Goal: Task Accomplishment & Management: Manage account settings

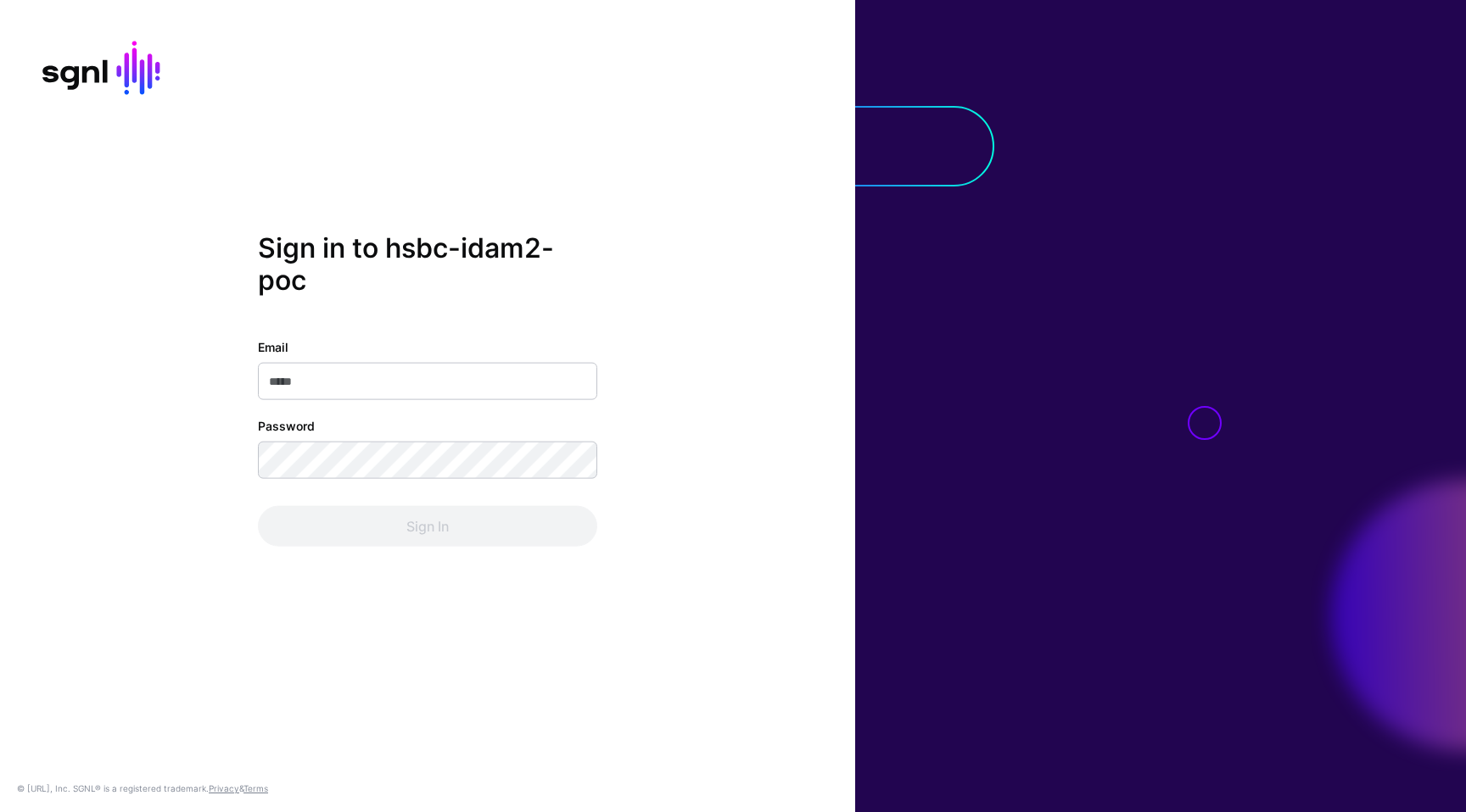
click at [0, 811] on com-1password-button at bounding box center [0, 812] width 0 height 0
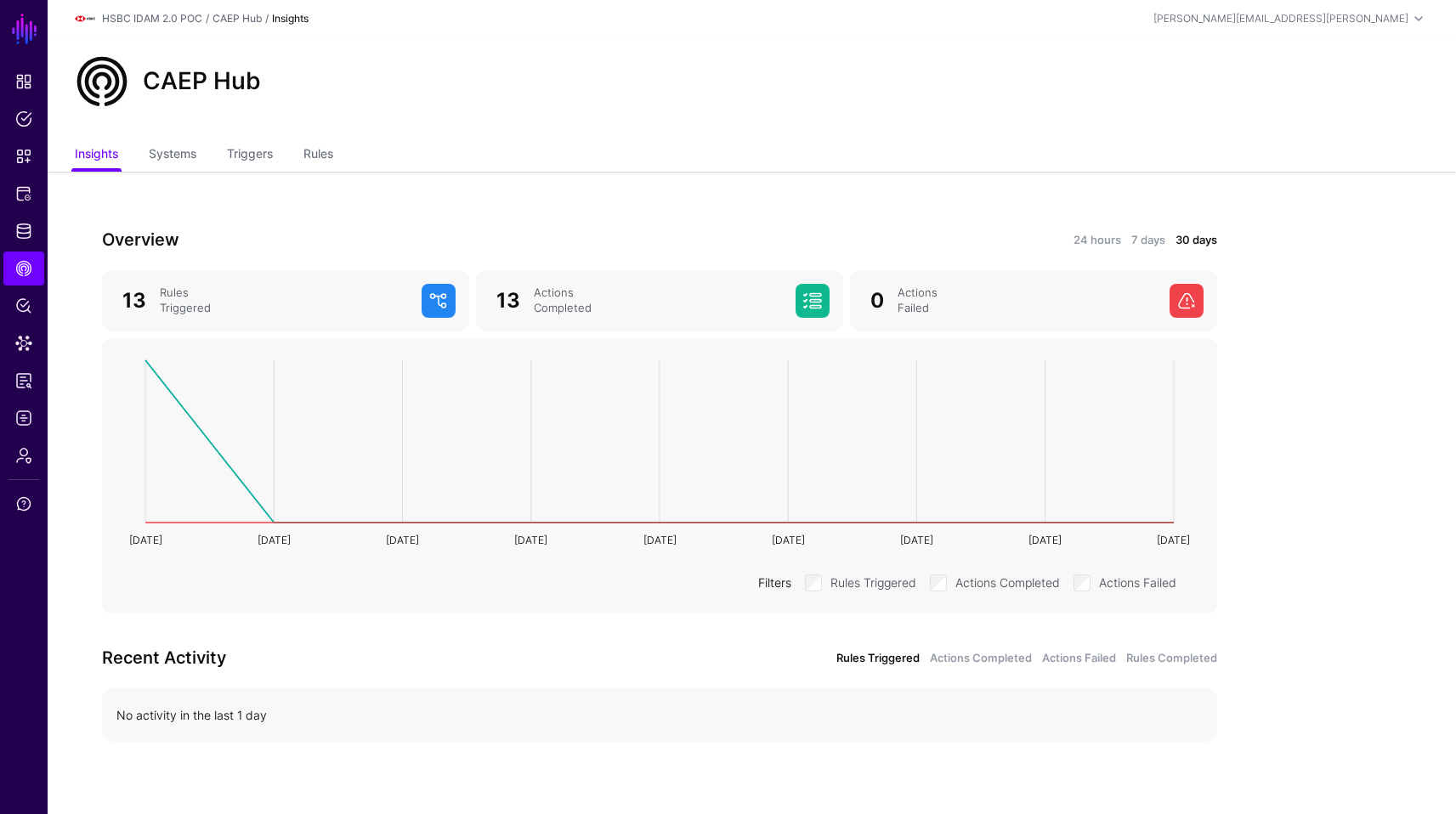
click at [499, 40] on div "CAEP Hub" at bounding box center [752, 88] width 1408 height 102
click at [27, 349] on span "Data Lens" at bounding box center [24, 343] width 17 height 17
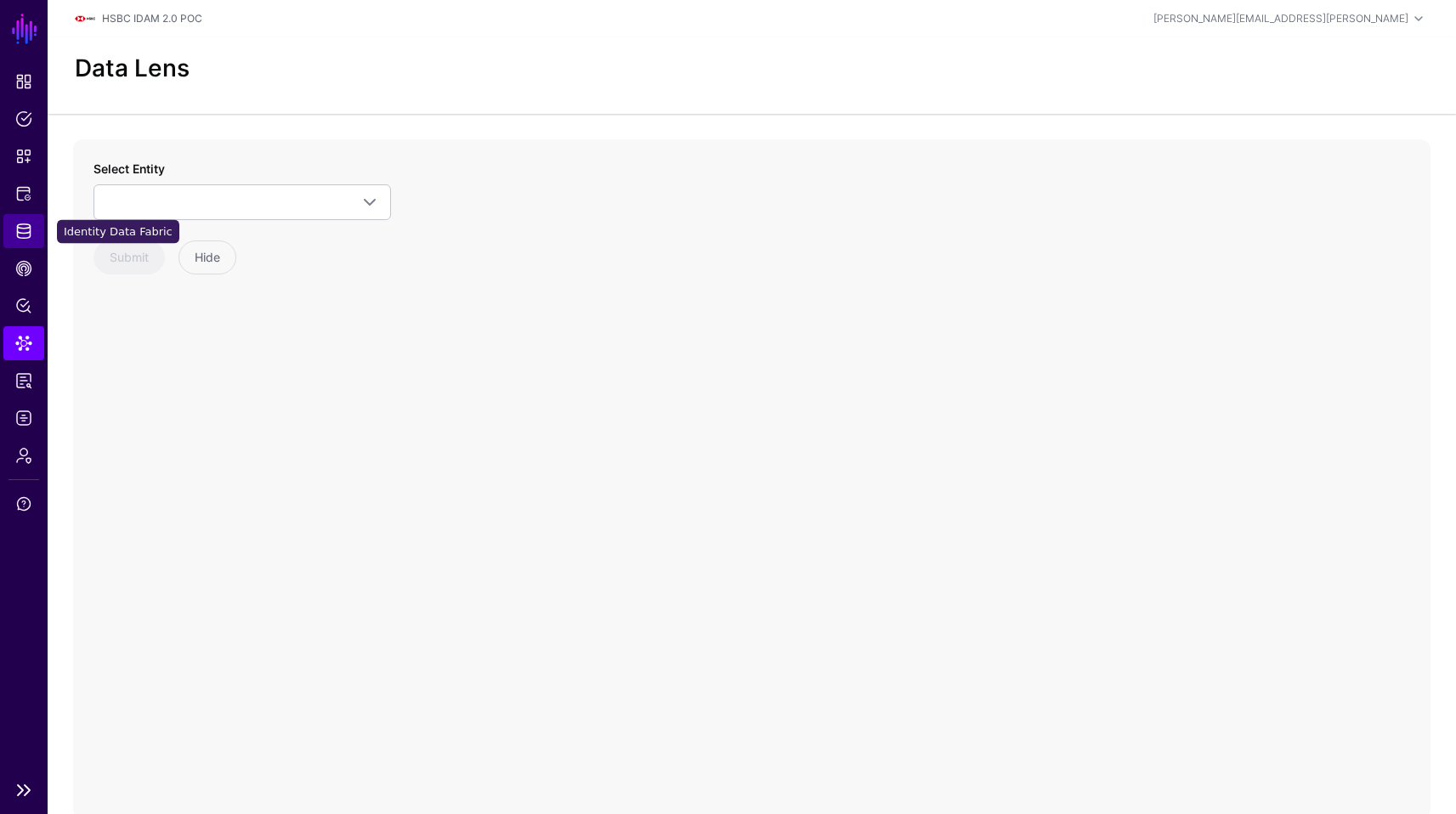
click at [27, 216] on link "Identity Data Fabric" at bounding box center [24, 231] width 41 height 34
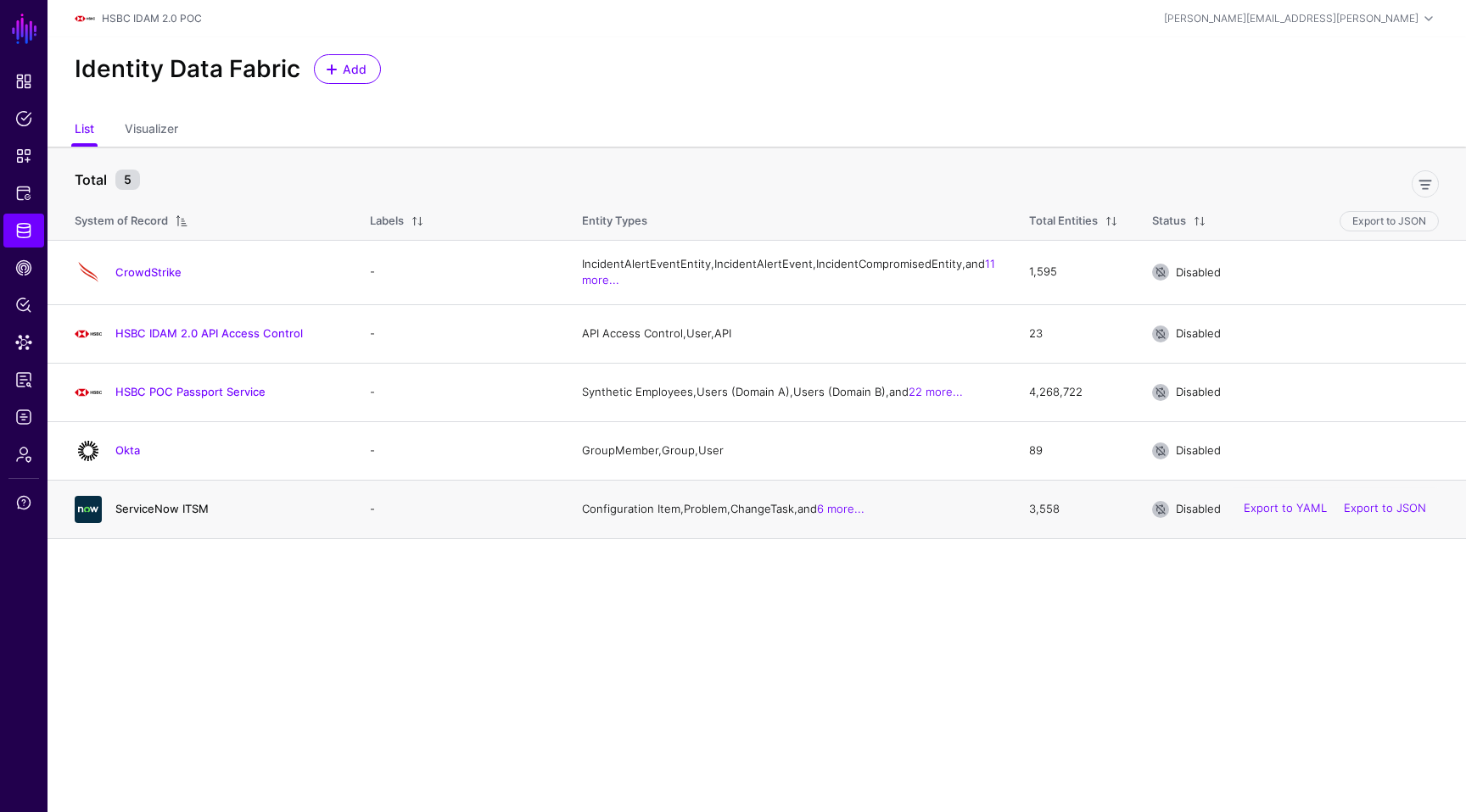
click at [204, 515] on link "ServiceNow ITSM" at bounding box center [161, 509] width 93 height 14
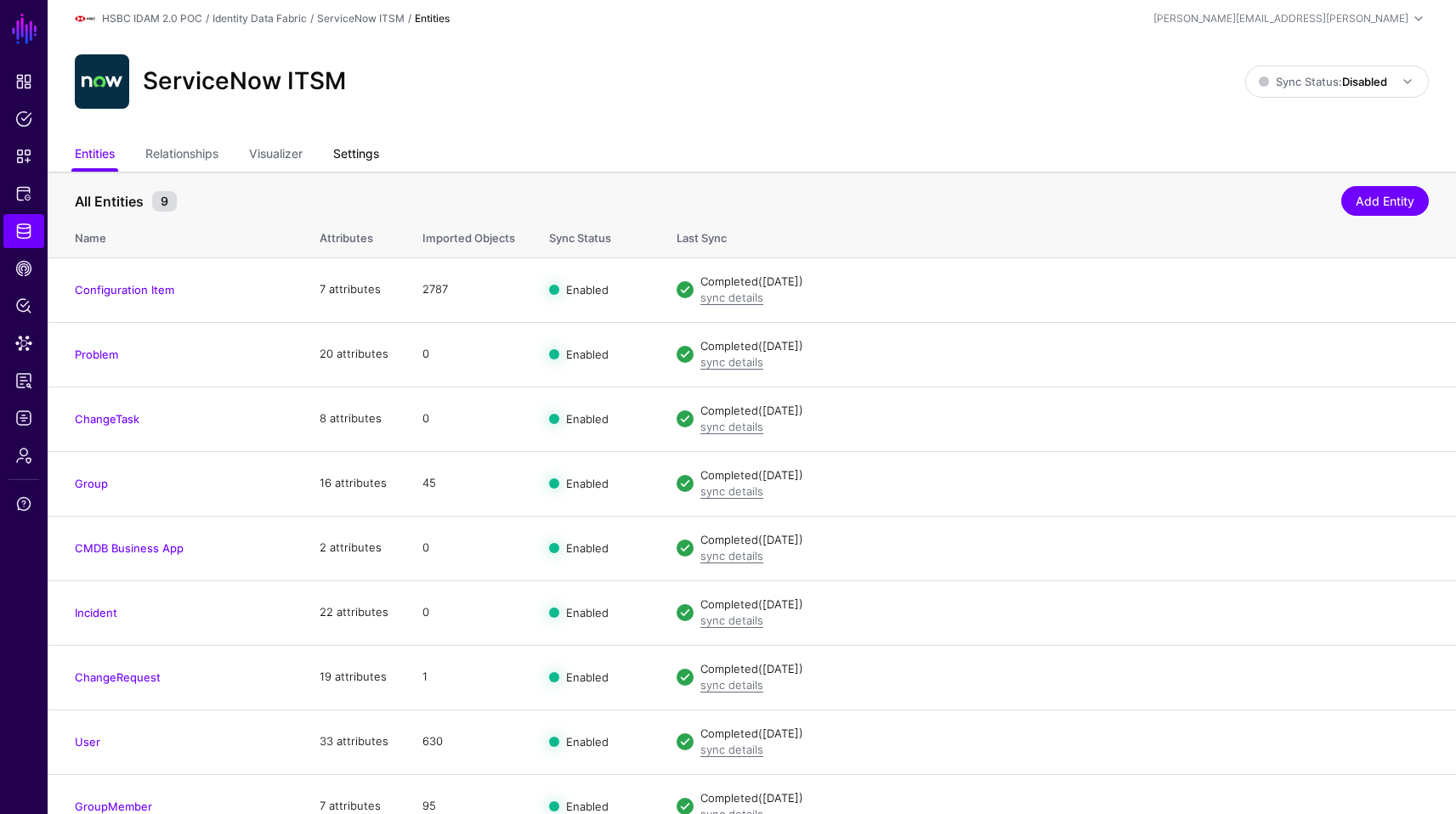
click at [367, 151] on link "Settings" at bounding box center [357, 155] width 46 height 32
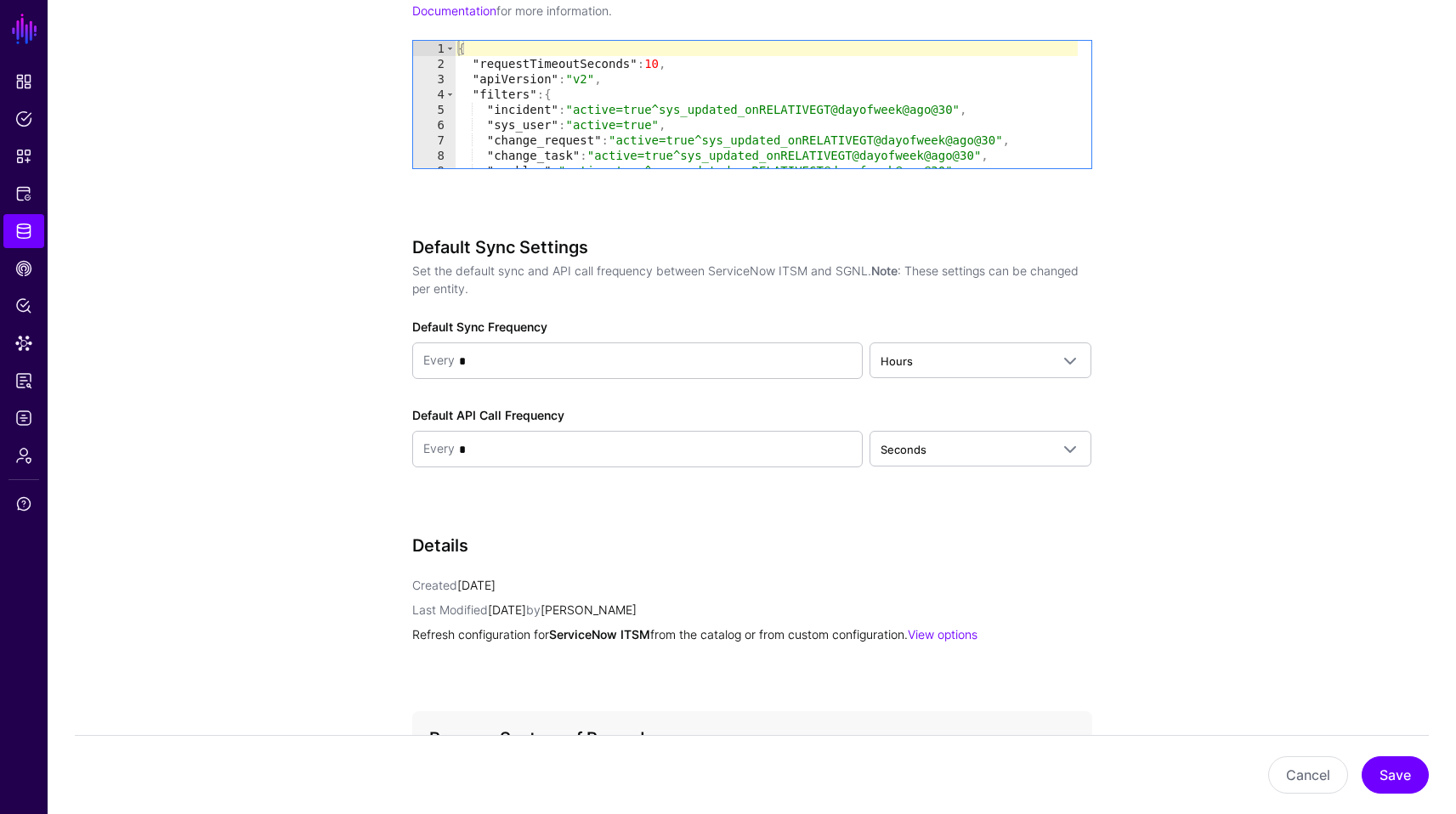
scroll to position [1514, 0]
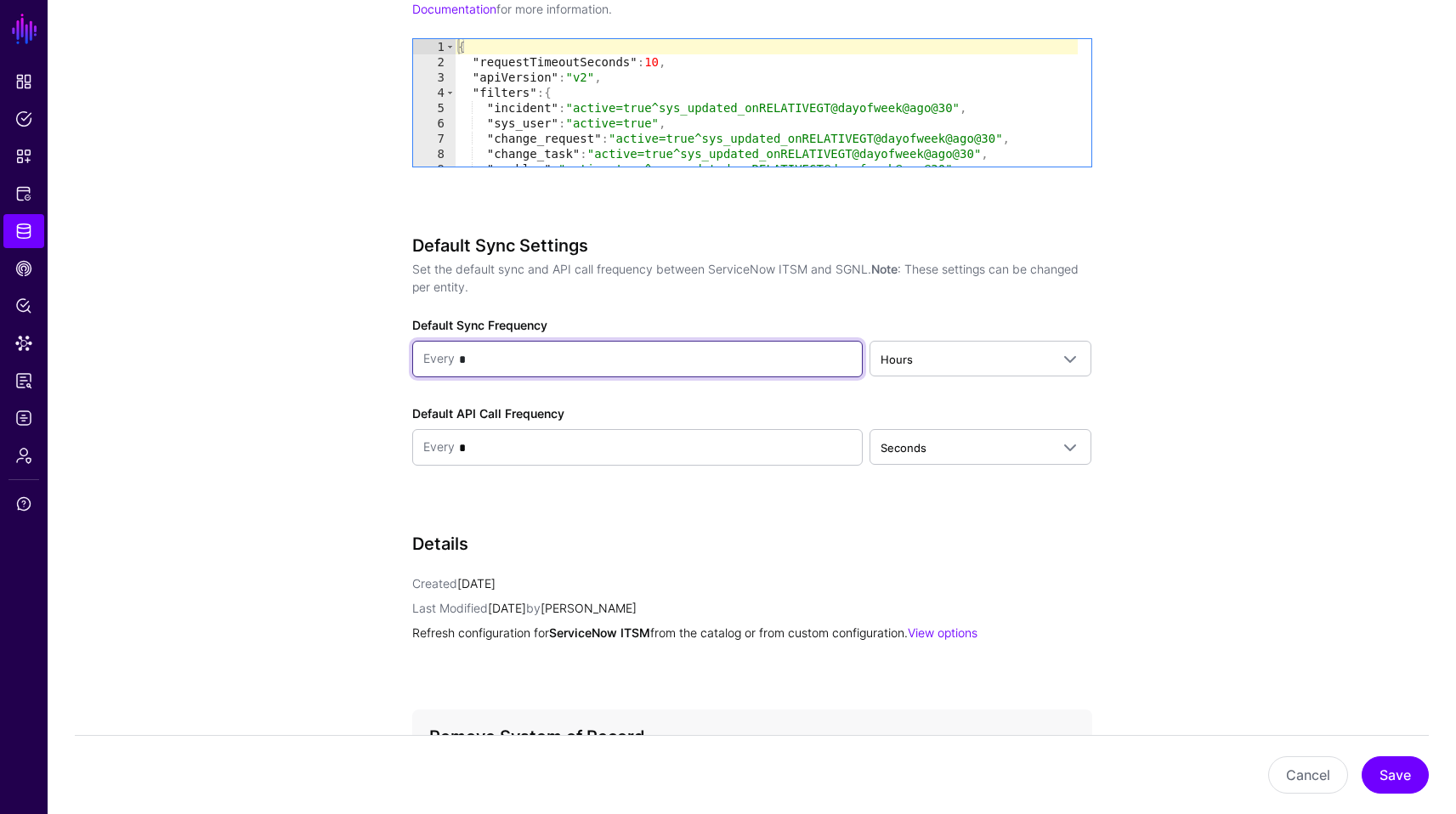
click at [793, 358] on input "*" at bounding box center [653, 359] width 398 height 34
type input "**"
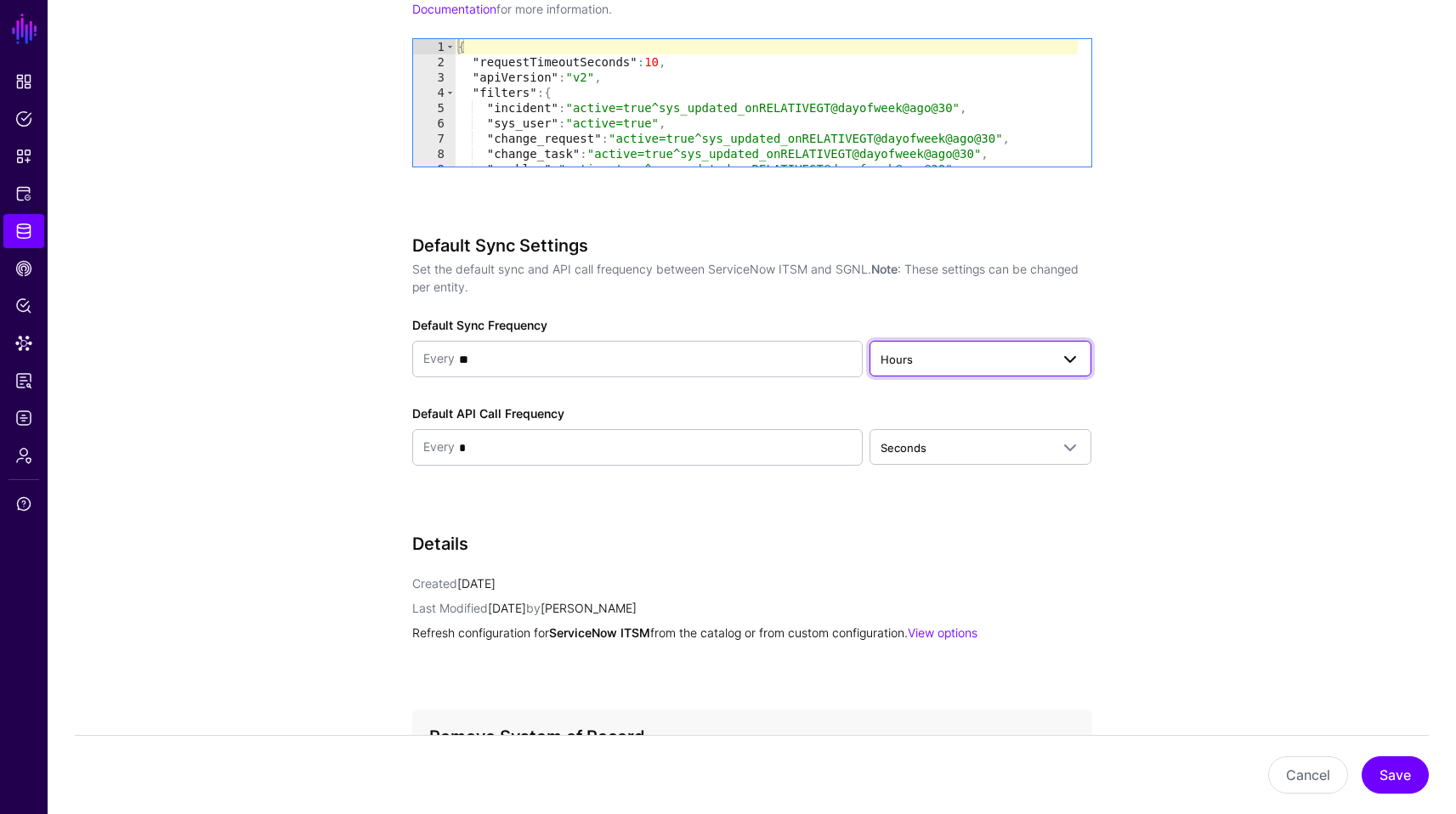
click at [922, 358] on span "Hours" at bounding box center [965, 359] width 169 height 18
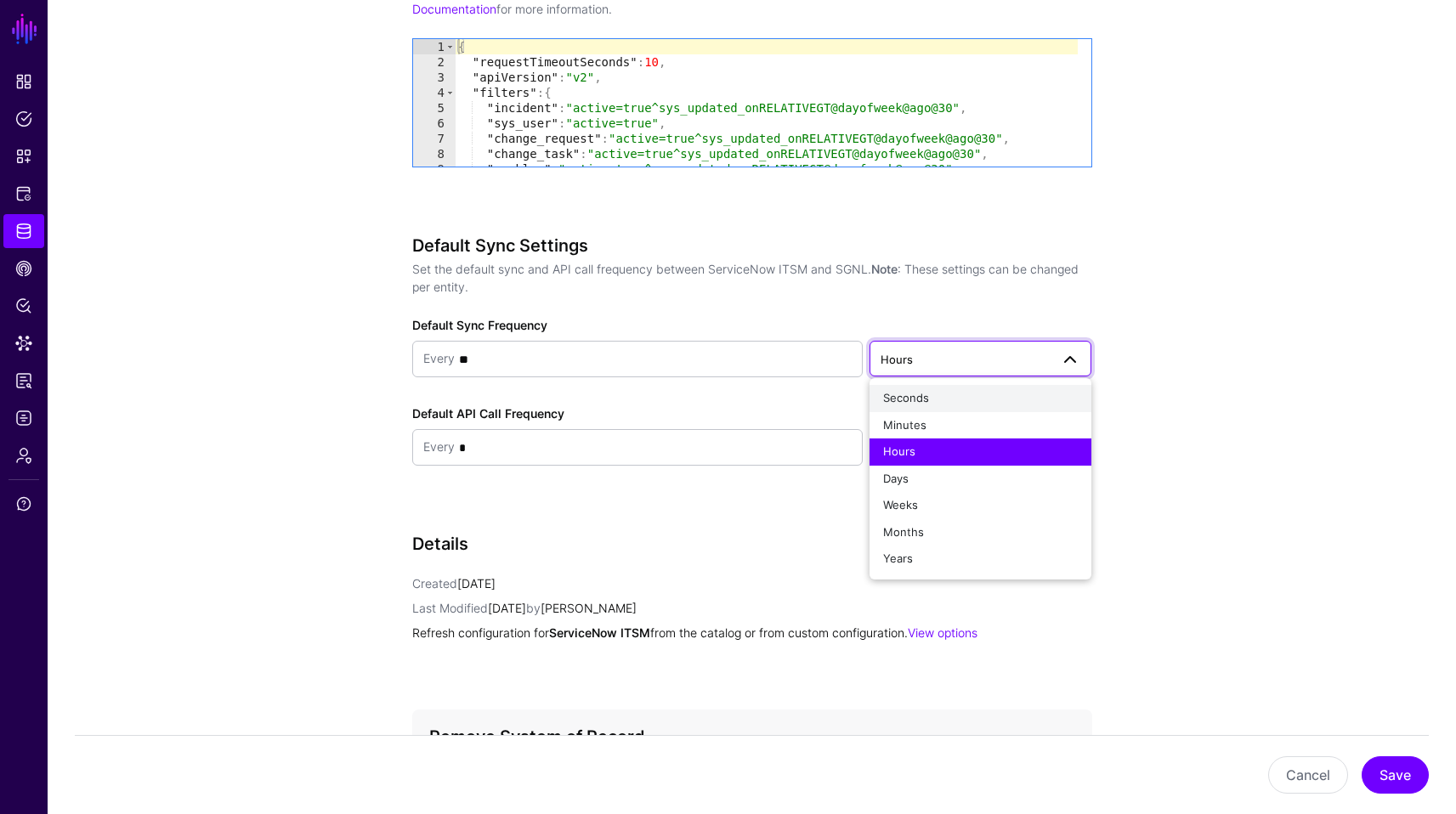
click at [917, 390] on div "Seconds" at bounding box center [980, 398] width 195 height 17
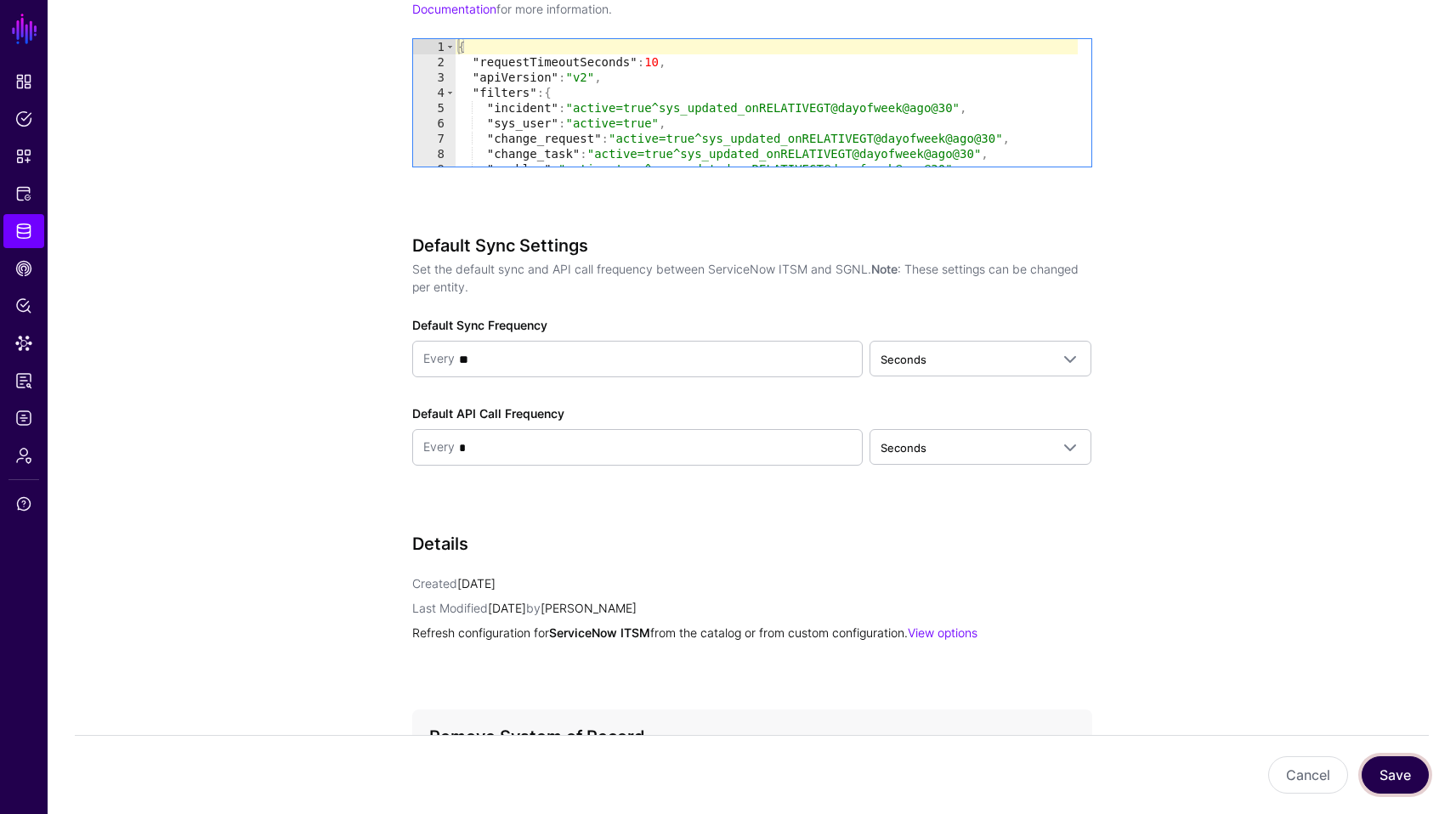
click at [1391, 776] on button "Save" at bounding box center [1395, 775] width 67 height 37
click at [1393, 771] on button "Save" at bounding box center [1395, 775] width 67 height 37
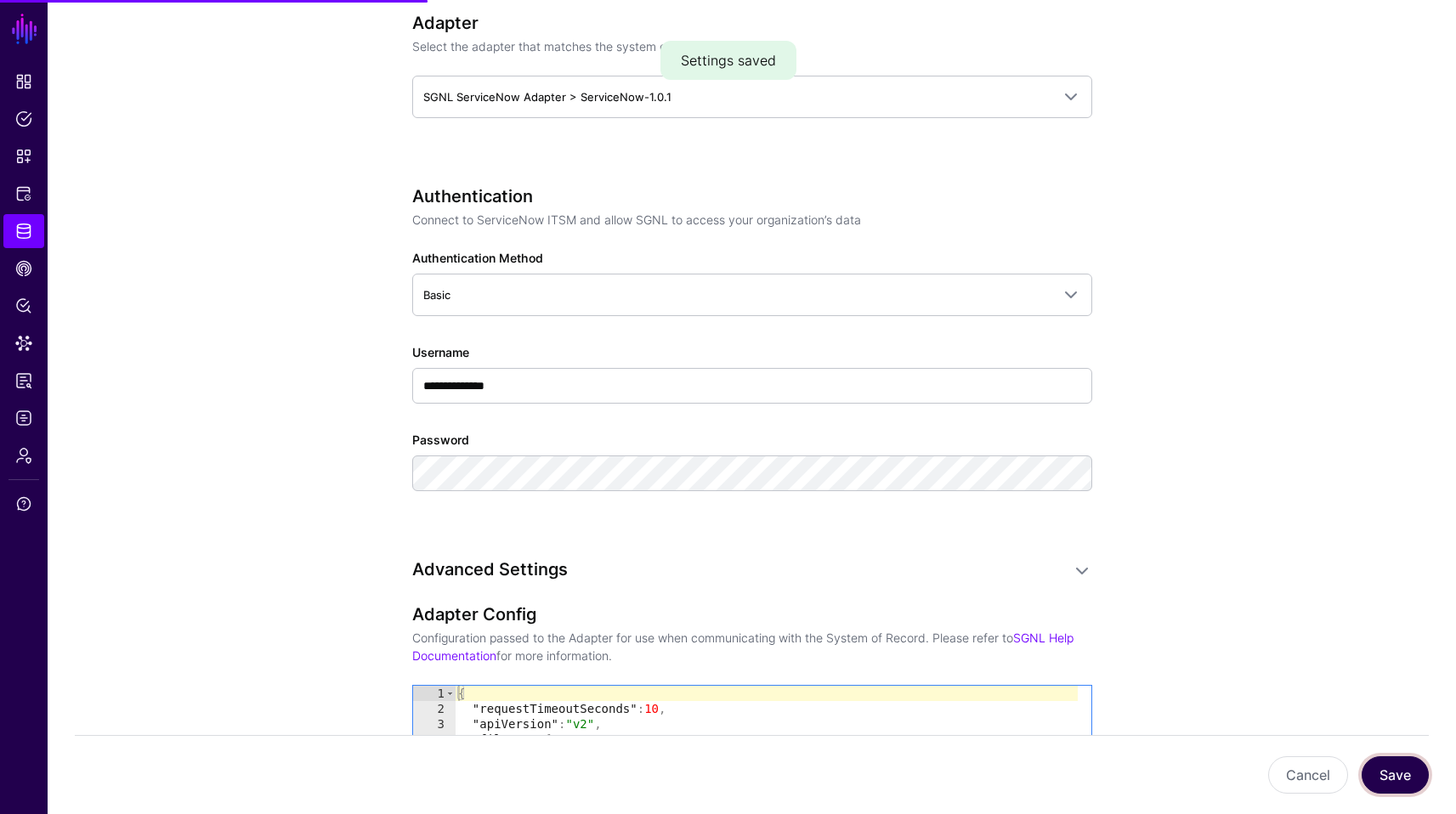
scroll to position [0, 0]
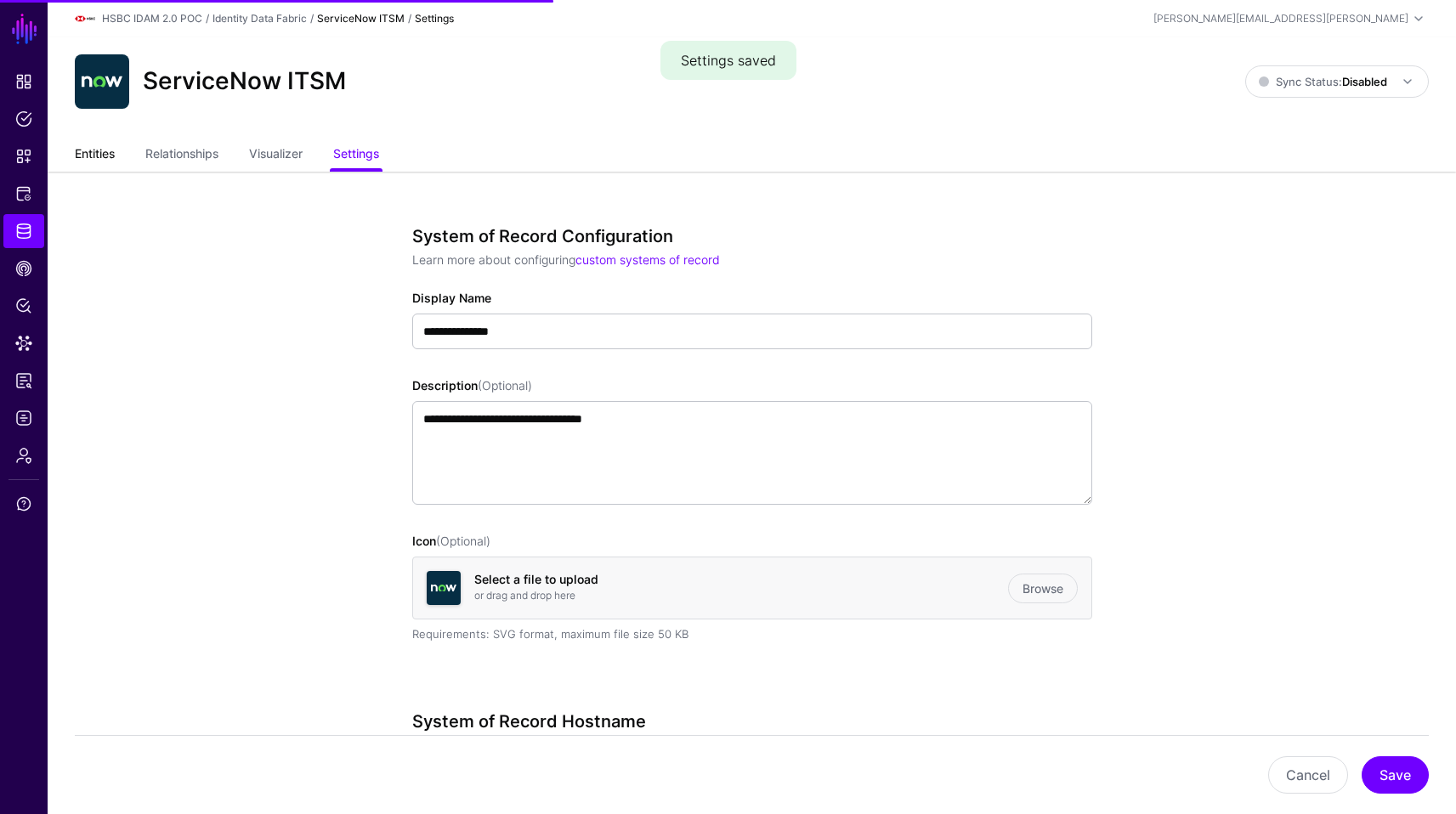
click at [102, 155] on link "Entities" at bounding box center [94, 155] width 40 height 32
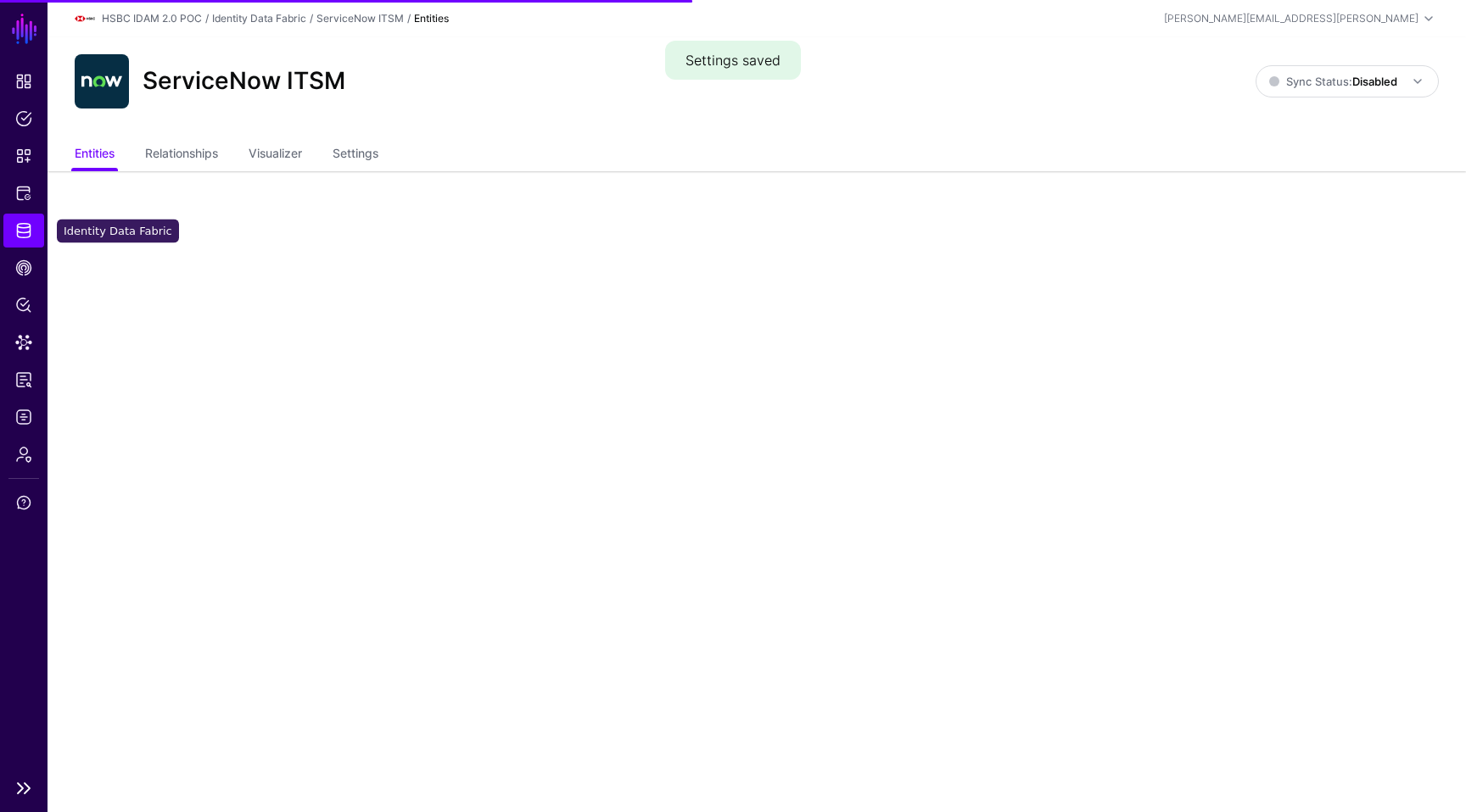
click at [26, 226] on span "Identity Data Fabric" at bounding box center [24, 230] width 17 height 17
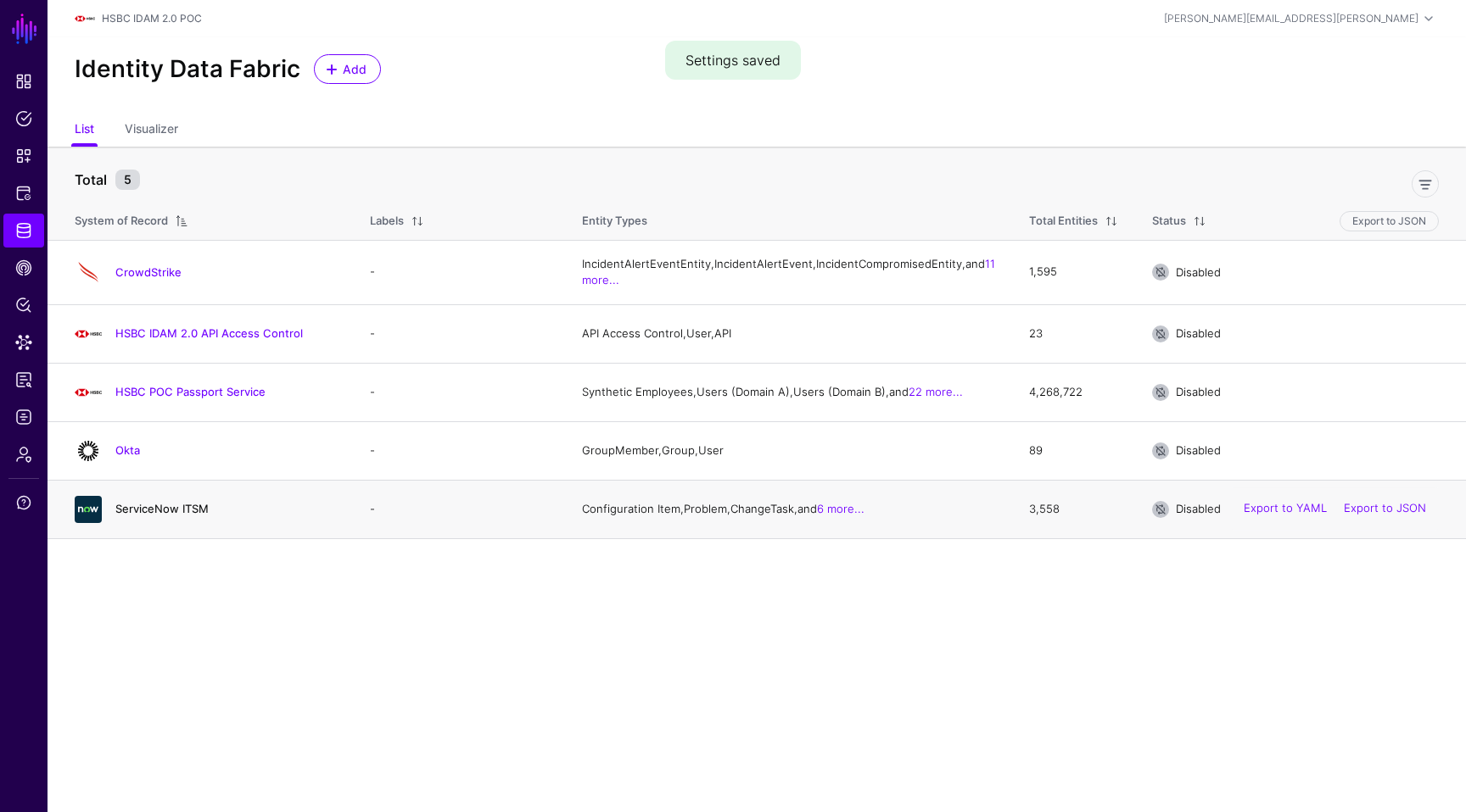
click at [178, 515] on link "ServiceNow ITSM" at bounding box center [161, 509] width 93 height 14
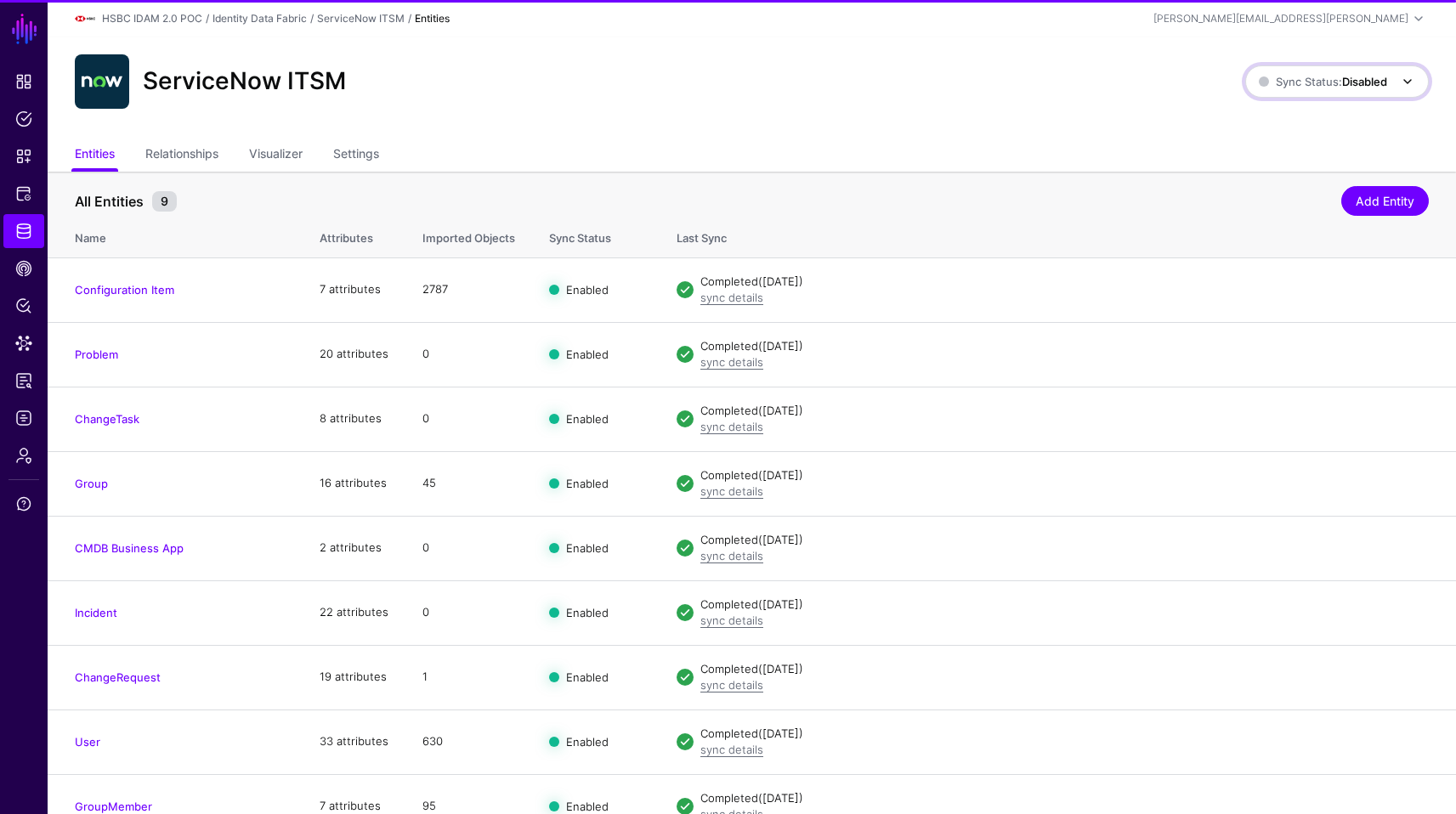
click at [1360, 69] on link "Sync Status: Disabled" at bounding box center [1337, 81] width 184 height 32
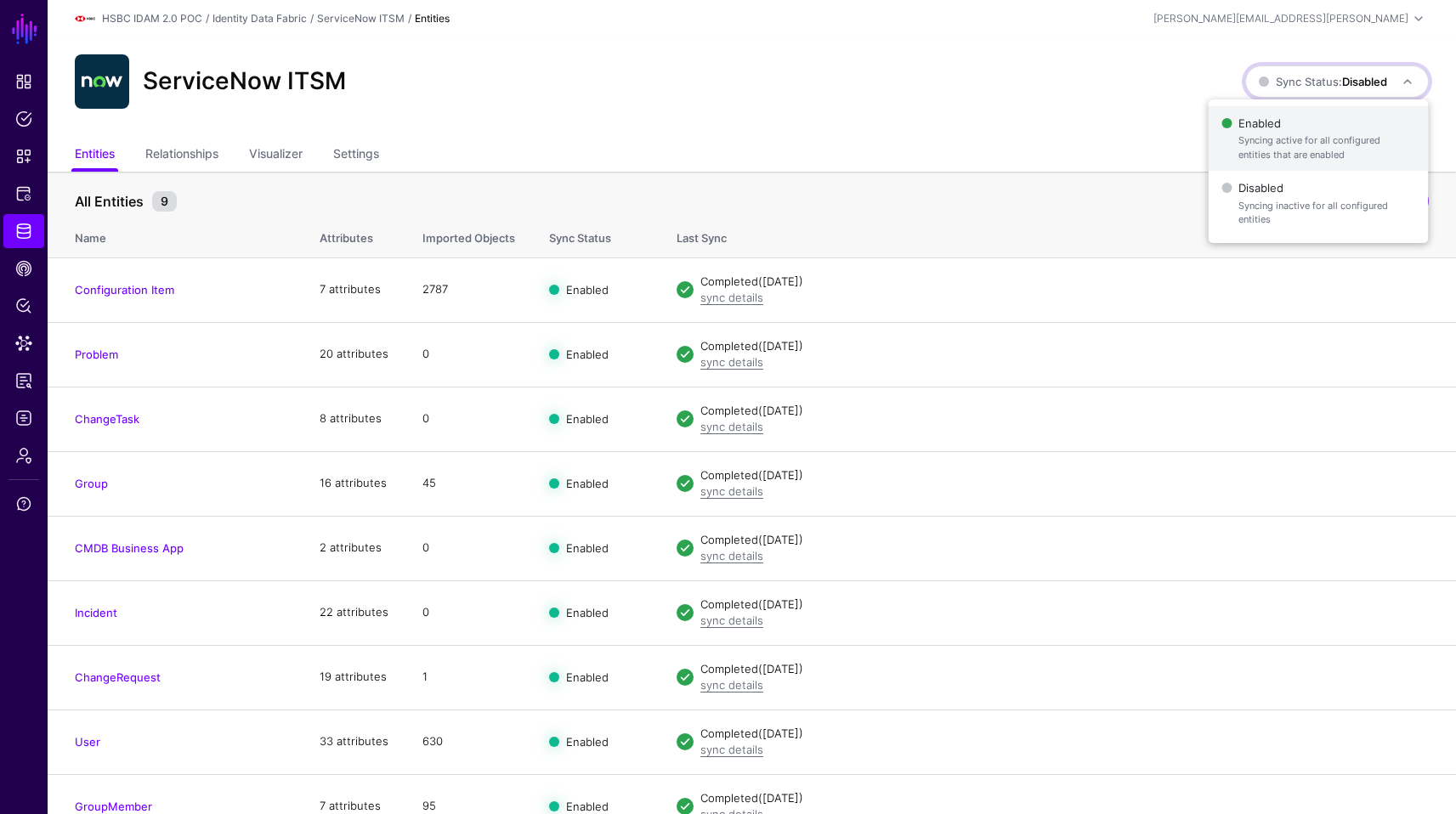
click at [1298, 116] on span "Enabled Syncing active for all configured entities that are enabled" at bounding box center [1317, 140] width 193 height 55
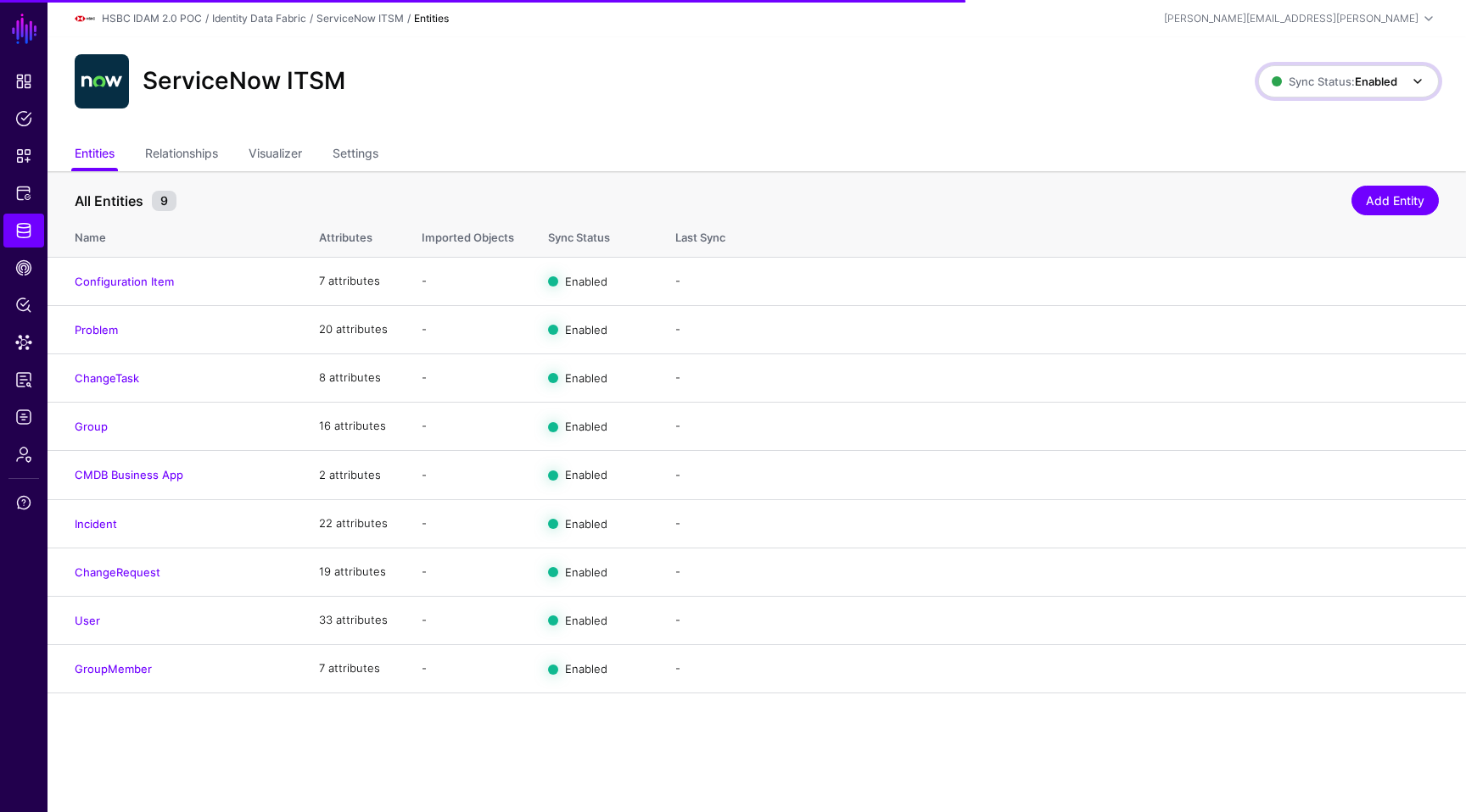
click at [1349, 85] on span "Sync Status: Enabled" at bounding box center [1334, 81] width 125 height 14
click at [1250, 191] on span "Disabled Syncing inactive for all configured entities" at bounding box center [1330, 203] width 190 height 55
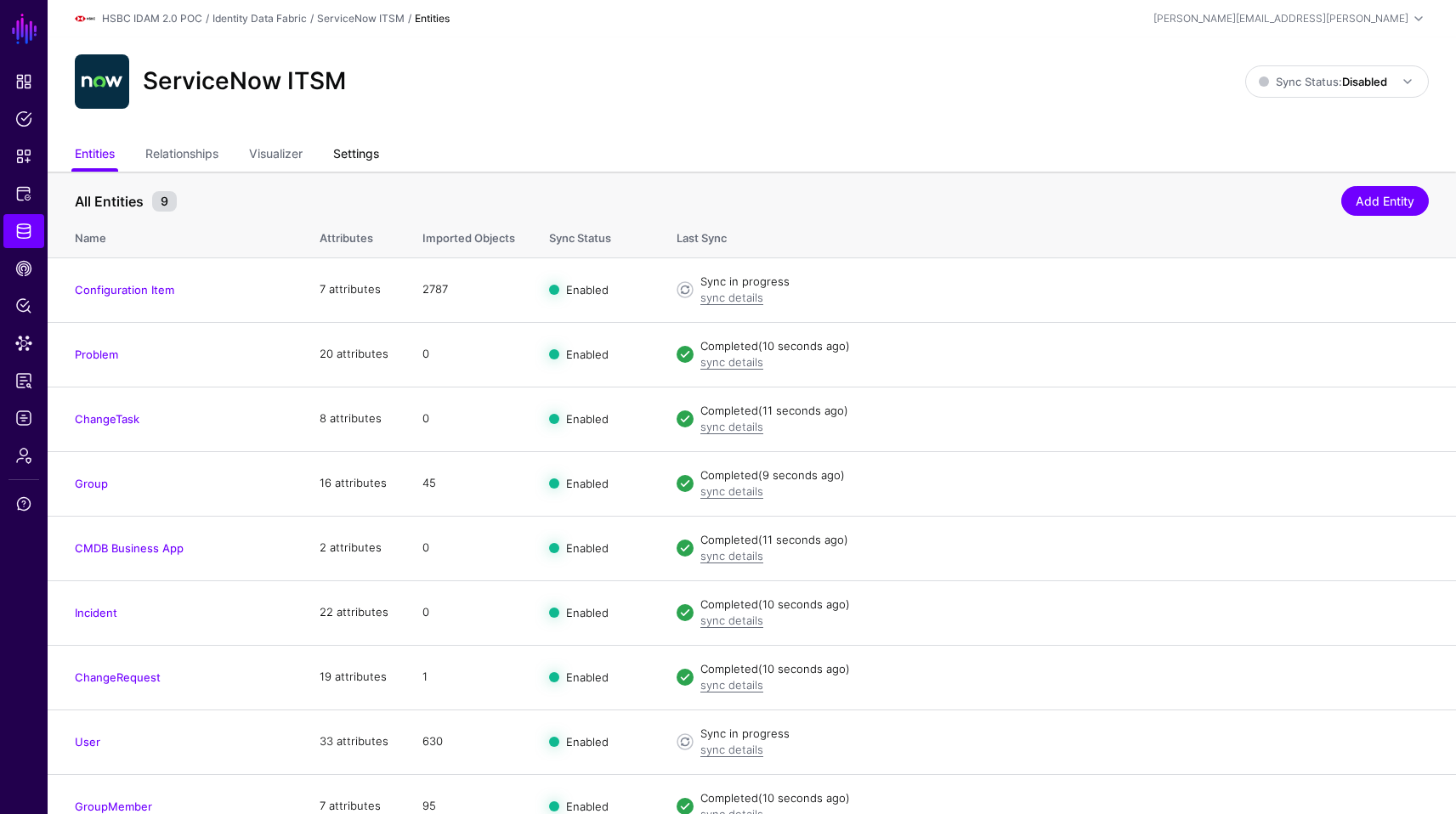
click at [368, 151] on link "Settings" at bounding box center [357, 155] width 46 height 32
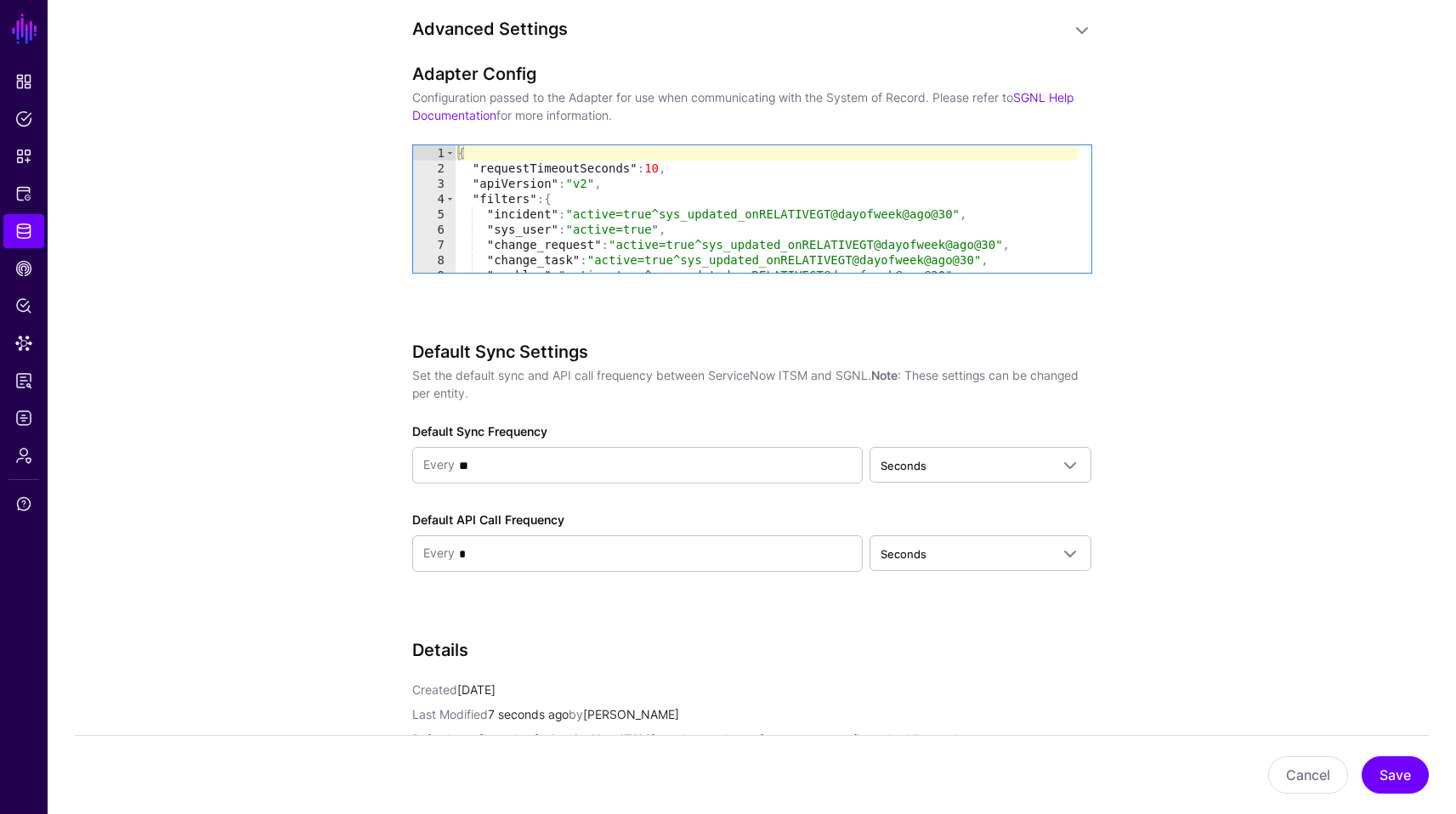
scroll to position [1495, 0]
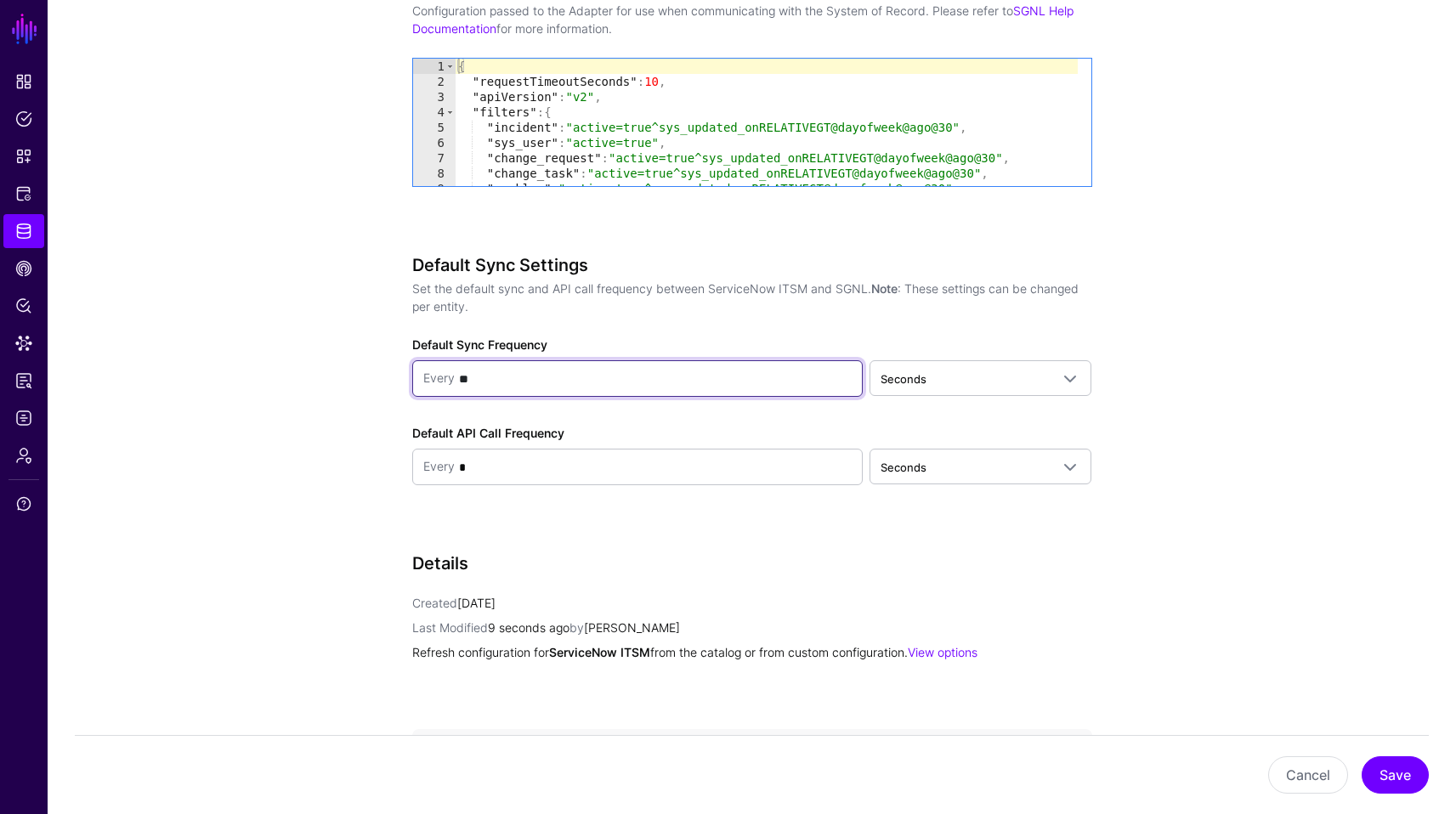
click at [780, 382] on input "**" at bounding box center [653, 379] width 398 height 34
type input "*"
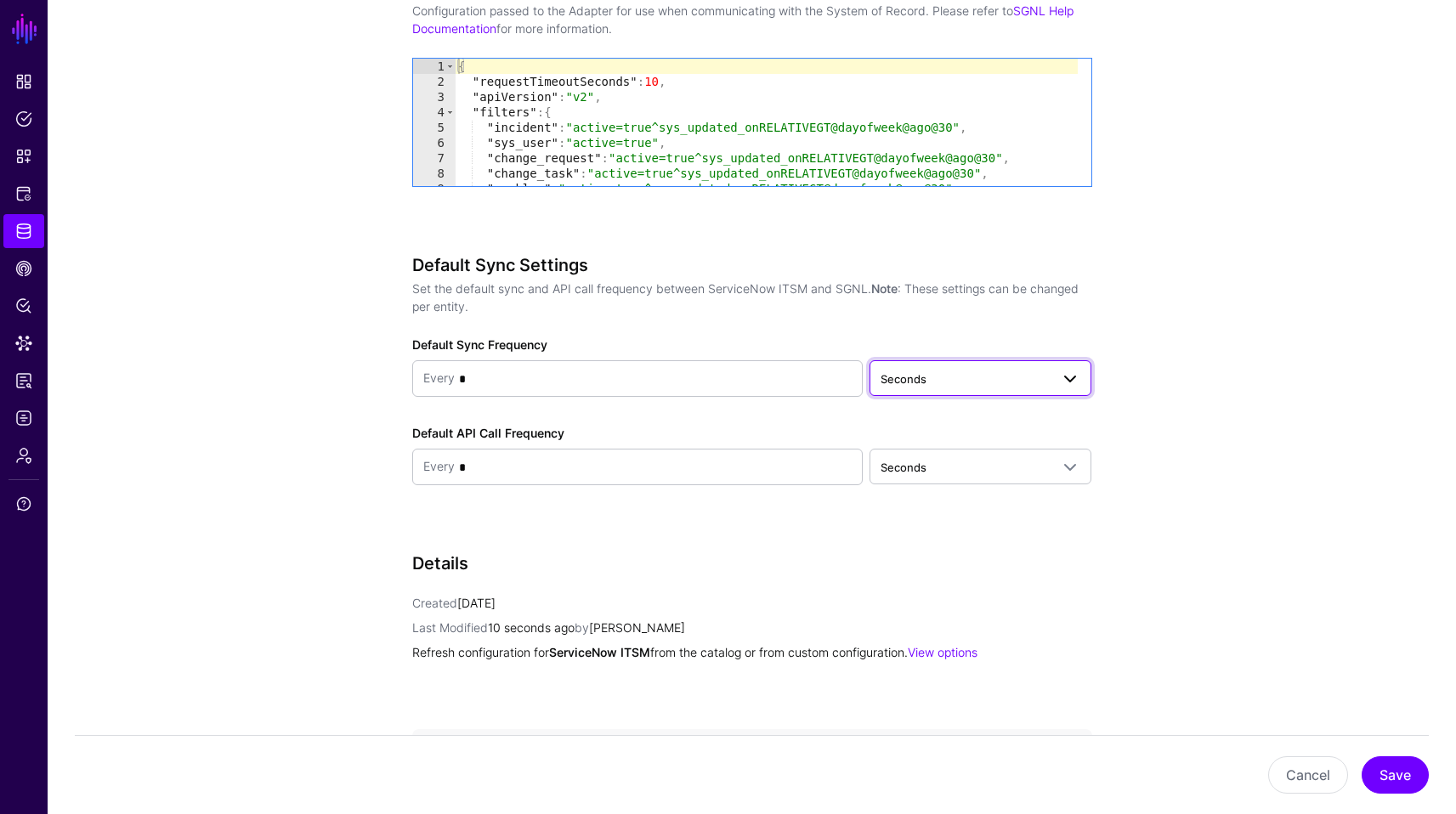
click at [972, 378] on span "Seconds" at bounding box center [965, 379] width 169 height 18
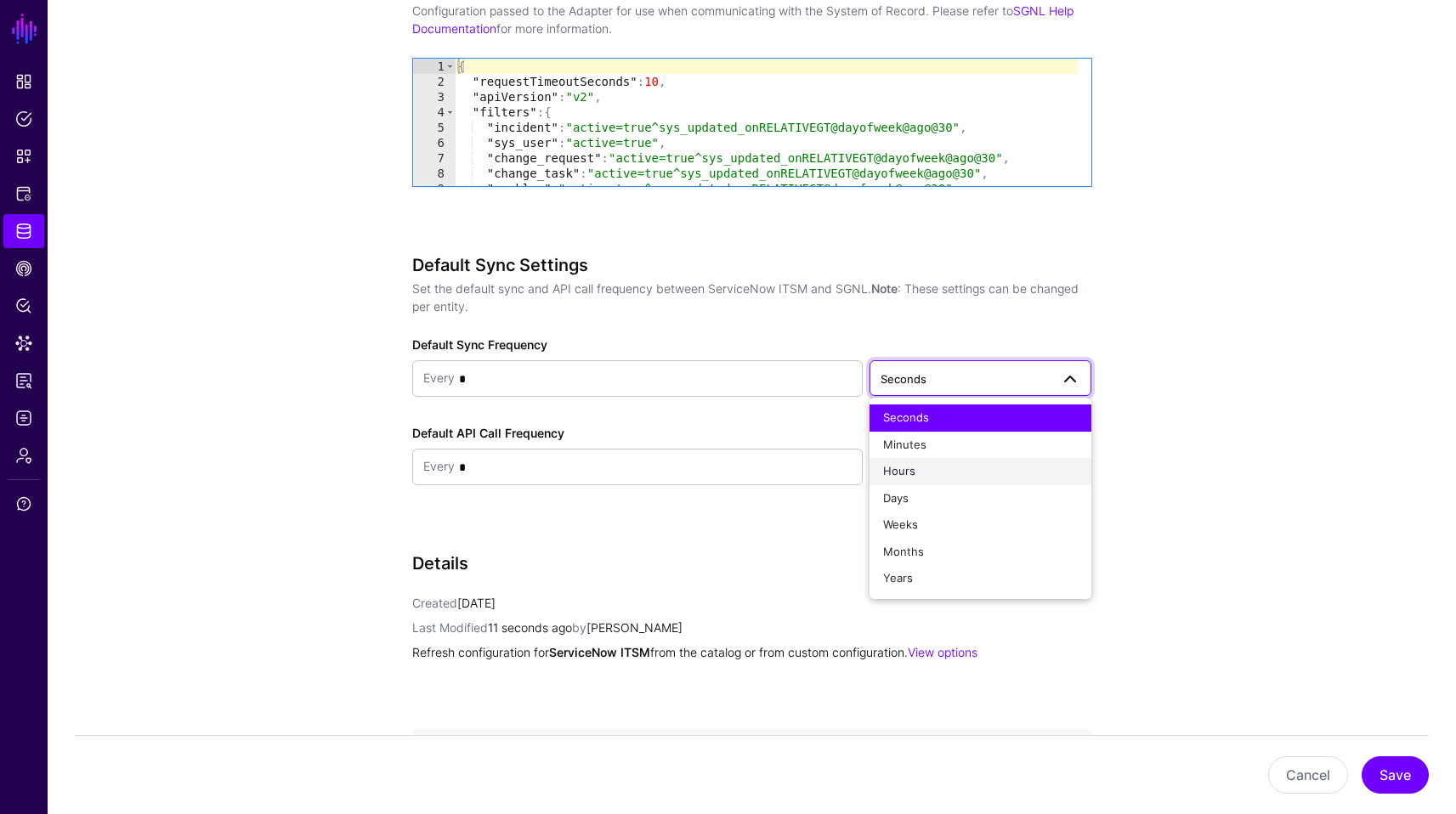
click at [932, 467] on div "Hours" at bounding box center [980, 471] width 195 height 17
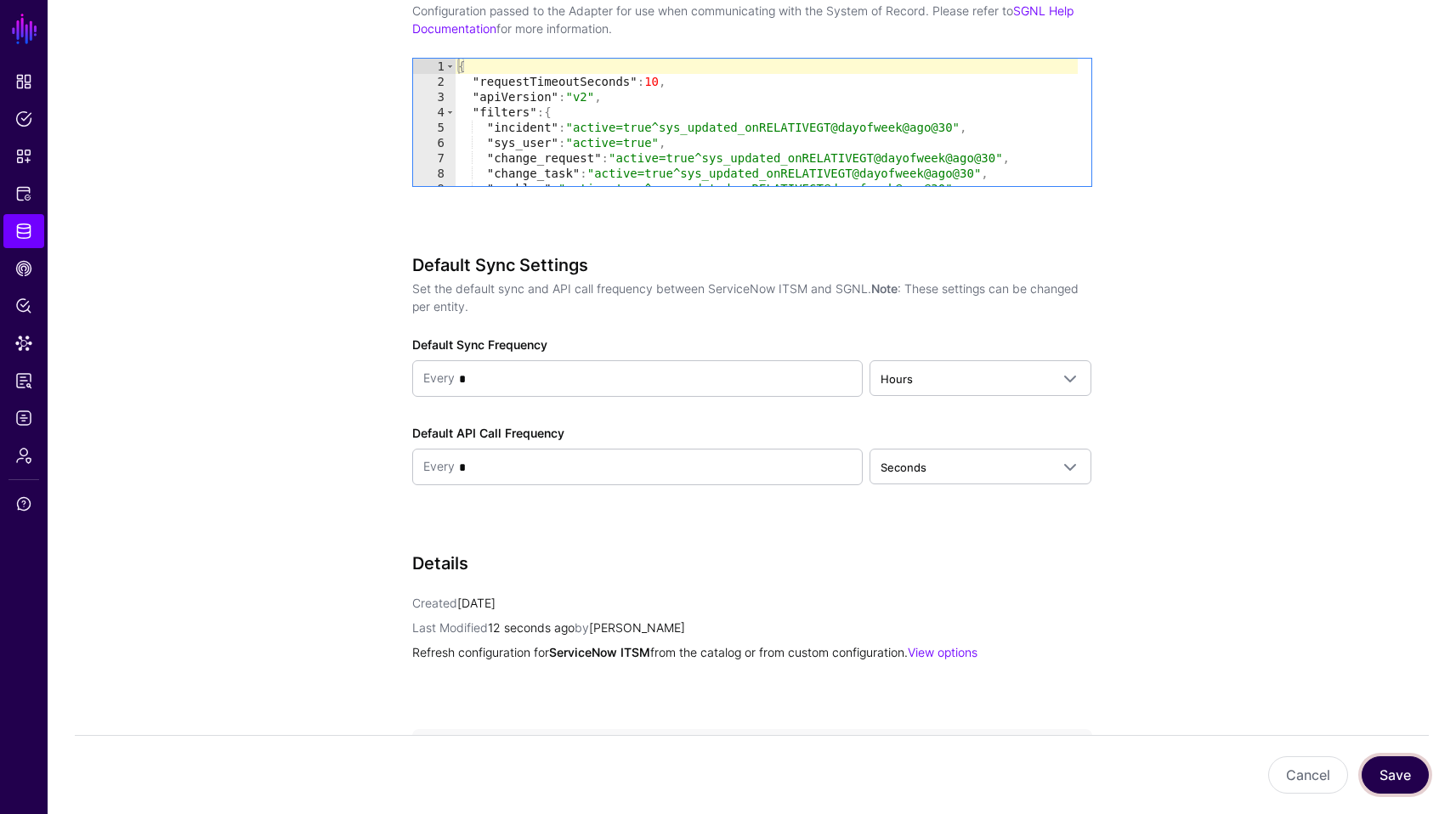
click at [1387, 779] on button "Save" at bounding box center [1395, 775] width 67 height 37
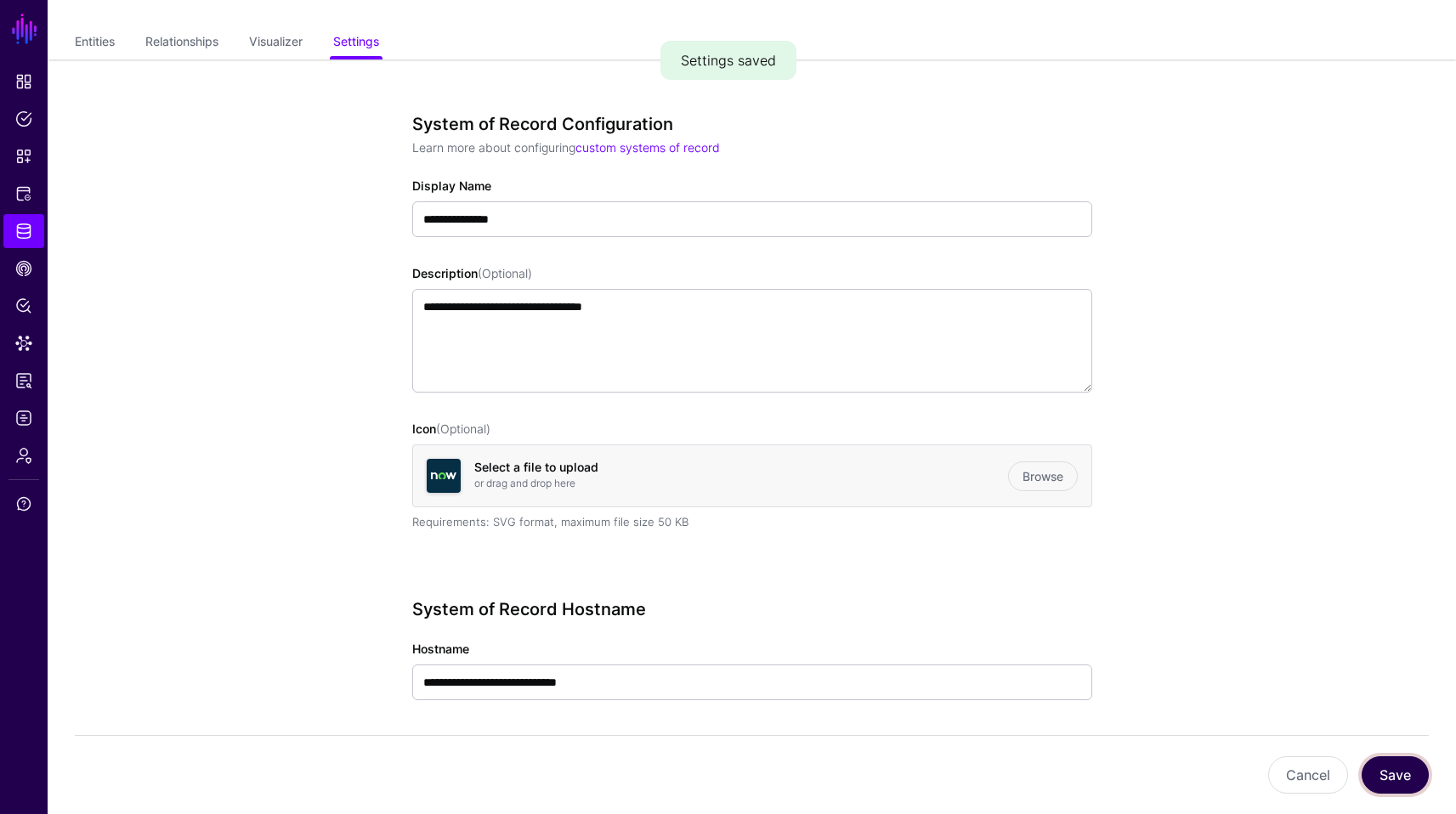
scroll to position [0, 0]
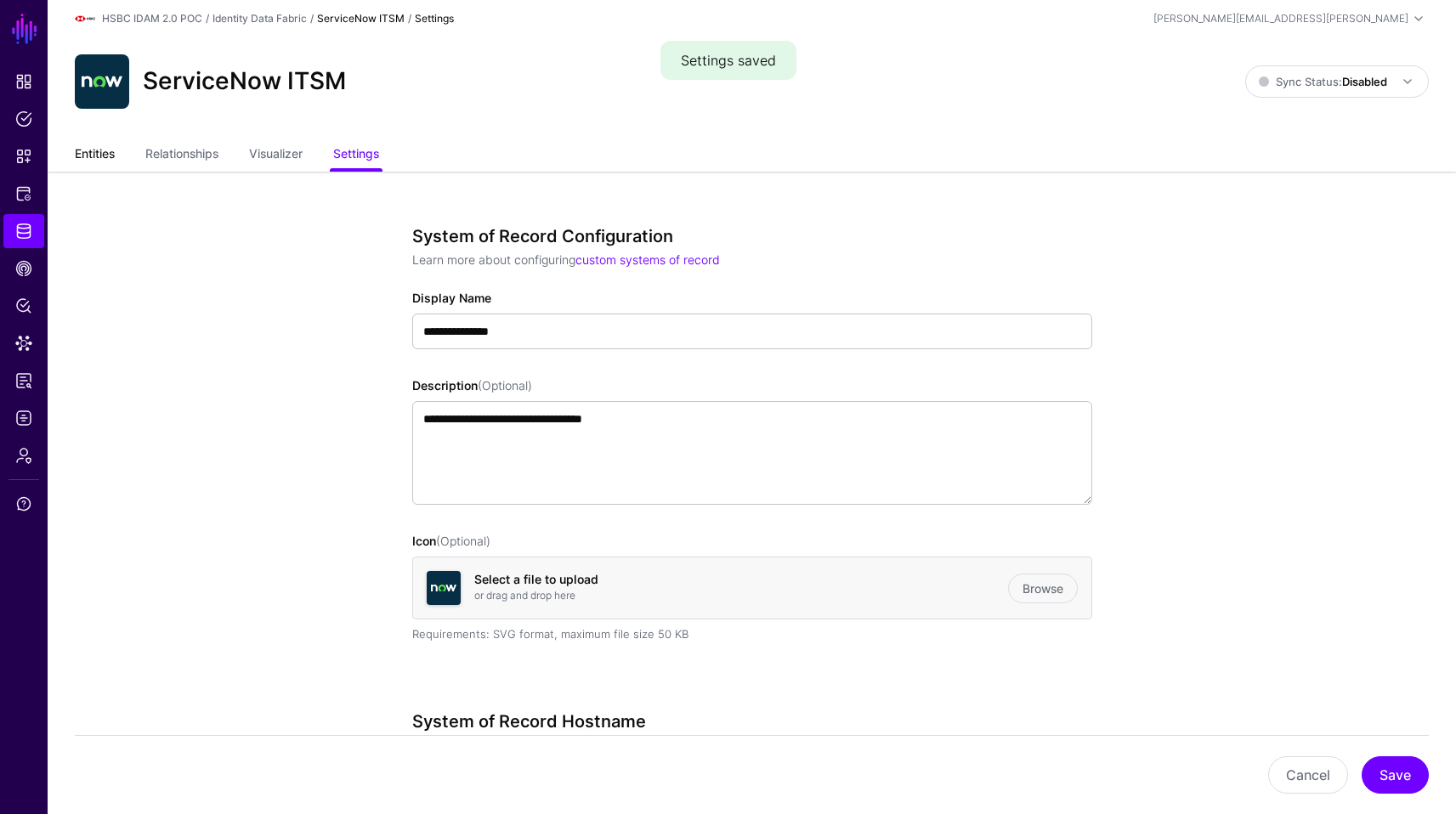
click at [91, 152] on link "Entities" at bounding box center [94, 155] width 40 height 32
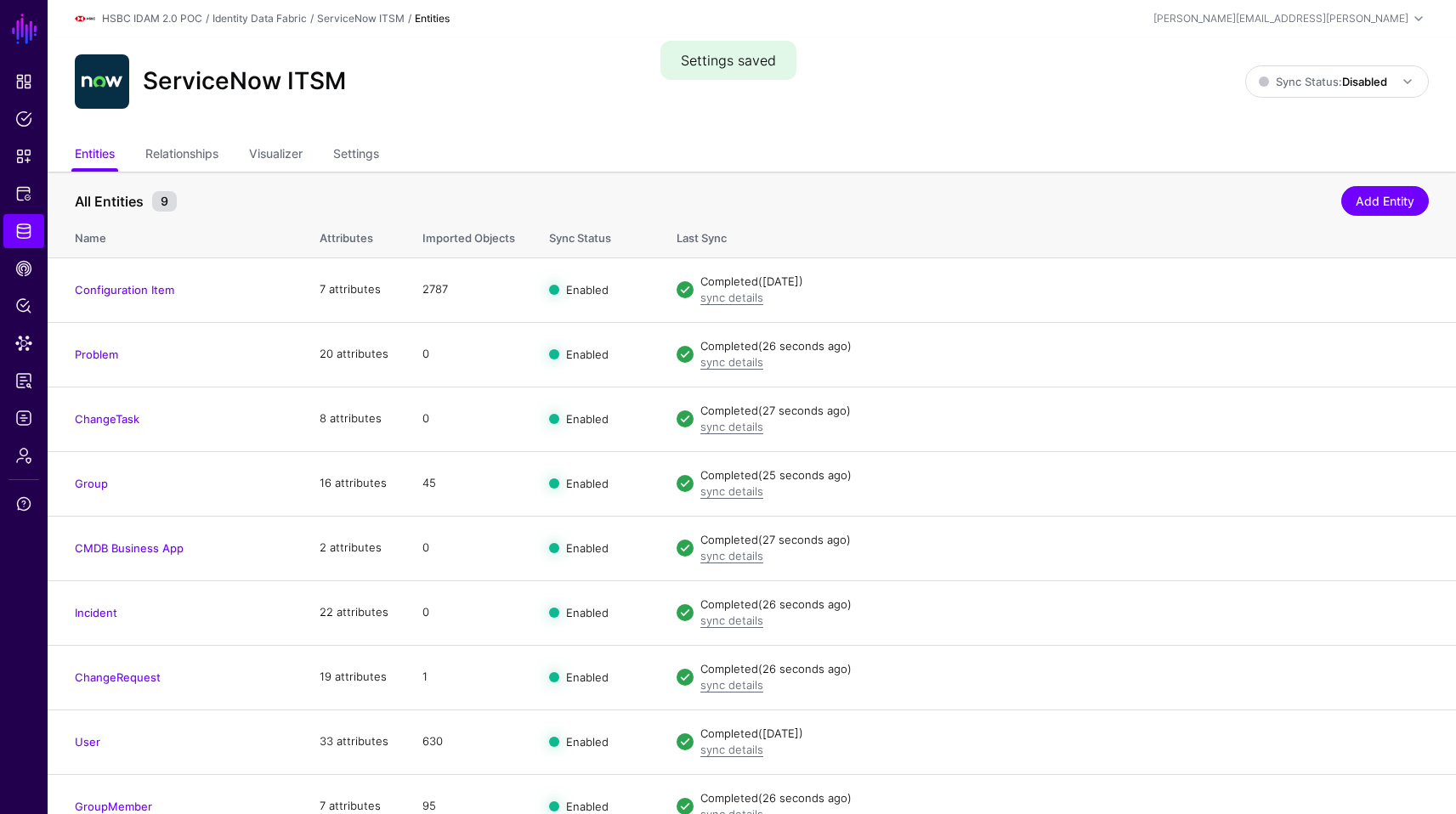
scroll to position [25, 0]
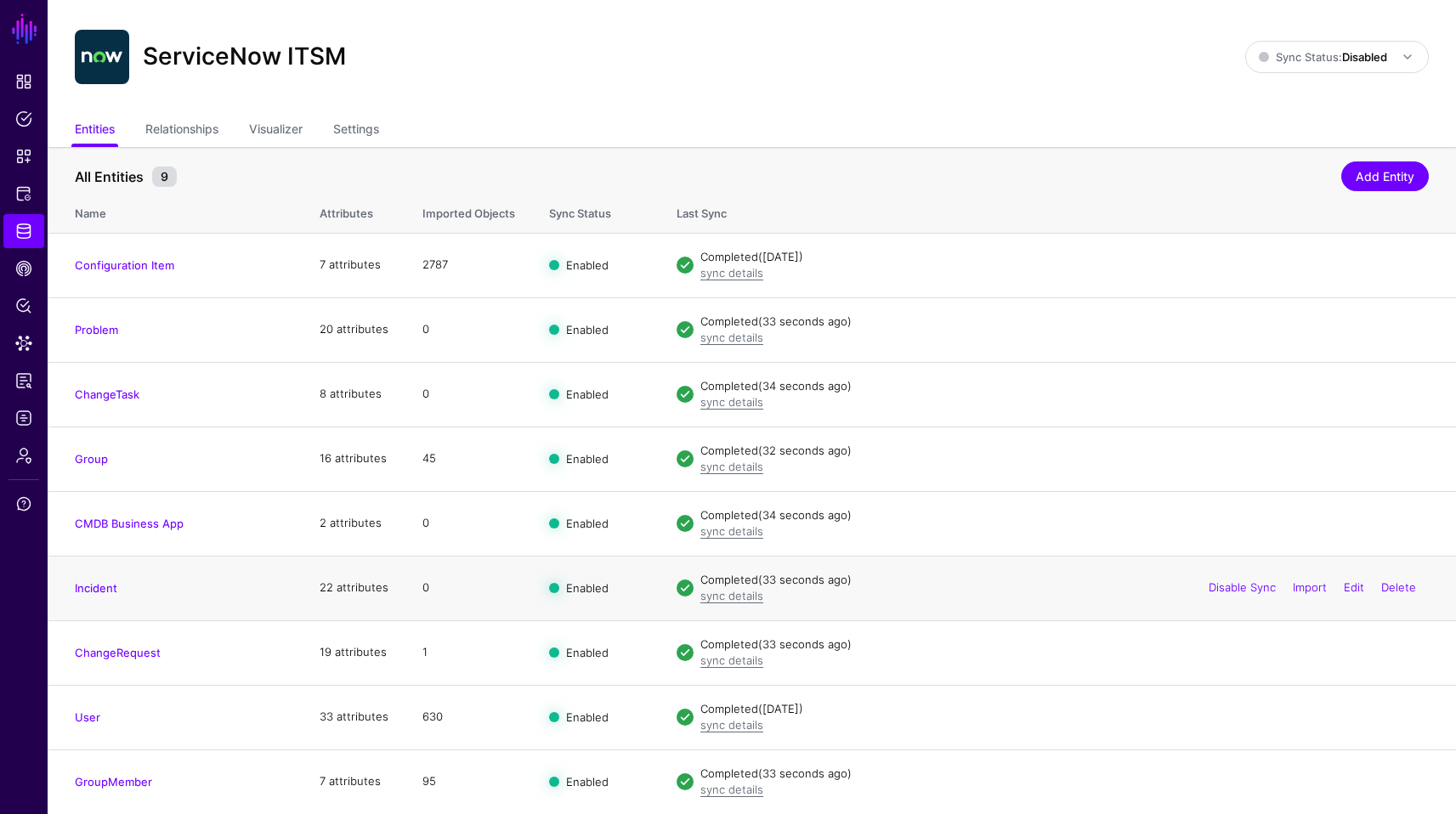
click at [92, 596] on td "Incident" at bounding box center [176, 589] width 255 height 65
click at [96, 589] on link "Incident" at bounding box center [96, 588] width 42 height 14
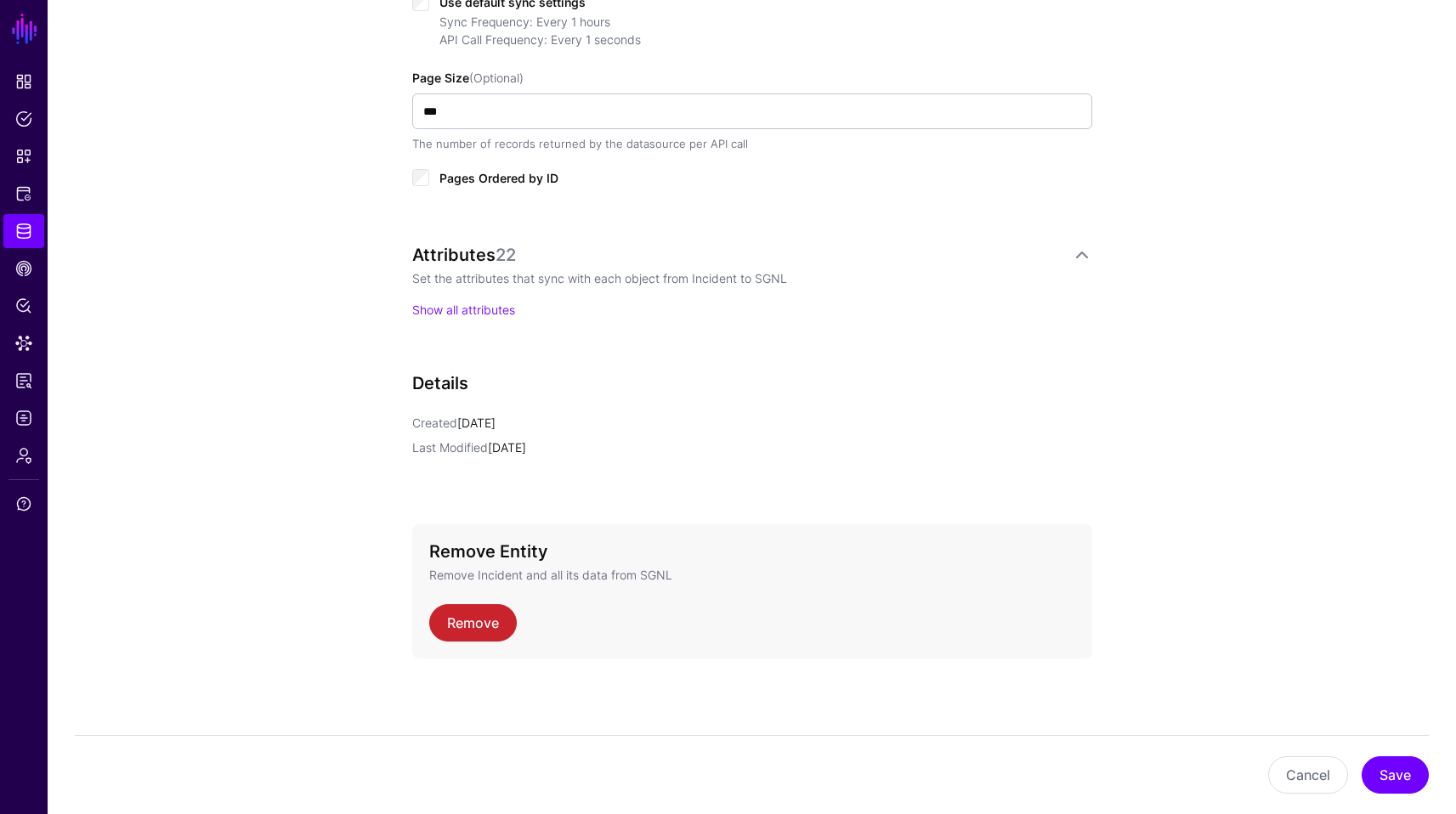
scroll to position [702, 0]
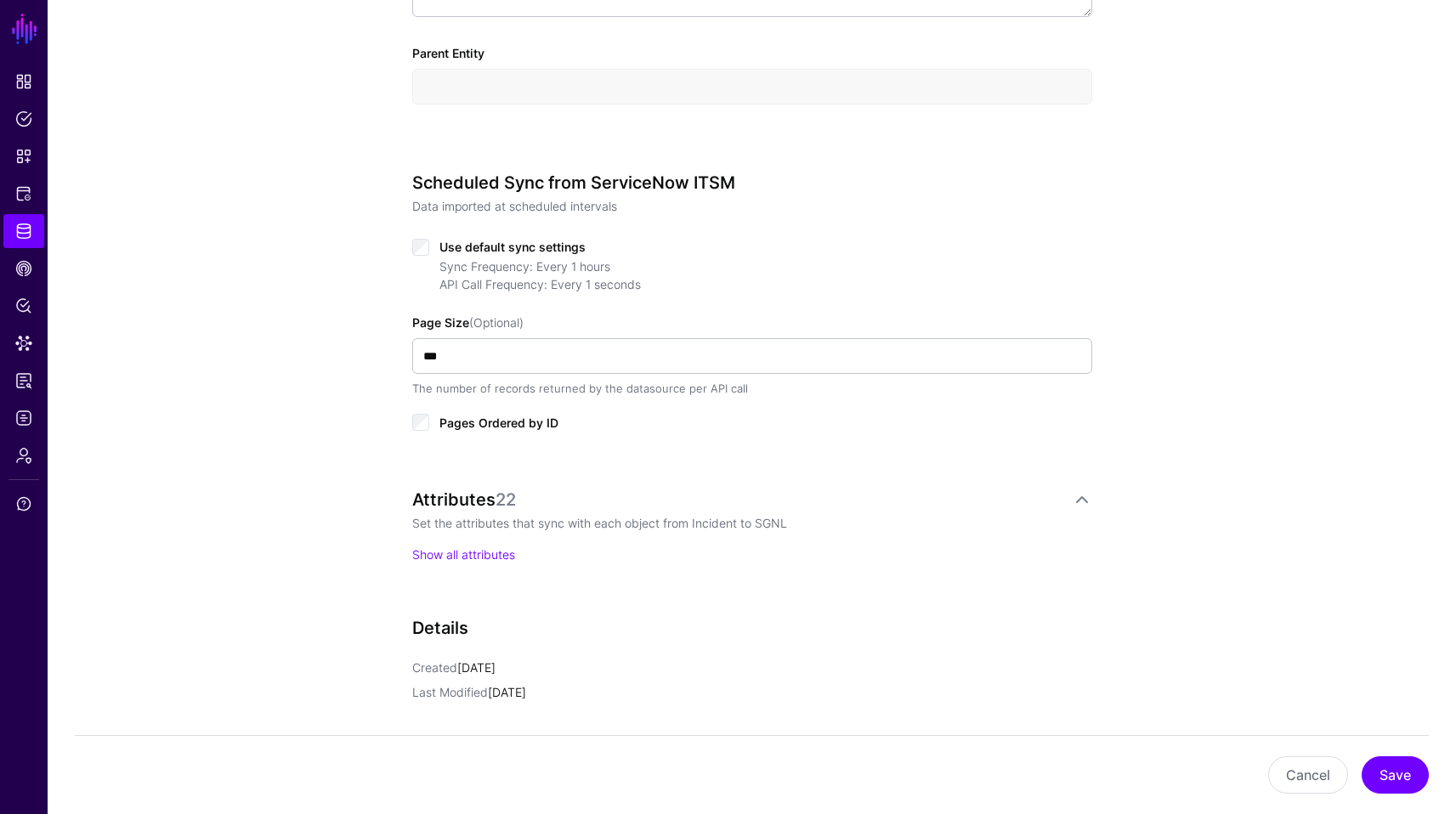
click at [470, 242] on span "Use default sync settings" at bounding box center [513, 247] width 146 height 15
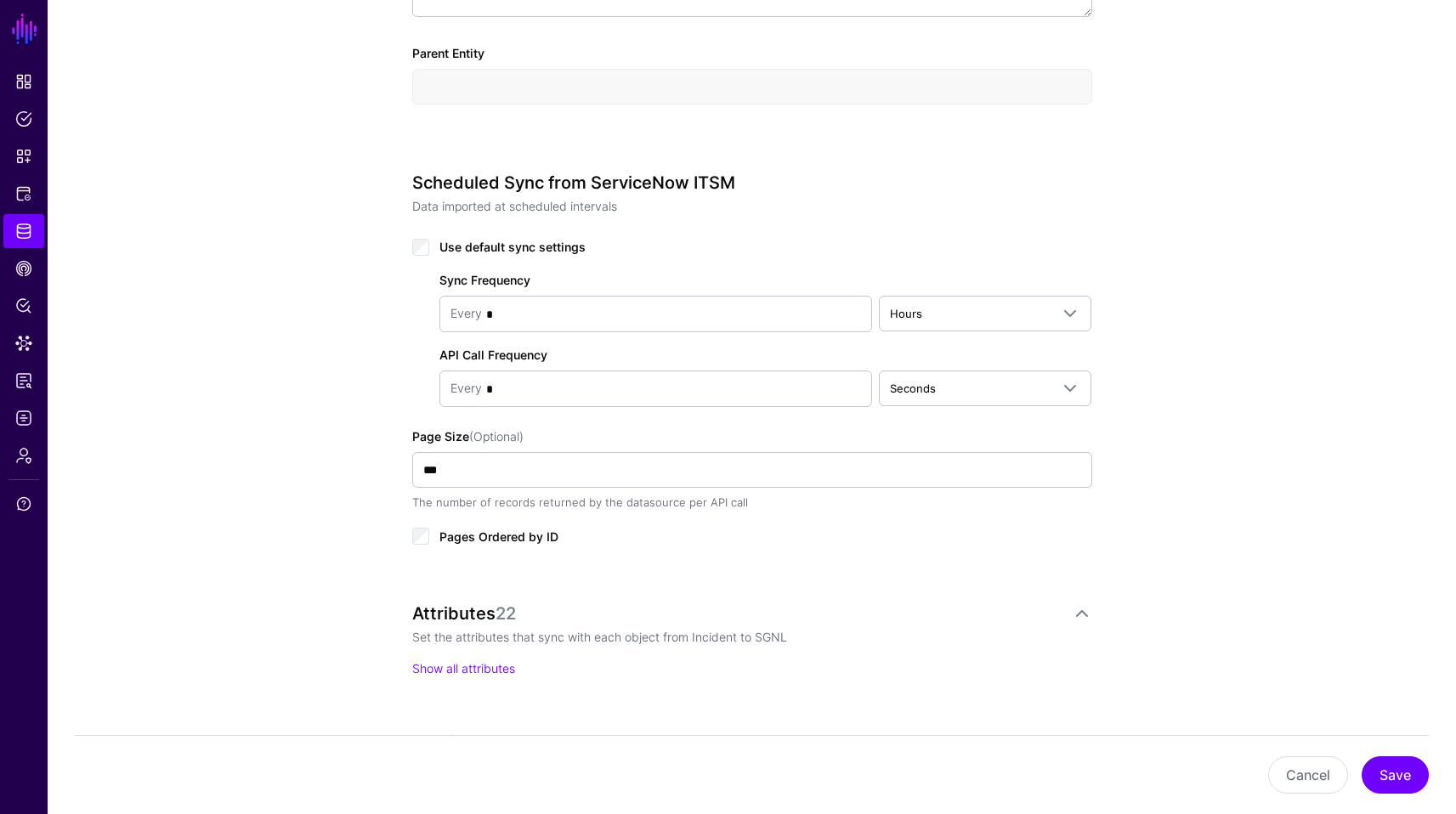
click at [552, 293] on div "Sync Frequency Every * Hours Seconds Minutes Hours Days Weeks Months Years API …" at bounding box center [752, 333] width 680 height 150
click at [967, 313] on span "Hours" at bounding box center [970, 313] width 161 height 18
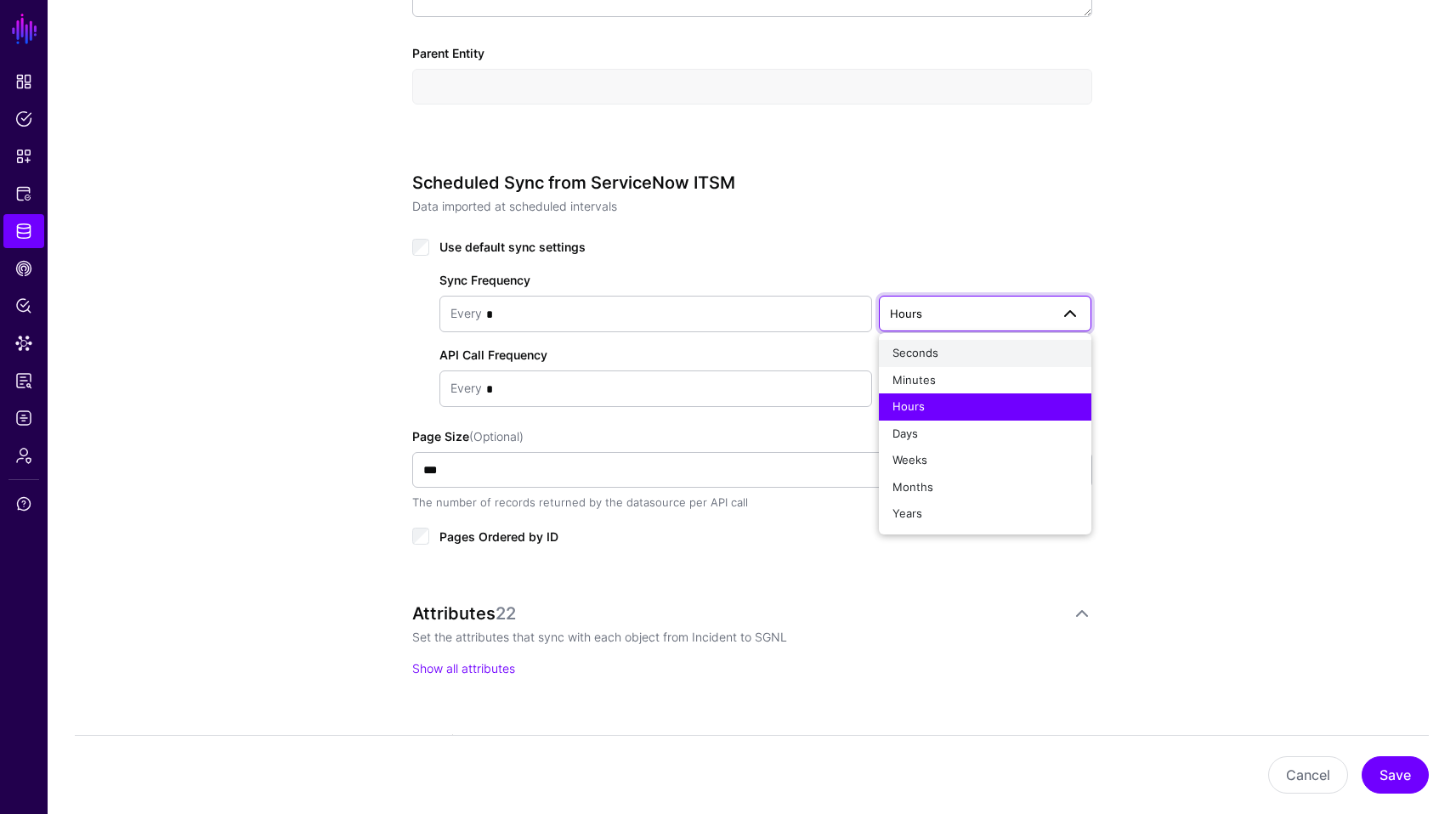
click at [938, 349] on div "Seconds" at bounding box center [985, 354] width 186 height 17
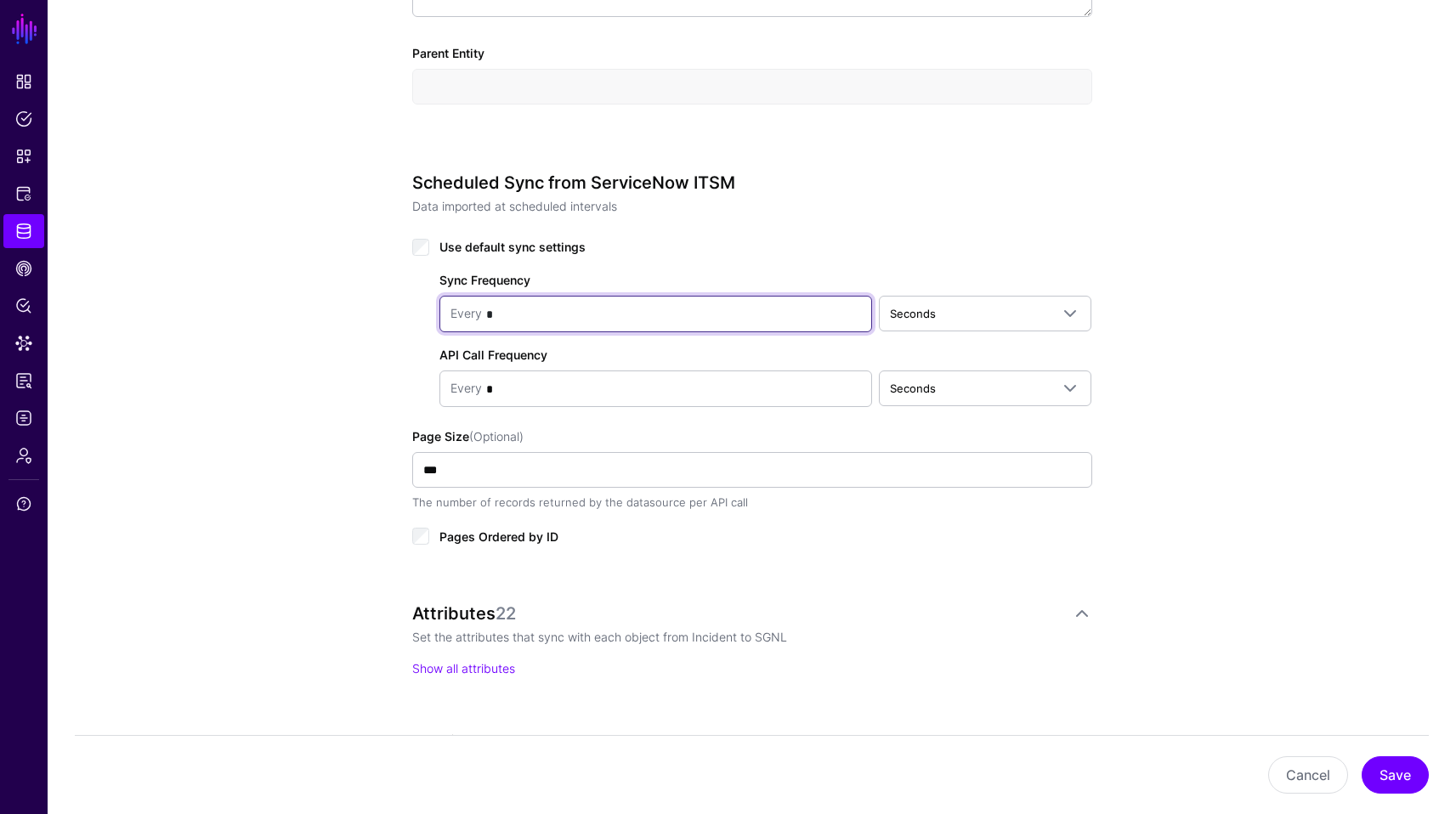
click at [575, 312] on input "*" at bounding box center [672, 314] width 379 height 34
type input "**"
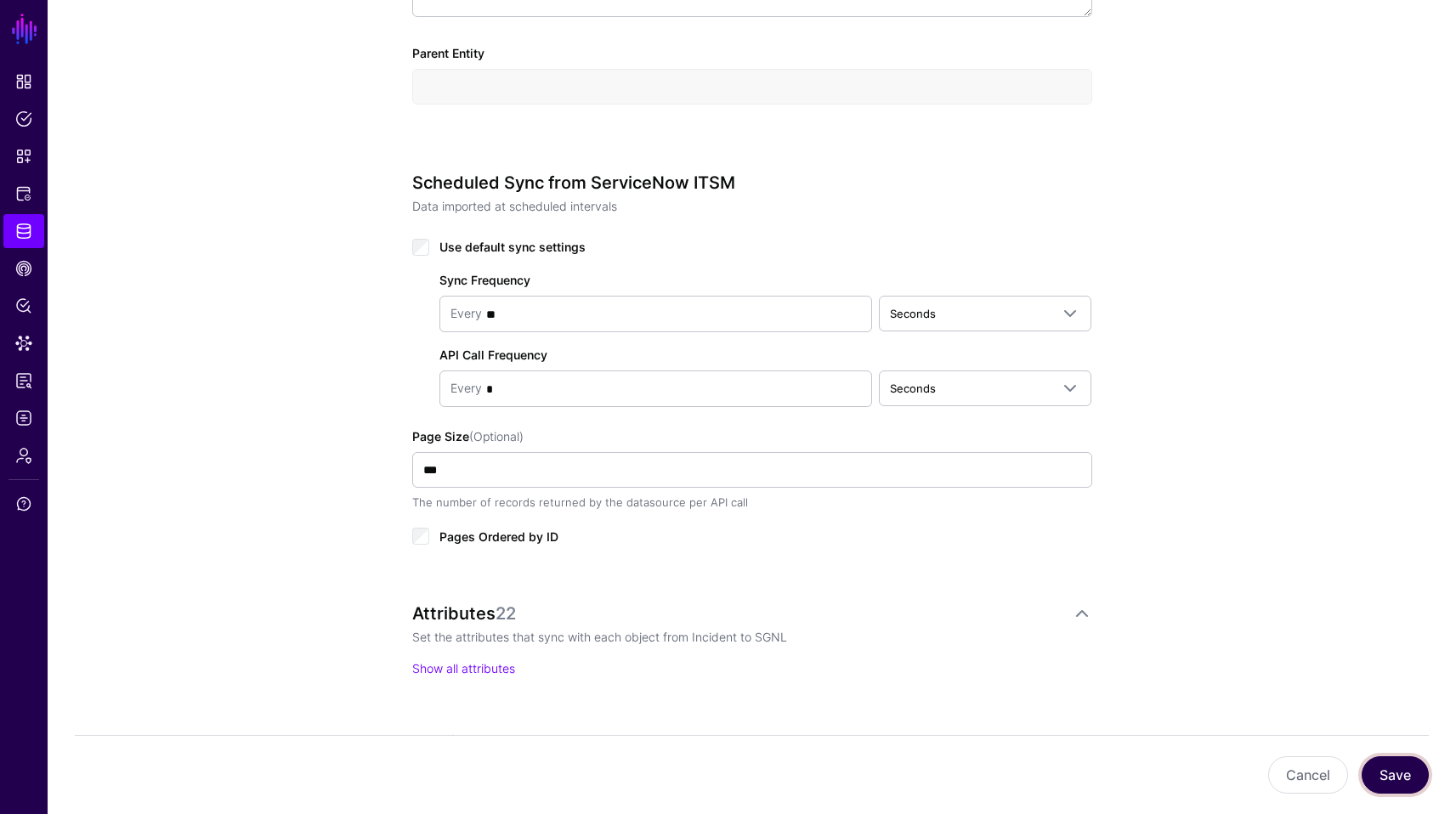
click at [1403, 759] on button "Save" at bounding box center [1395, 775] width 67 height 37
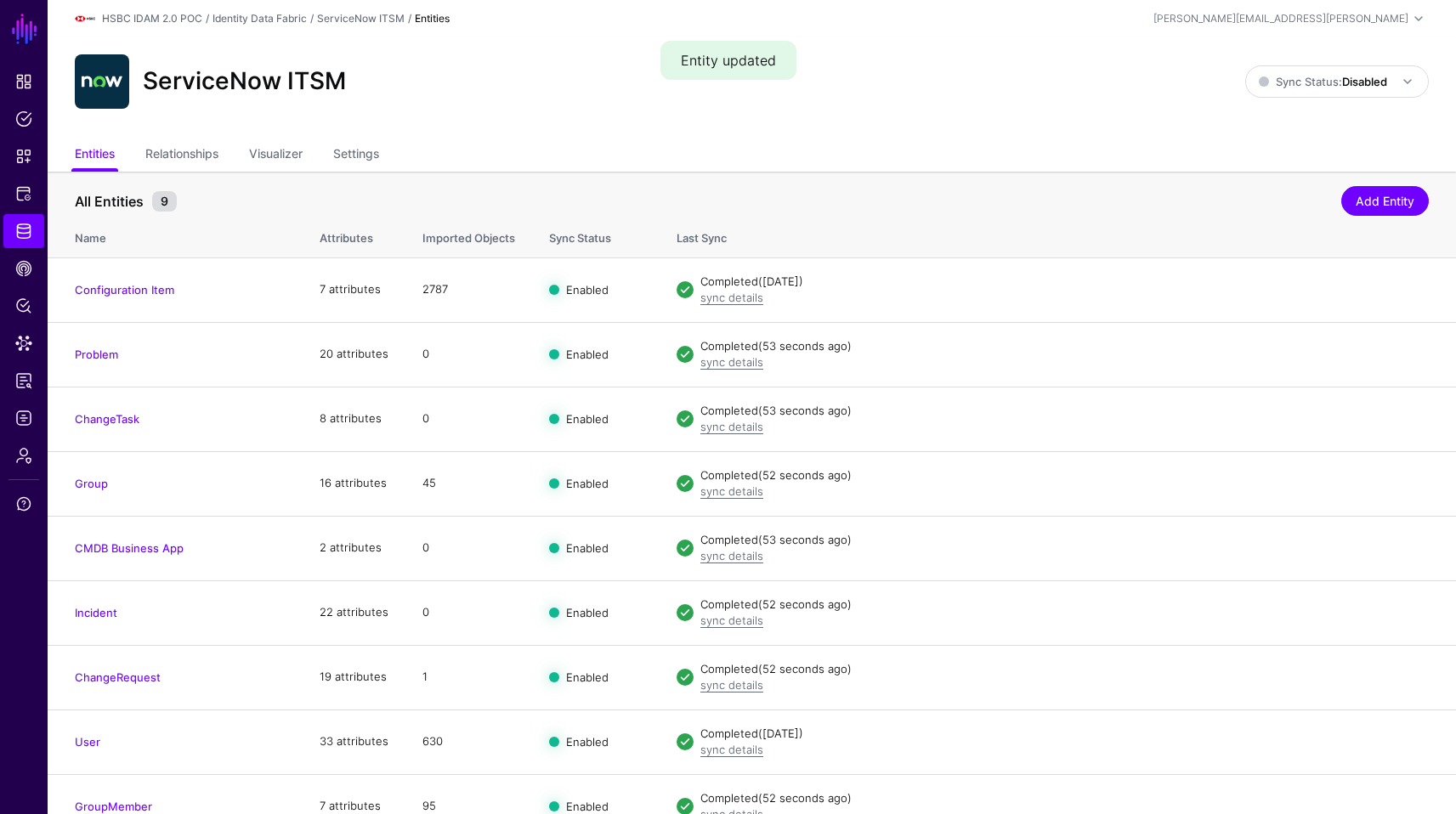
scroll to position [25, 0]
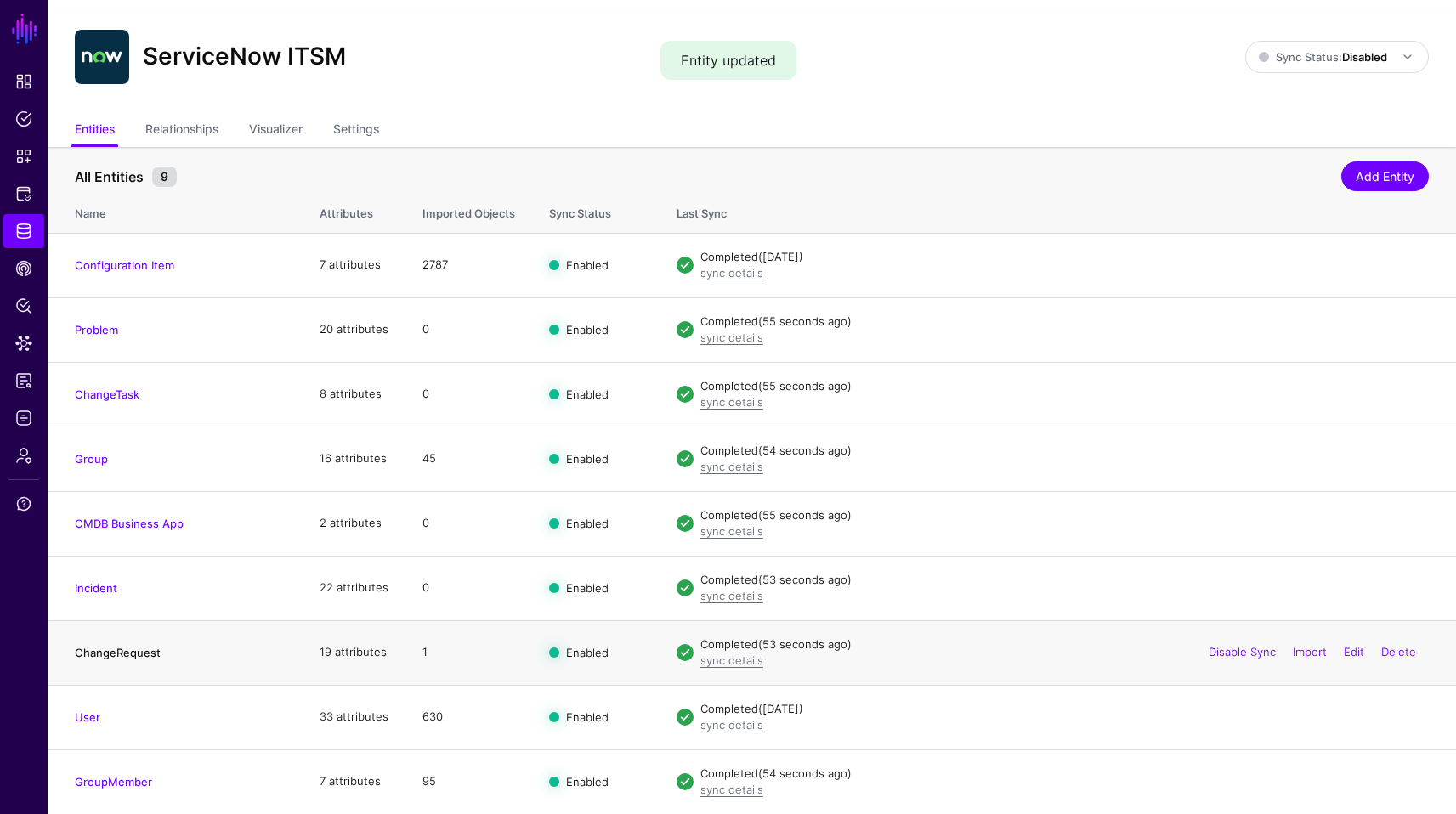
click at [128, 646] on link "ChangeRequest" at bounding box center [117, 652] width 86 height 14
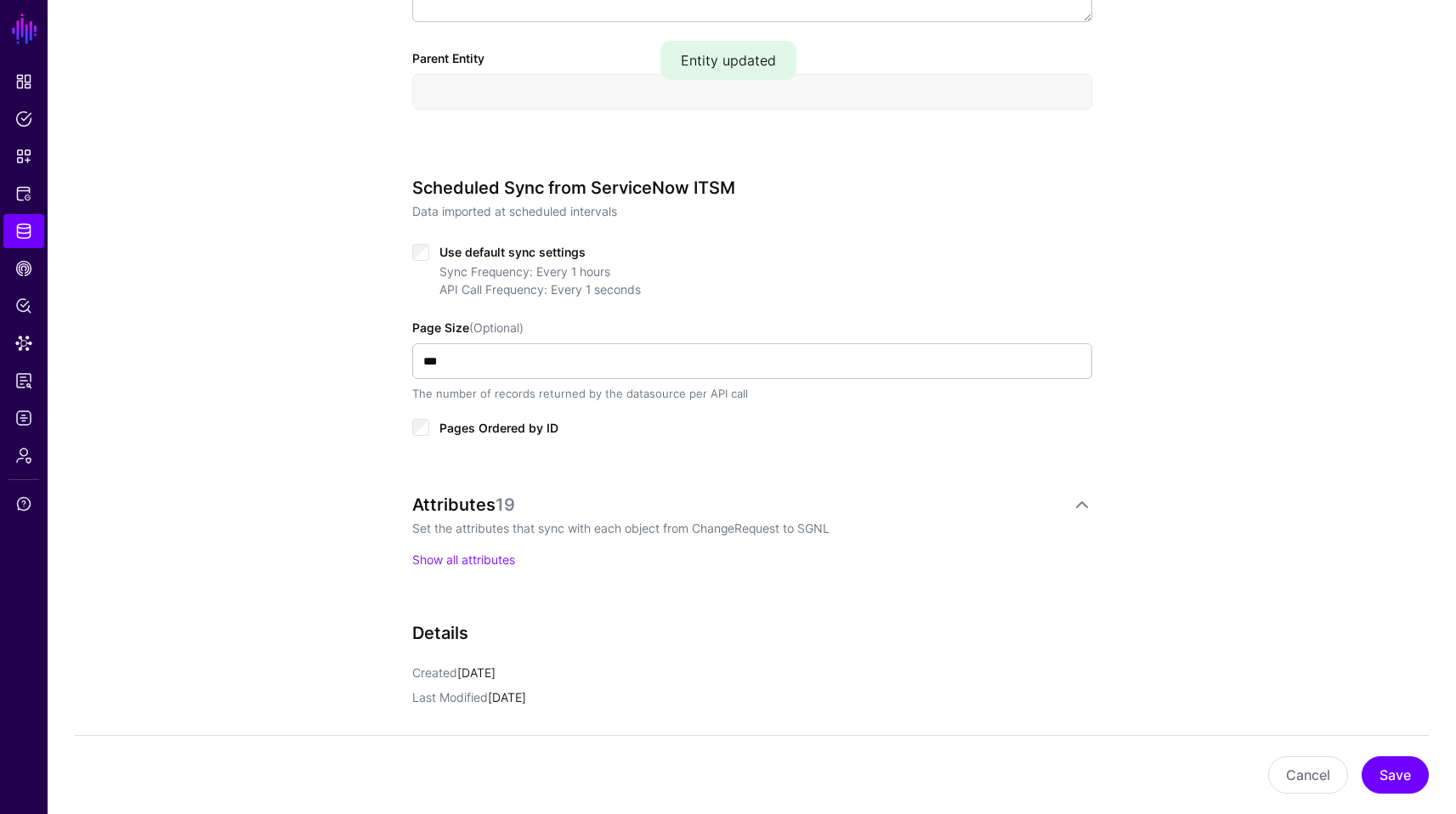
scroll to position [699, 0]
click at [436, 249] on div "Use default sync settings" at bounding box center [752, 249] width 680 height 20
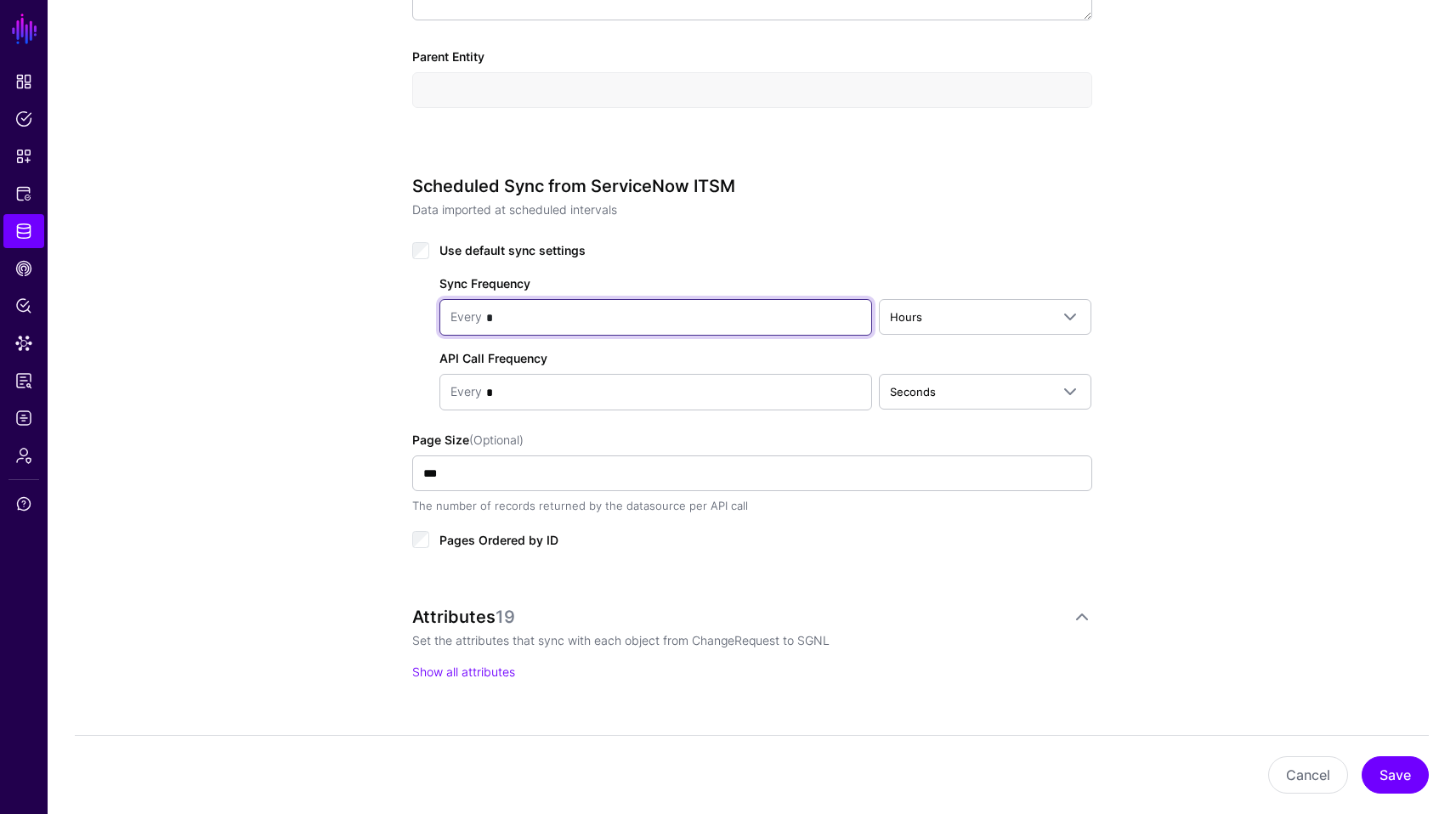
click at [715, 318] on input "*" at bounding box center [672, 318] width 379 height 34
type input "**"
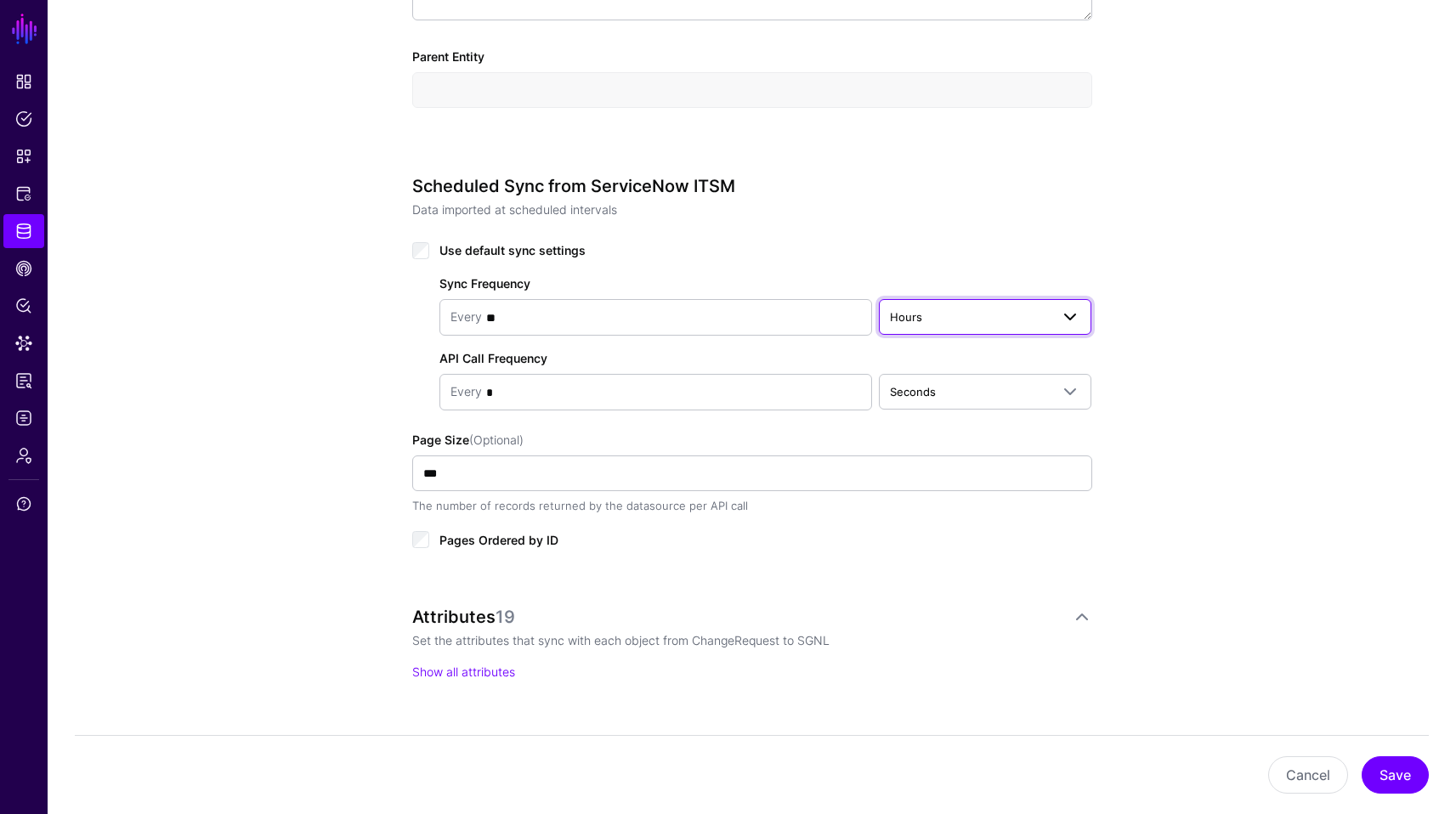
click at [987, 311] on span "Hours" at bounding box center [970, 317] width 161 height 18
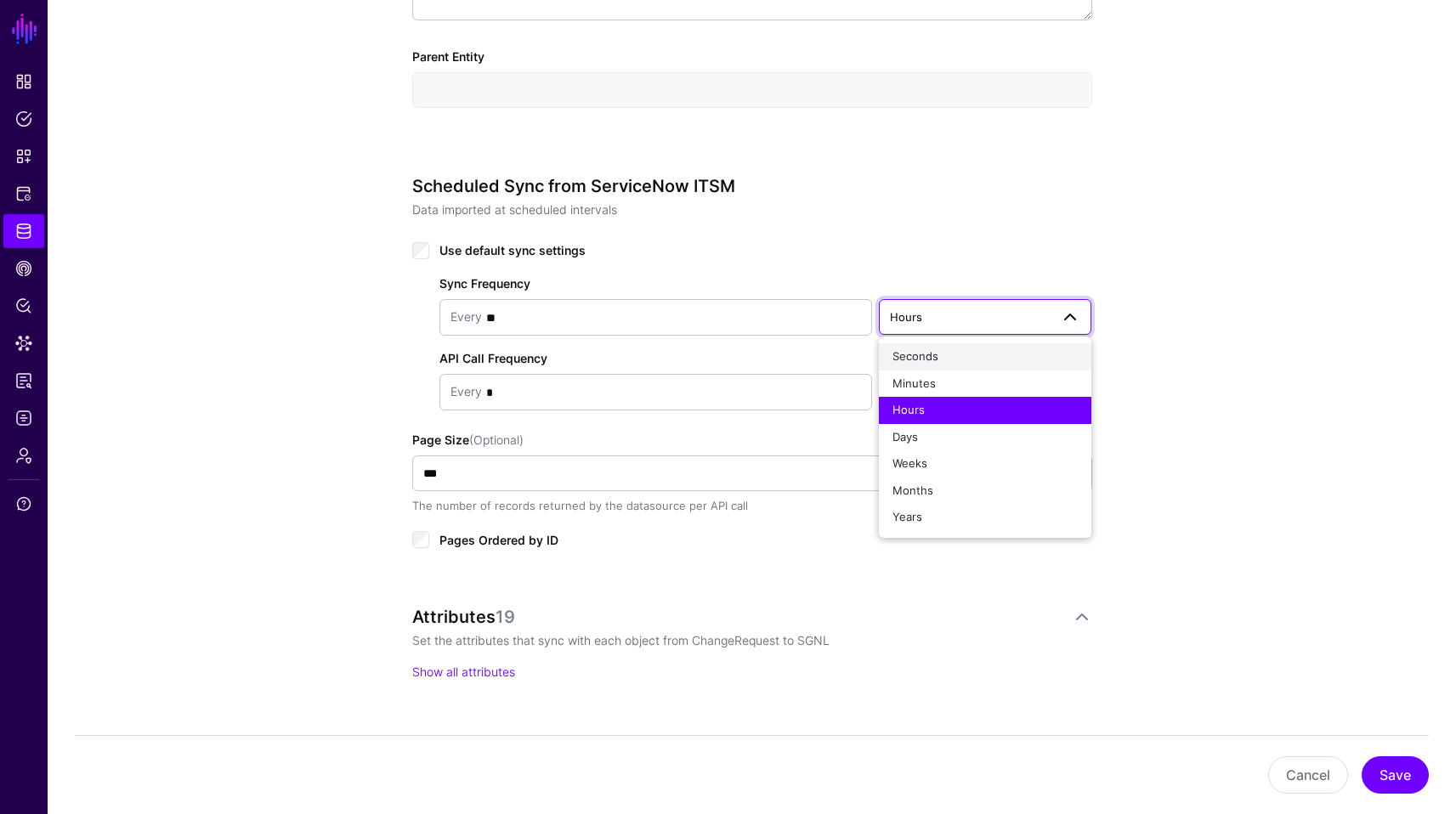
click at [942, 349] on div "Seconds" at bounding box center [985, 357] width 186 height 17
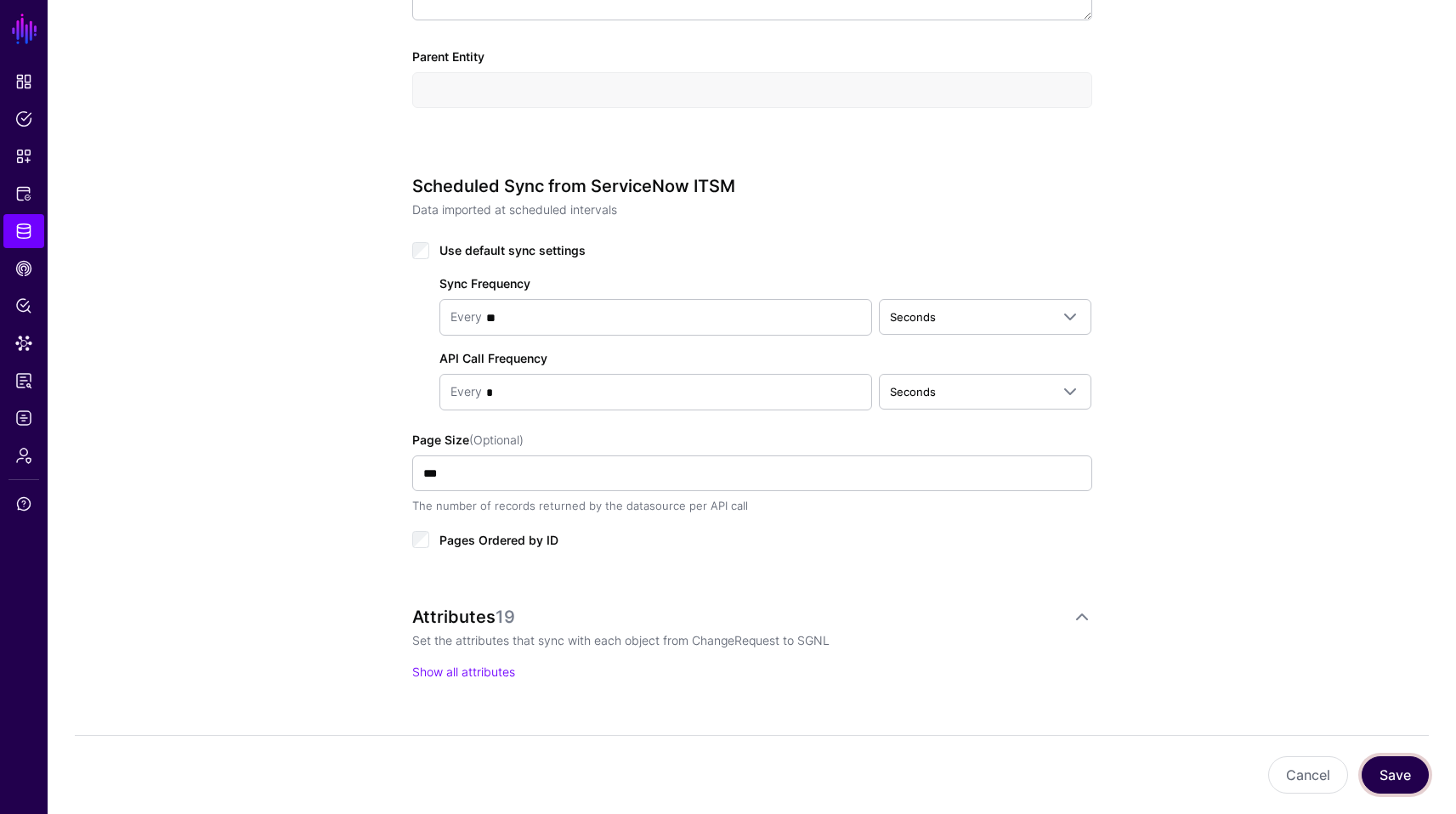
click at [1414, 777] on button "Save" at bounding box center [1395, 775] width 67 height 37
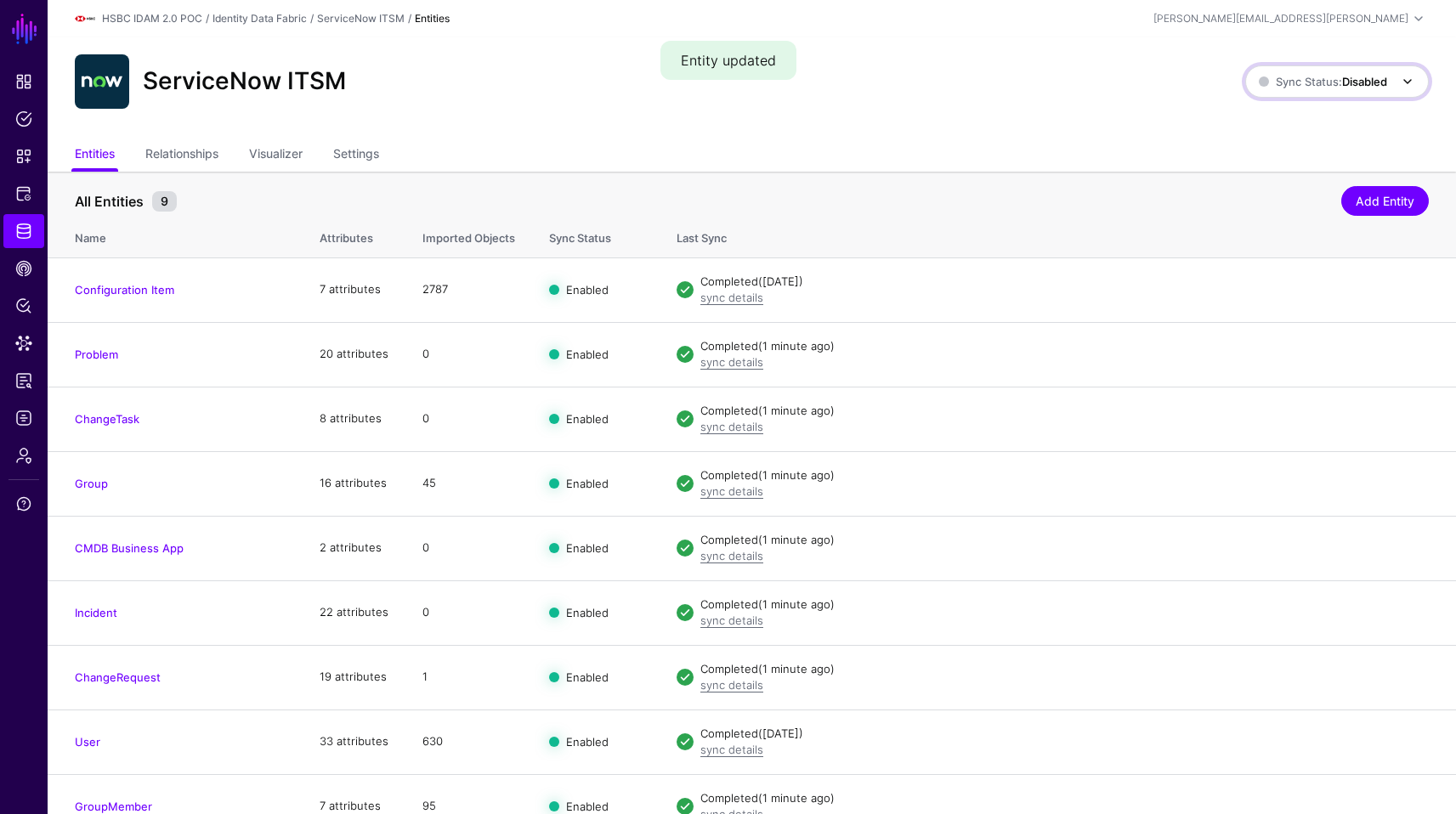
click at [1302, 84] on span "Sync Status: Disabled" at bounding box center [1322, 81] width 128 height 14
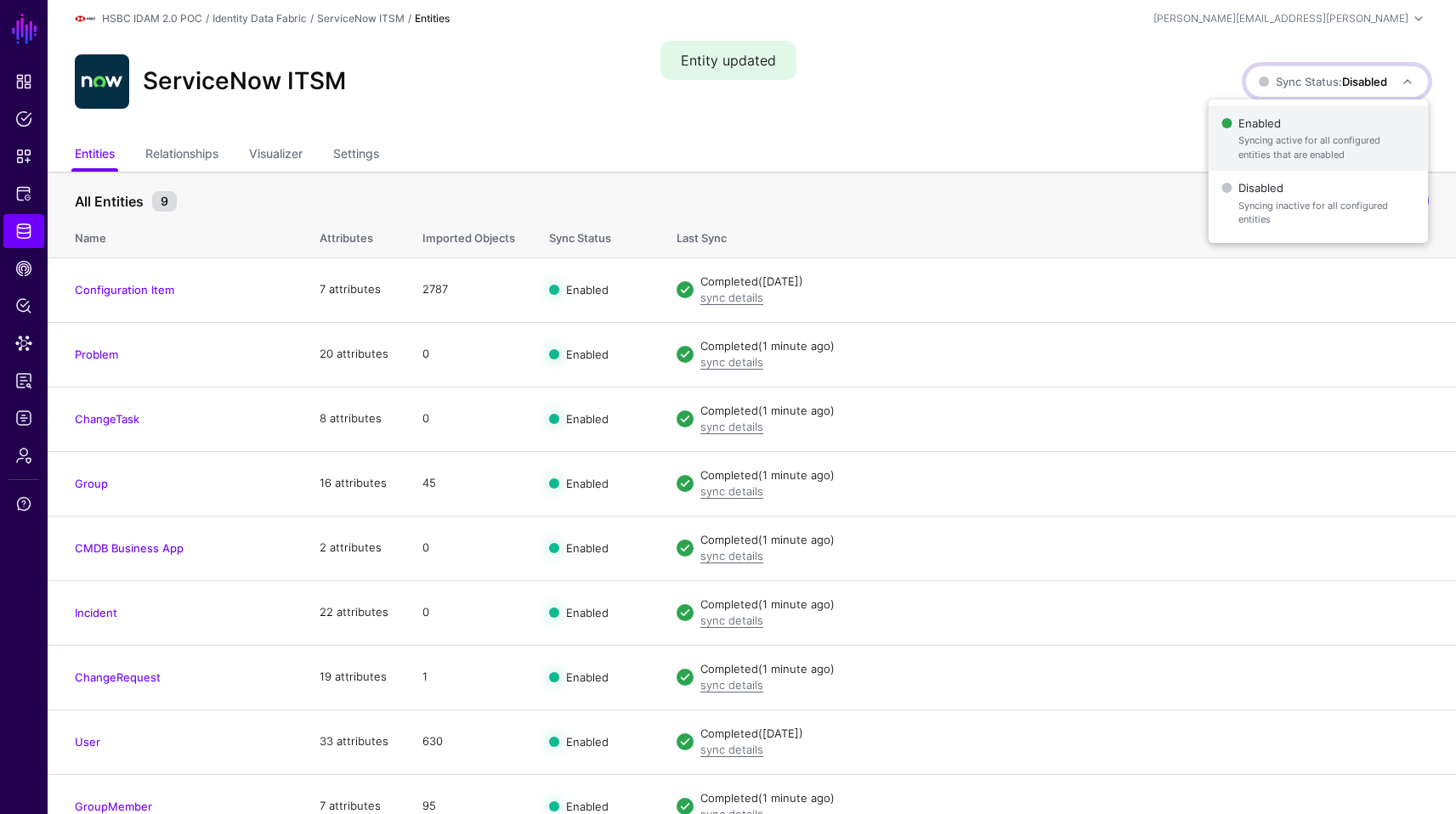
click at [1254, 117] on span "Enabled Syncing active for all configured entities that are enabled" at bounding box center [1317, 140] width 193 height 55
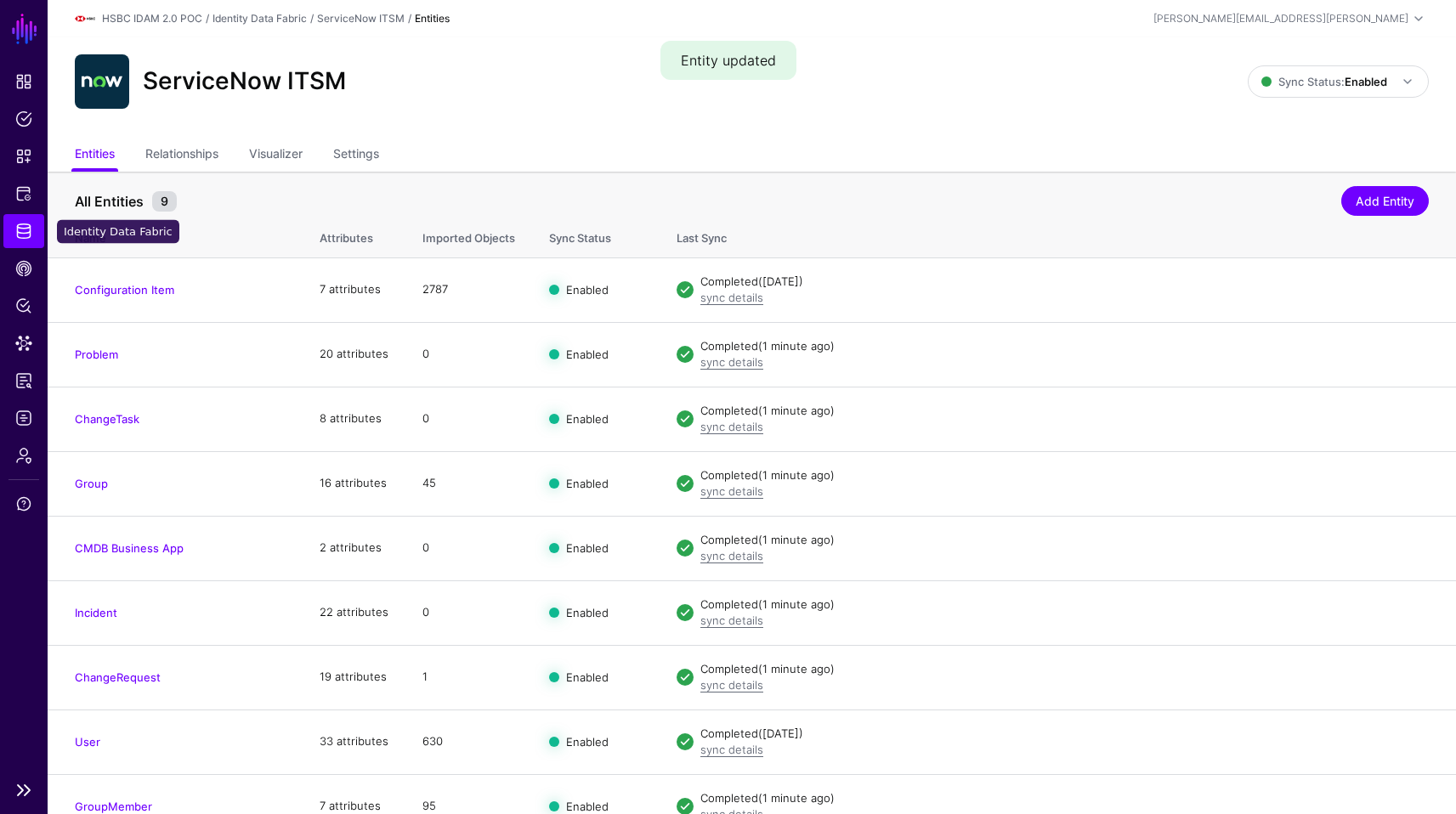
click at [27, 238] on span "Identity Data Fabric" at bounding box center [24, 231] width 17 height 17
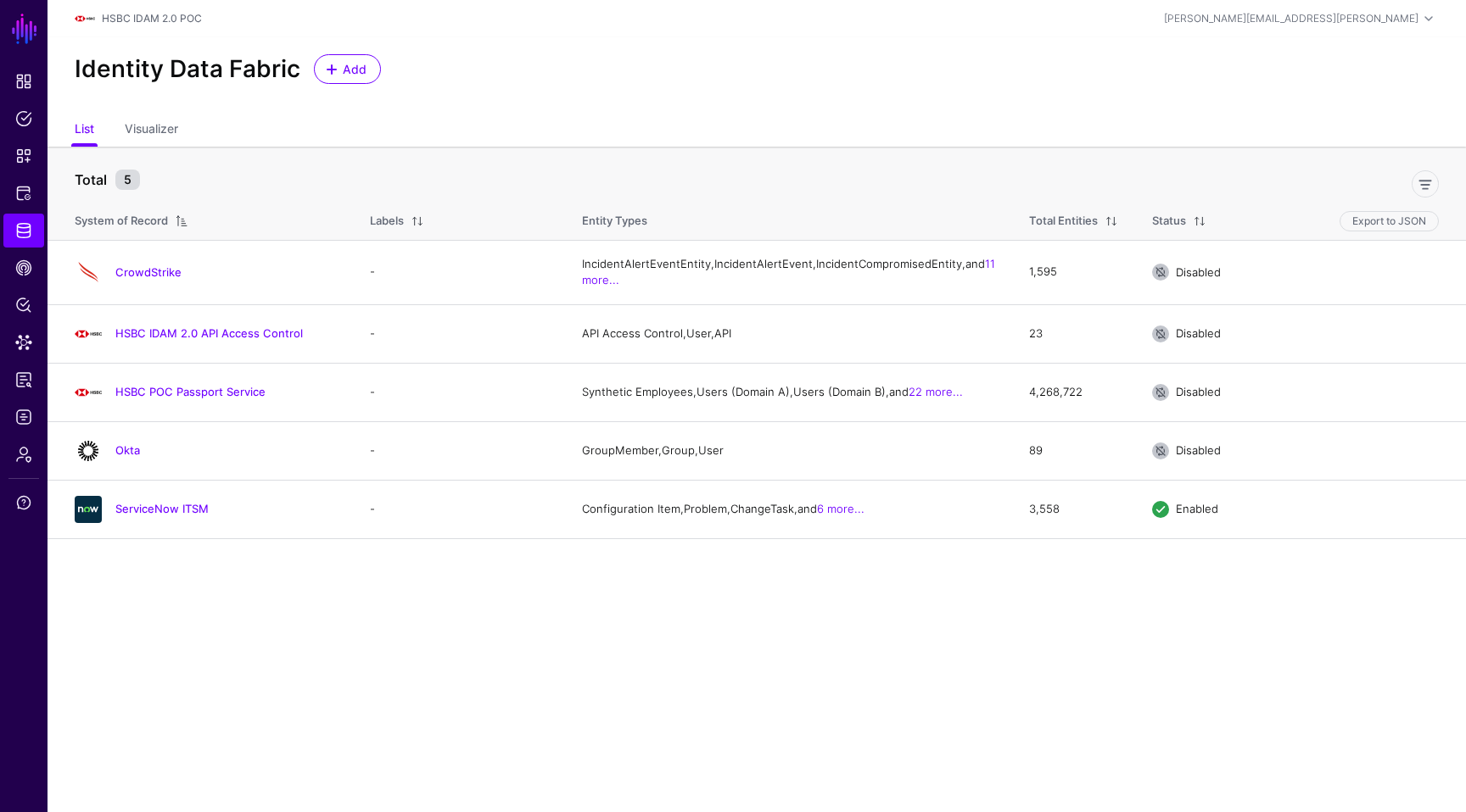
click at [517, 601] on main "SGNL Dashboard Policies Snippets Protected Systems Identity Data Fabric CAEP Hu…" at bounding box center [733, 406] width 1466 height 812
click at [417, 641] on main "SGNL Dashboard Policies Snippets Protected Systems Identity Data Fabric CAEP Hu…" at bounding box center [733, 406] width 1466 height 812
click at [705, 76] on div "Identity Data Fabric Add" at bounding box center [757, 69] width 1377 height 29
click at [16, 194] on span "Protected Systems" at bounding box center [24, 194] width 17 height 17
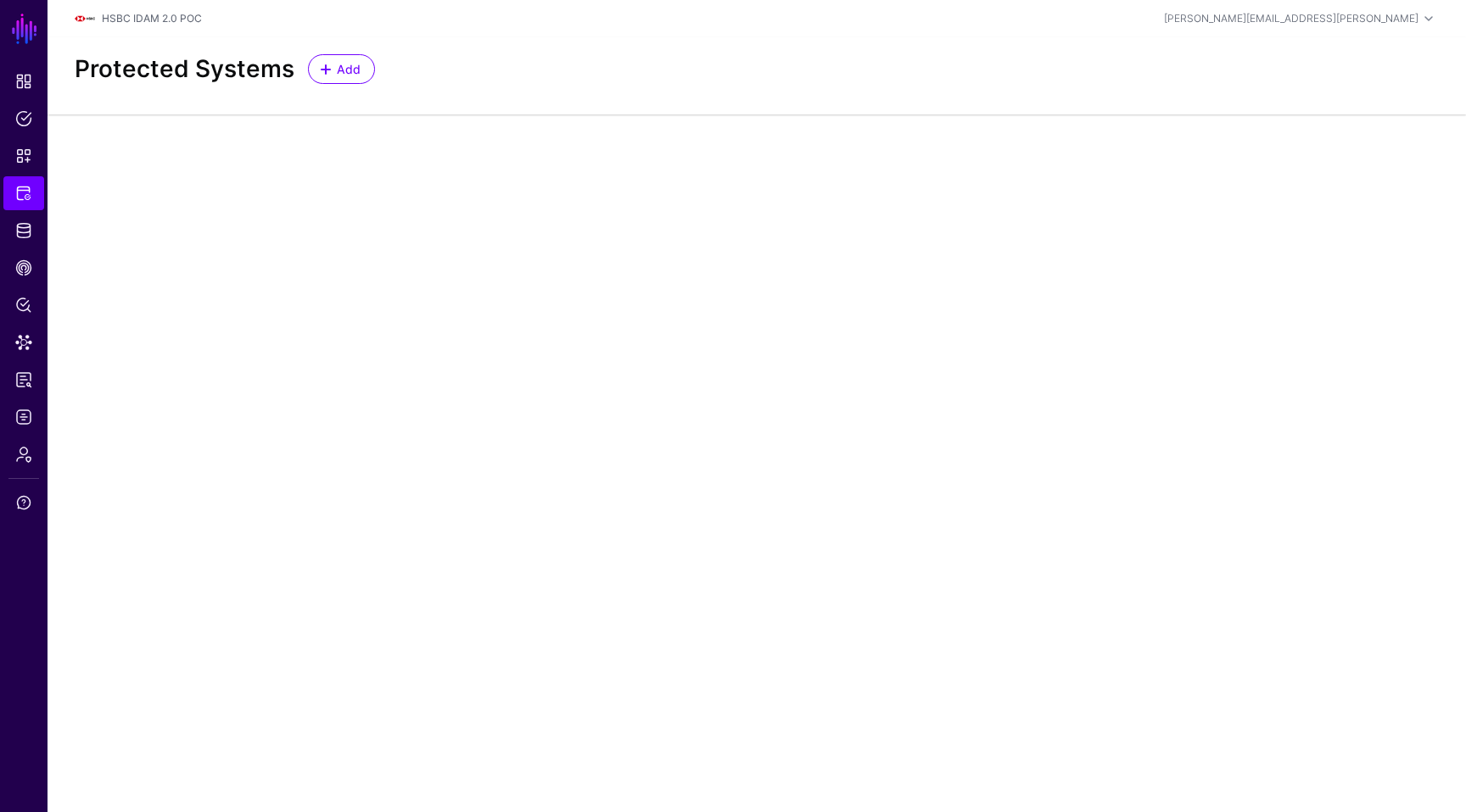
click at [524, 308] on main "SGNL Dashboard Policies Snippets Protected Systems Identity Data Fabric CAEP Hu…" at bounding box center [733, 406] width 1466 height 812
click at [1082, 324] on main "SGNL Dashboard Policies Snippets Protected Systems Identity Data Fabric CAEP Hu…" at bounding box center [733, 406] width 1466 height 812
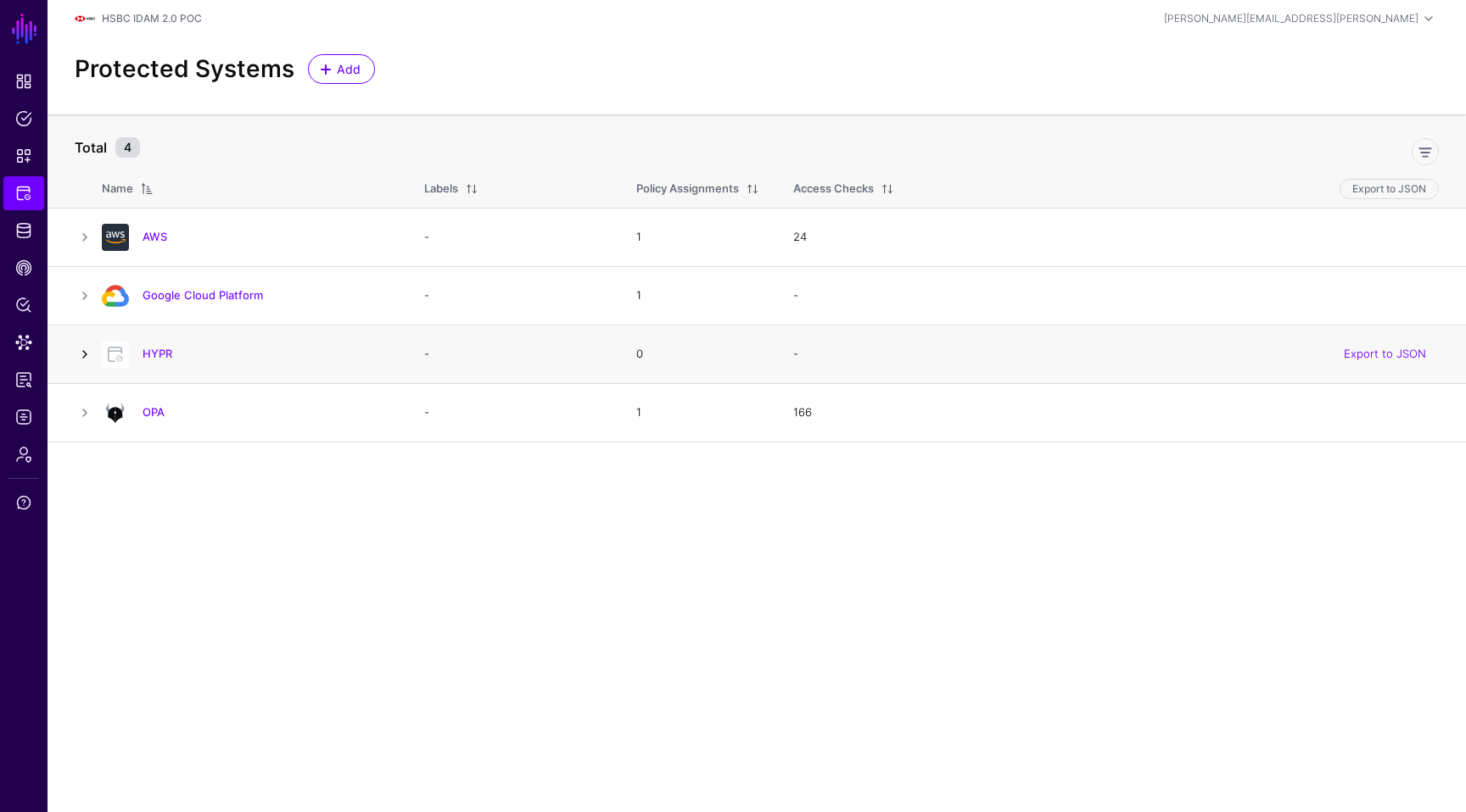
click at [82, 354] on link at bounding box center [85, 355] width 20 height 20
click at [85, 354] on link at bounding box center [85, 355] width 20 height 20
click at [83, 418] on link at bounding box center [85, 413] width 20 height 20
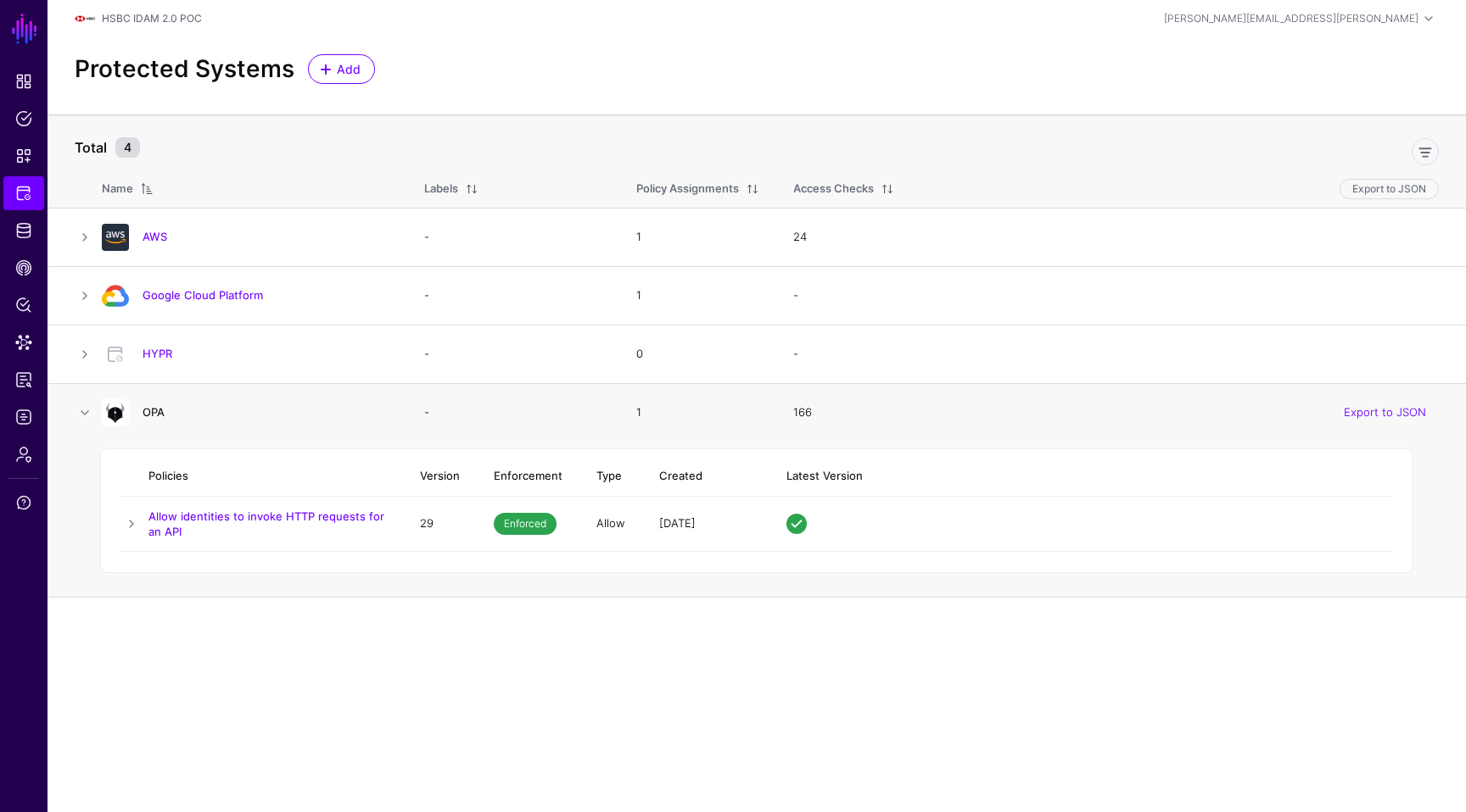
click at [154, 406] on link "OPA" at bounding box center [154, 412] width 22 height 14
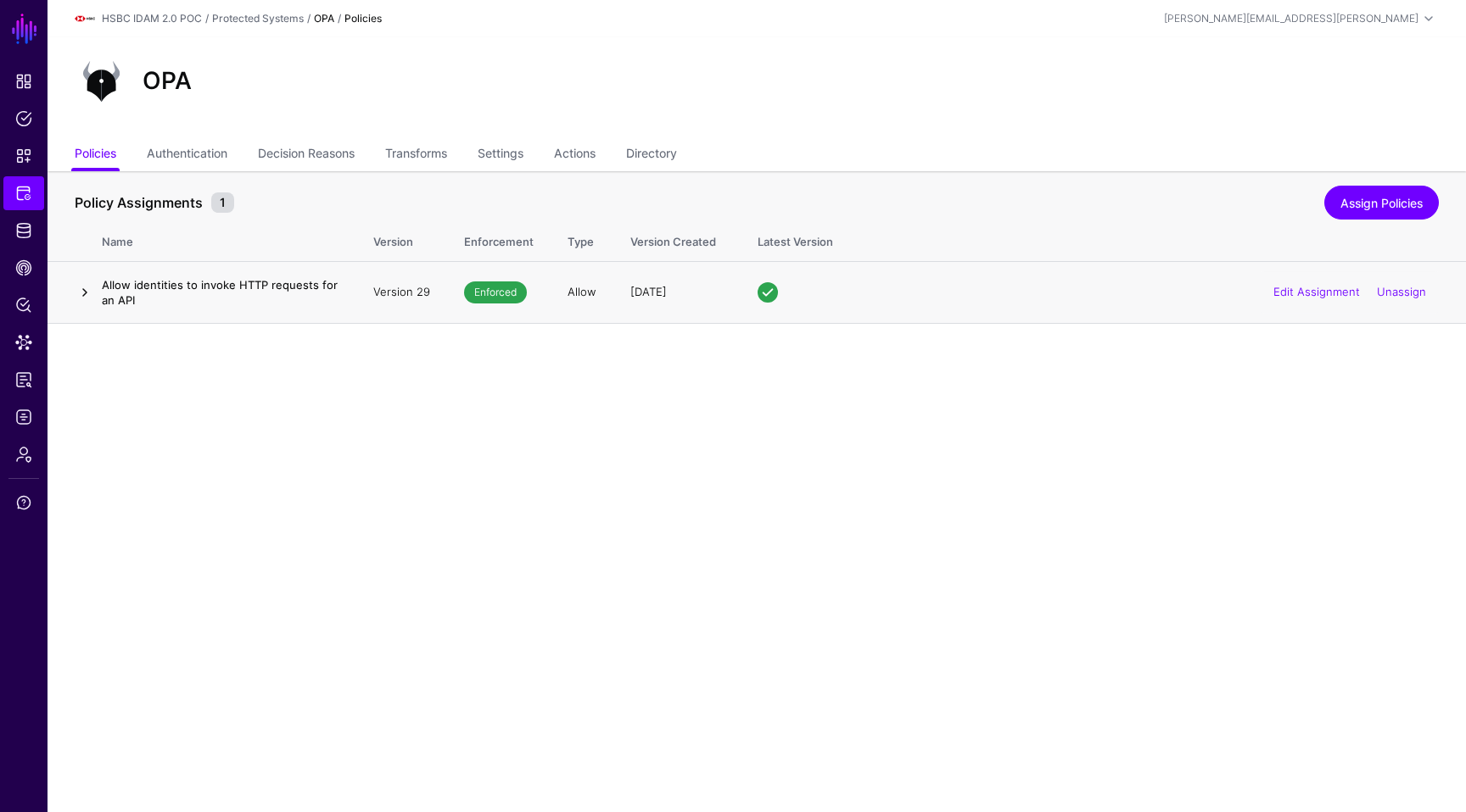
click at [79, 288] on link at bounding box center [85, 292] width 20 height 20
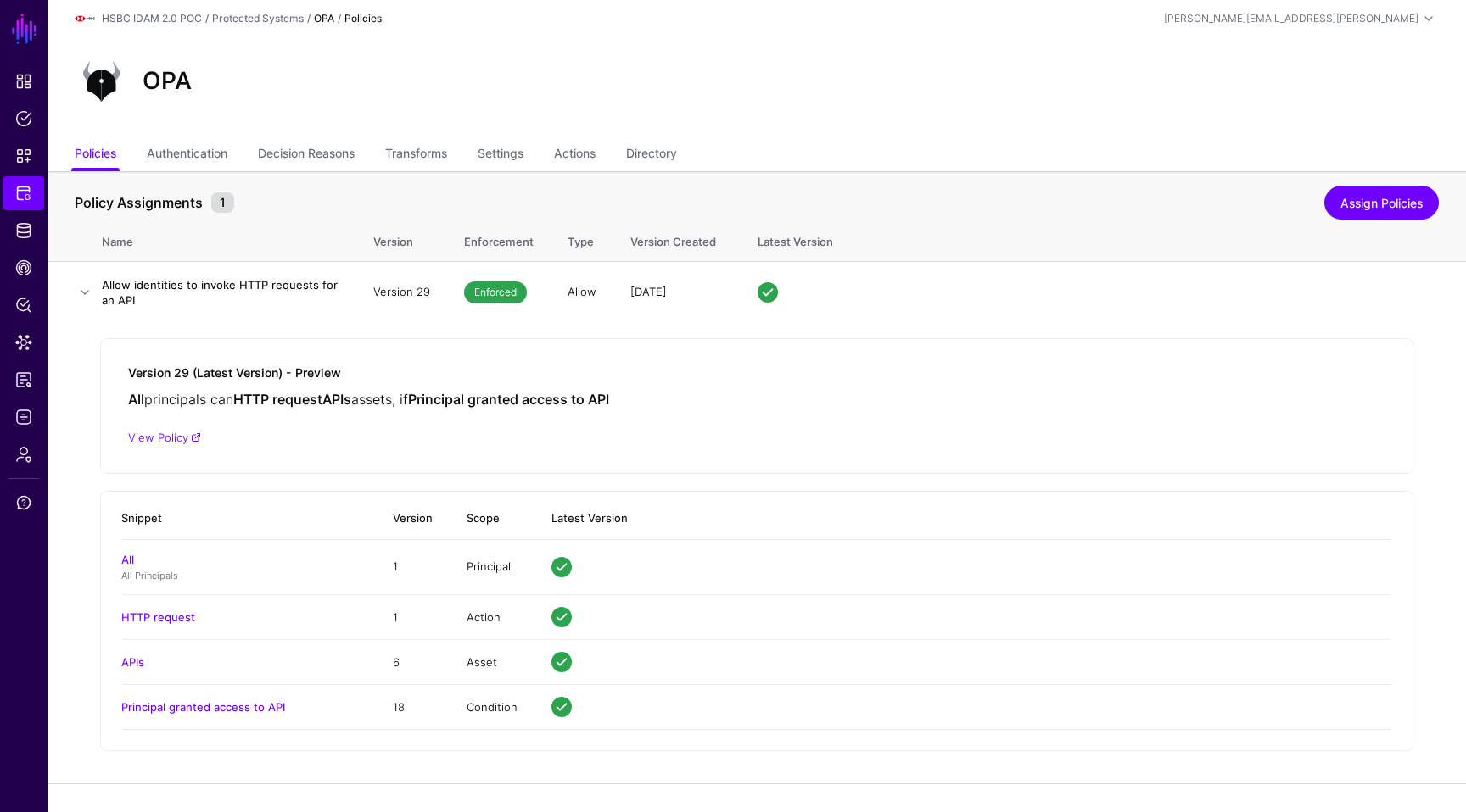
click at [633, 92] on div "OPA" at bounding box center [757, 81] width 1377 height 54
click at [21, 122] on span "Policies" at bounding box center [24, 119] width 17 height 17
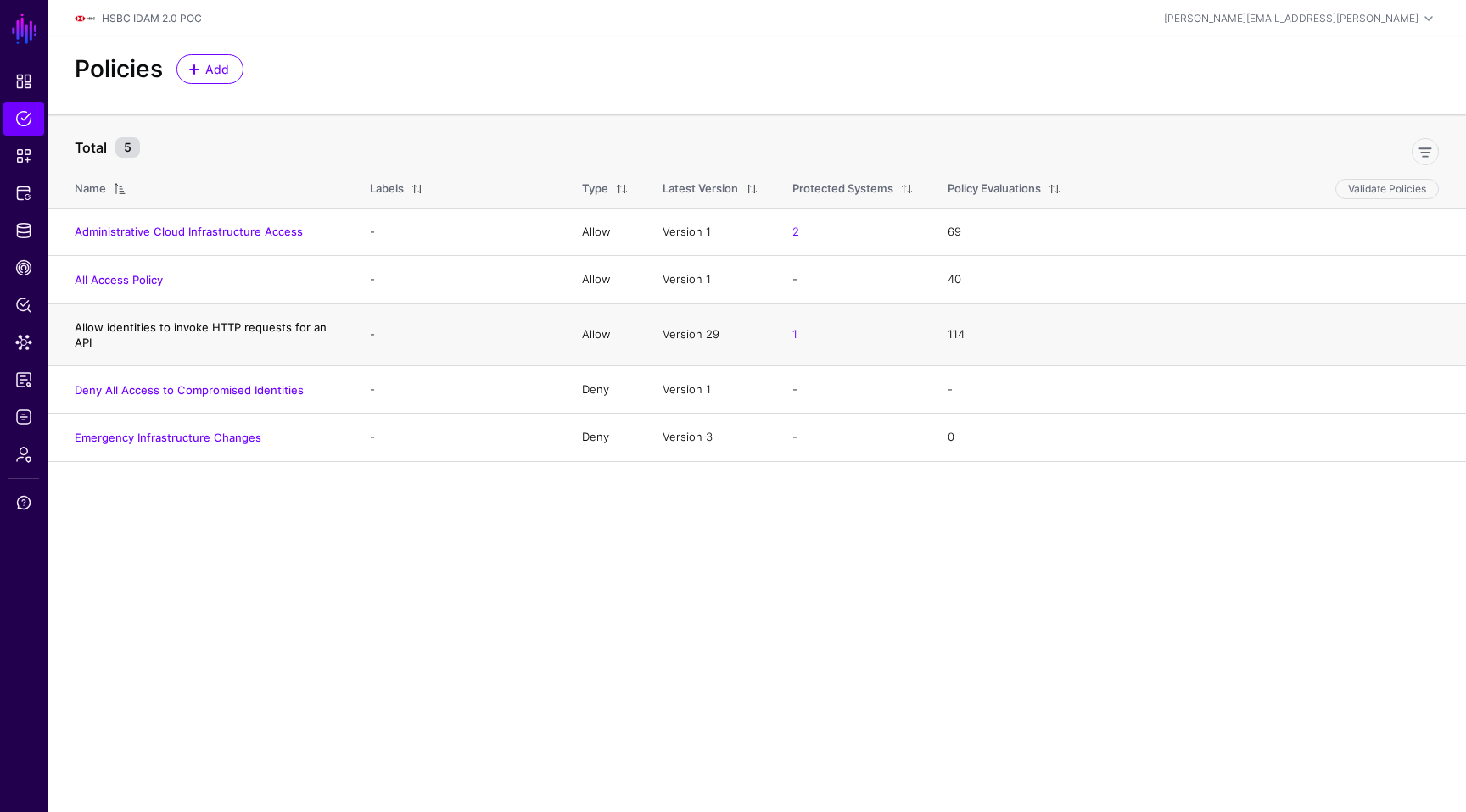
click at [228, 330] on link "Allow identities to invoke HTTP requests for an API" at bounding box center [200, 335] width 252 height 29
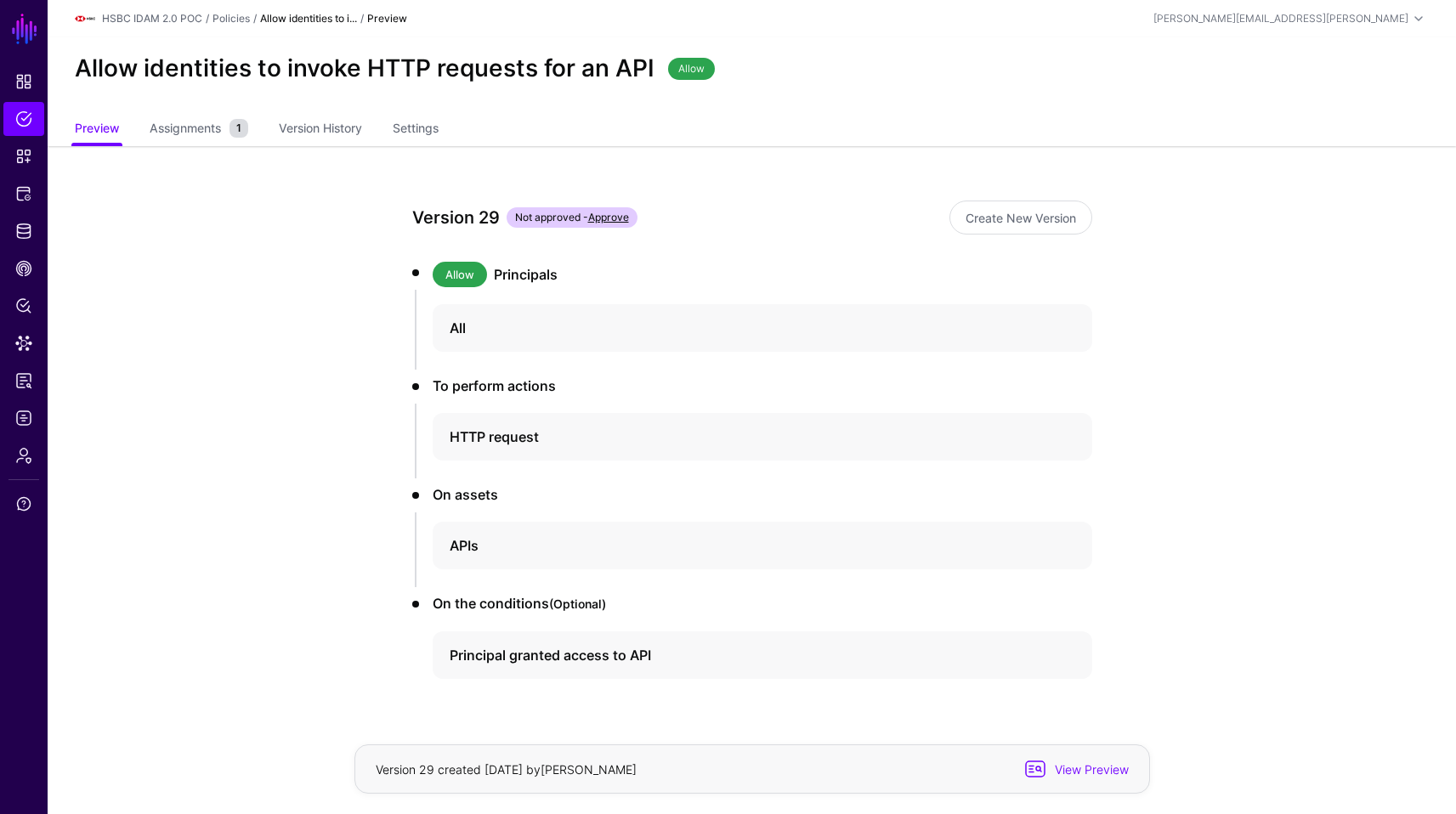
click at [1272, 280] on app-policies-v2-item-preview "Version 29 Not approved - Approve Create New Version Allow Principals All To pe…" at bounding box center [752, 499] width 1408 height 707
click at [24, 150] on span "Snippets" at bounding box center [24, 156] width 17 height 17
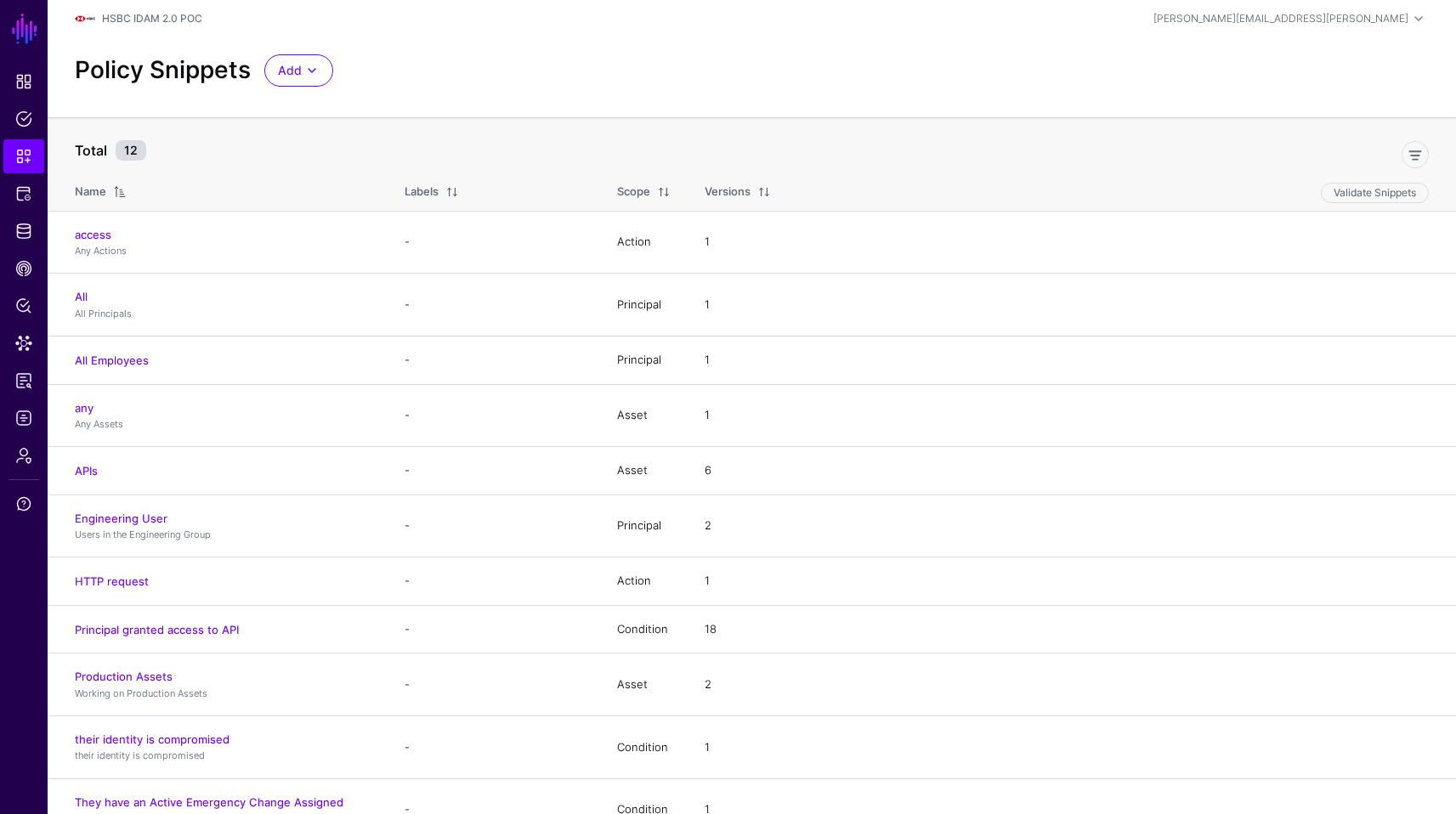
click at [1033, 57] on div "Policy Snippets Add Start from a Snippet Template Start from a Blank Snippet" at bounding box center [752, 70] width 1367 height 32
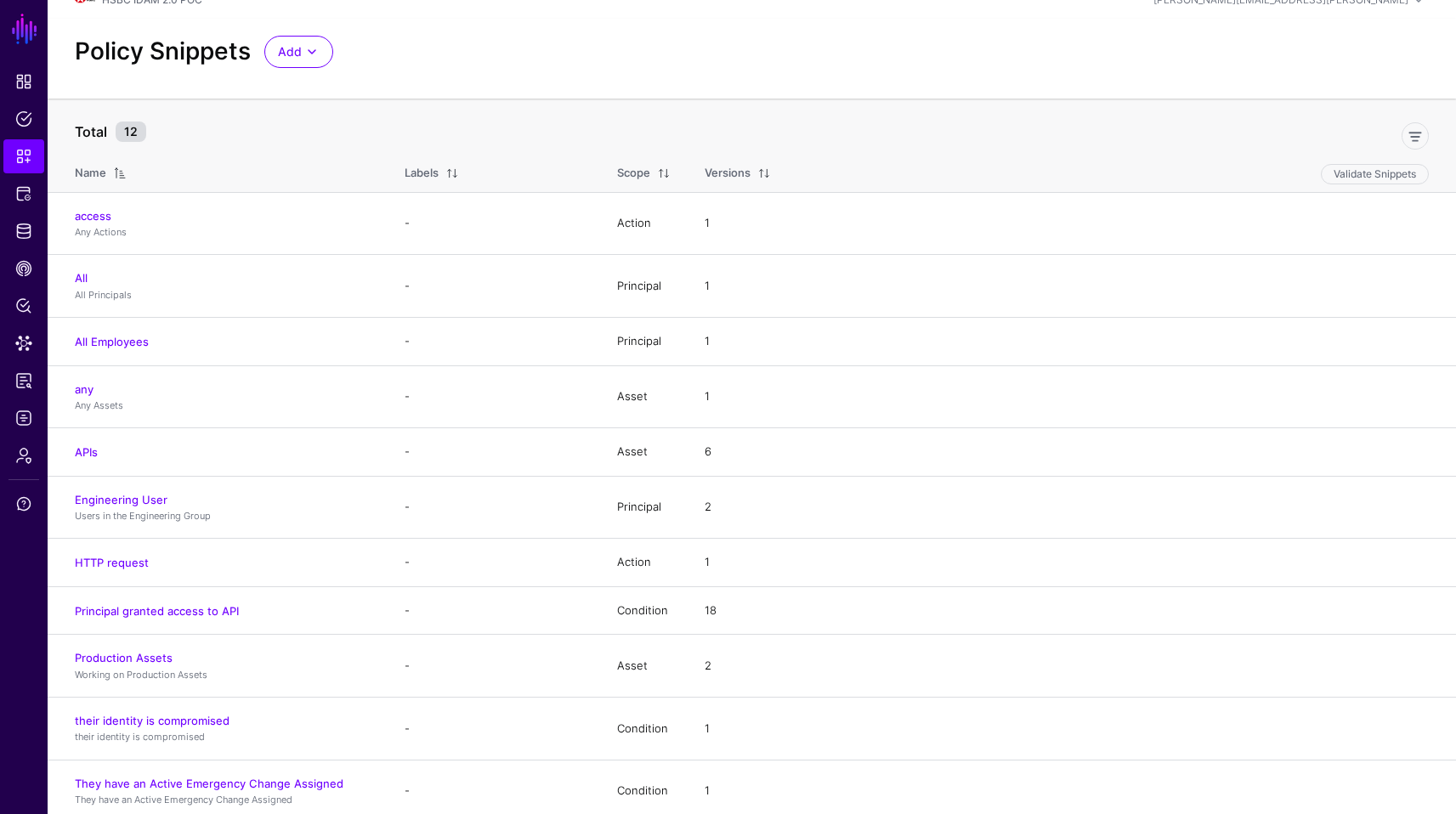
scroll to position [28, 0]
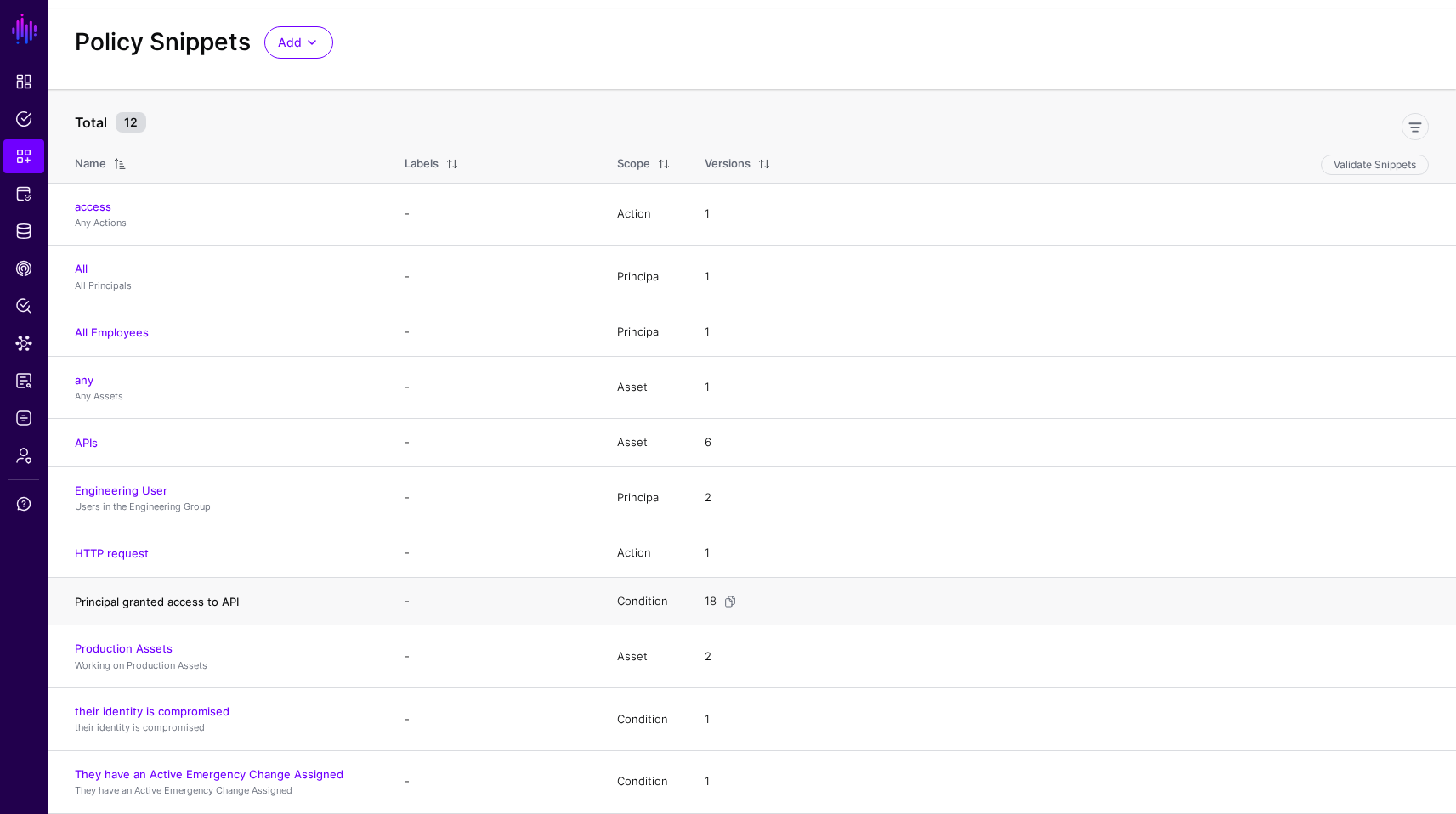
click at [196, 601] on link "Principal granted access to API" at bounding box center [157, 601] width 164 height 14
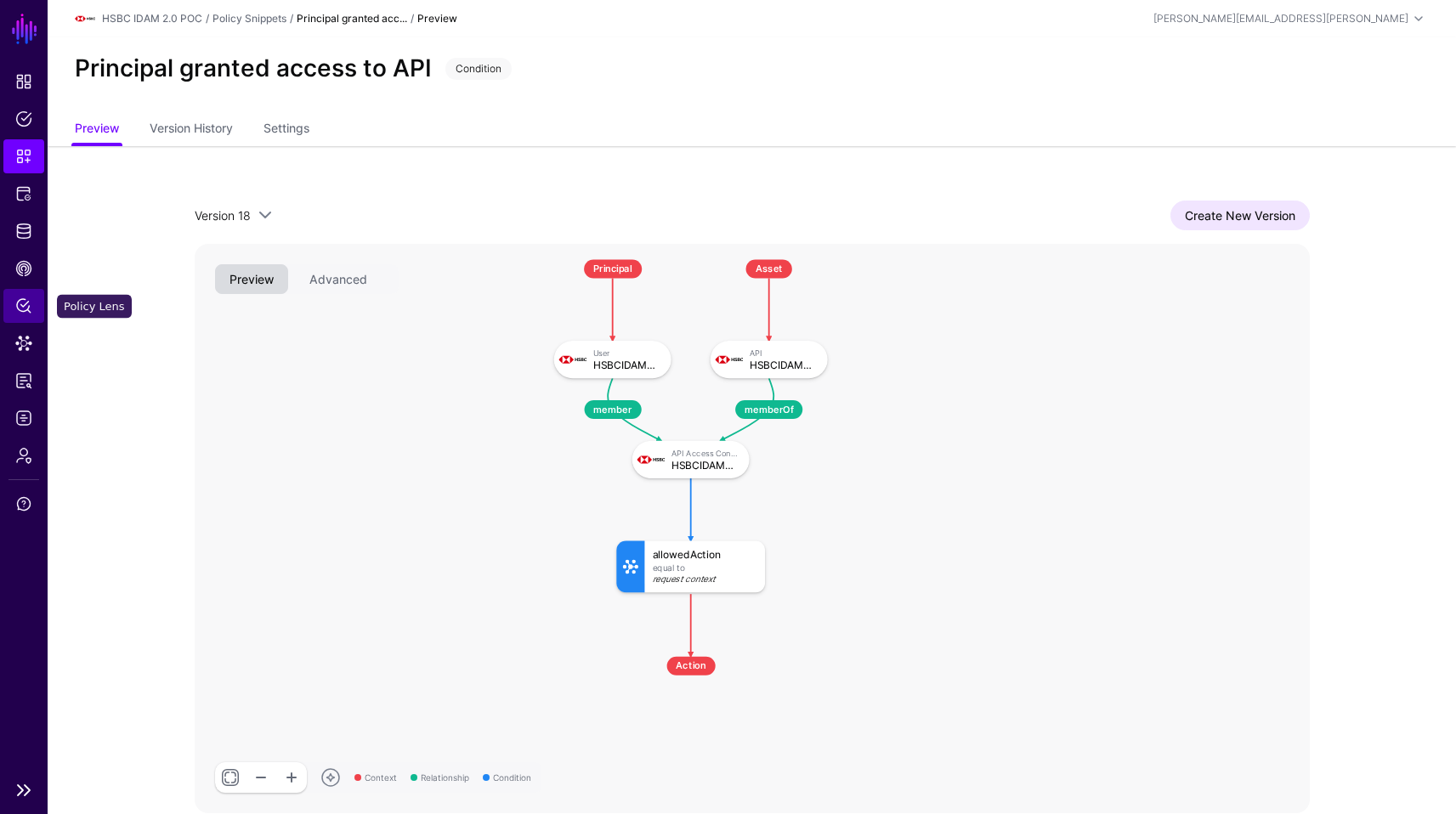
click at [25, 303] on span "Policy Lens" at bounding box center [24, 306] width 17 height 17
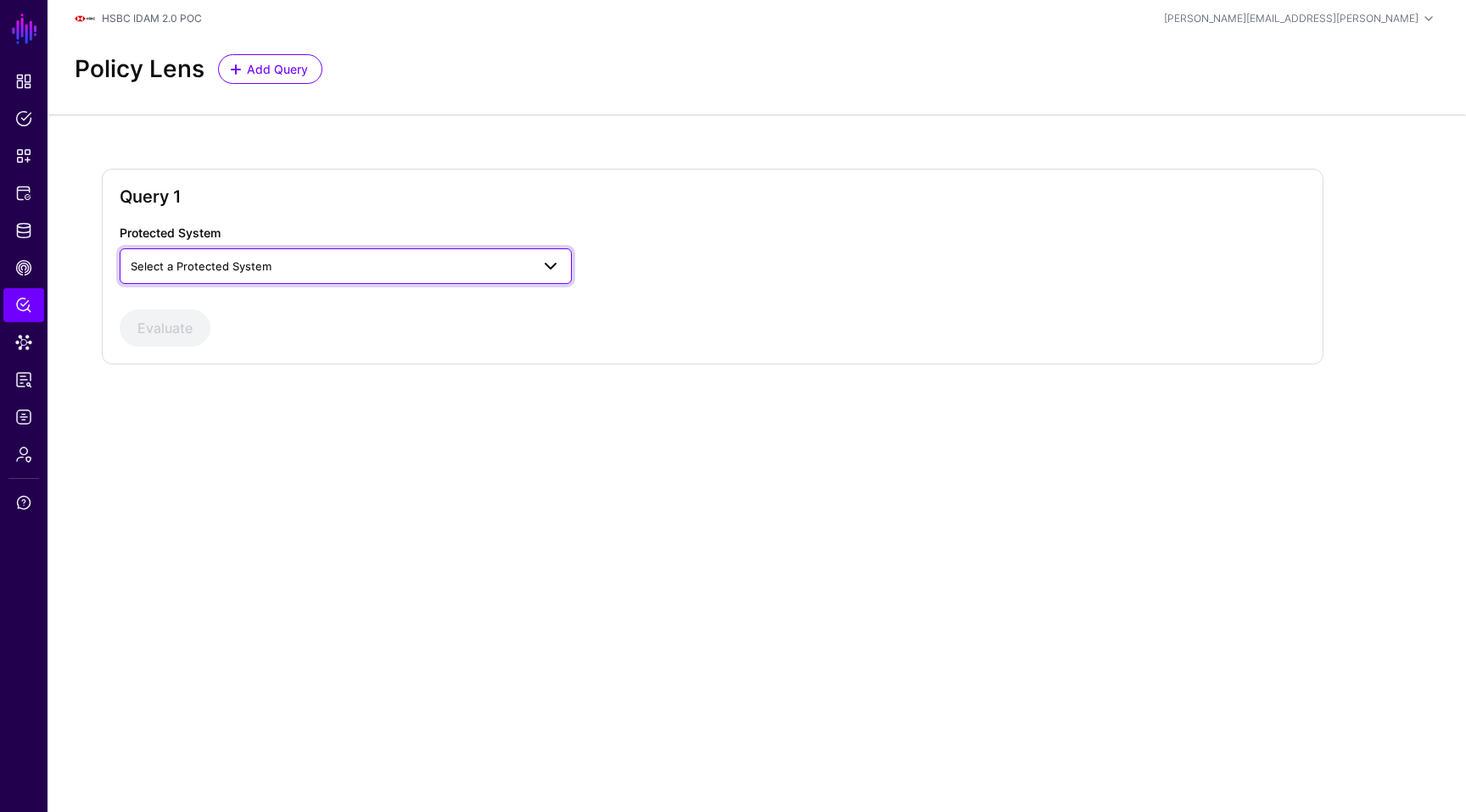
click at [443, 267] on span "Select a Protected System" at bounding box center [330, 266] width 399 height 18
click at [219, 376] on button "OPA" at bounding box center [346, 386] width 452 height 27
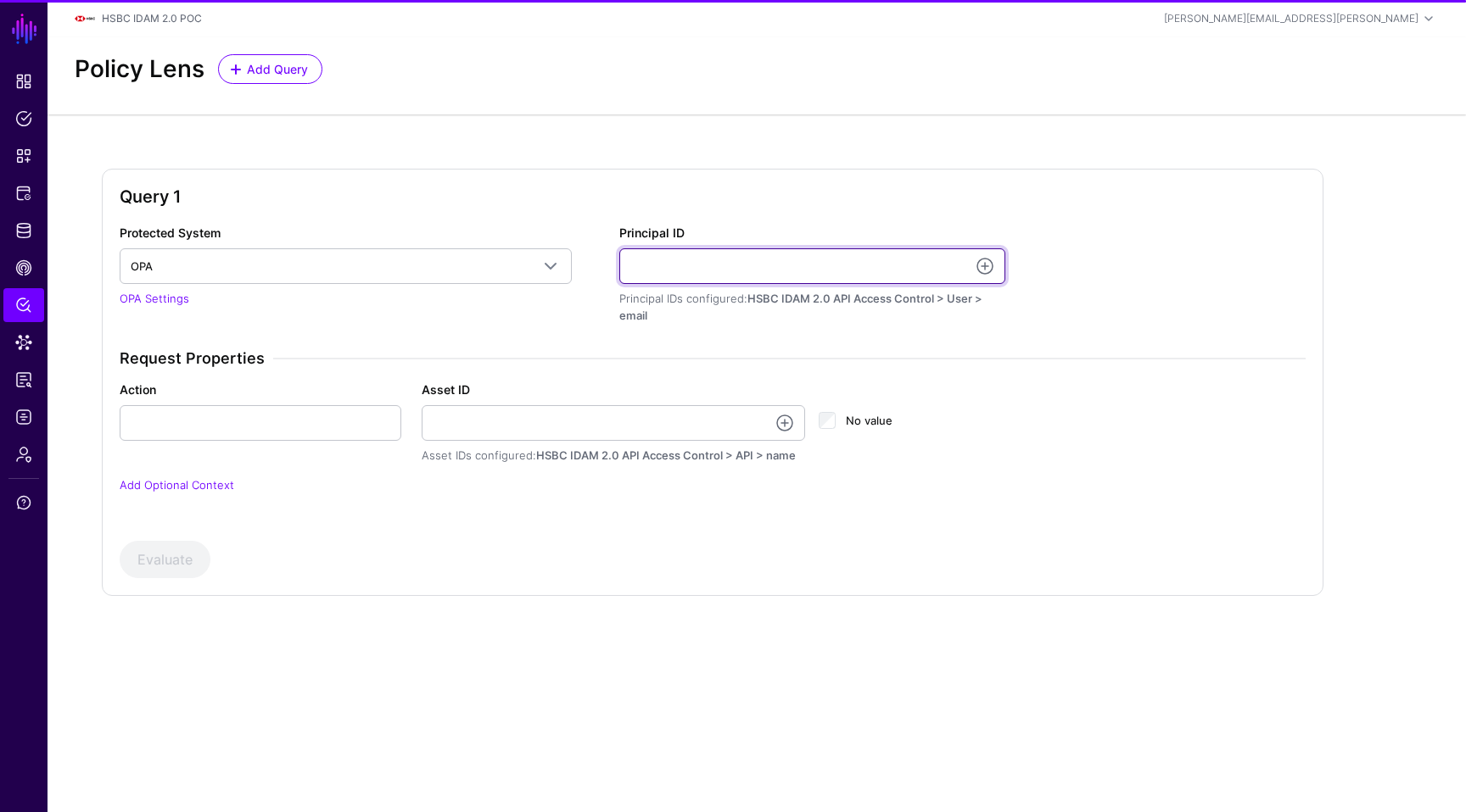
click at [673, 270] on input "Principal ID" at bounding box center [812, 266] width 386 height 36
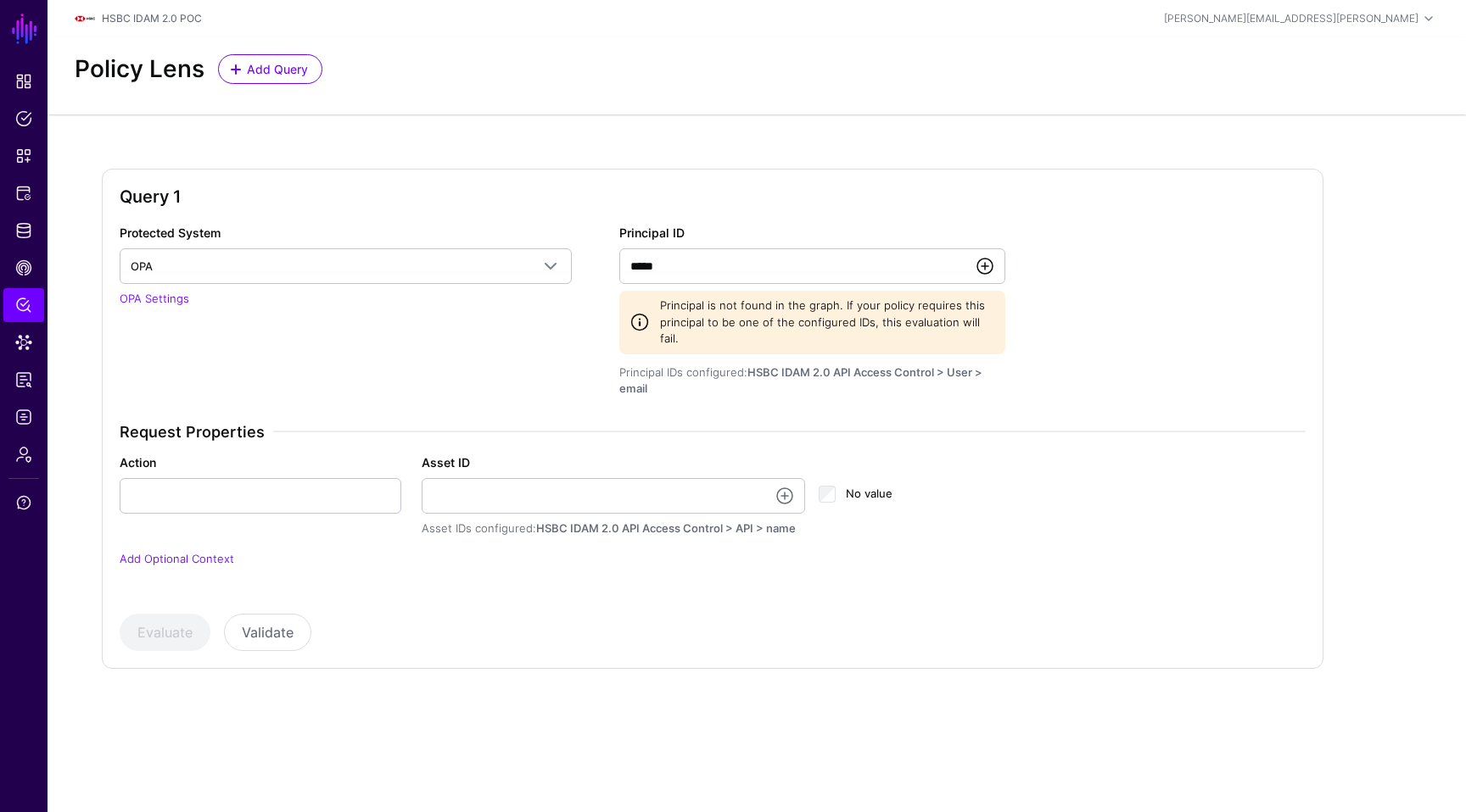
click at [981, 270] on link at bounding box center [985, 266] width 20 height 20
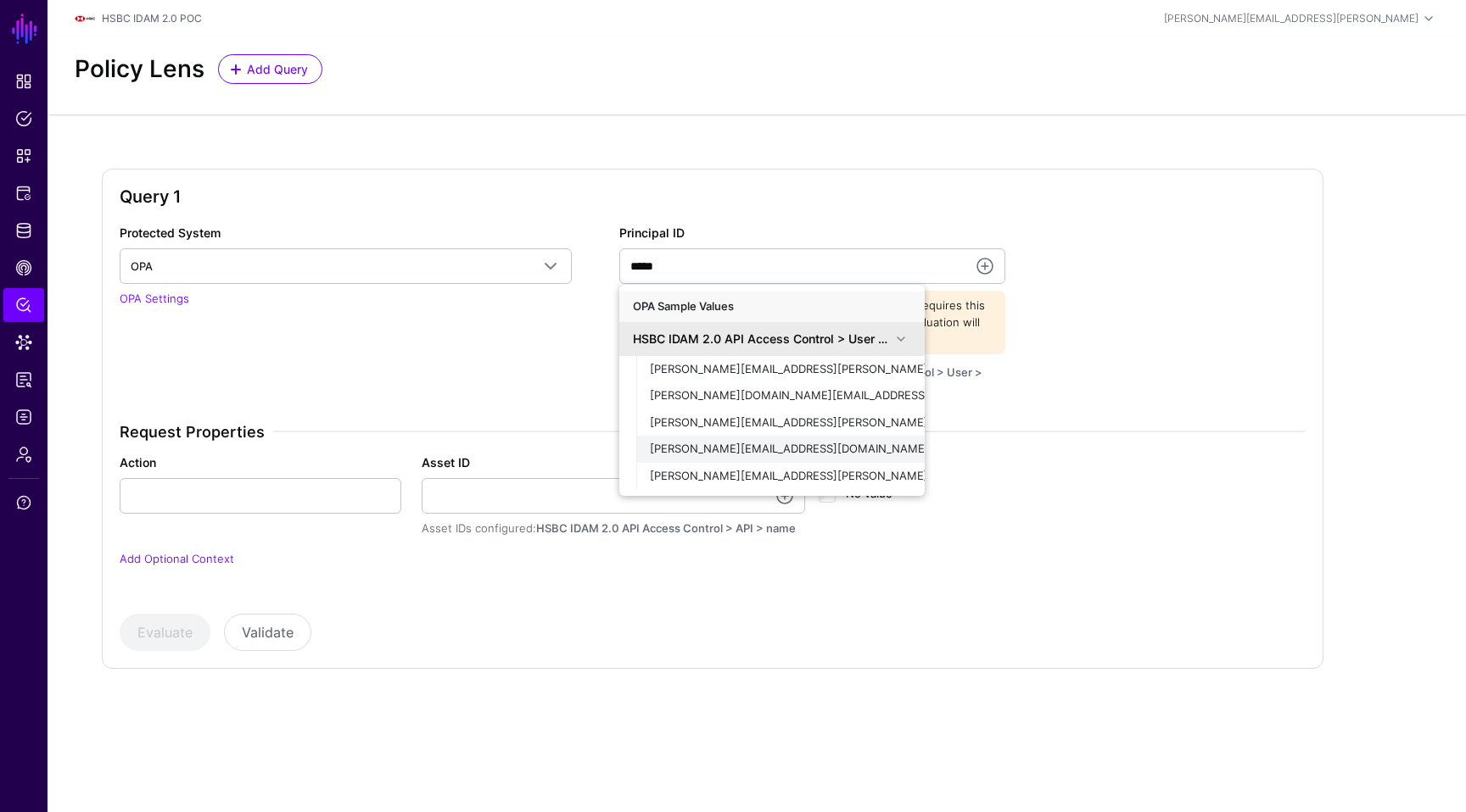
click at [709, 446] on span "henry.sure@hidam.com" at bounding box center [789, 448] width 279 height 14
type input "**********"
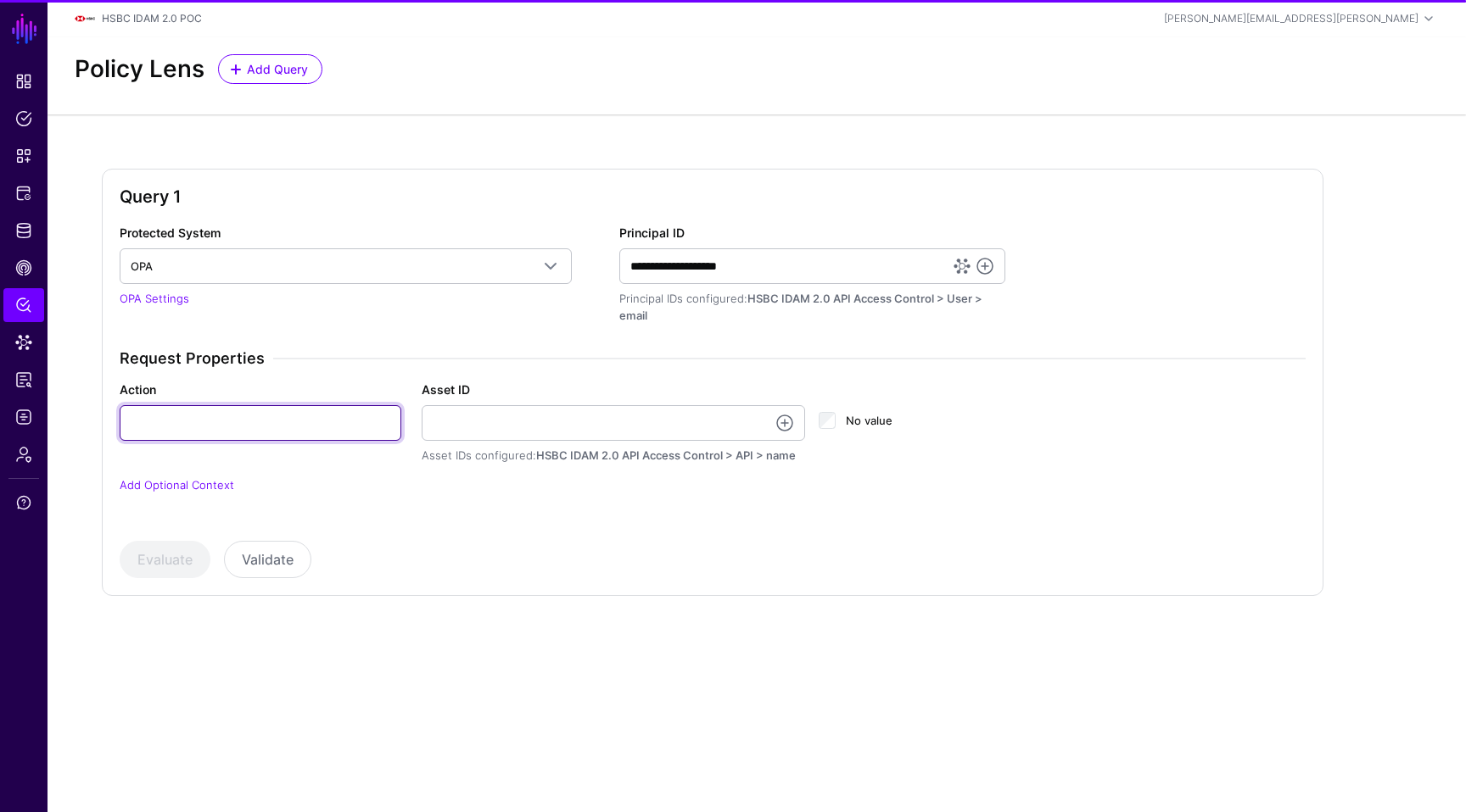
click at [316, 434] on input "Action" at bounding box center [260, 423] width 281 height 36
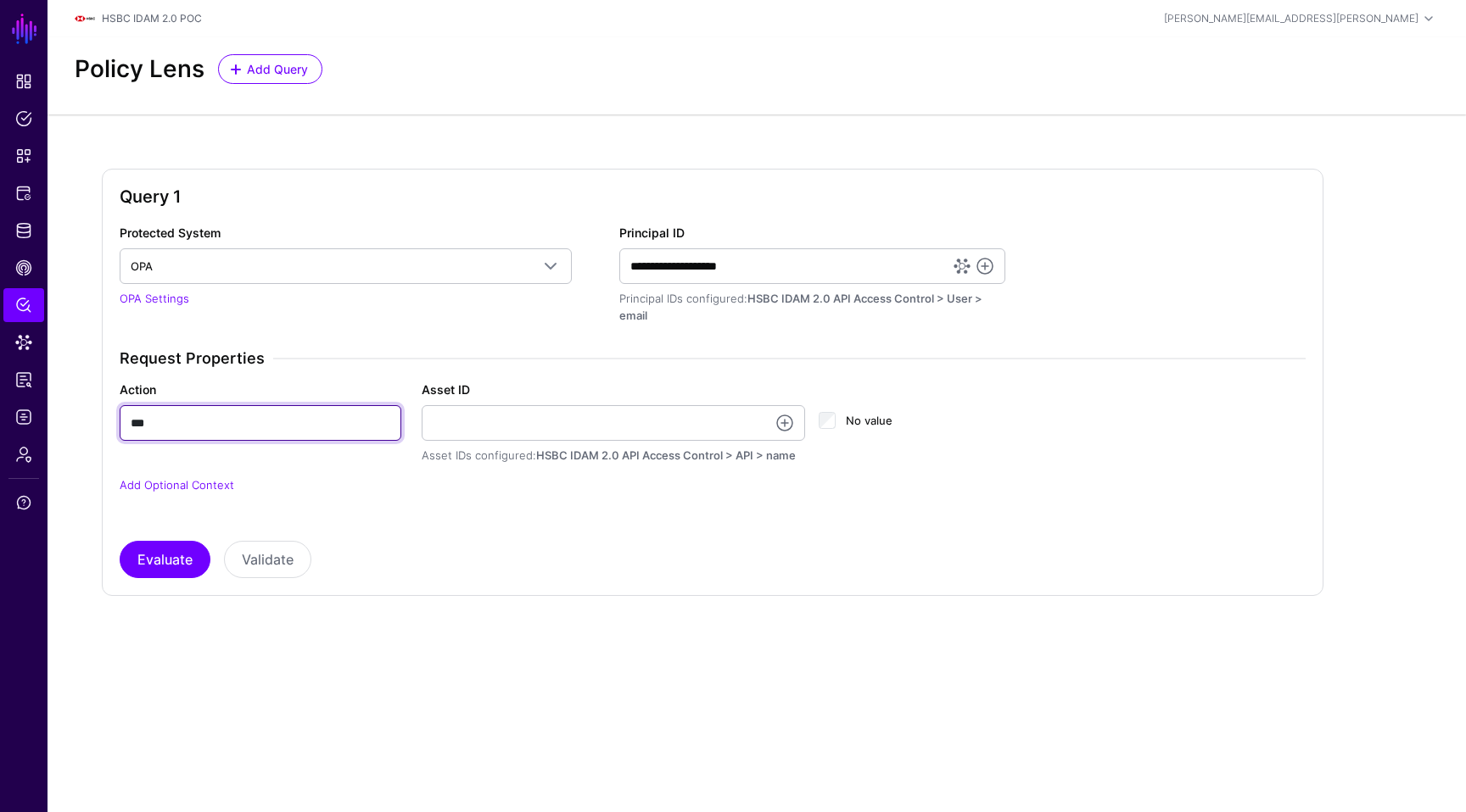
type input "***"
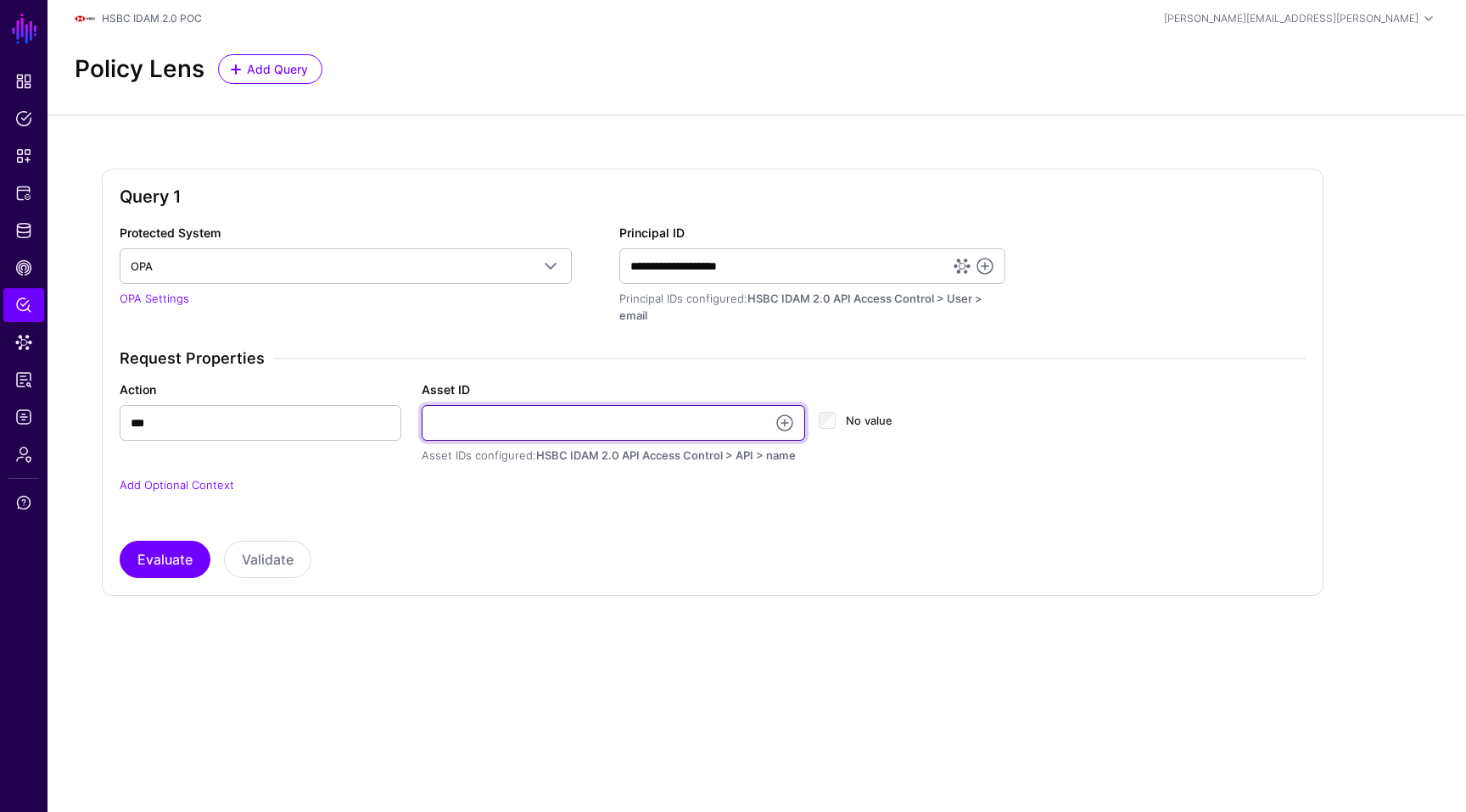
click at [491, 423] on input "Asset ID" at bounding box center [613, 423] width 384 height 36
click at [786, 427] on link at bounding box center [785, 423] width 20 height 20
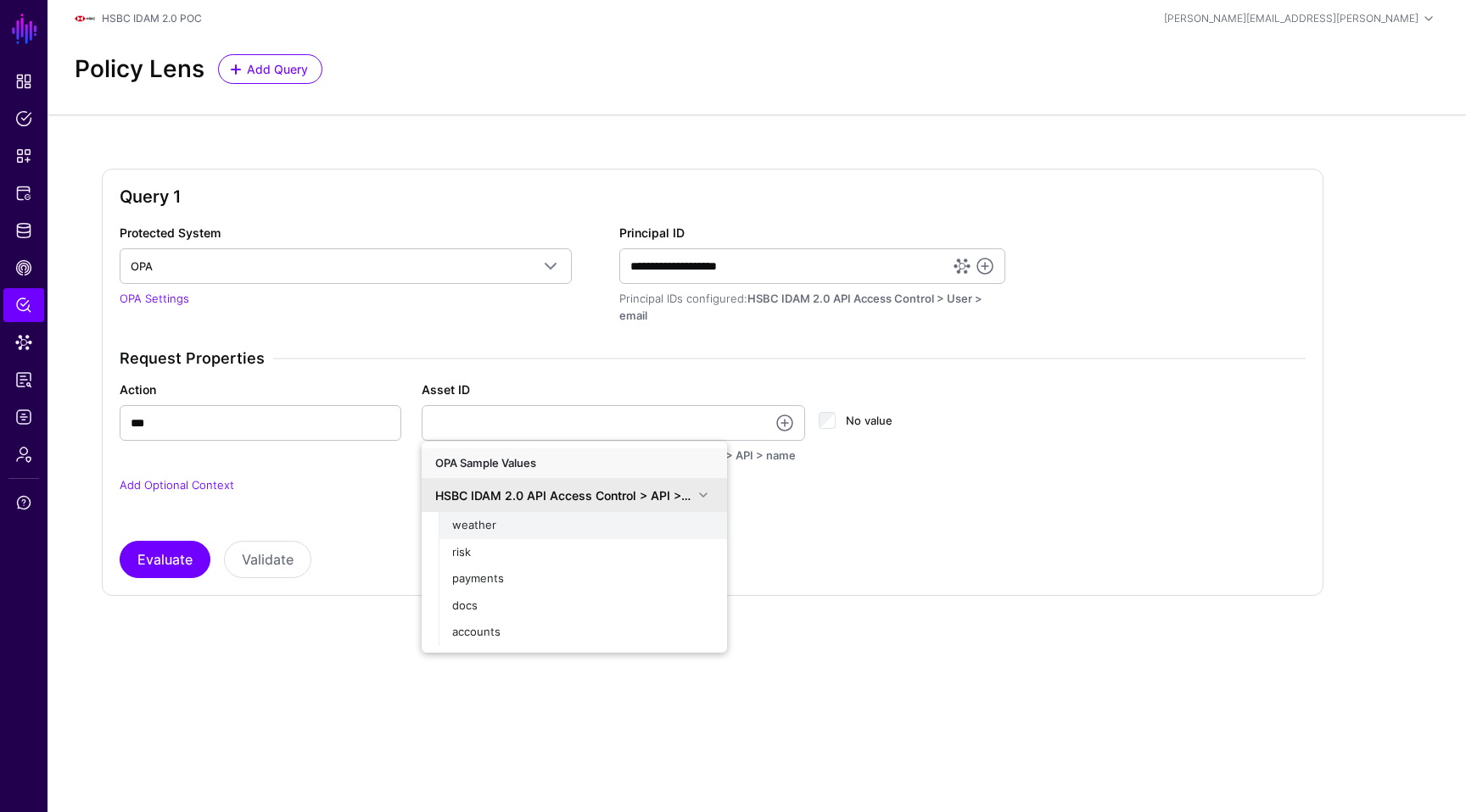
click at [576, 520] on div "weather" at bounding box center [582, 525] width 261 height 17
type input "*******"
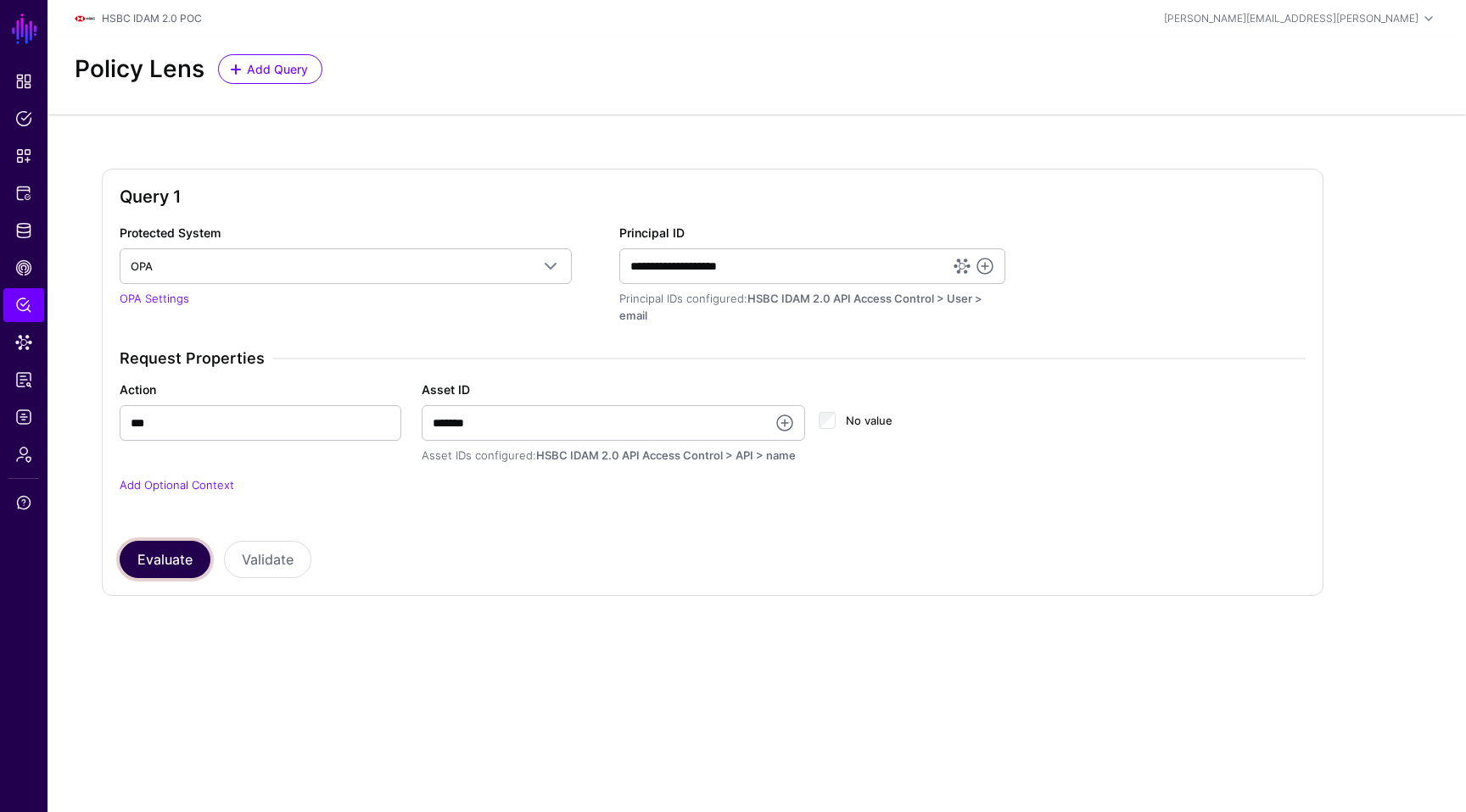
click at [167, 541] on button "Evaluate" at bounding box center [165, 559] width 90 height 37
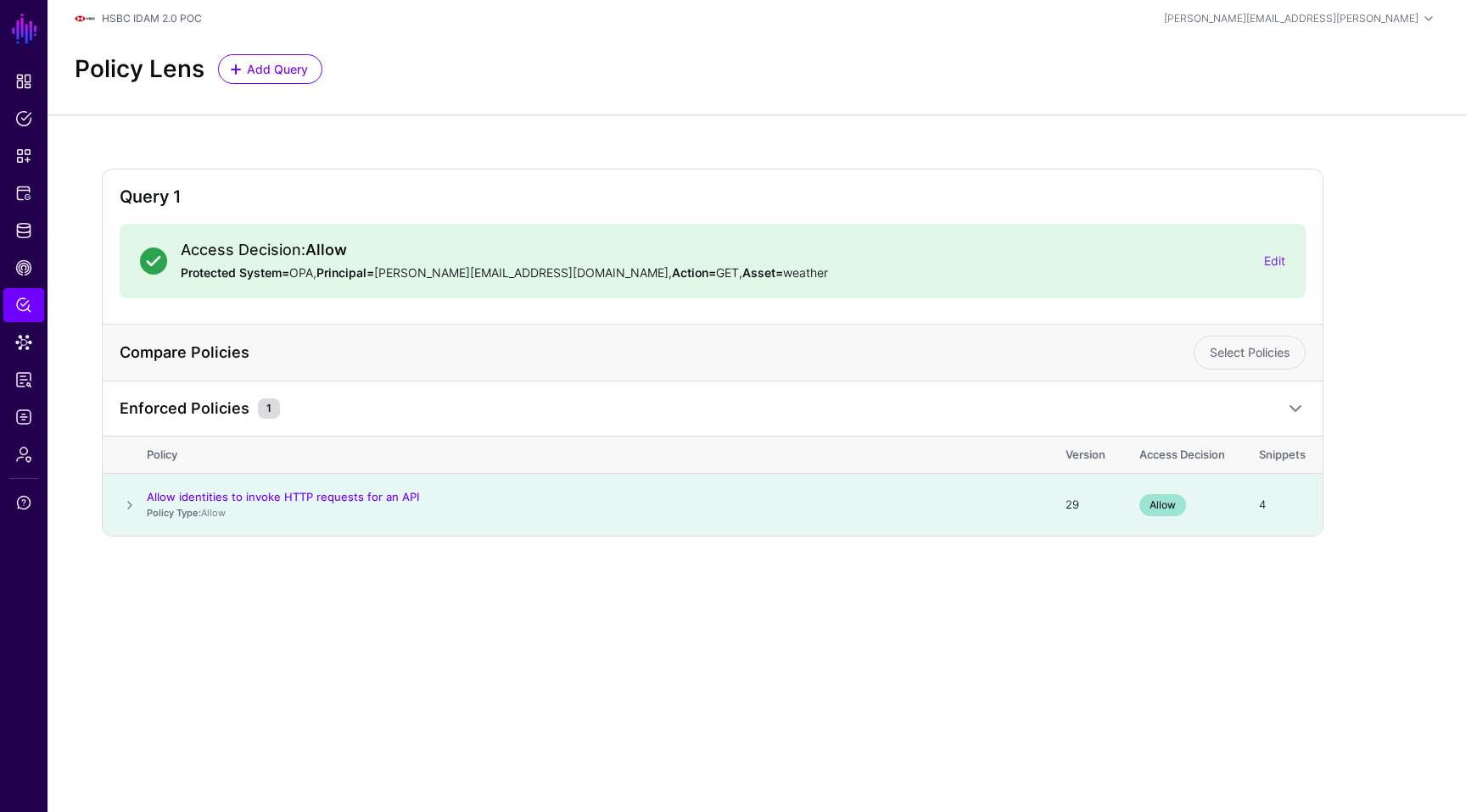
click at [124, 502] on span at bounding box center [130, 505] width 20 height 20
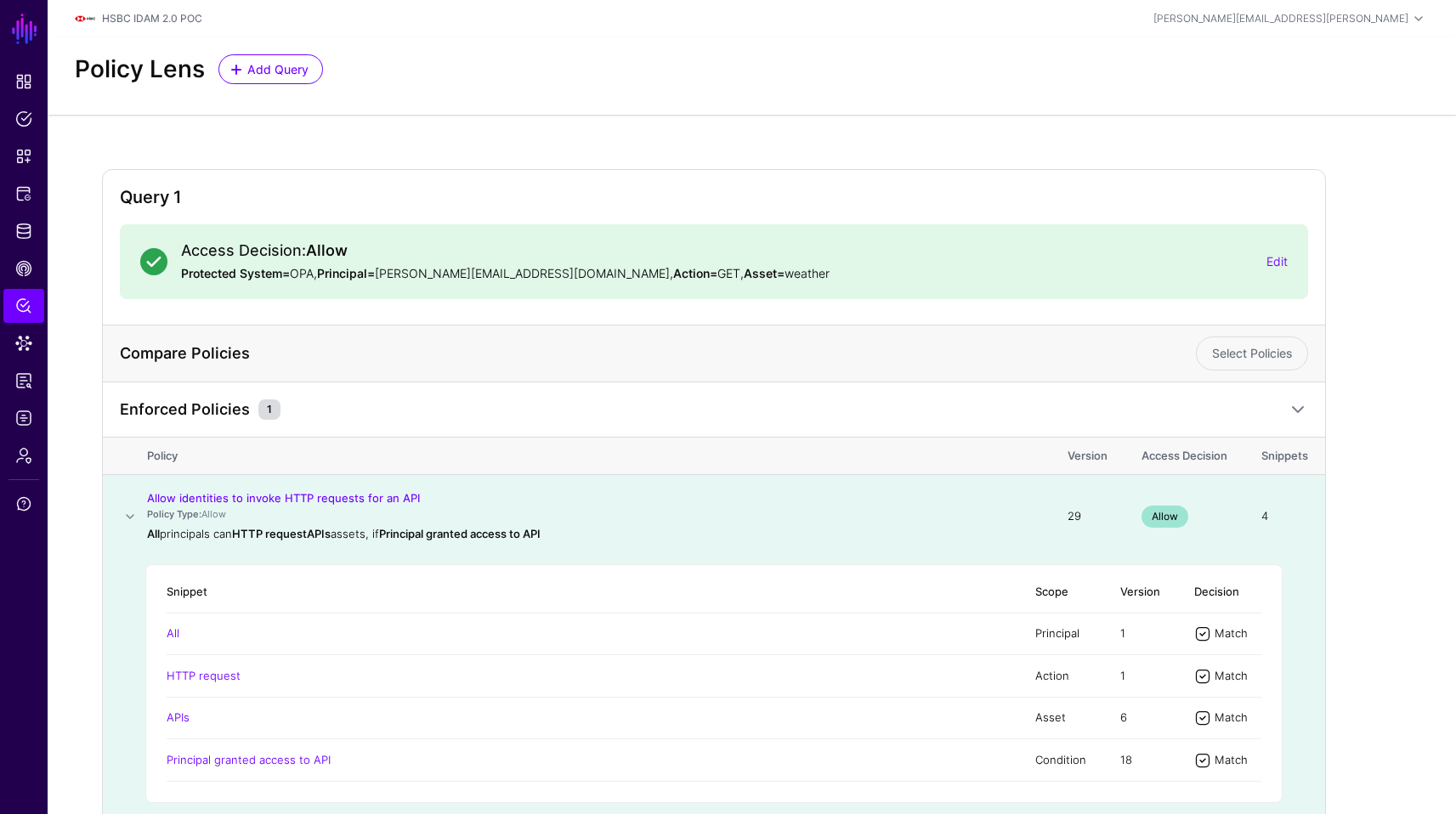
click at [1414, 308] on div "Query 1 Access Decision: Allow Protected System= OPA, Principal= henry.sure@hid…" at bounding box center [752, 512] width 1408 height 795
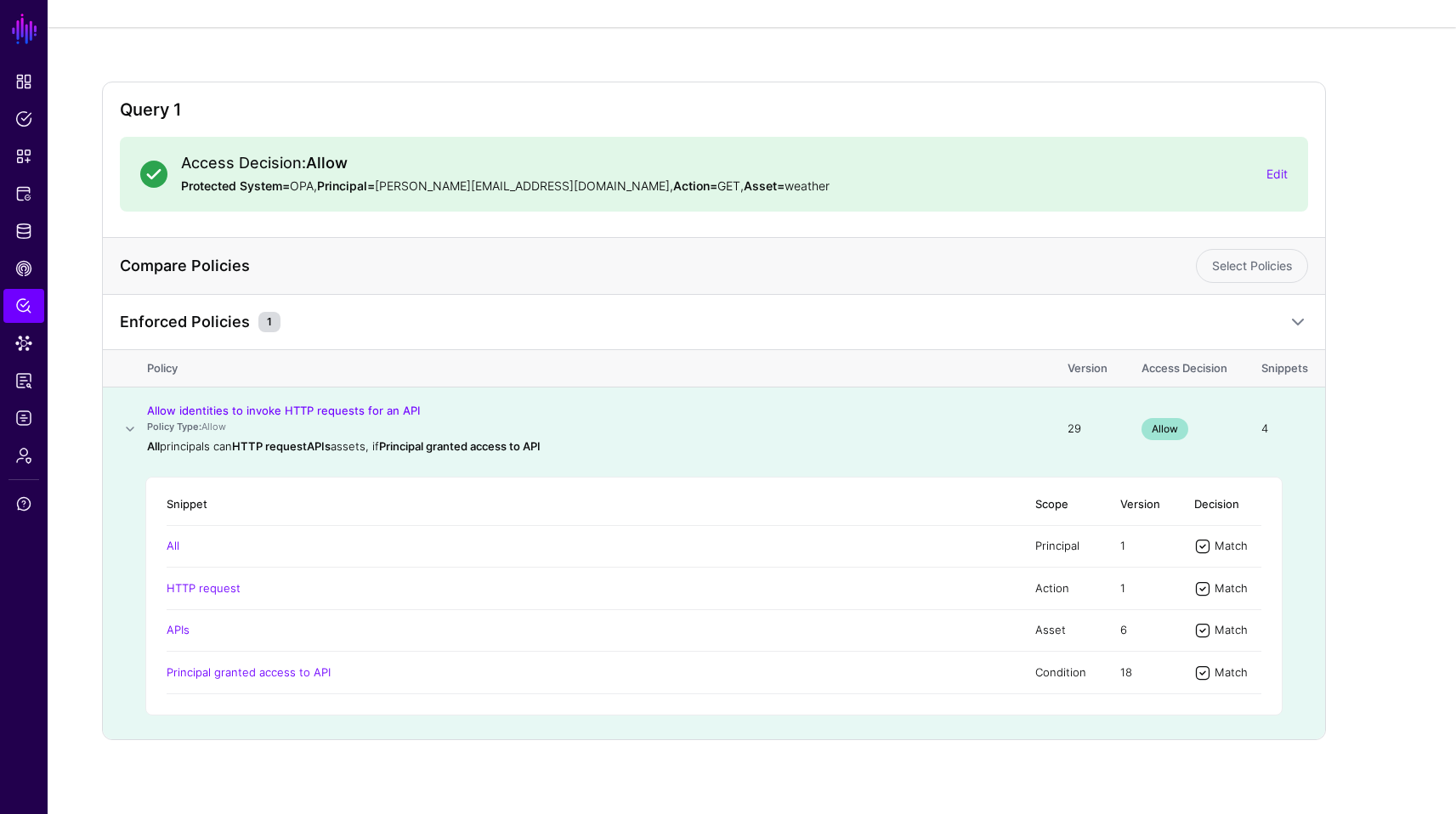
scroll to position [96, 0]
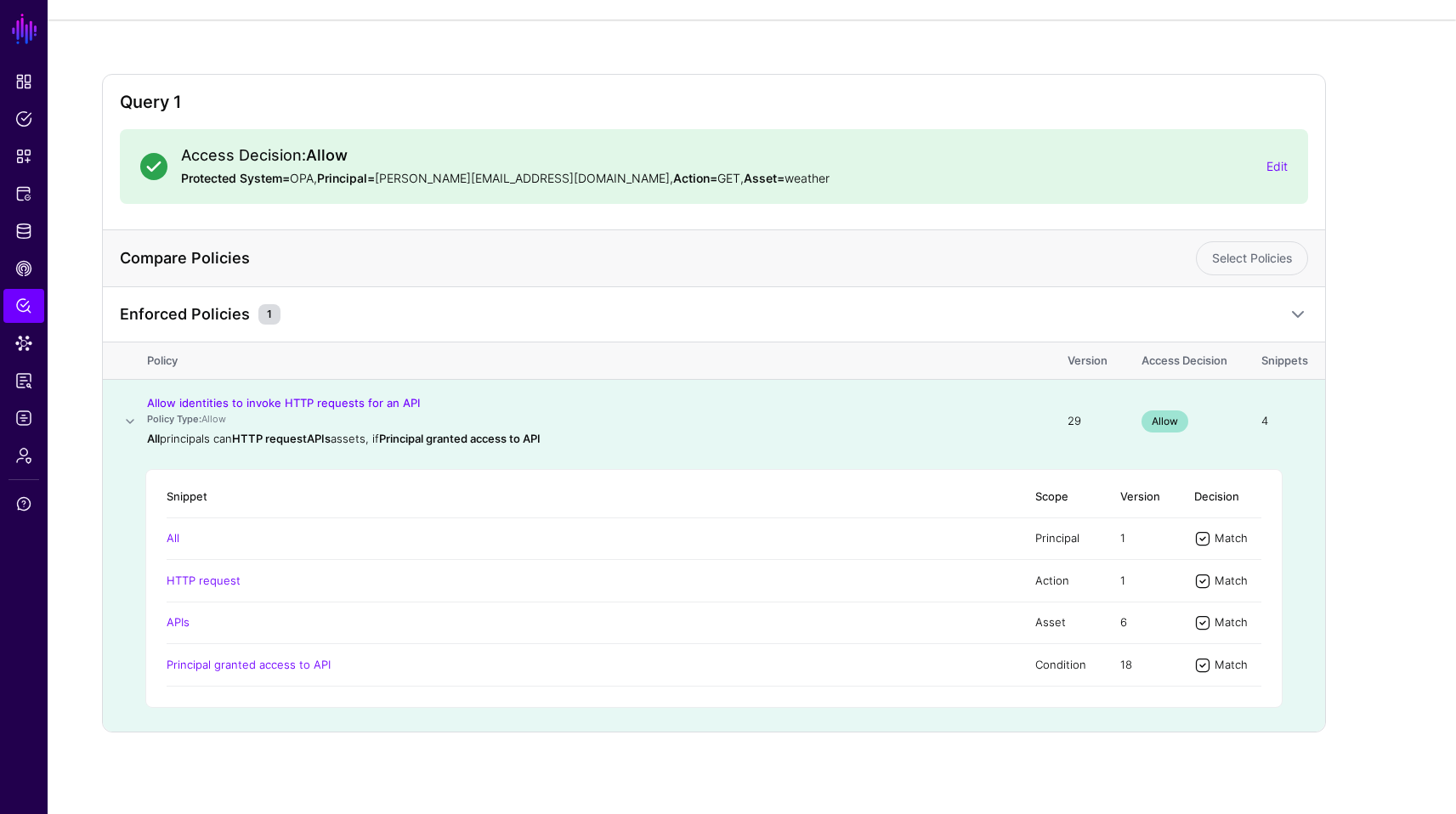
click at [1407, 319] on div "Query 1 Access Decision: Allow Protected System= OPA, Principal= henry.sure@hid…" at bounding box center [752, 417] width 1408 height 795
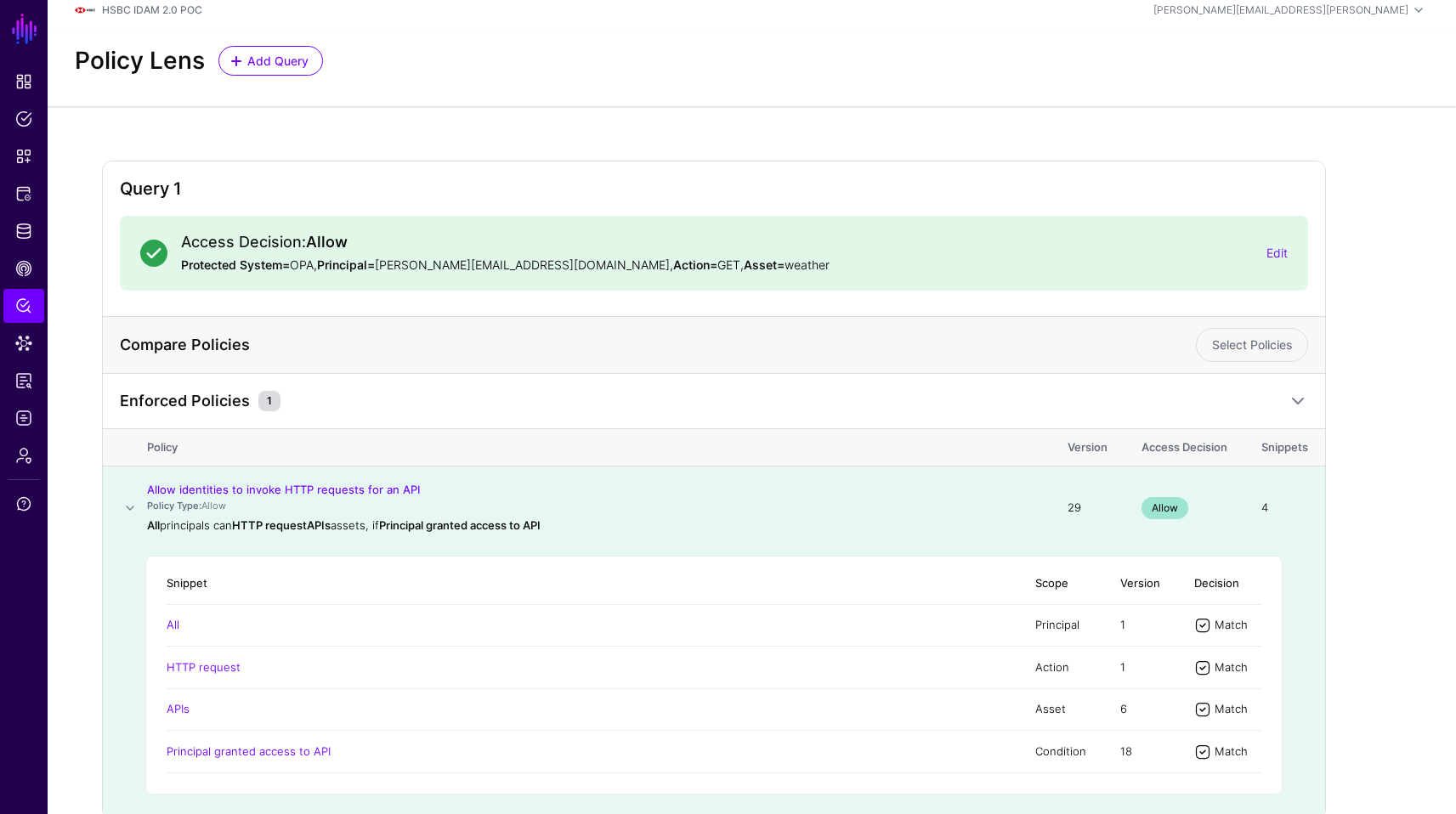
scroll to position [0, 0]
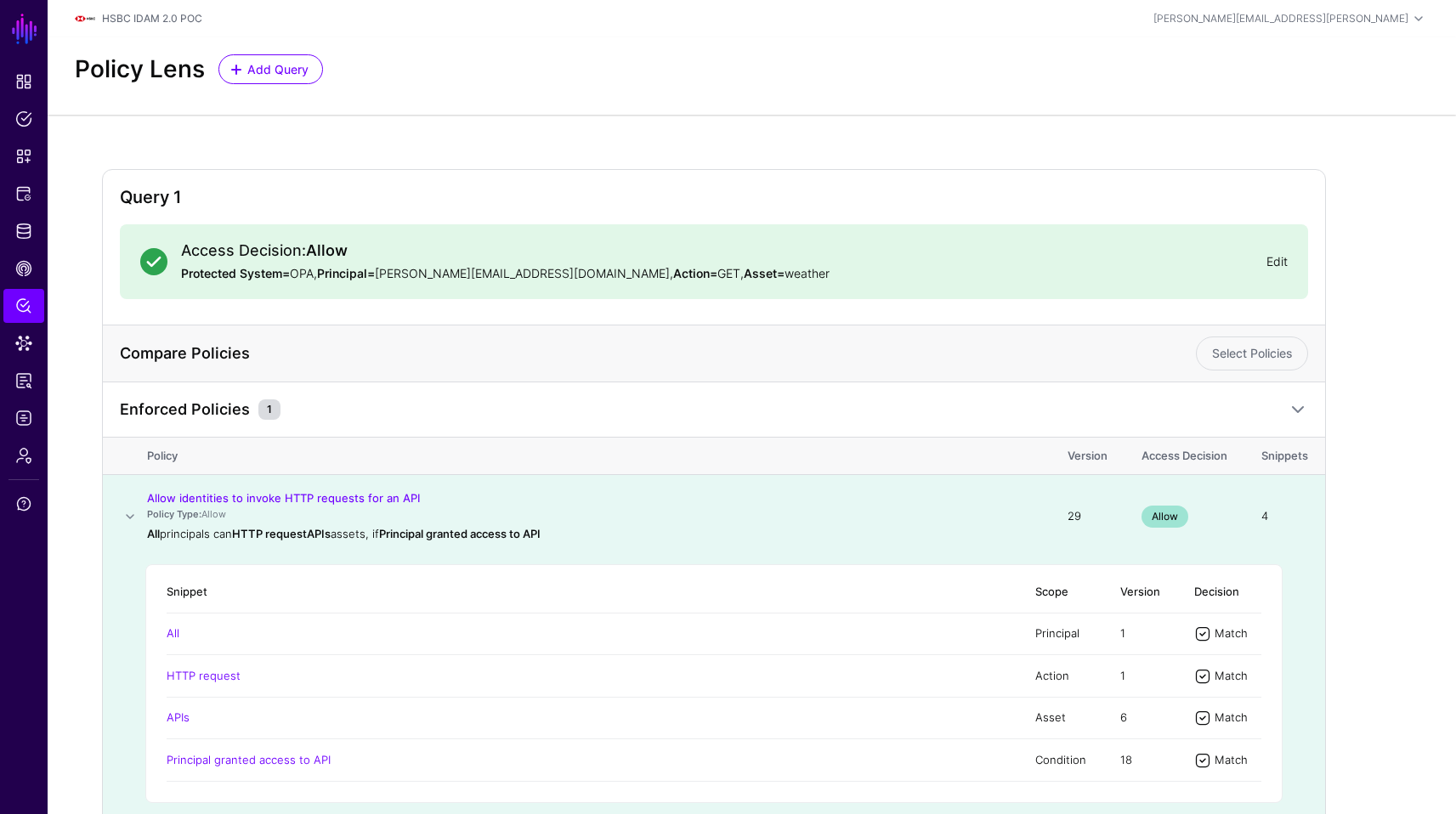
click at [1280, 256] on link "Edit" at bounding box center [1277, 261] width 21 height 15
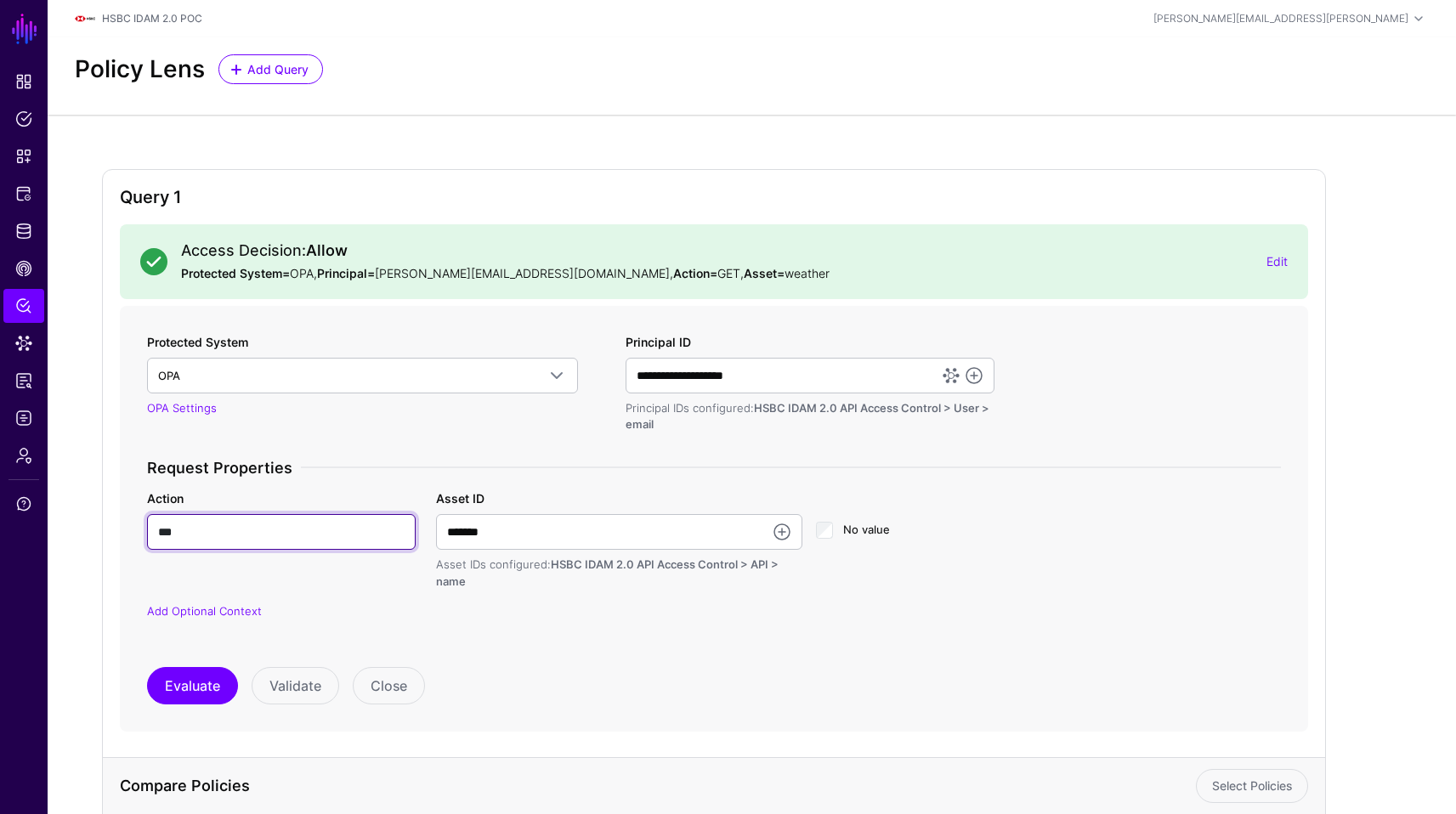
click at [268, 529] on input "***" at bounding box center [281, 532] width 269 height 36
type input "****"
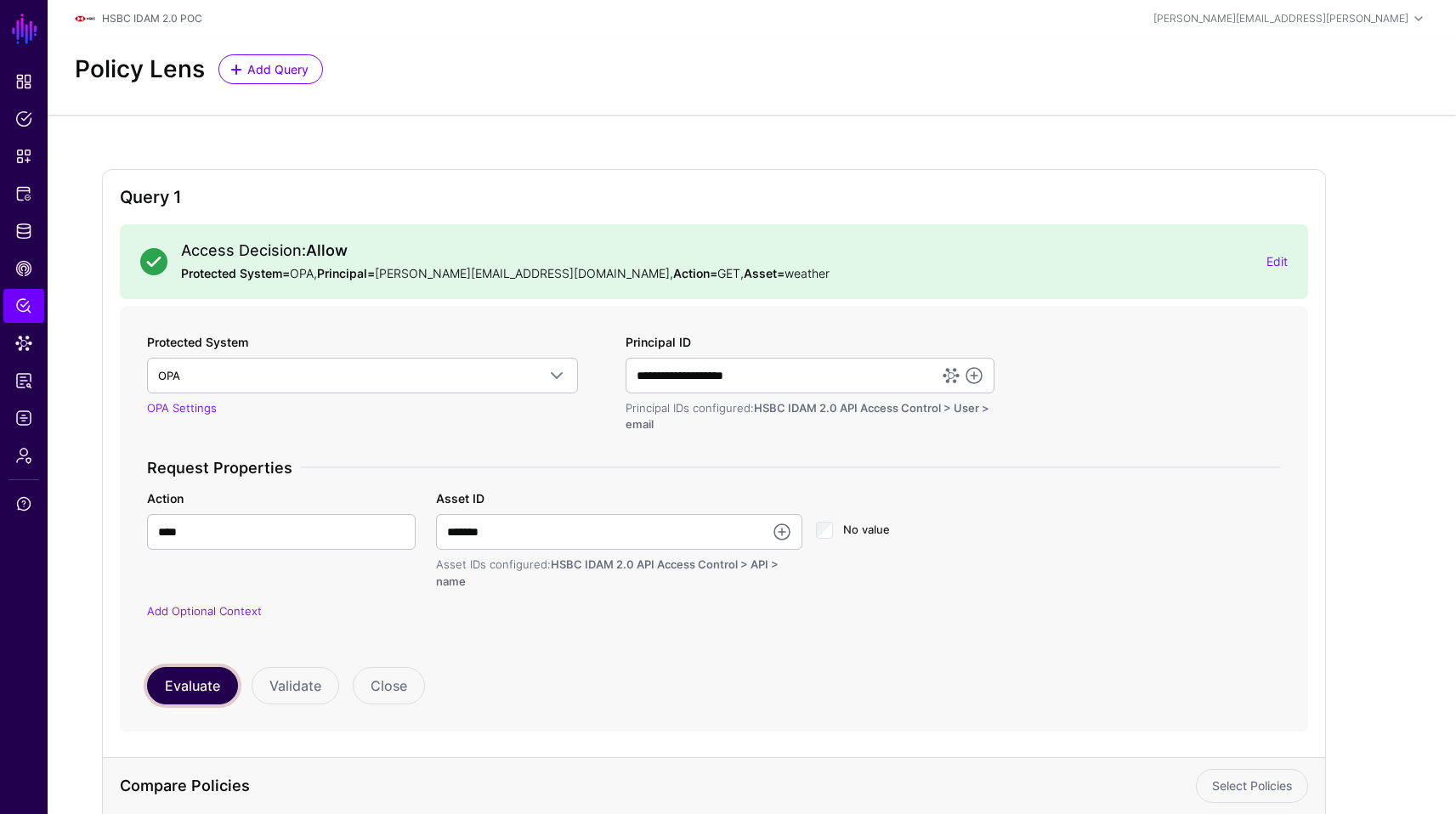
click at [186, 691] on button "Evaluate" at bounding box center [192, 686] width 91 height 37
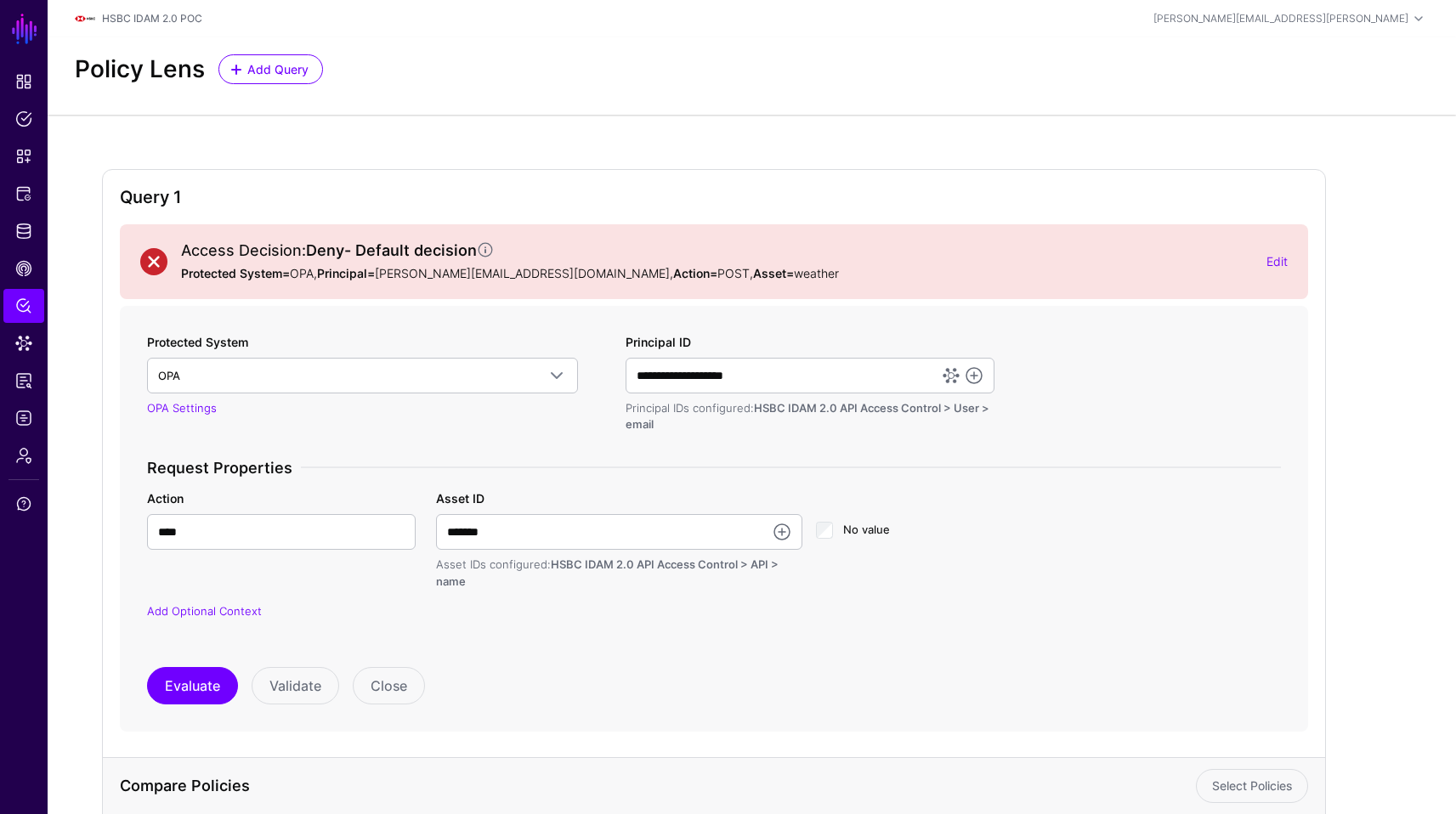
click at [1425, 248] on div "**********" at bounding box center [752, 728] width 1408 height 1227
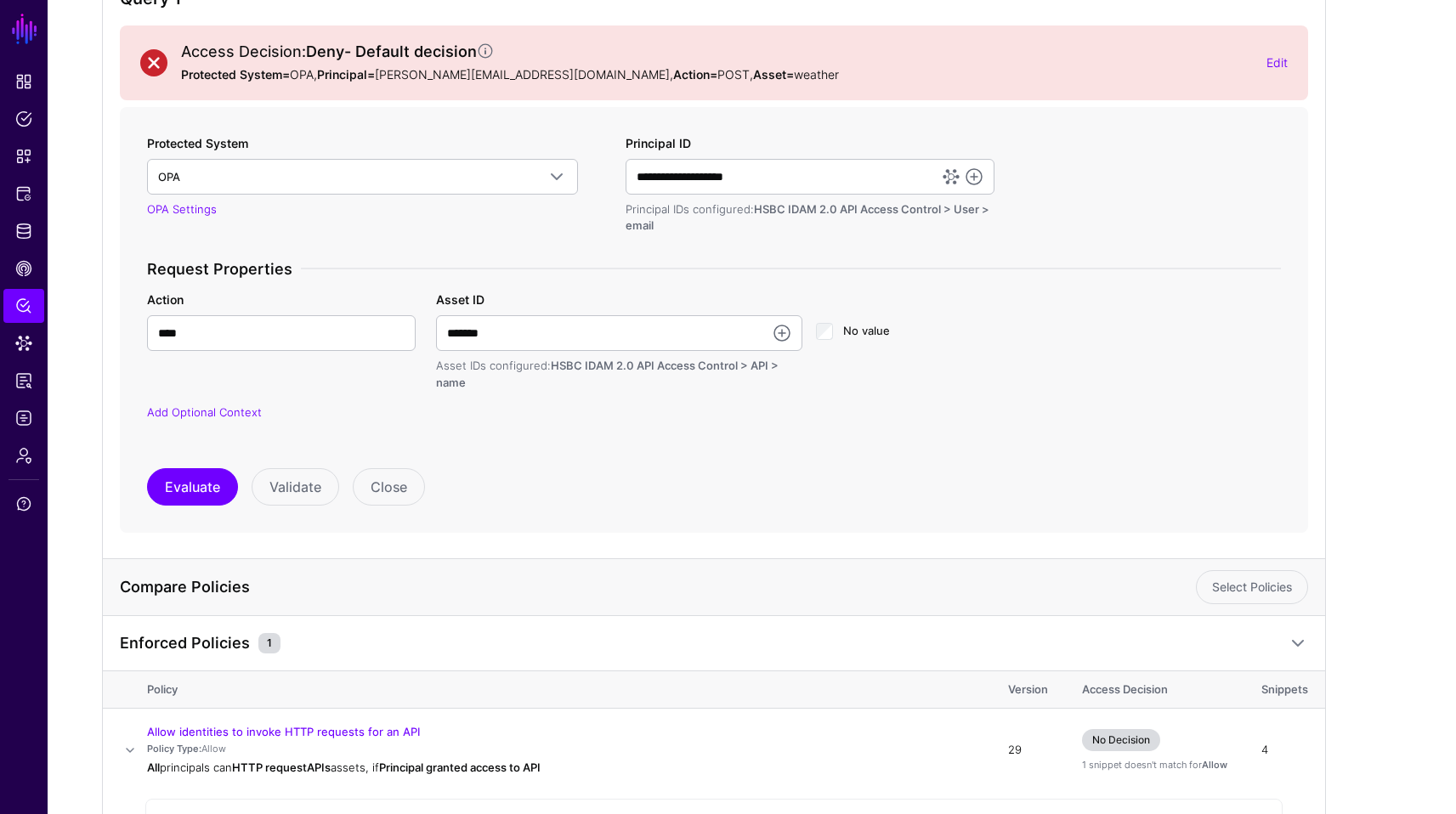
scroll to position [204, 0]
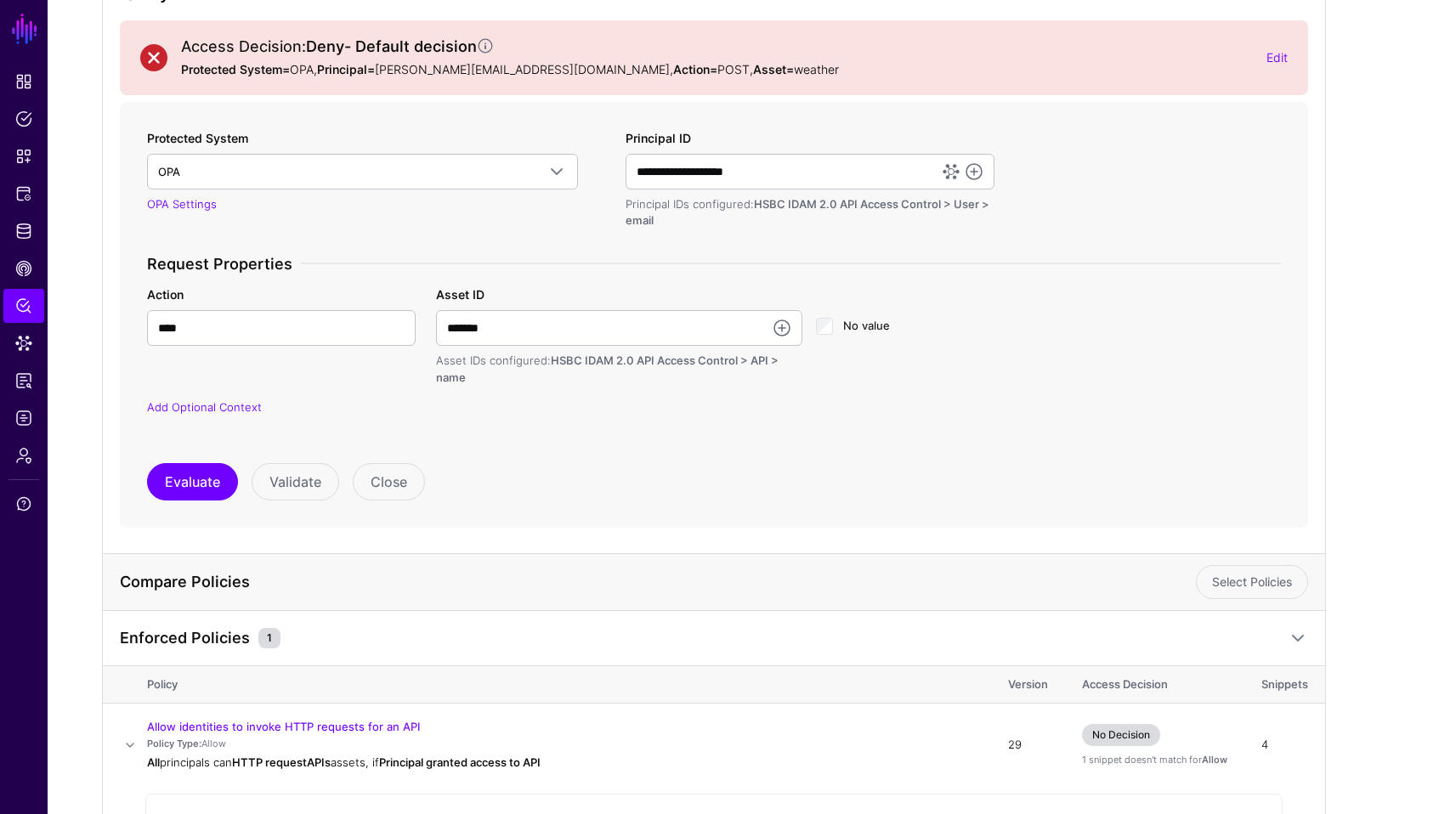
click at [1377, 295] on div "**********" at bounding box center [751, 510] width 1300 height 1091
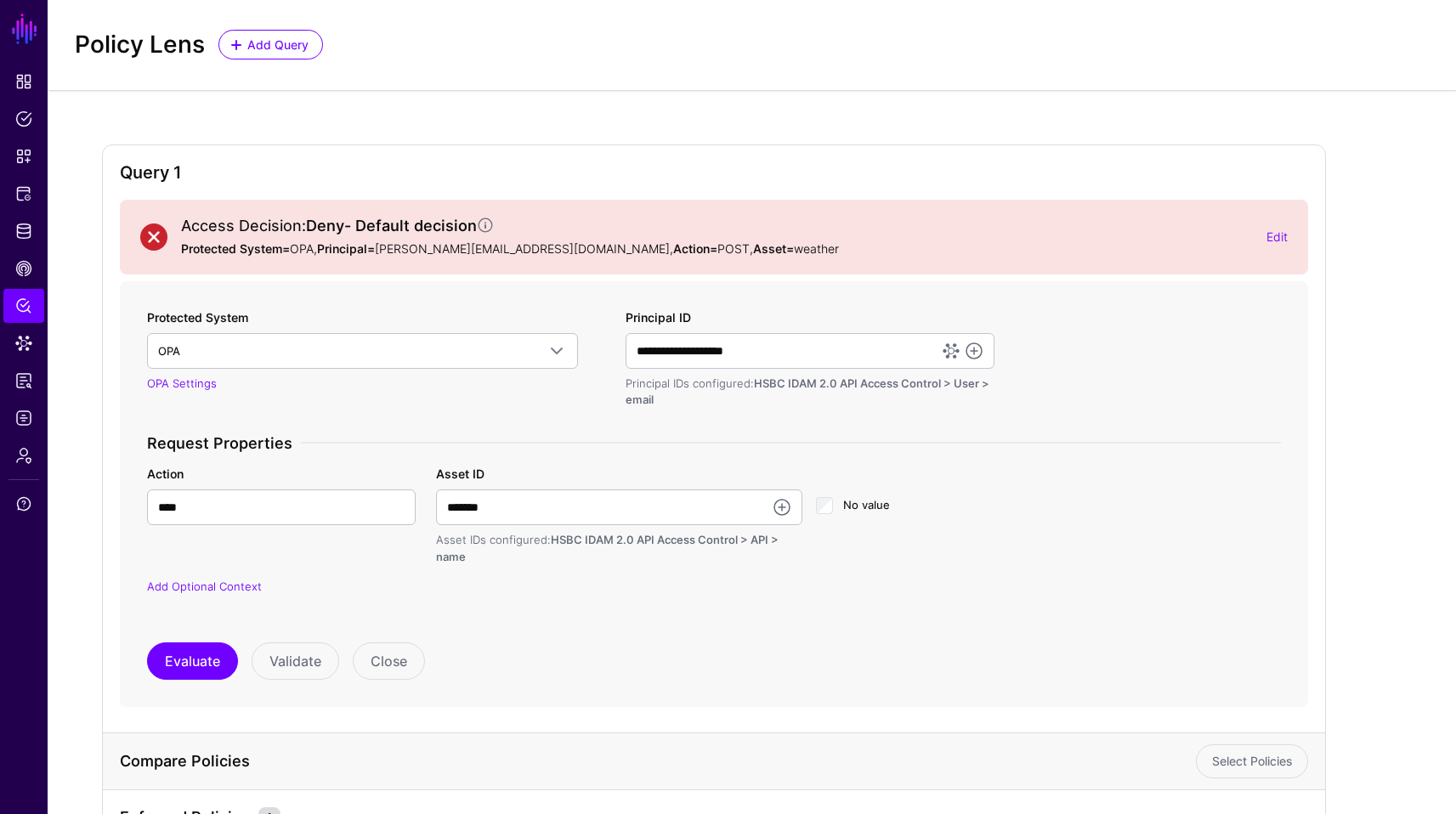
scroll to position [23, 0]
click at [23, 161] on span "Snippets" at bounding box center [24, 156] width 17 height 17
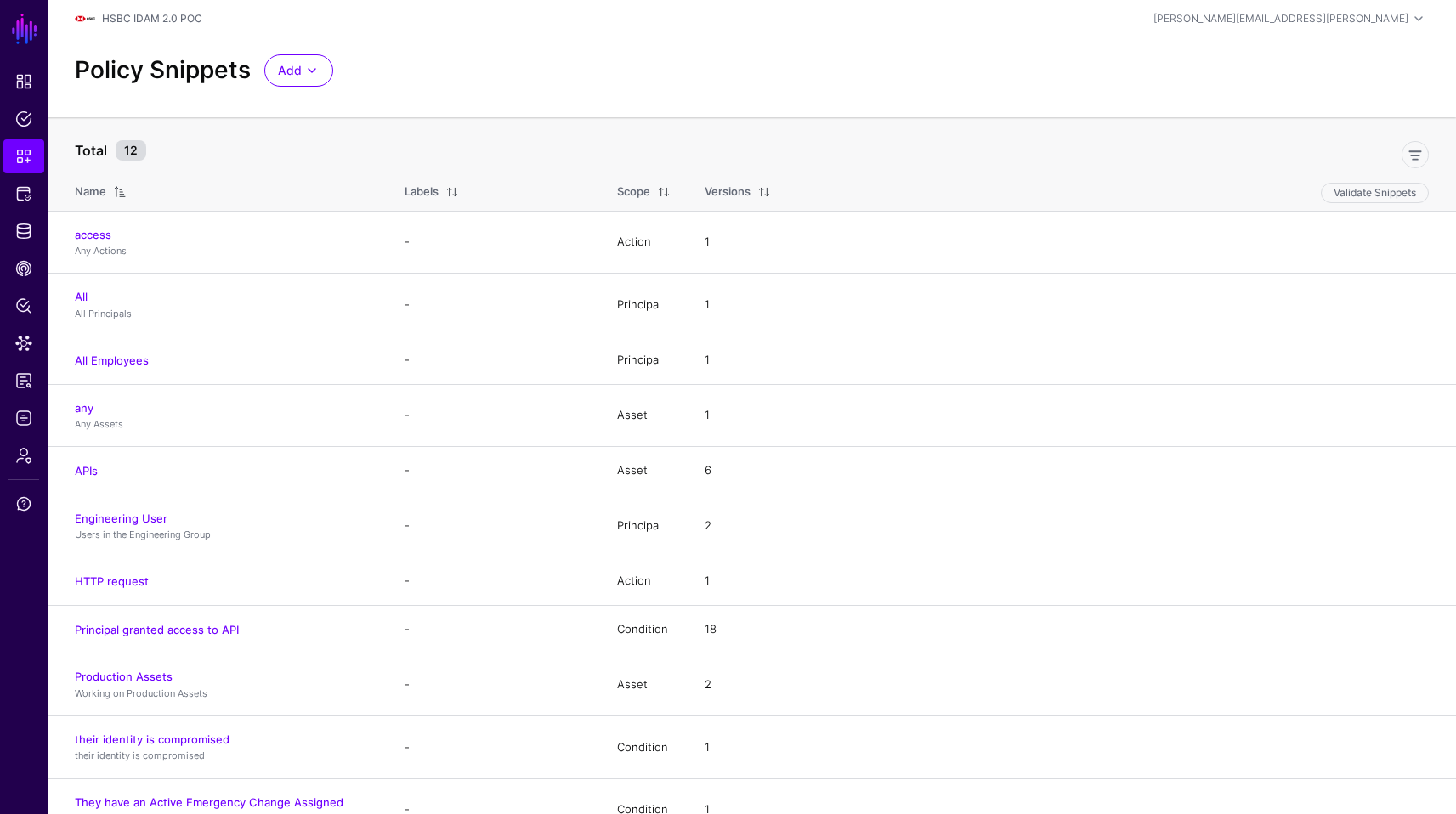
scroll to position [28, 0]
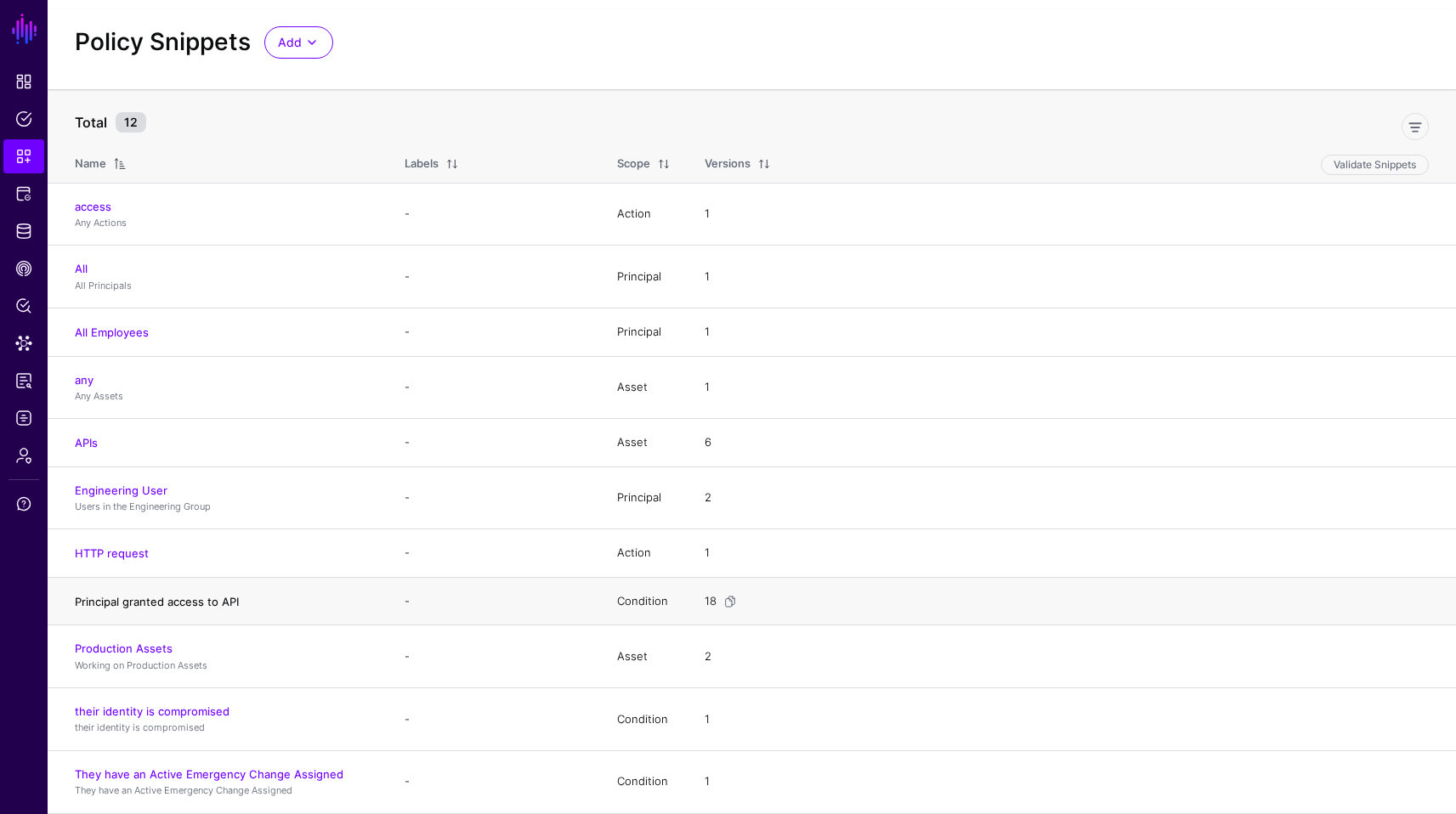
click at [163, 600] on link "Principal granted access to API" at bounding box center [157, 601] width 164 height 14
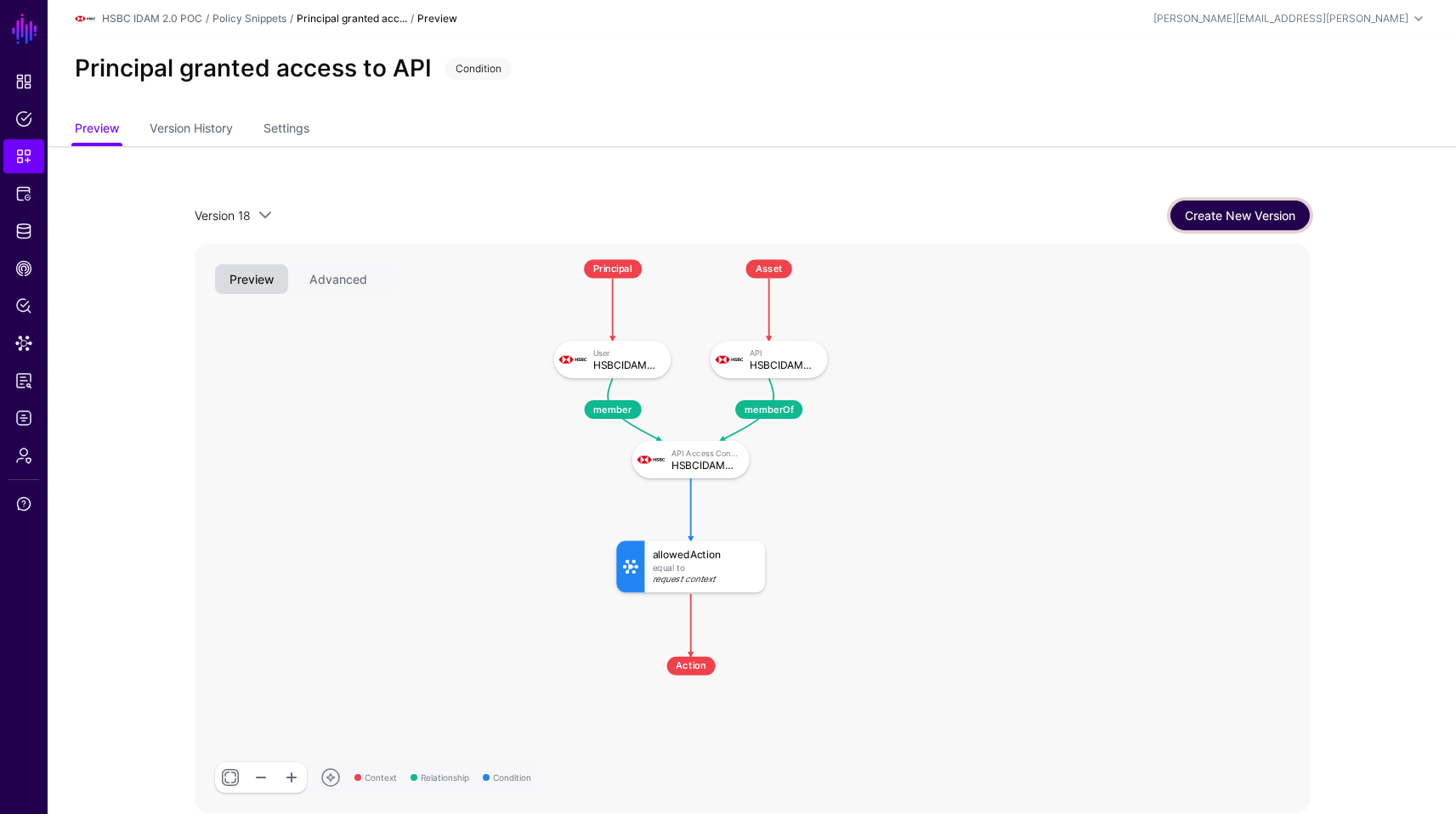
click at [1254, 207] on link "Create New Version" at bounding box center [1240, 215] width 140 height 30
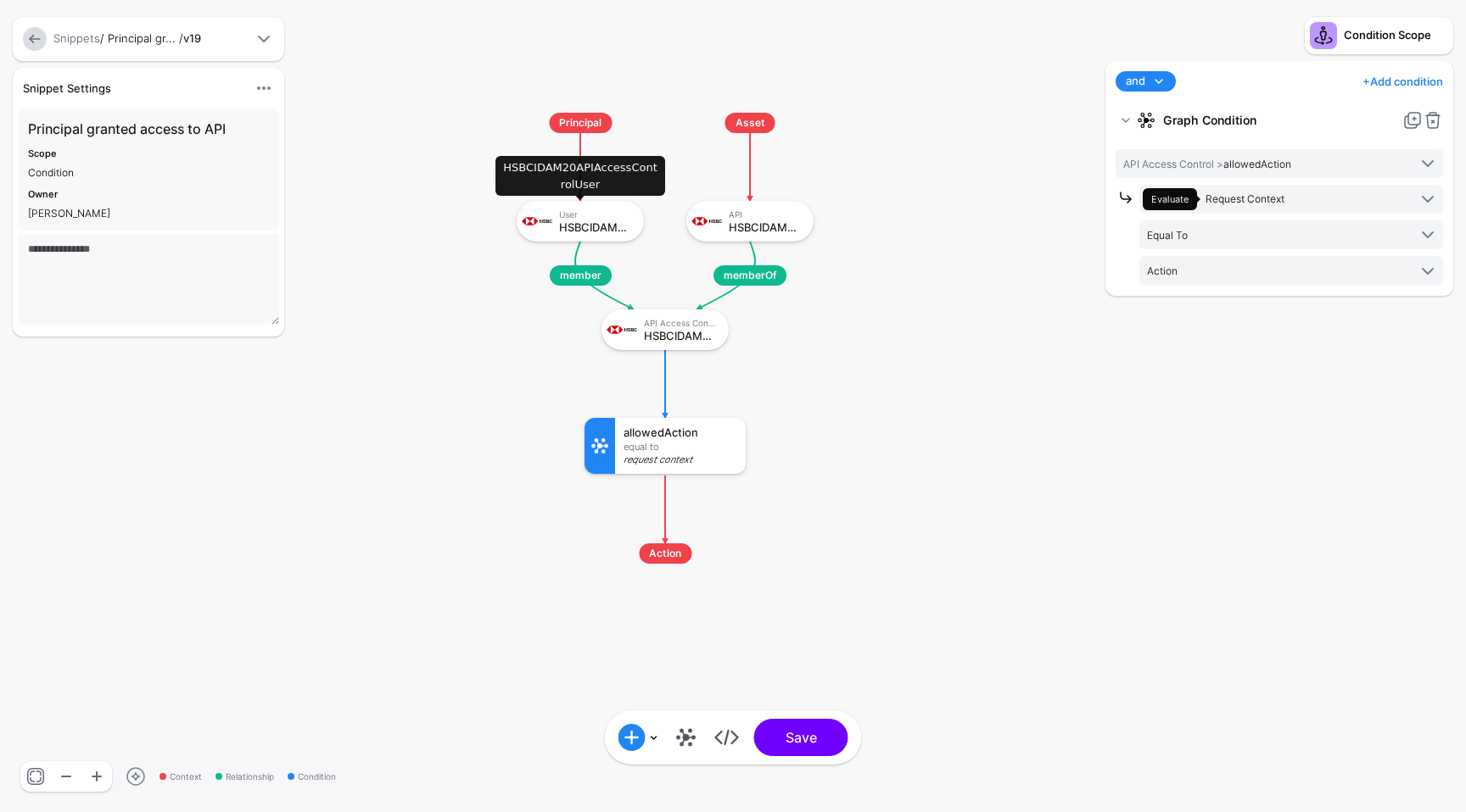
click at [578, 223] on div "HSBCIDAM20APIAccessControlUser" at bounding box center [595, 227] width 73 height 12
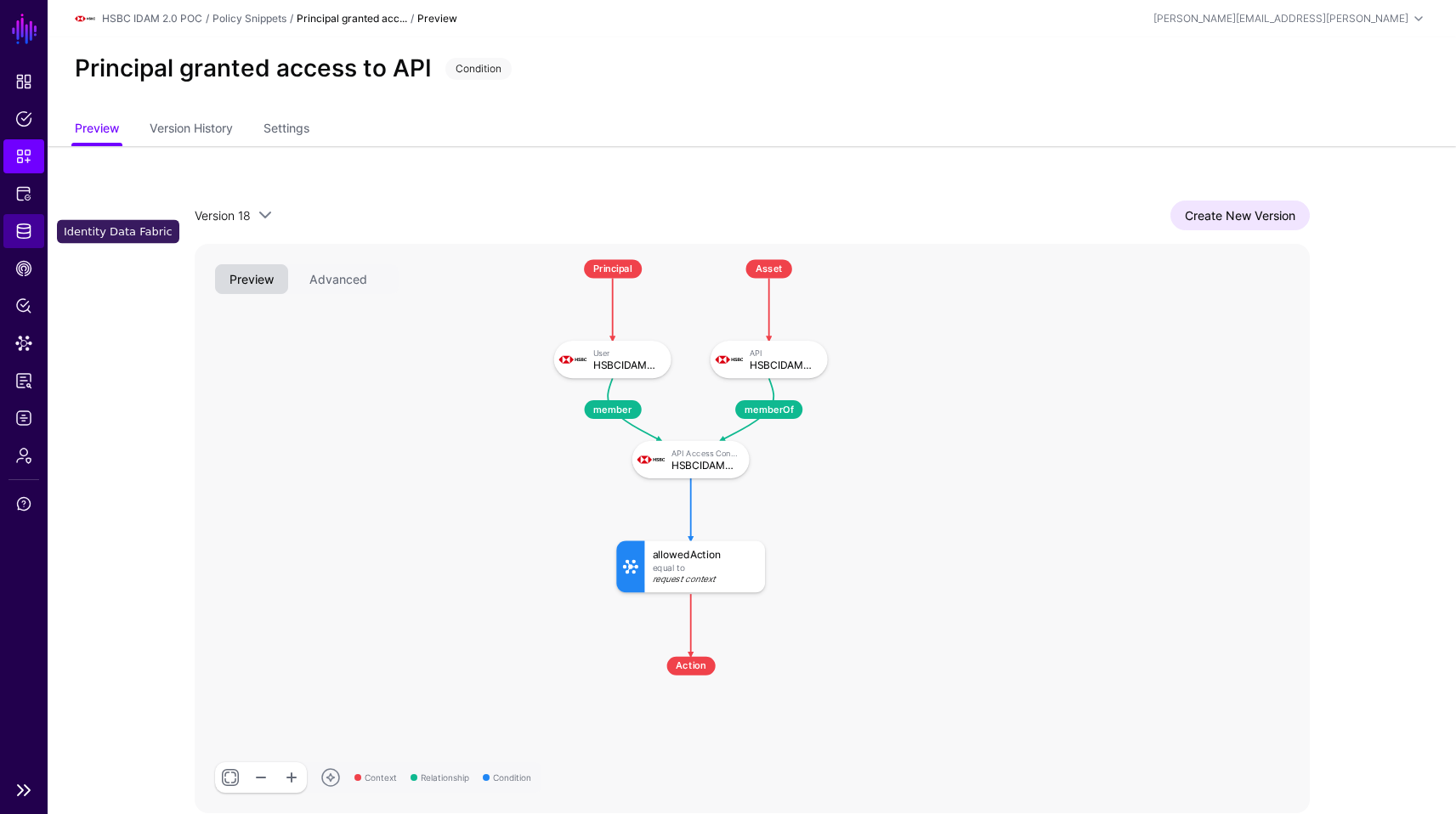
click at [21, 225] on span "Identity Data Fabric" at bounding box center [24, 231] width 17 height 17
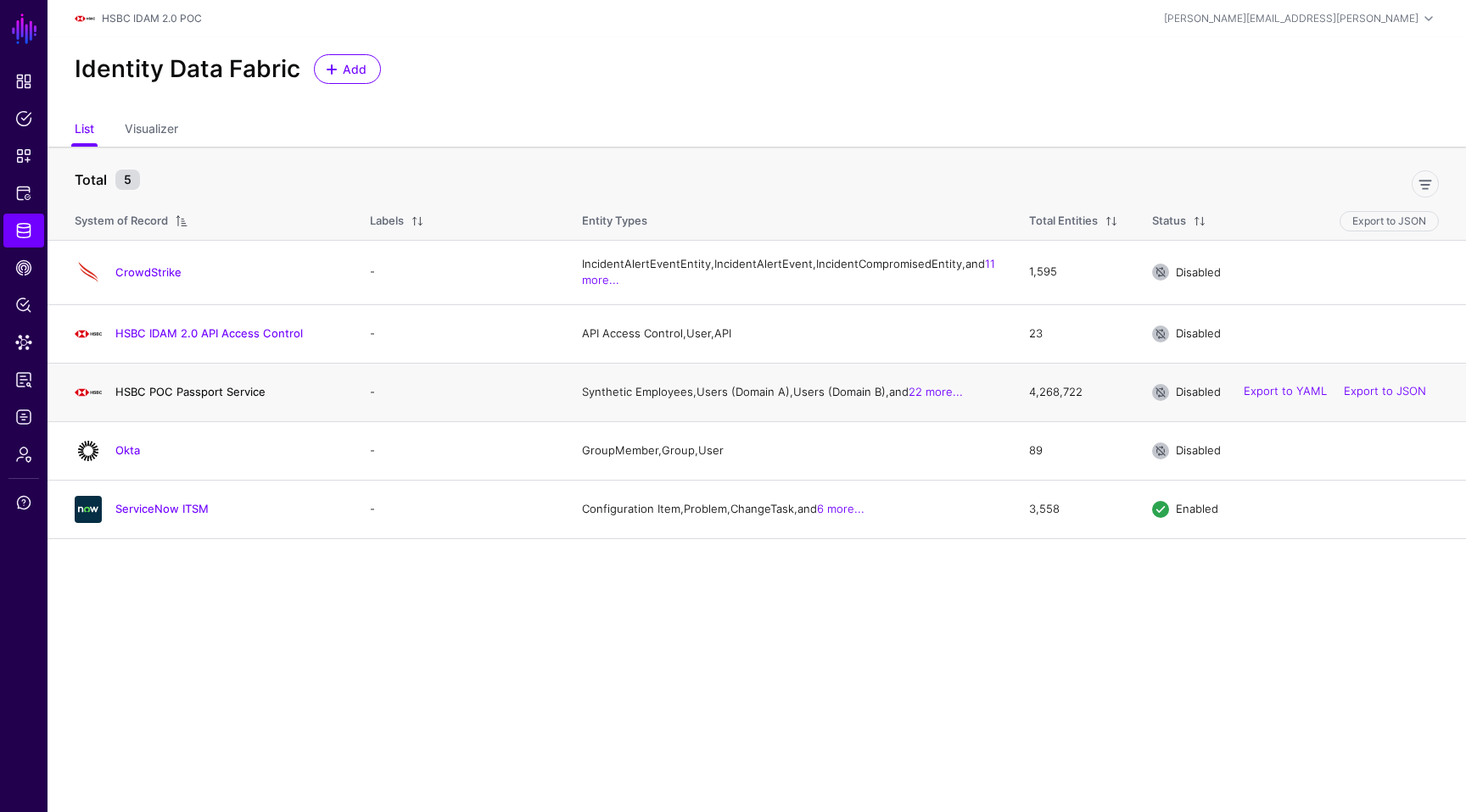
click at [205, 398] on link "HSBC POC Passport Service" at bounding box center [190, 392] width 150 height 14
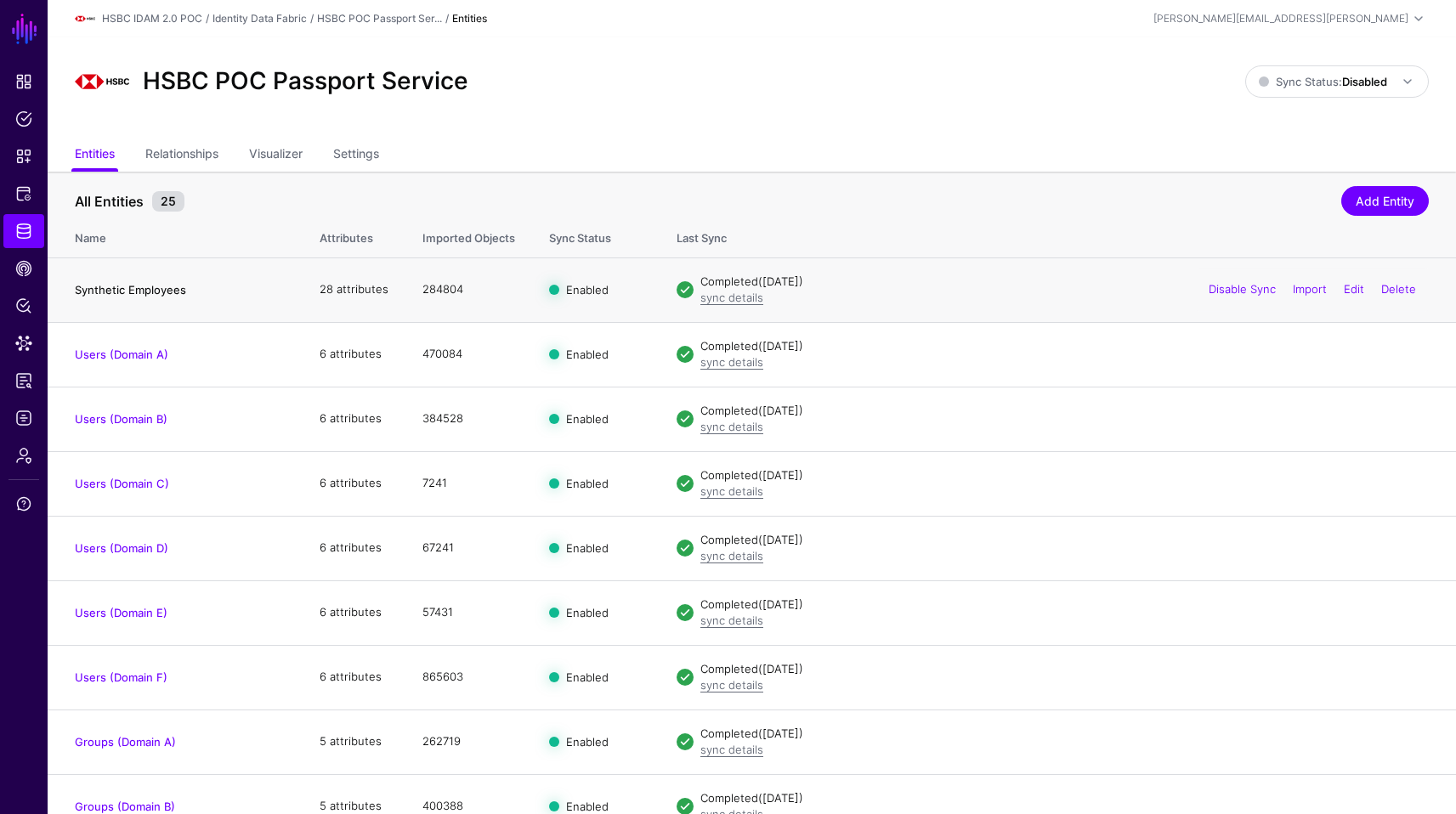
click at [133, 293] on link "Synthetic Employees" at bounding box center [130, 289] width 112 height 14
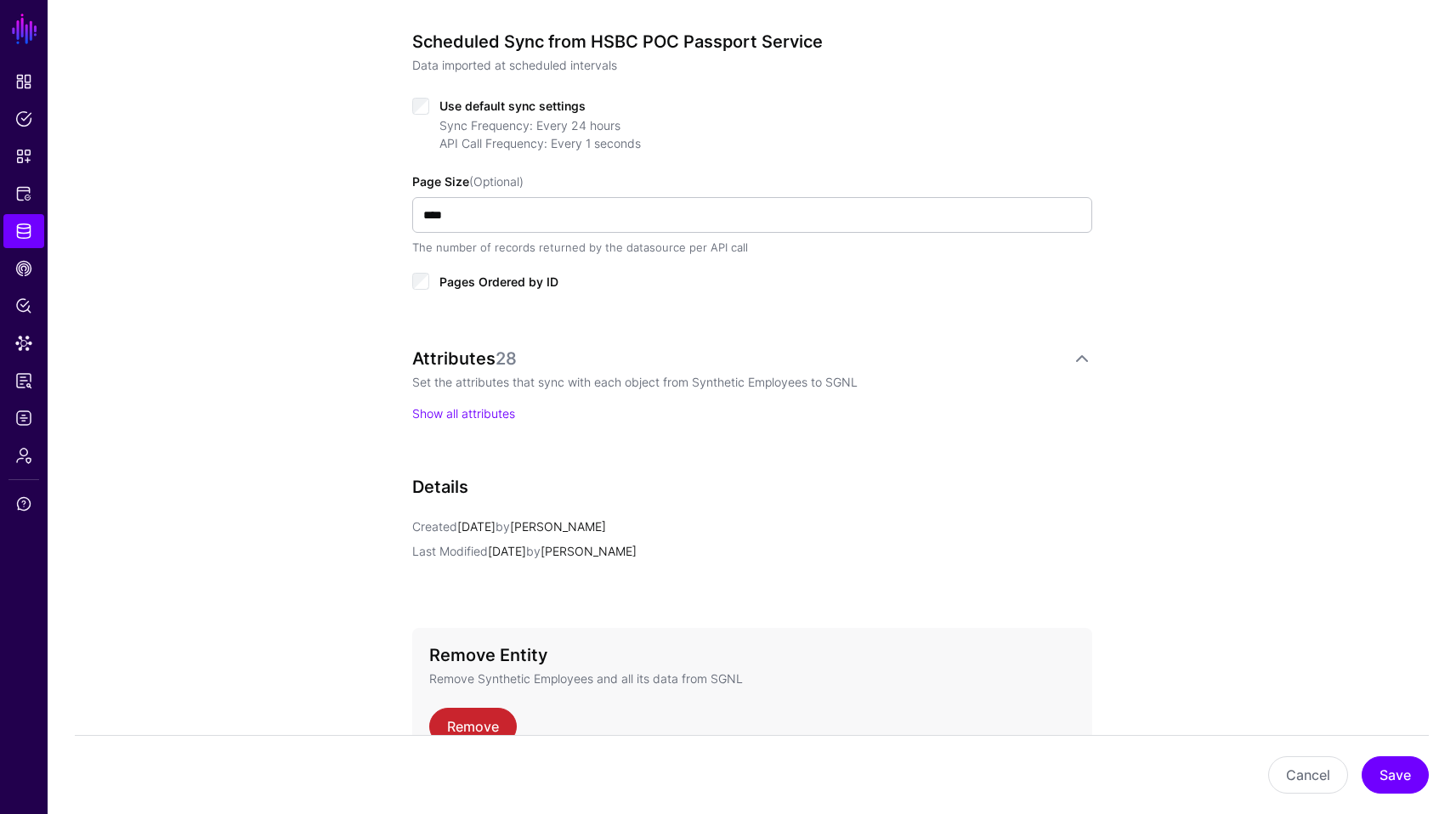
scroll to position [838, 0]
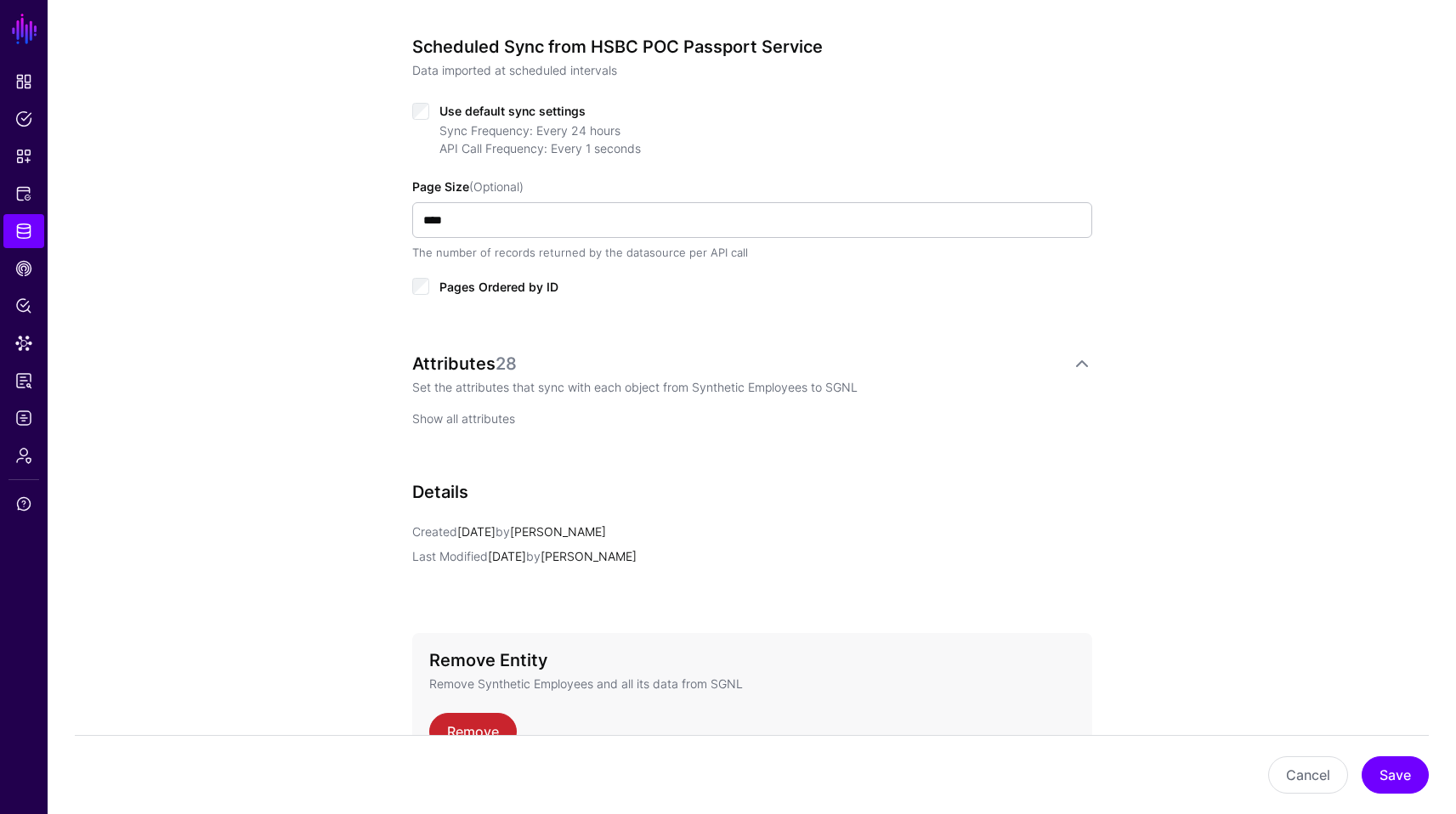
click at [493, 418] on link "Show all attributes" at bounding box center [463, 419] width 103 height 15
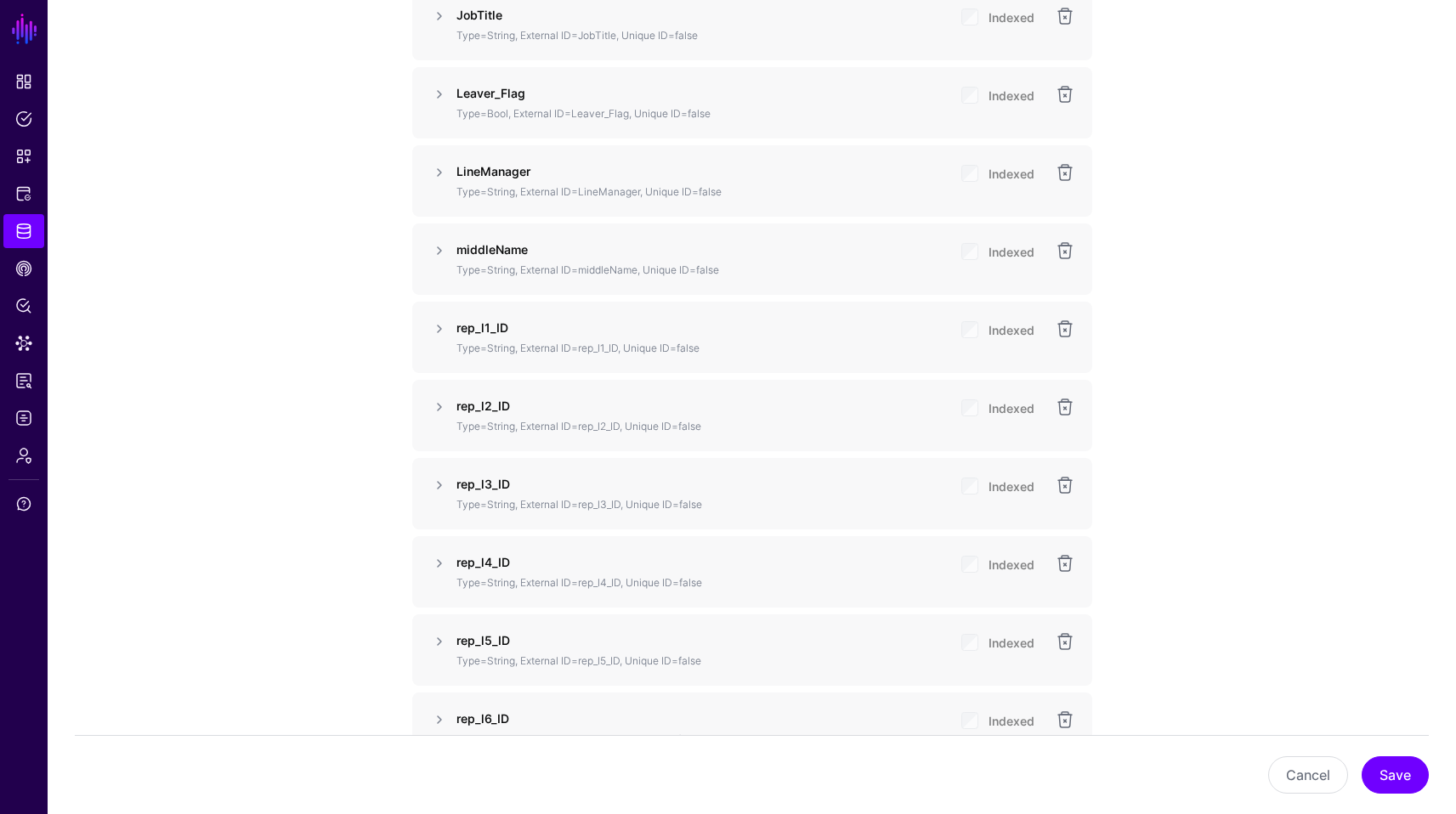
scroll to position [2606, 0]
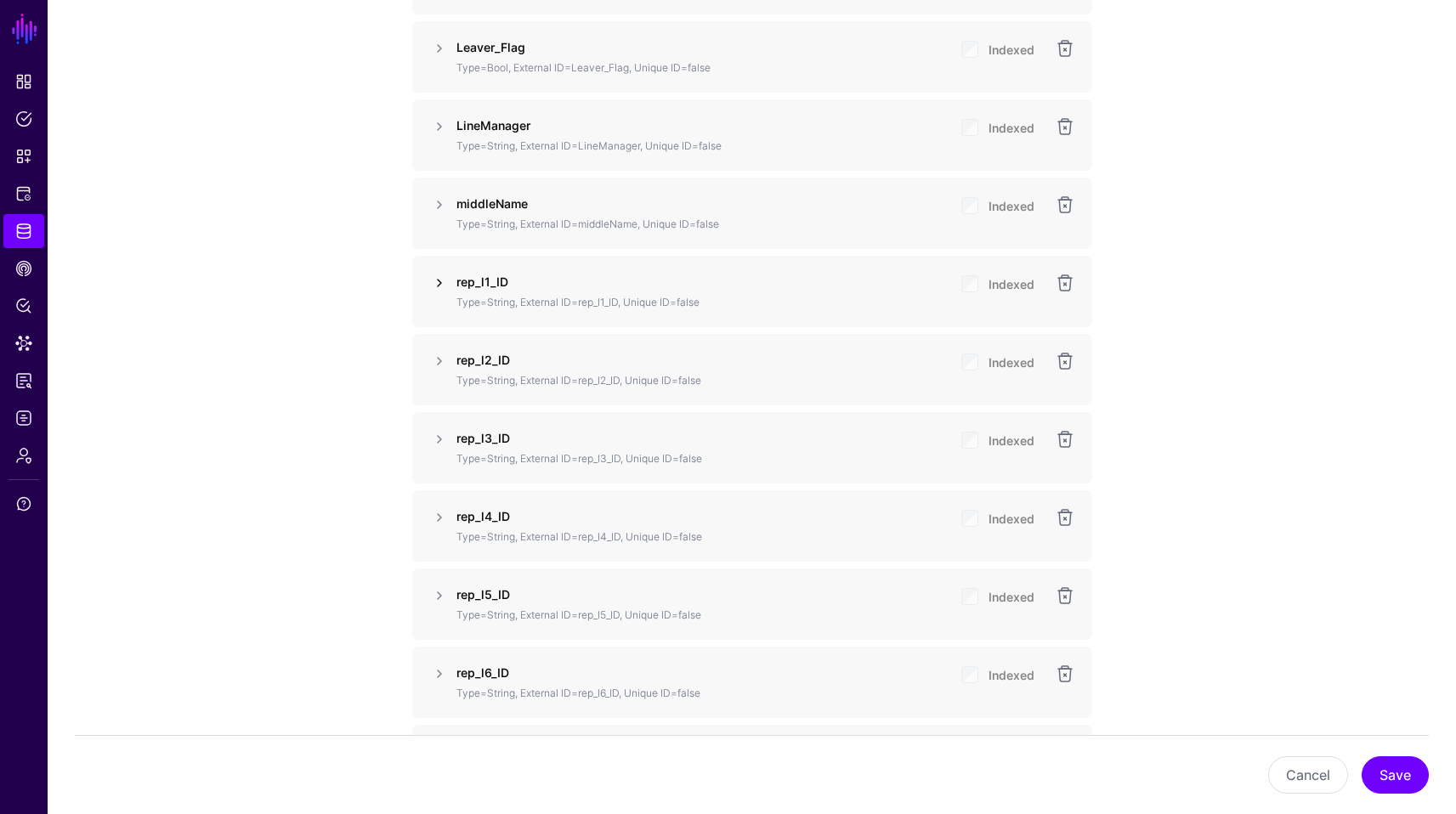
click at [439, 281] on link at bounding box center [440, 283] width 20 height 20
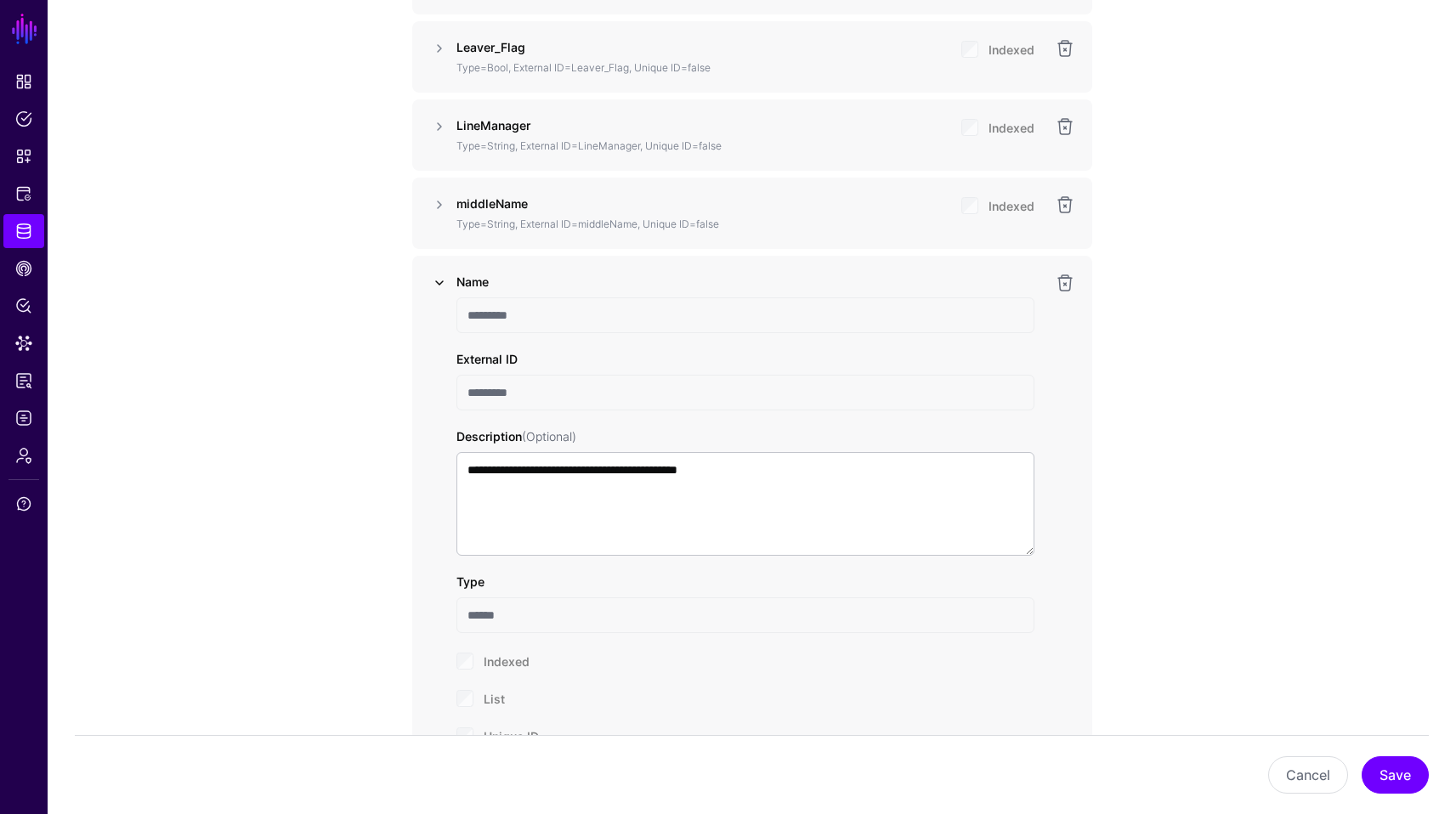
click at [436, 278] on link at bounding box center [440, 283] width 20 height 20
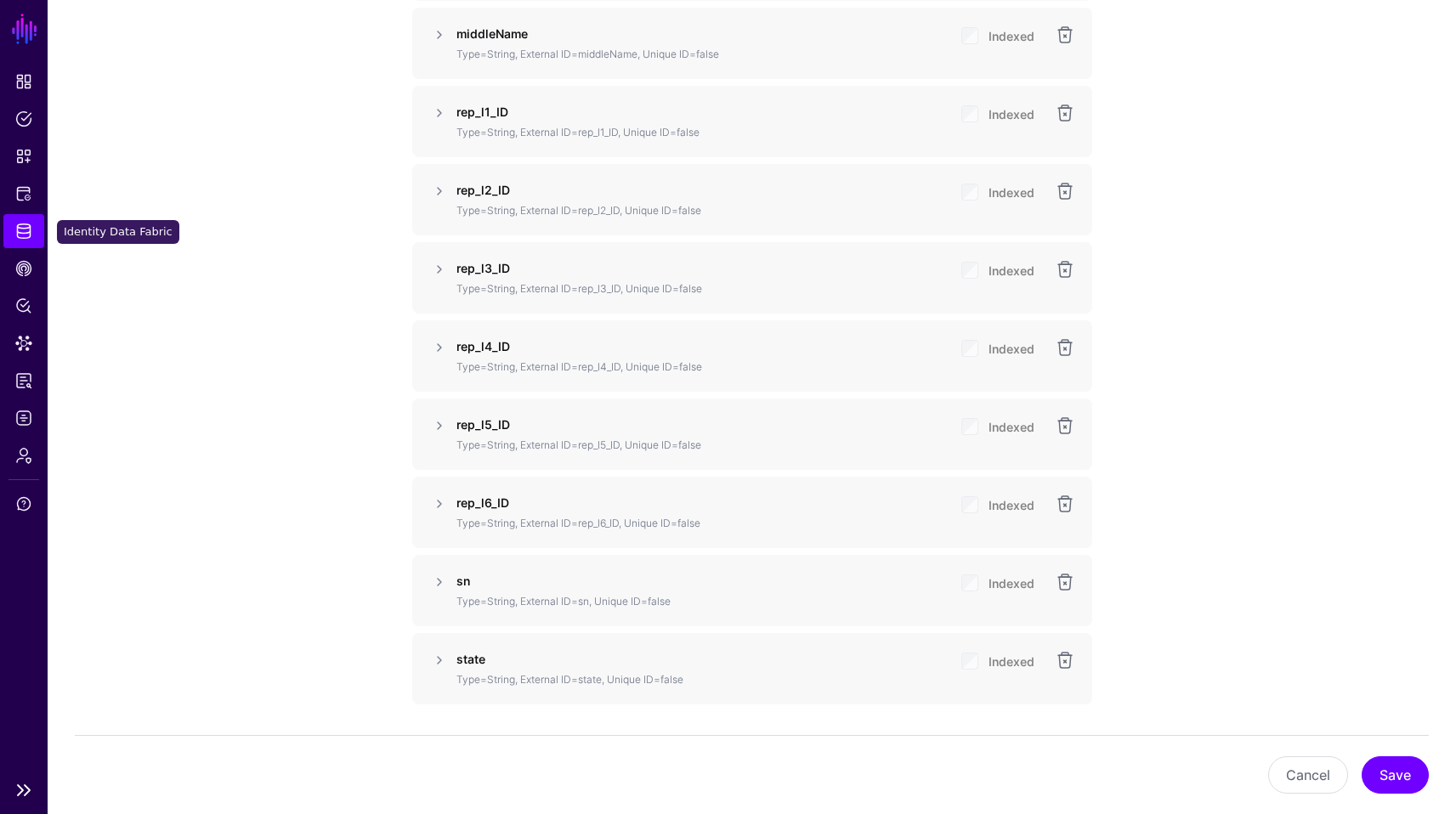
click at [38, 224] on link "Identity Data Fabric" at bounding box center [24, 231] width 41 height 34
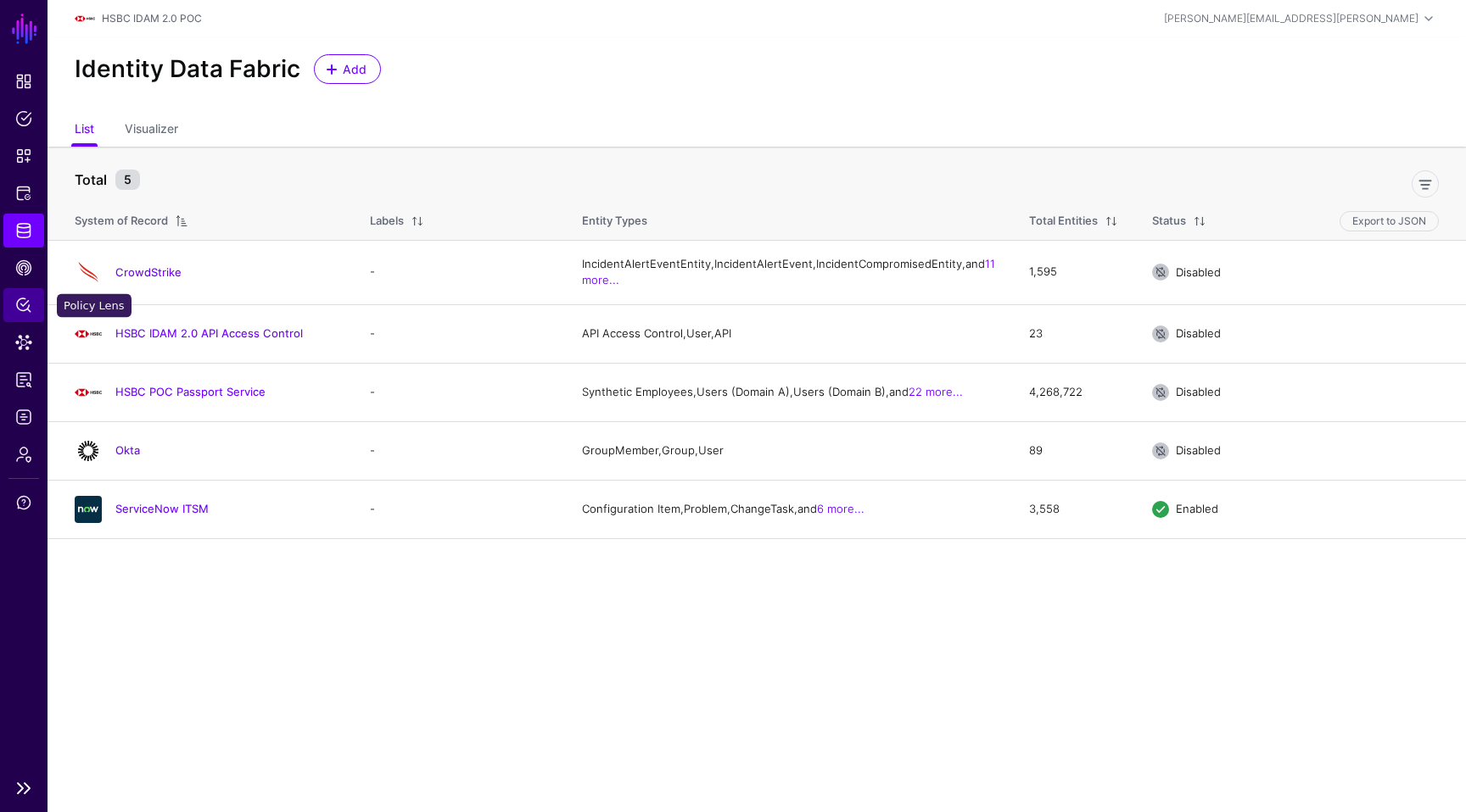
click at [27, 297] on span "Policy Lens" at bounding box center [24, 305] width 17 height 17
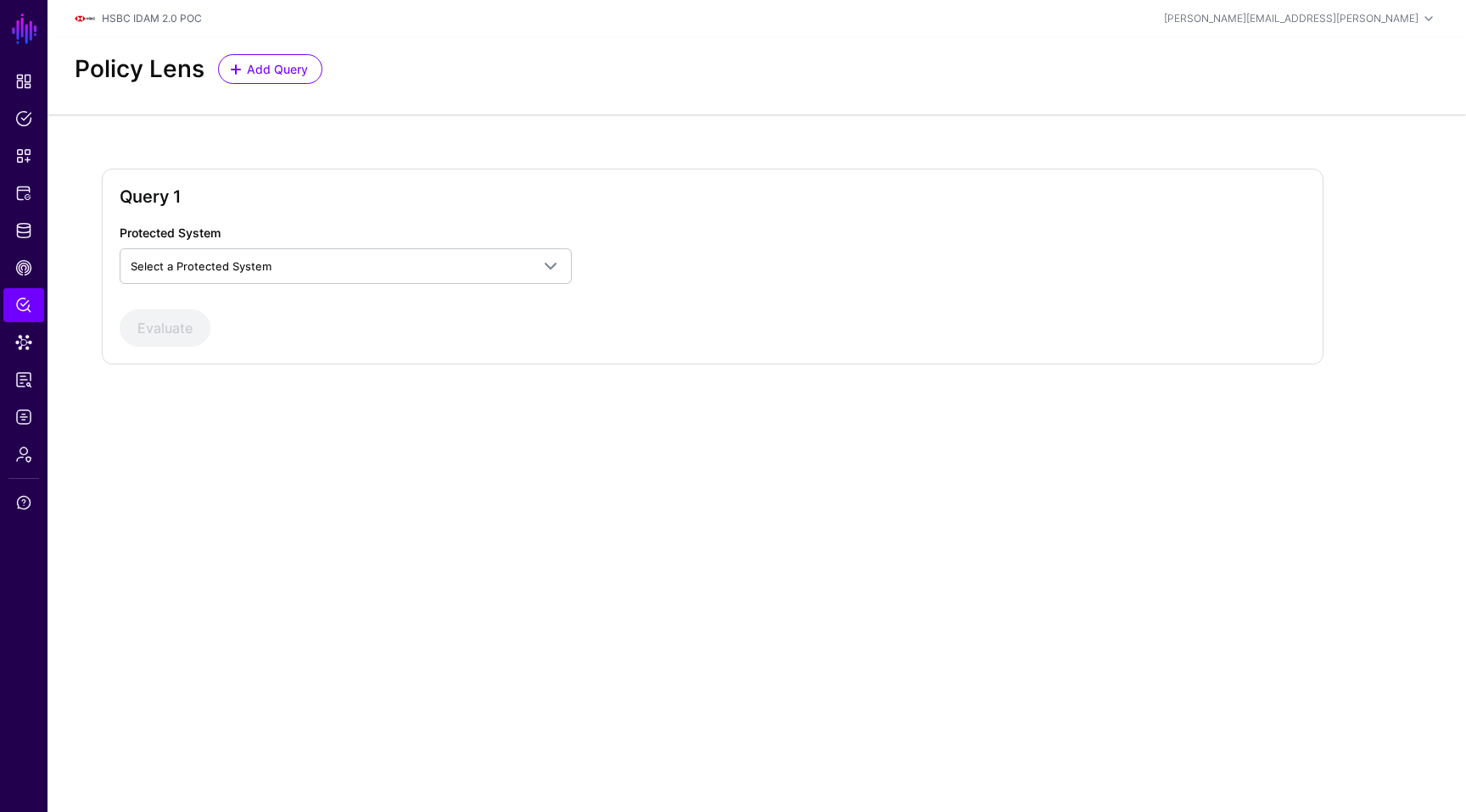
click at [313, 435] on div "Query 1 Protected System Select a Protected System AWS Google Cloud Platform HY…" at bounding box center [757, 280] width 1418 height 332
click at [27, 222] on span "Identity Data Fabric" at bounding box center [24, 230] width 17 height 17
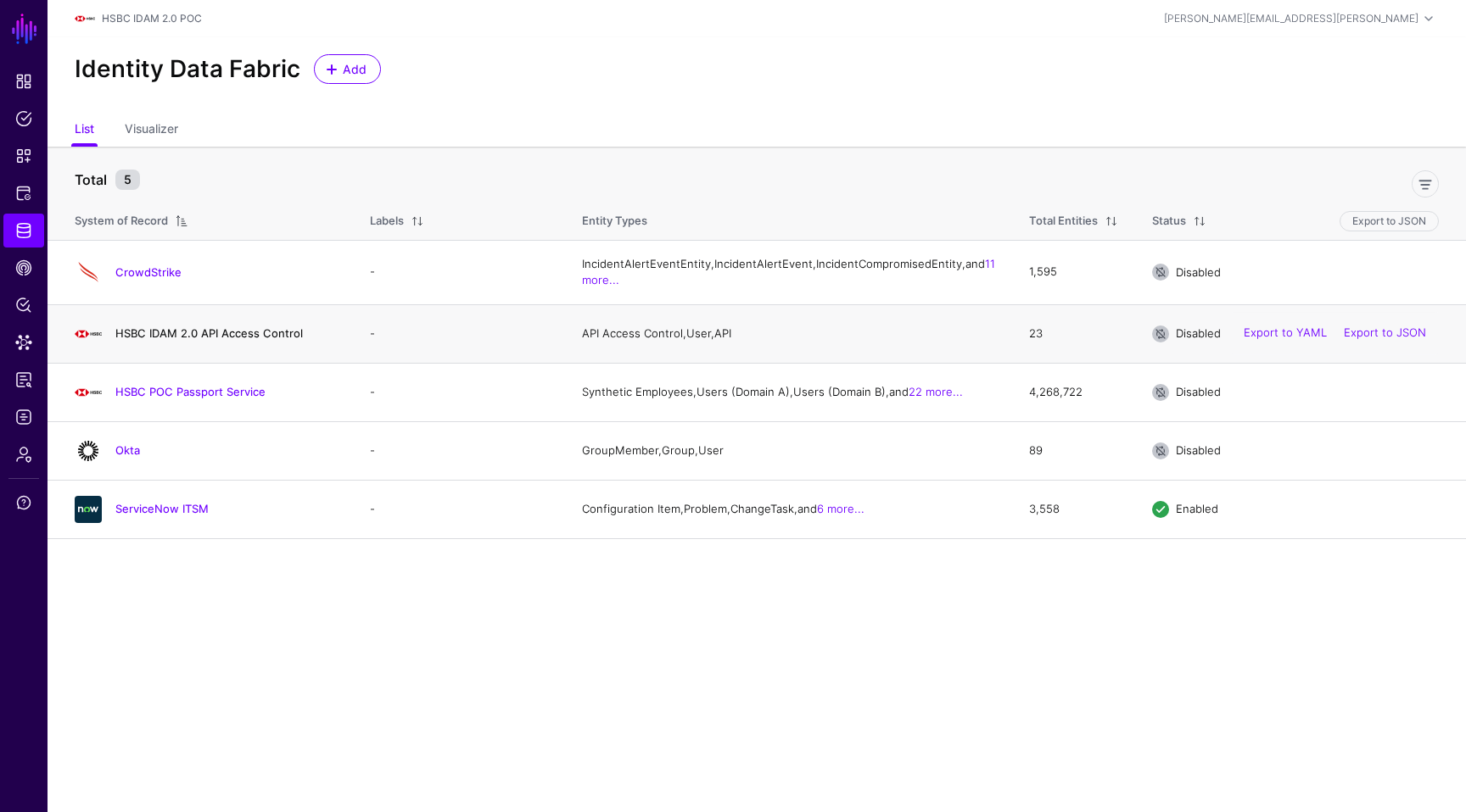
click at [293, 340] on link "HSBC IDAM 2.0 API Access Control" at bounding box center [208, 333] width 187 height 14
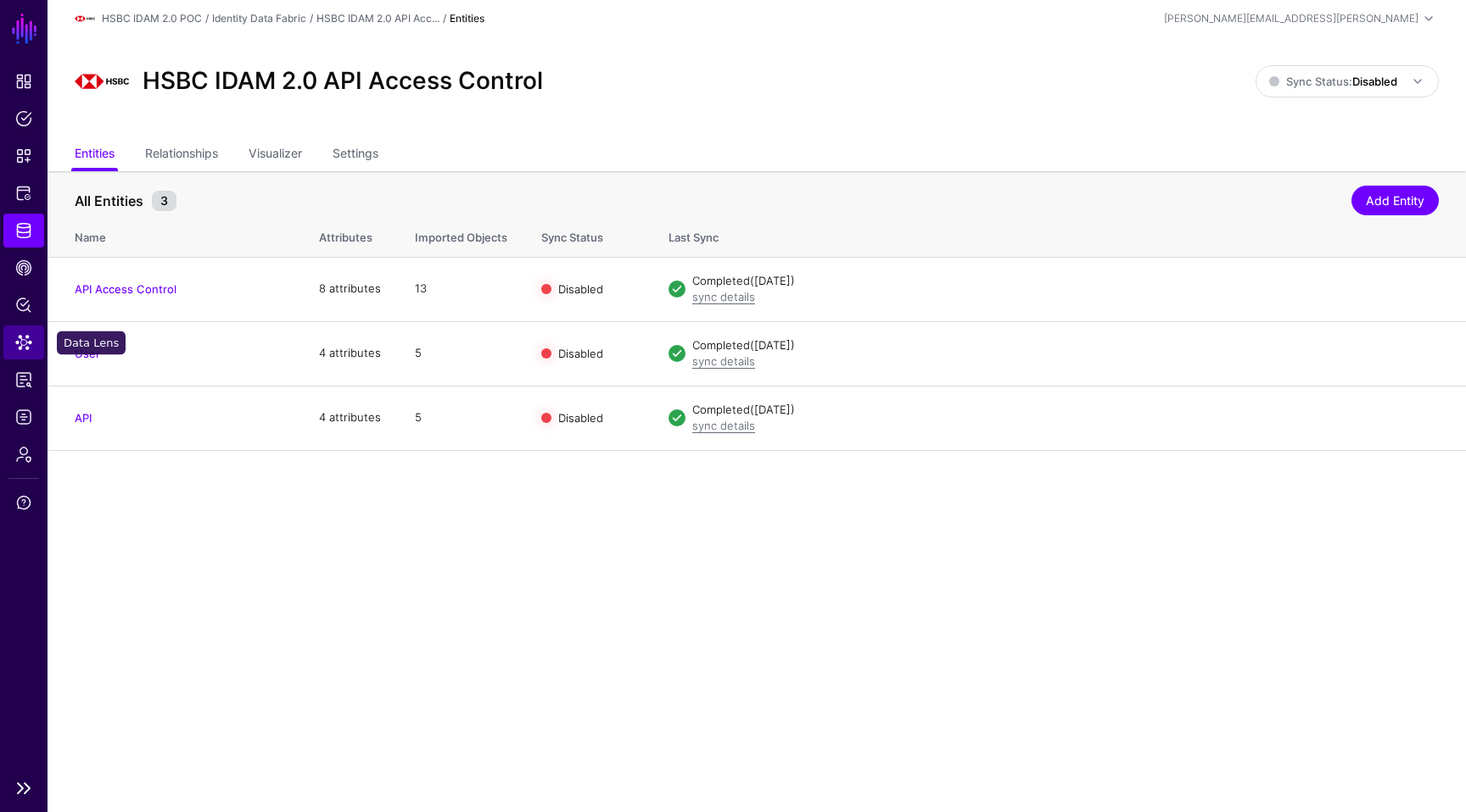
click at [32, 340] on link "Data Lens" at bounding box center [24, 342] width 41 height 34
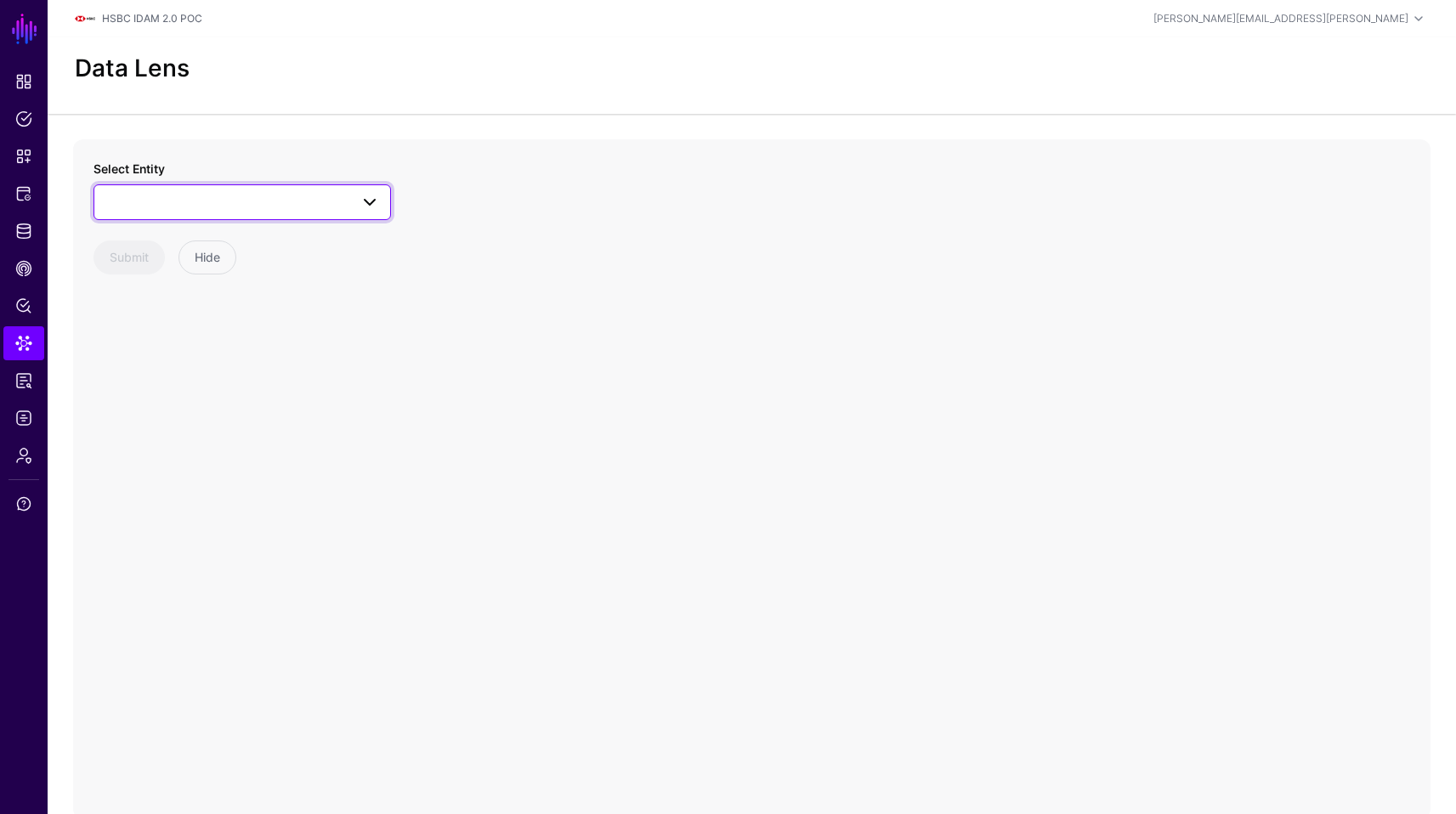
click at [375, 199] on span at bounding box center [370, 202] width 20 height 20
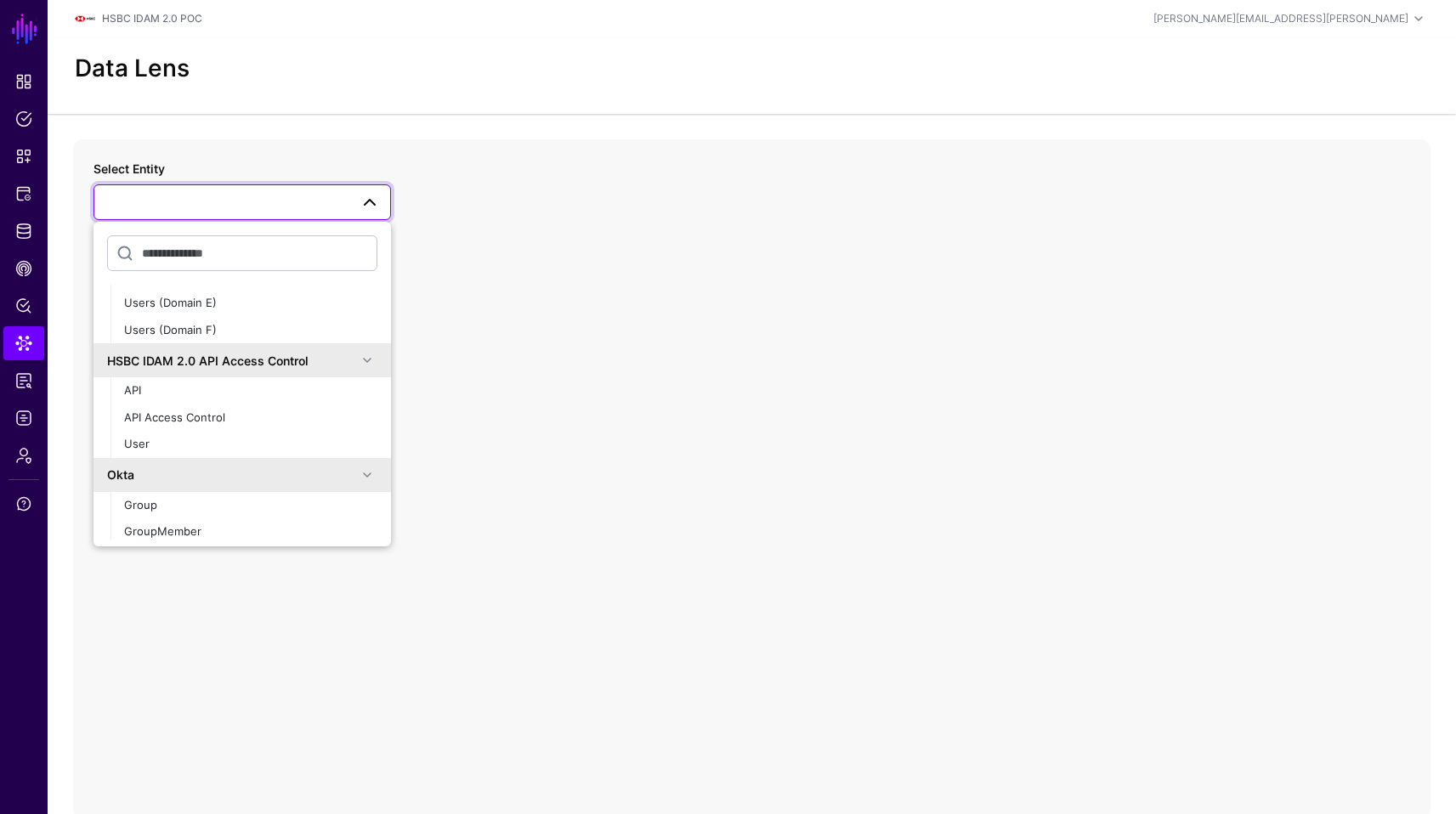
scroll to position [650, 0]
click at [252, 417] on div "API Access Control" at bounding box center [250, 413] width 253 height 17
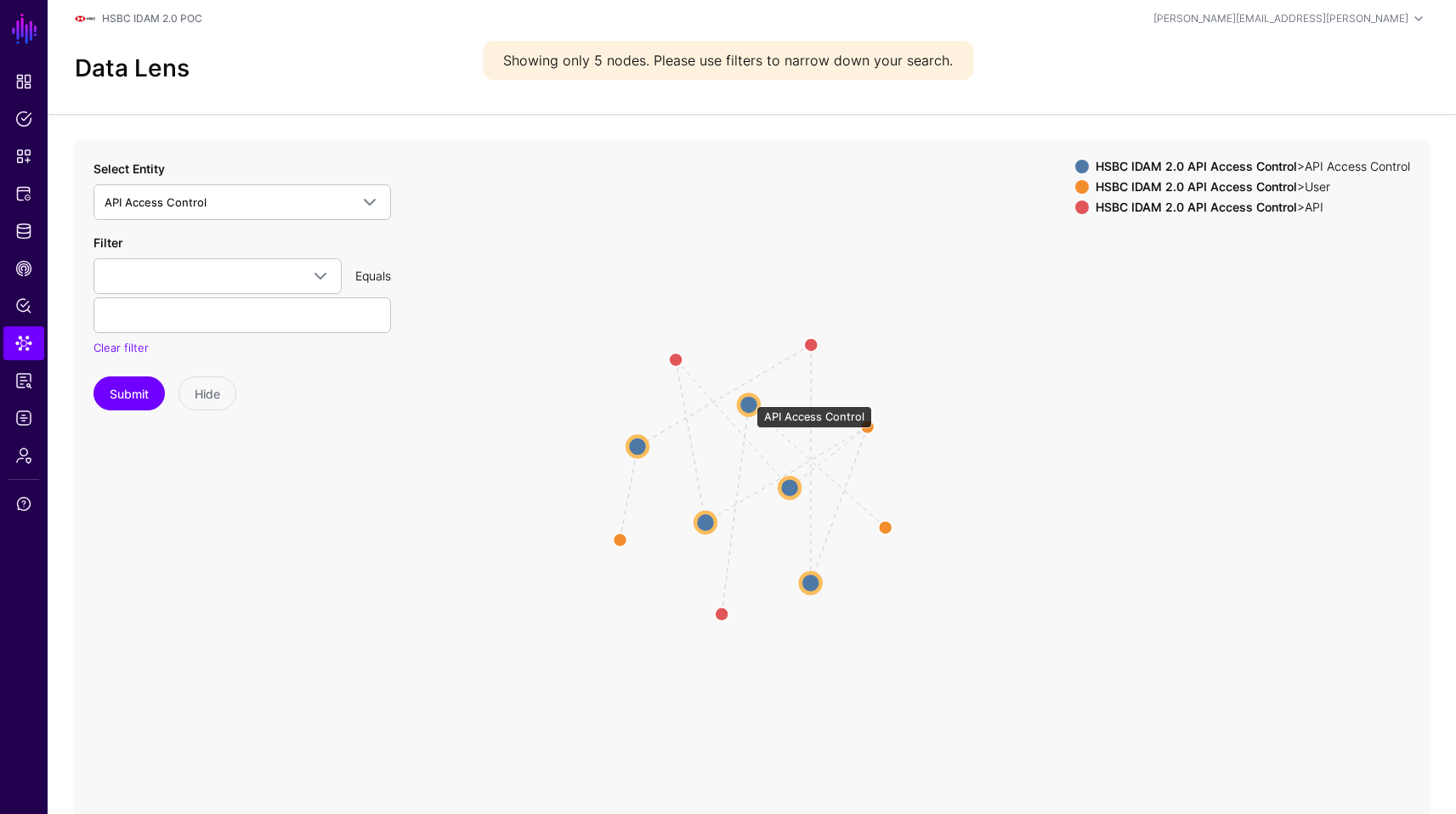
click at [748, 398] on circle at bounding box center [748, 405] width 20 height 20
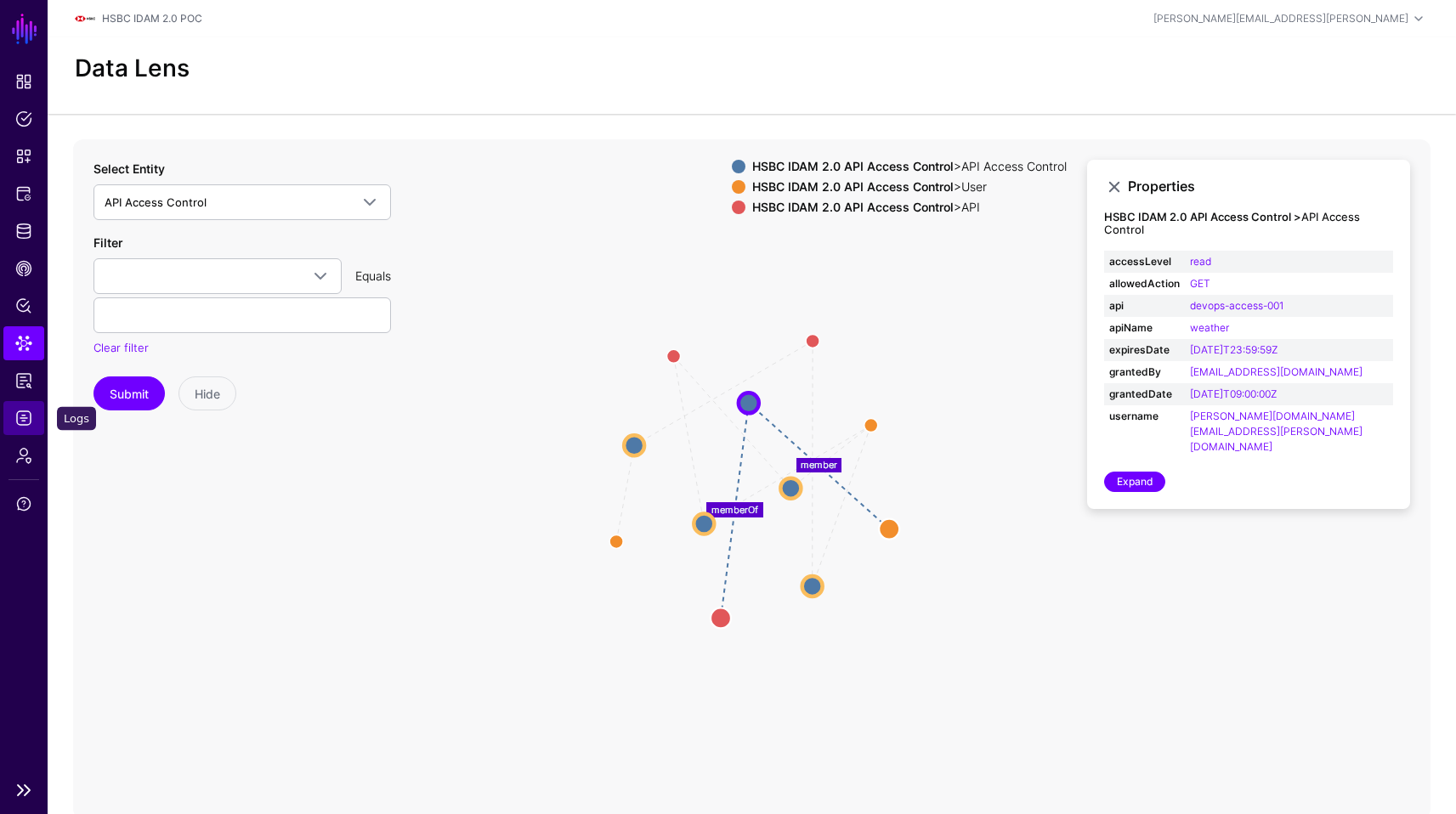
click at [25, 417] on span "Logs" at bounding box center [24, 418] width 17 height 17
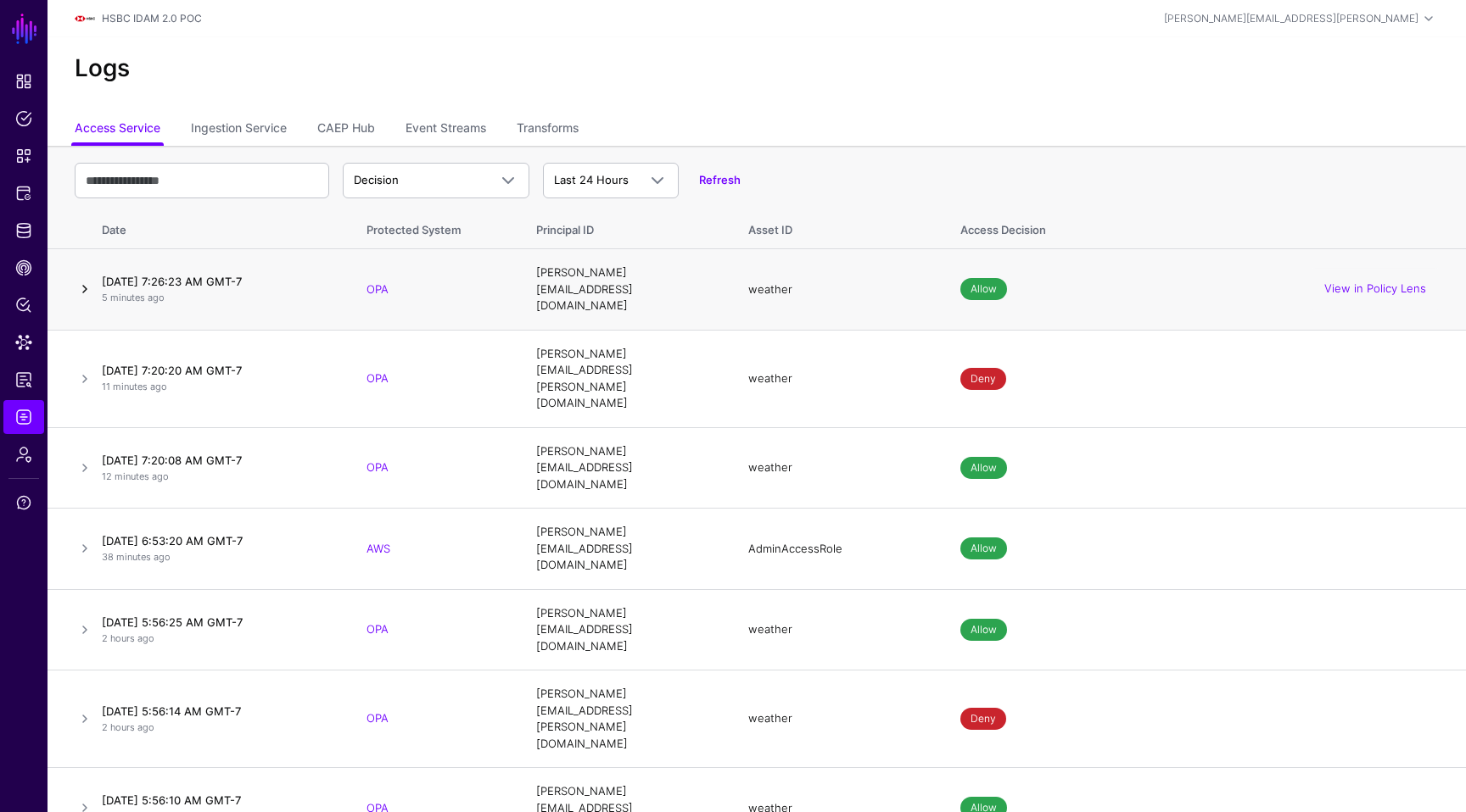
click at [76, 283] on link at bounding box center [85, 289] width 20 height 20
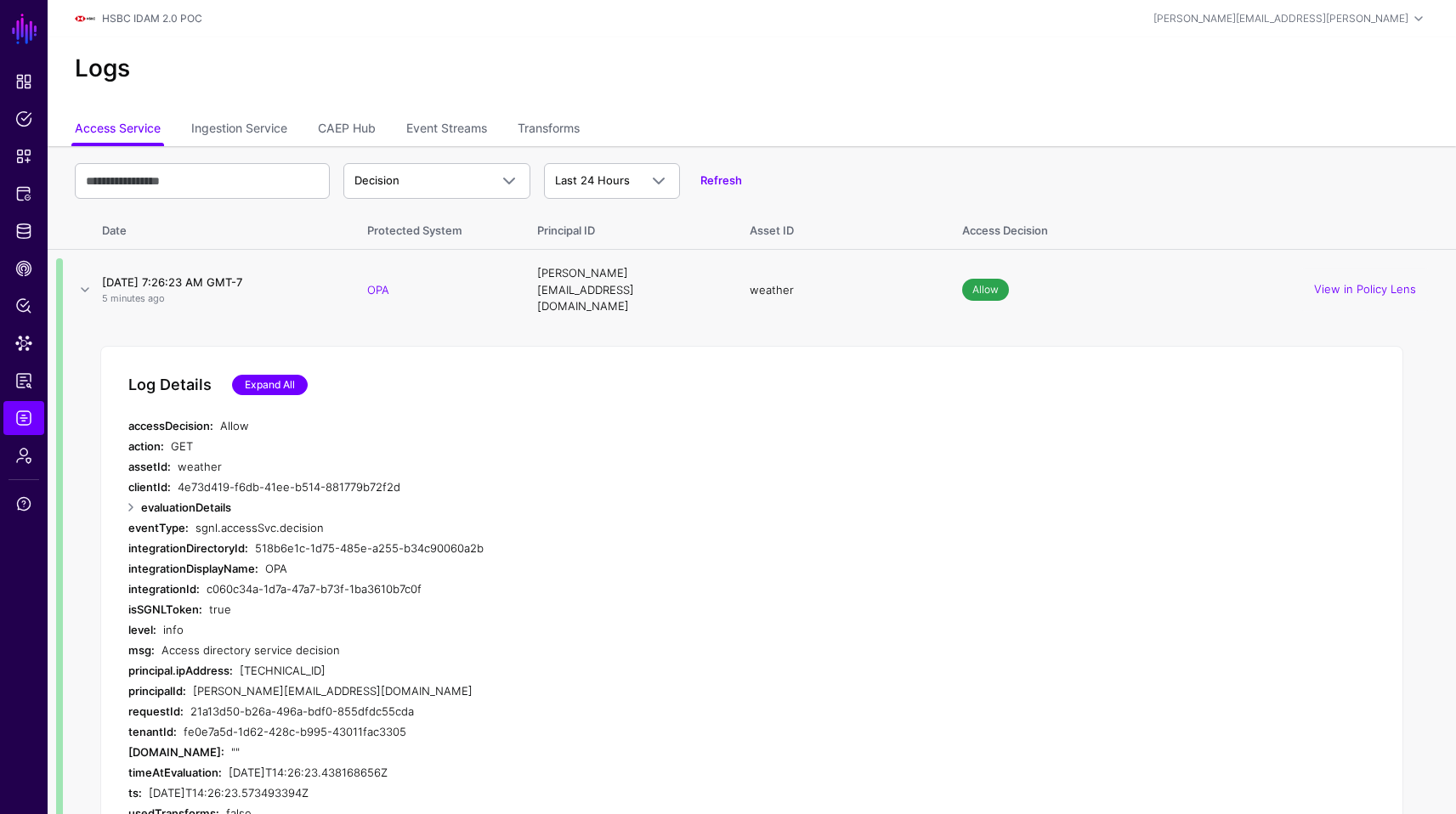
click at [284, 375] on link "Expand All" at bounding box center [270, 385] width 76 height 20
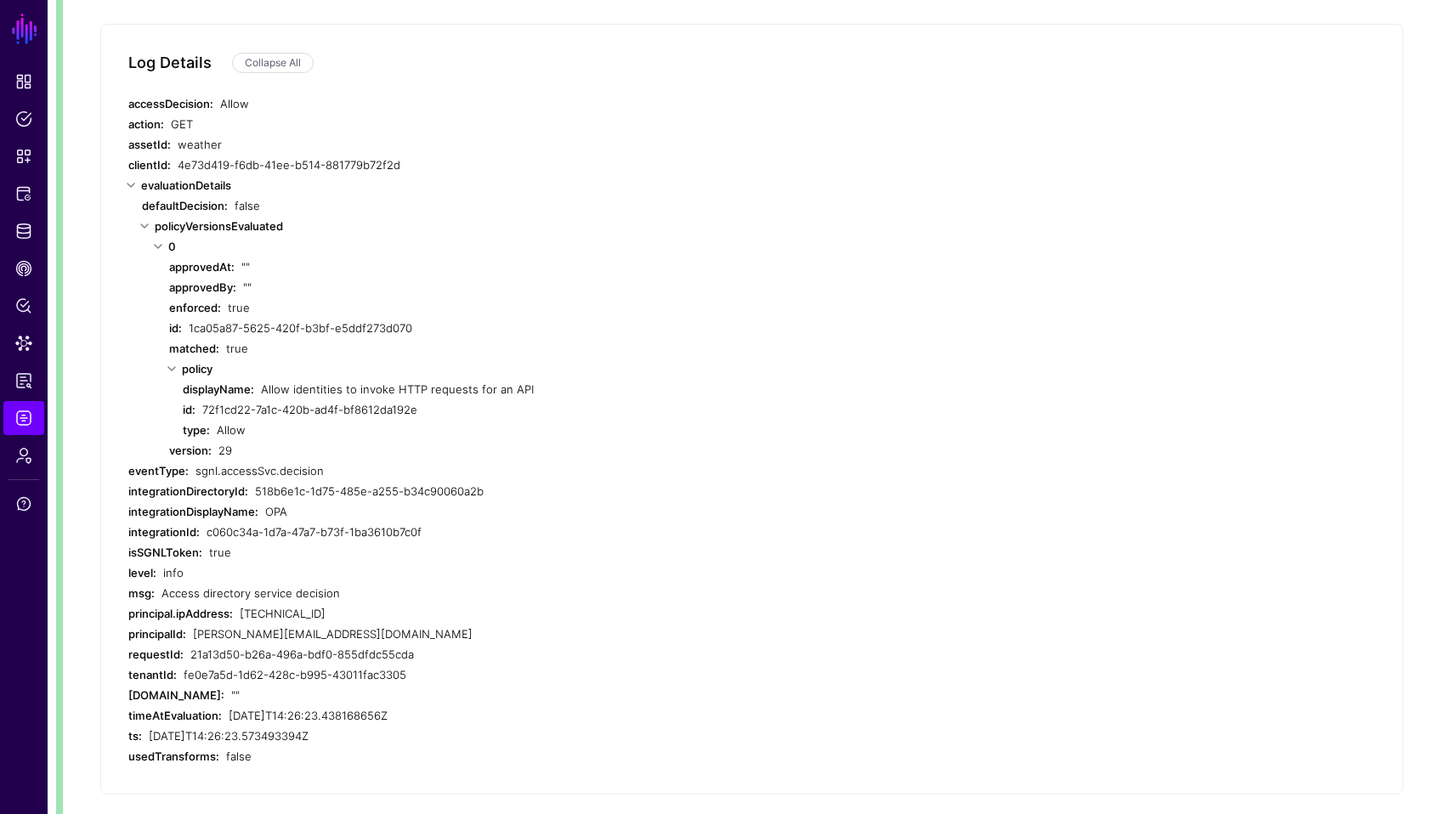
scroll to position [367, 0]
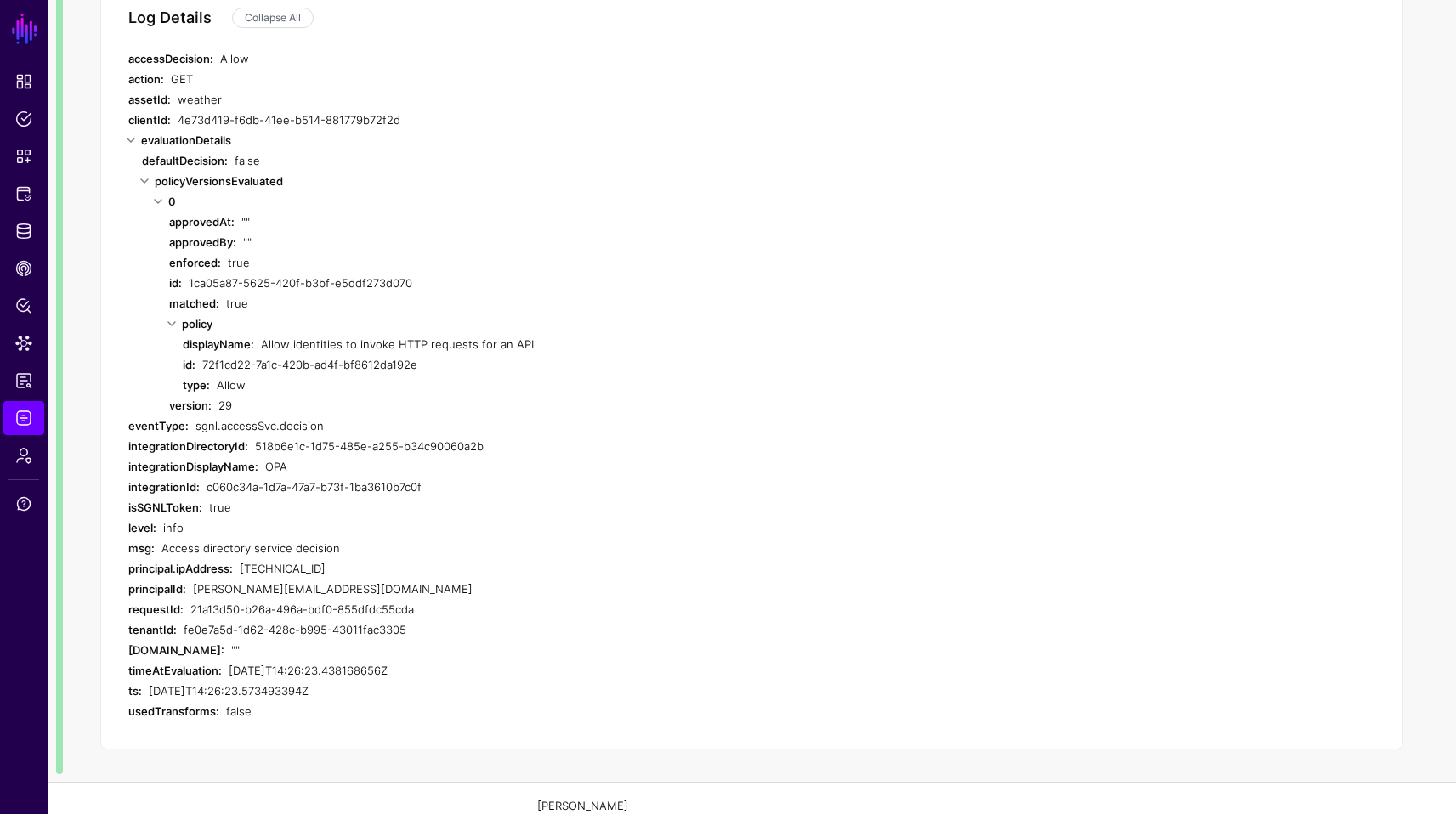
drag, startPoint x: 266, startPoint y: 327, endPoint x: 557, endPoint y: 328, distance: 291.0
click at [557, 334] on div "Allow identities to invoke HTTP requests for an API" at bounding box center [561, 345] width 601 height 20
drag, startPoint x: 236, startPoint y: 385, endPoint x: 221, endPoint y: 383, distance: 15.1
click at [221, 395] on div "29" at bounding box center [533, 406] width 631 height 20
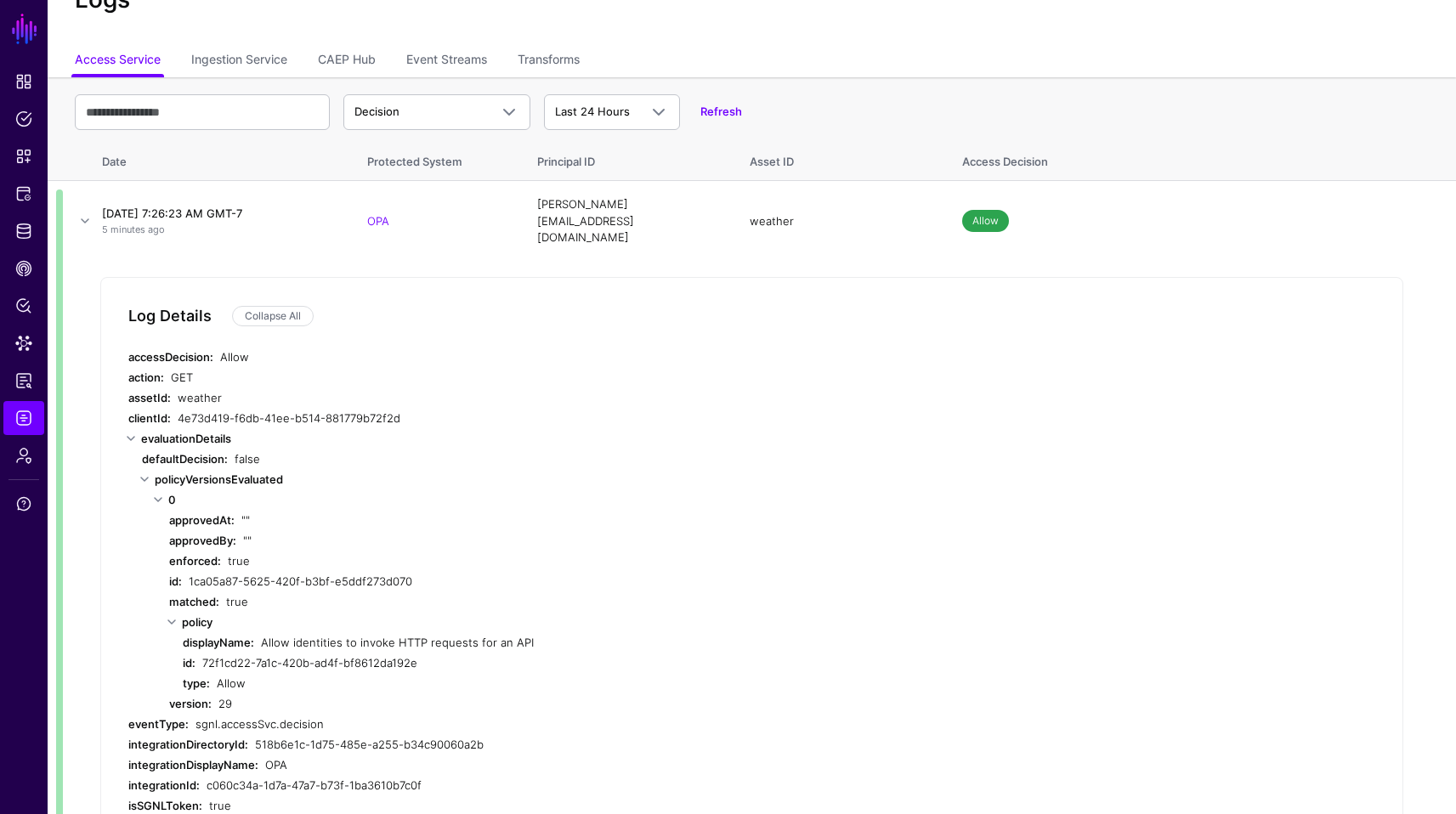
scroll to position [0, 0]
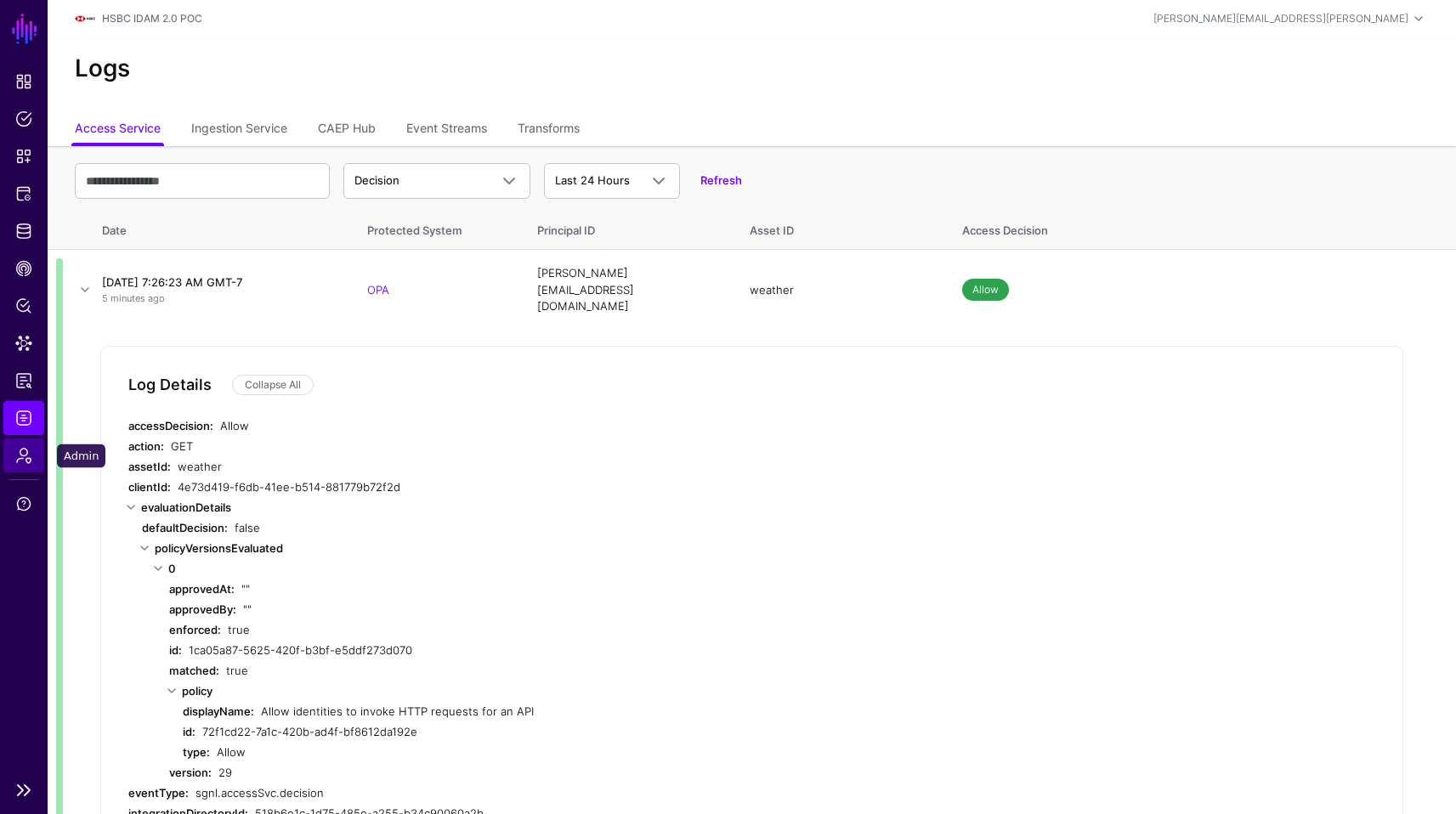
click at [25, 444] on link "Admin" at bounding box center [24, 456] width 41 height 34
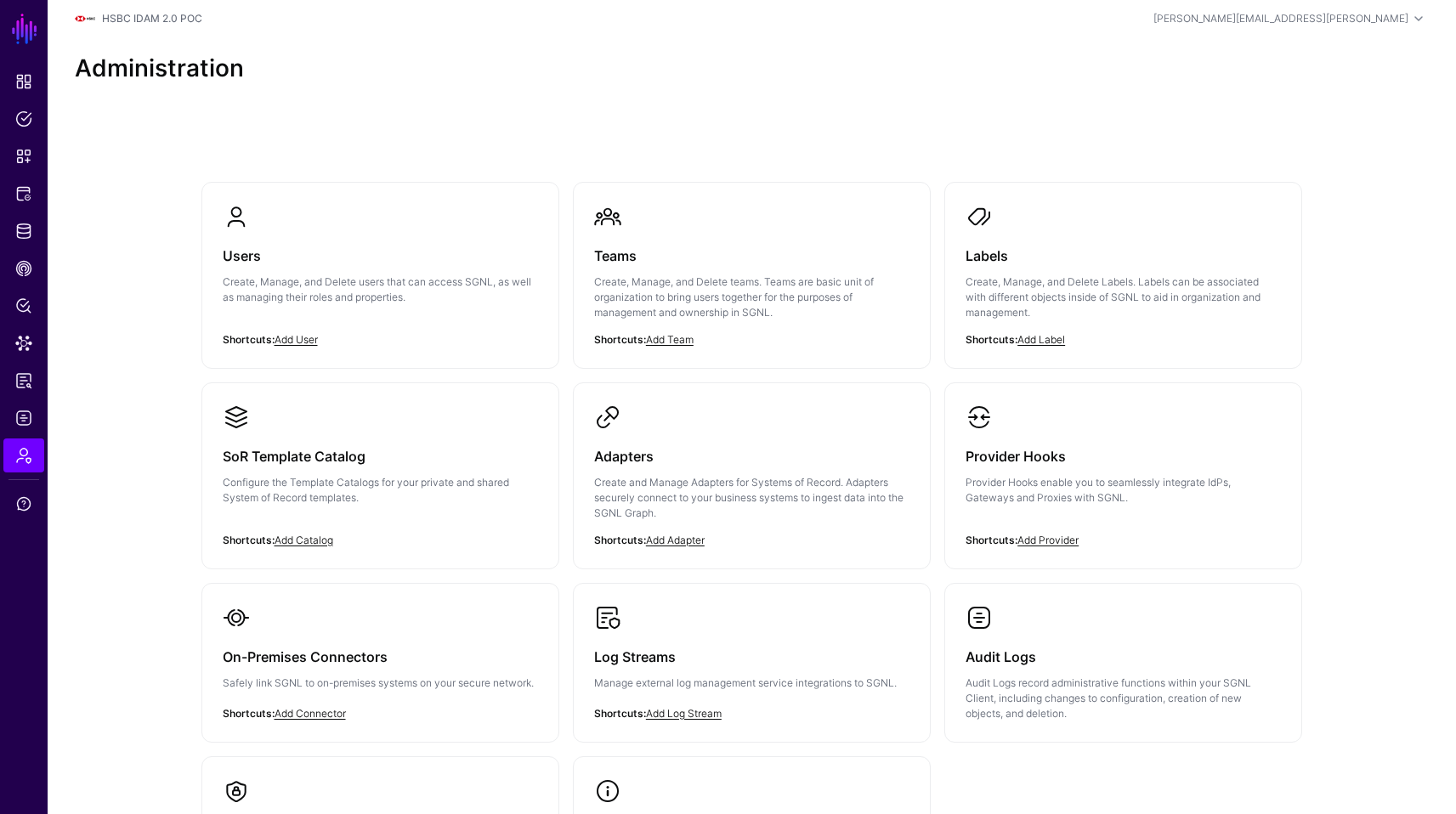
click at [1403, 366] on div "Users Create, Manage, and Delete users that can access SGNL, as well as managin…" at bounding box center [752, 571] width 1408 height 915
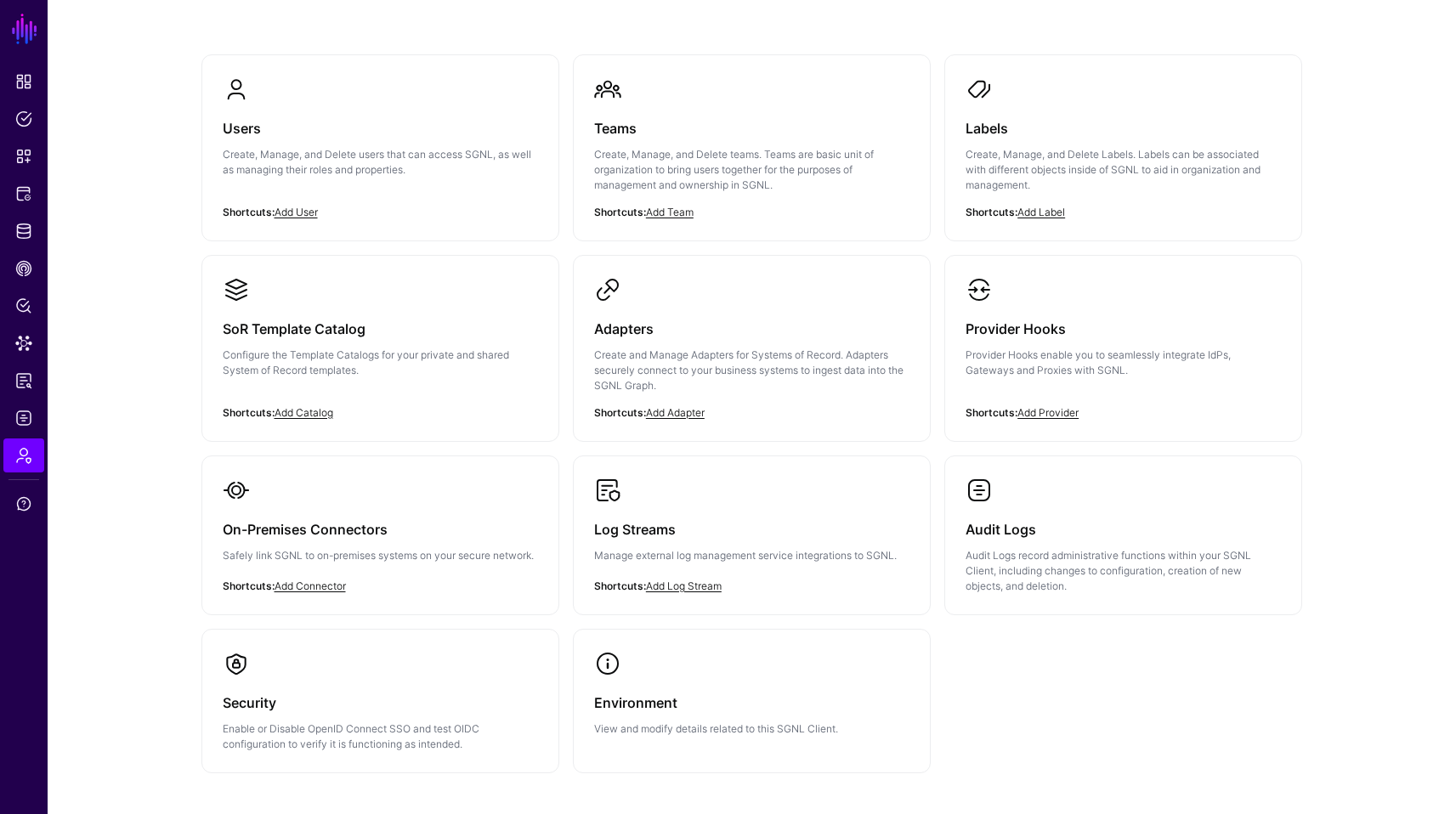
scroll to position [136, 0]
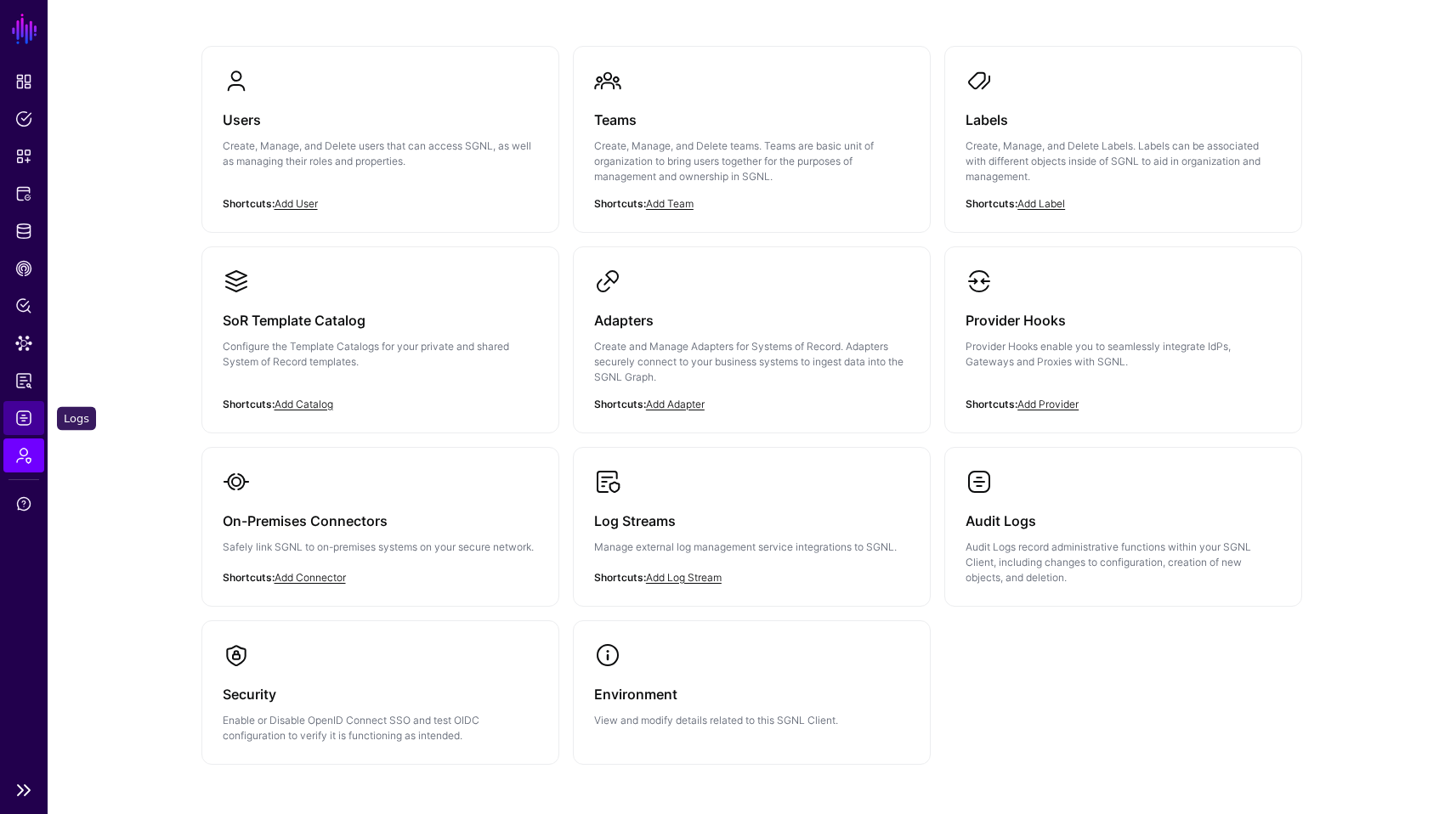
click at [31, 420] on span "Logs" at bounding box center [24, 418] width 17 height 17
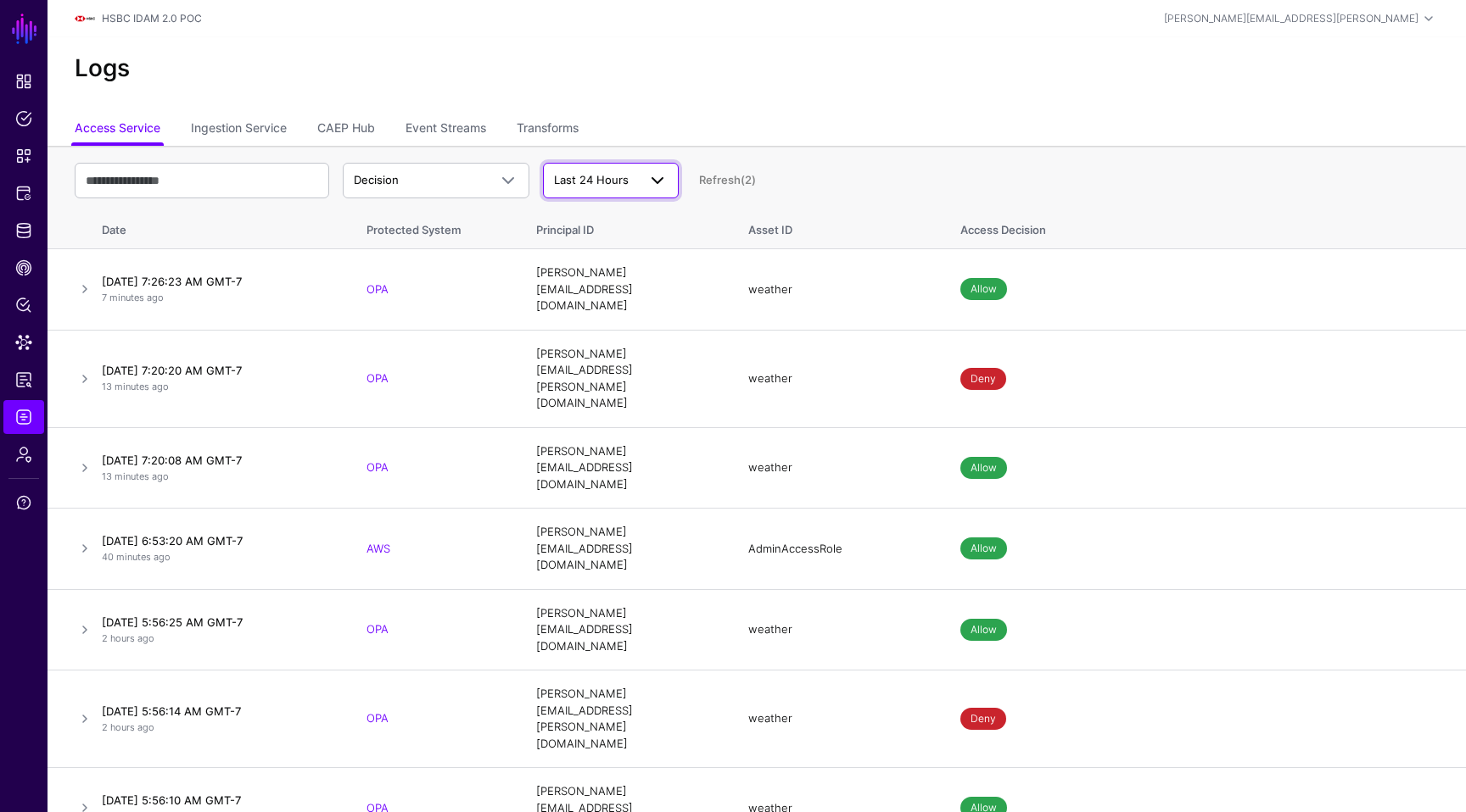
click at [598, 194] on link "Last 24 Hours" at bounding box center [610, 181] width 136 height 36
click at [859, 65] on h2 "Logs" at bounding box center [756, 68] width 1364 height 29
click at [218, 122] on link "Ingestion Service" at bounding box center [239, 129] width 96 height 32
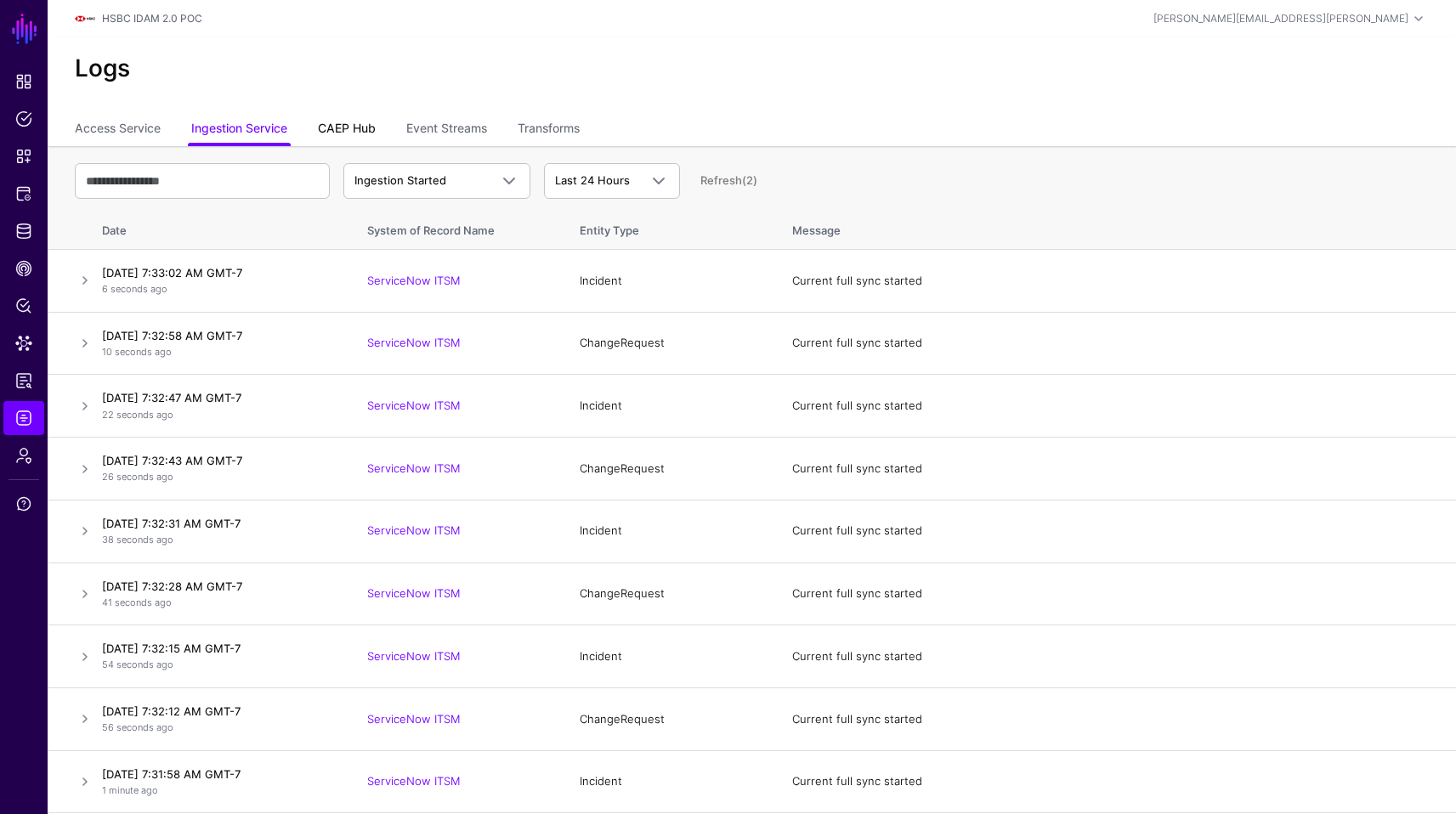
click at [343, 136] on link "CAEP Hub" at bounding box center [346, 129] width 58 height 32
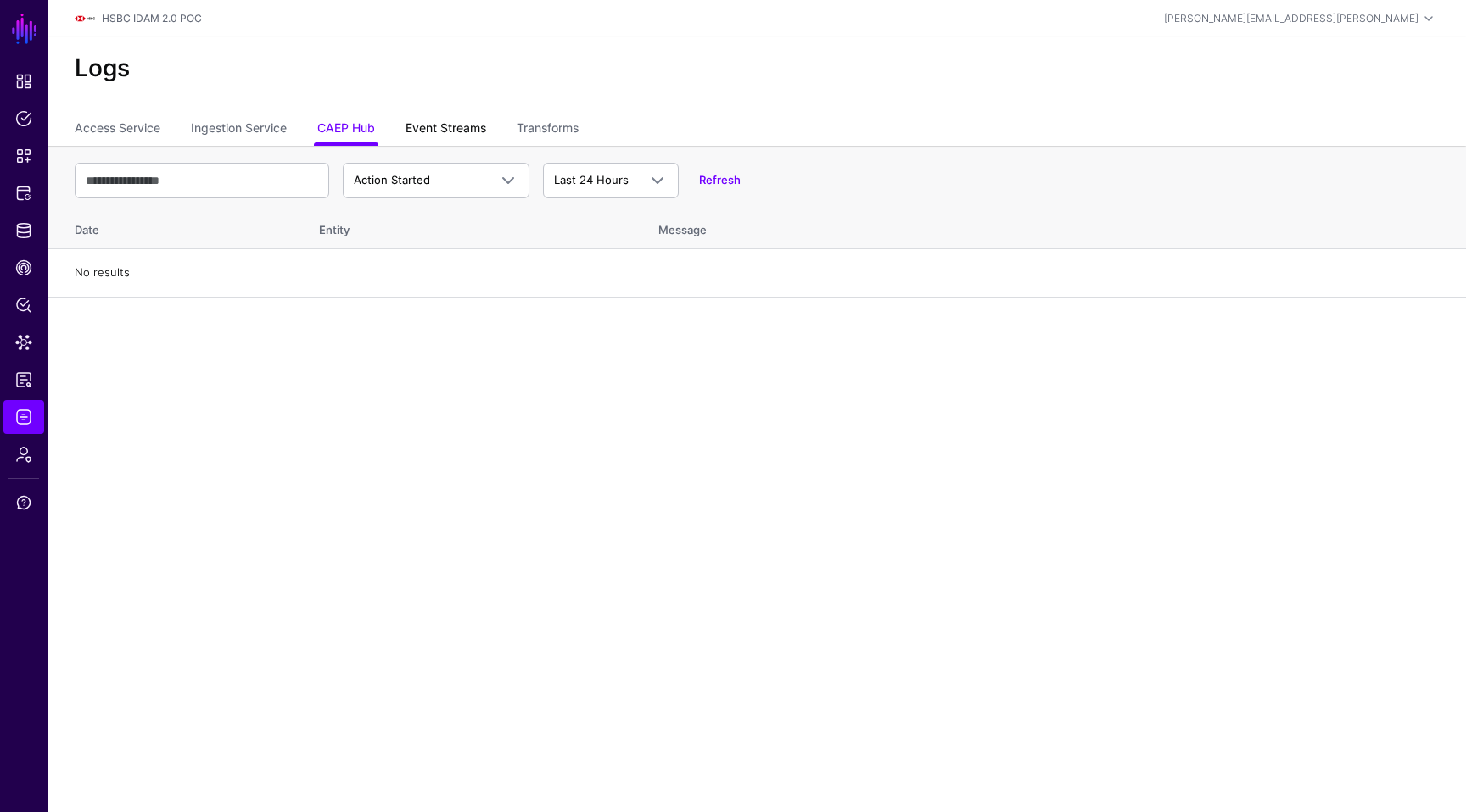
click at [430, 125] on link "Event Streams" at bounding box center [445, 129] width 80 height 32
click at [565, 77] on h2 "Logs" at bounding box center [756, 68] width 1364 height 29
click at [21, 306] on span "Policy Lens" at bounding box center [24, 305] width 17 height 17
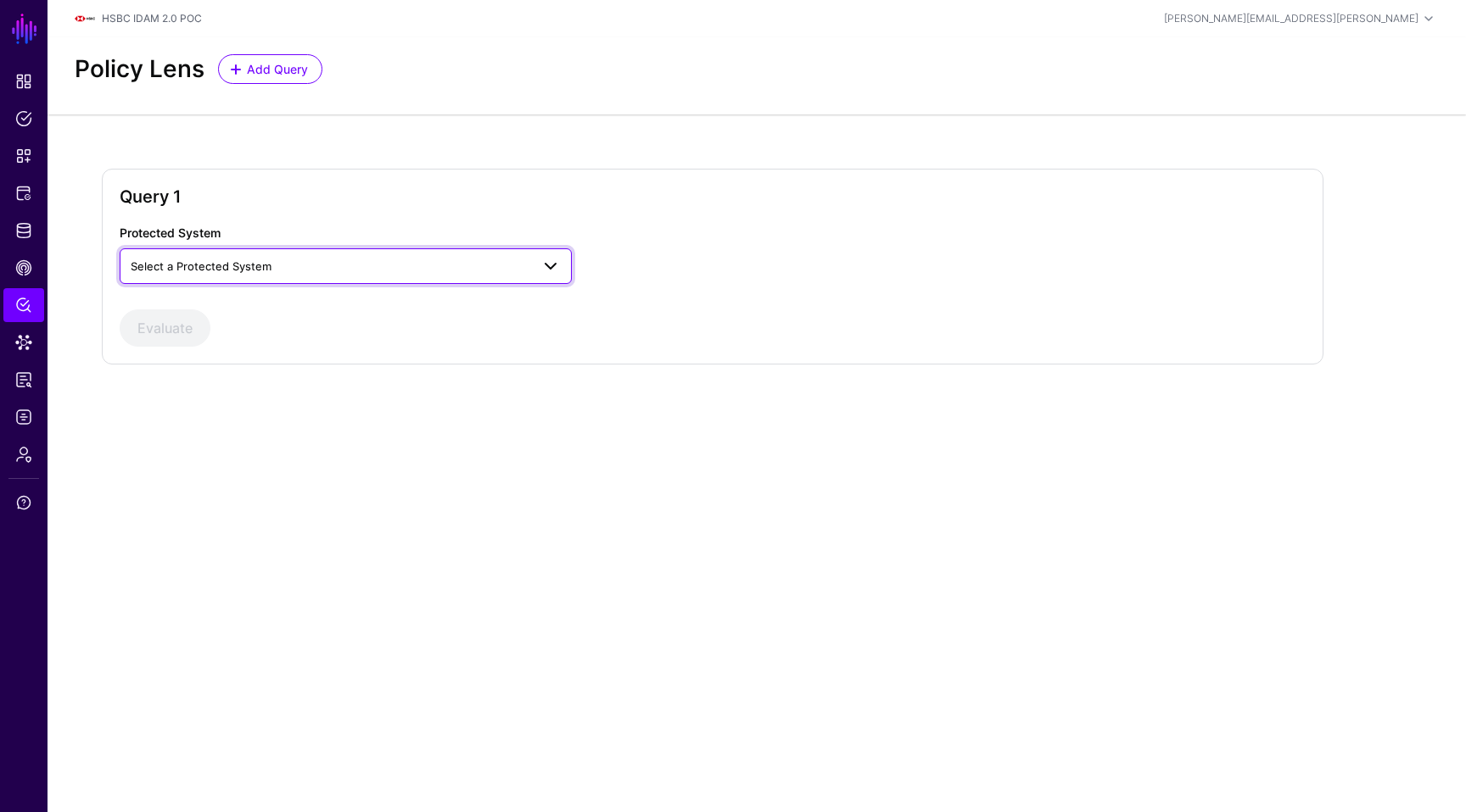
click at [538, 260] on span at bounding box center [545, 266] width 30 height 20
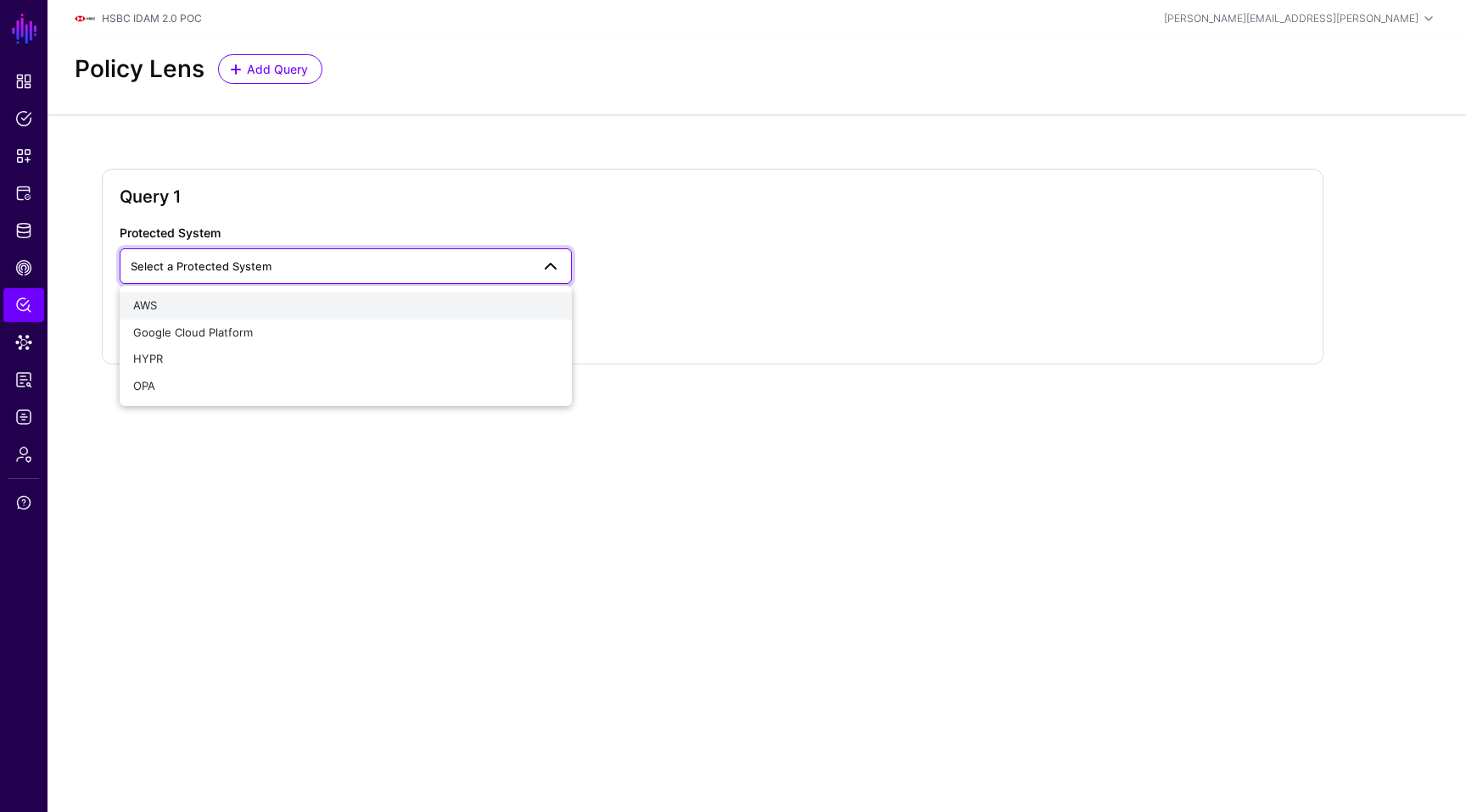
click at [385, 308] on div "AWS" at bounding box center [345, 306] width 425 height 17
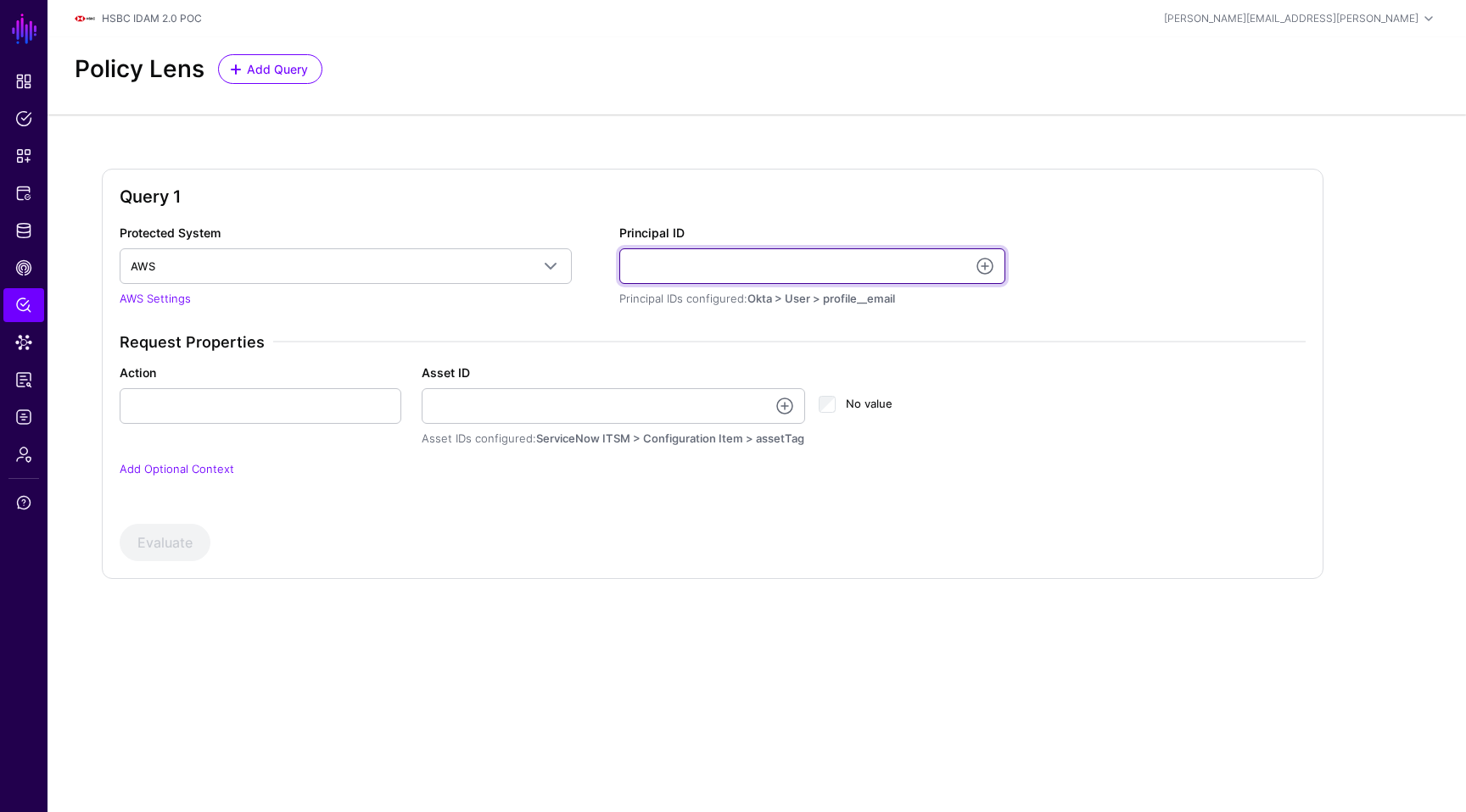
click at [722, 276] on input "Principal ID" at bounding box center [812, 266] width 386 height 36
click at [984, 268] on link at bounding box center [985, 266] width 20 height 20
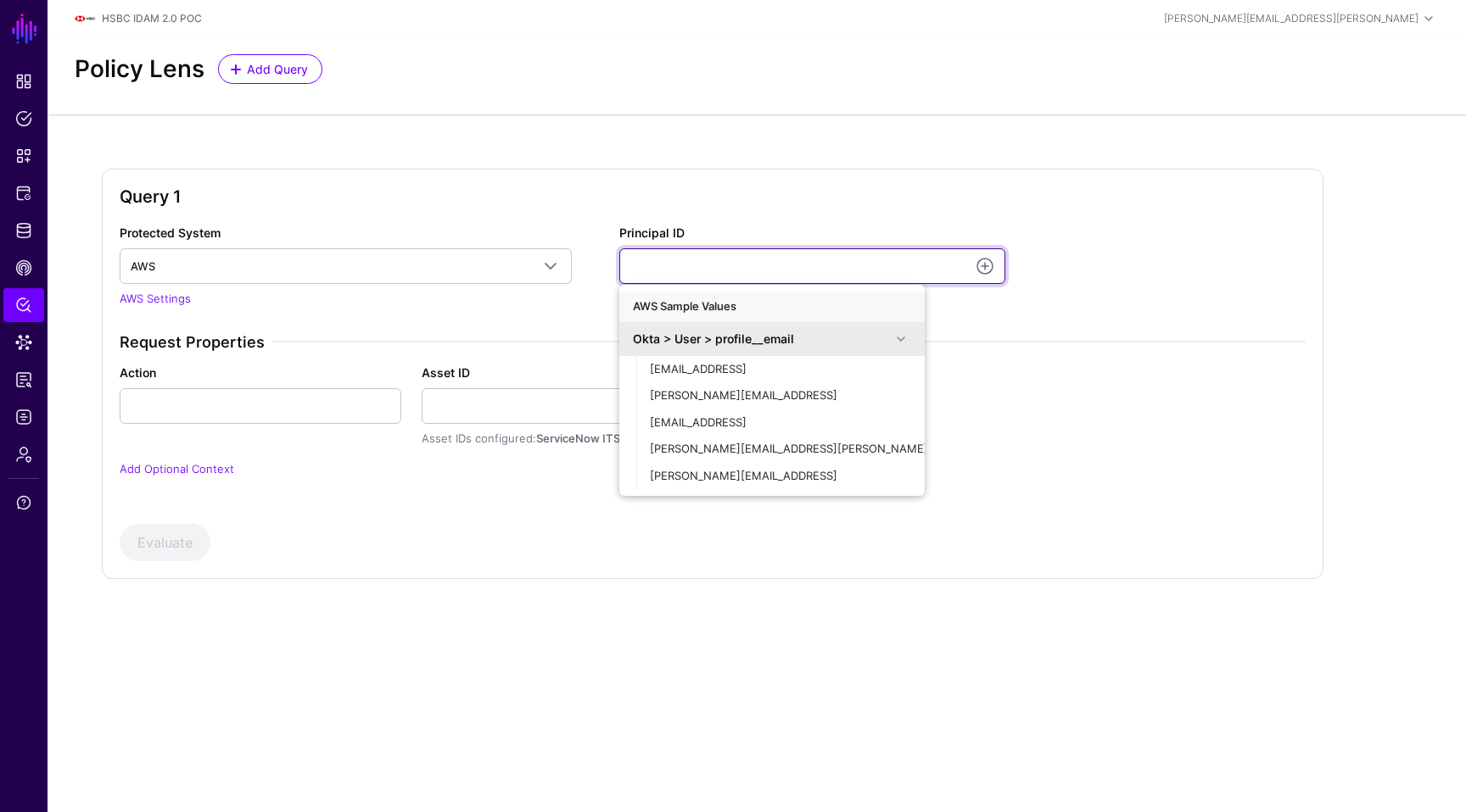
click at [746, 258] on input "Principal ID" at bounding box center [812, 266] width 386 height 36
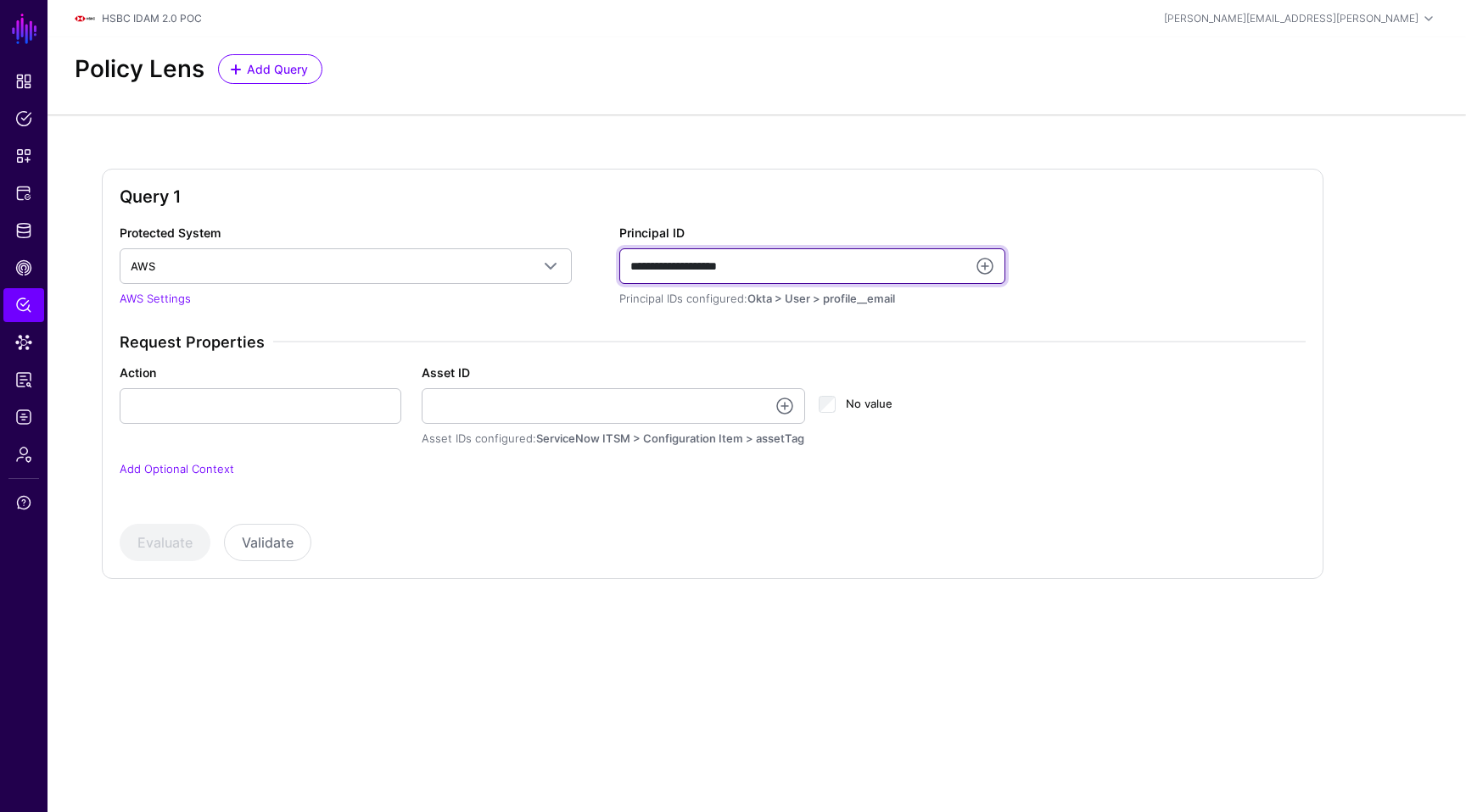
type input "**********"
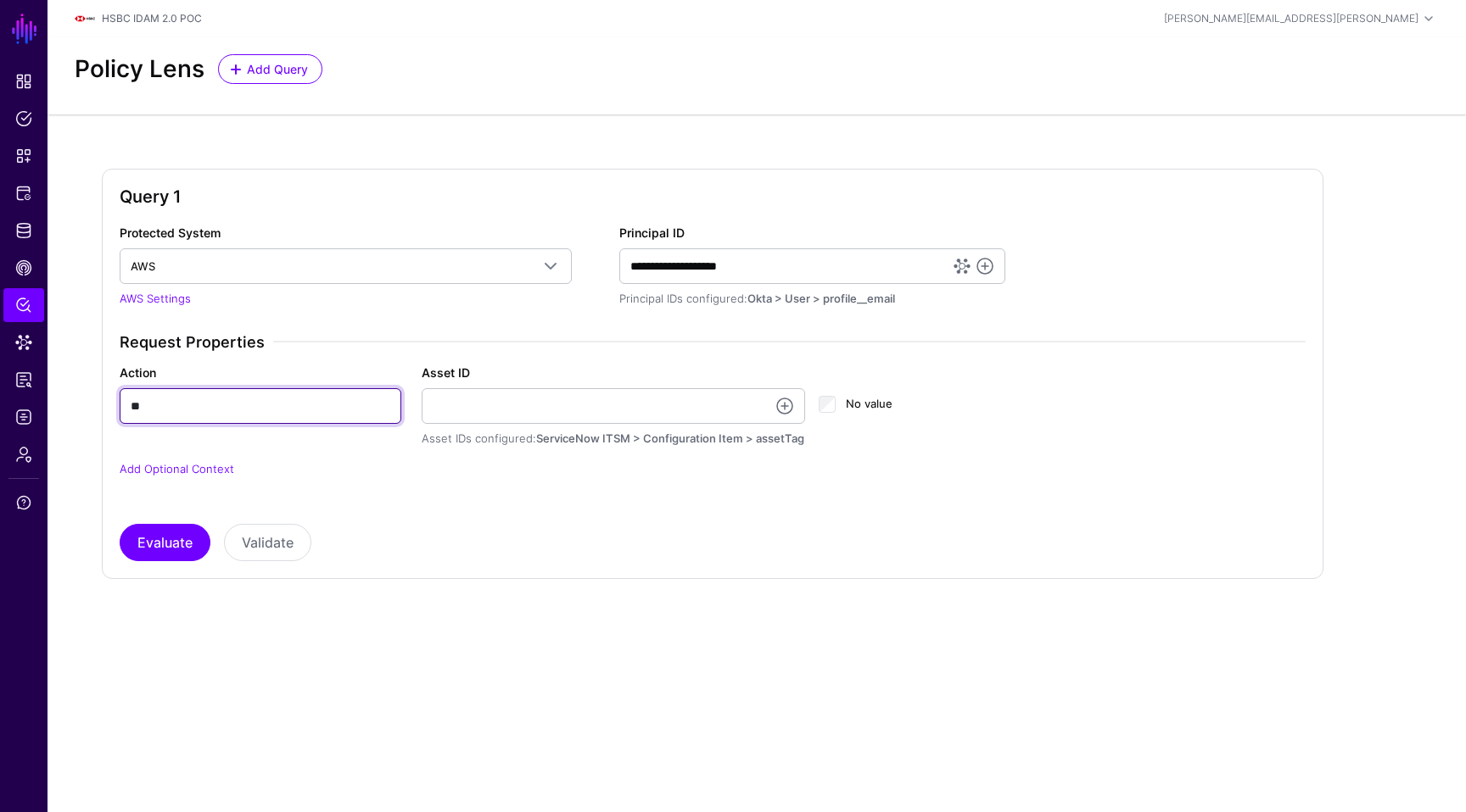
type input "*"
type input "**********"
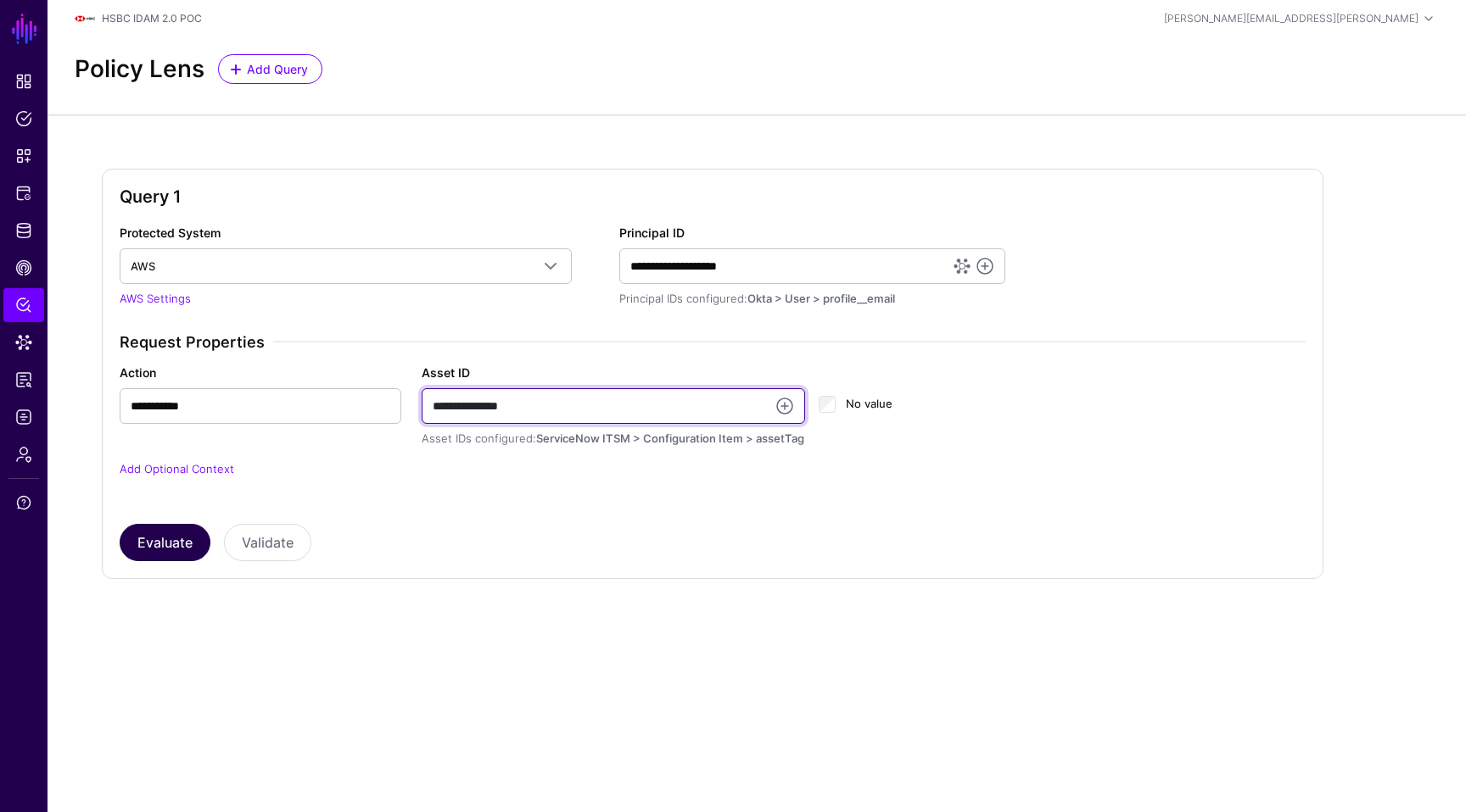
type input "**********"
click at [170, 546] on button "Evaluate" at bounding box center [165, 543] width 90 height 37
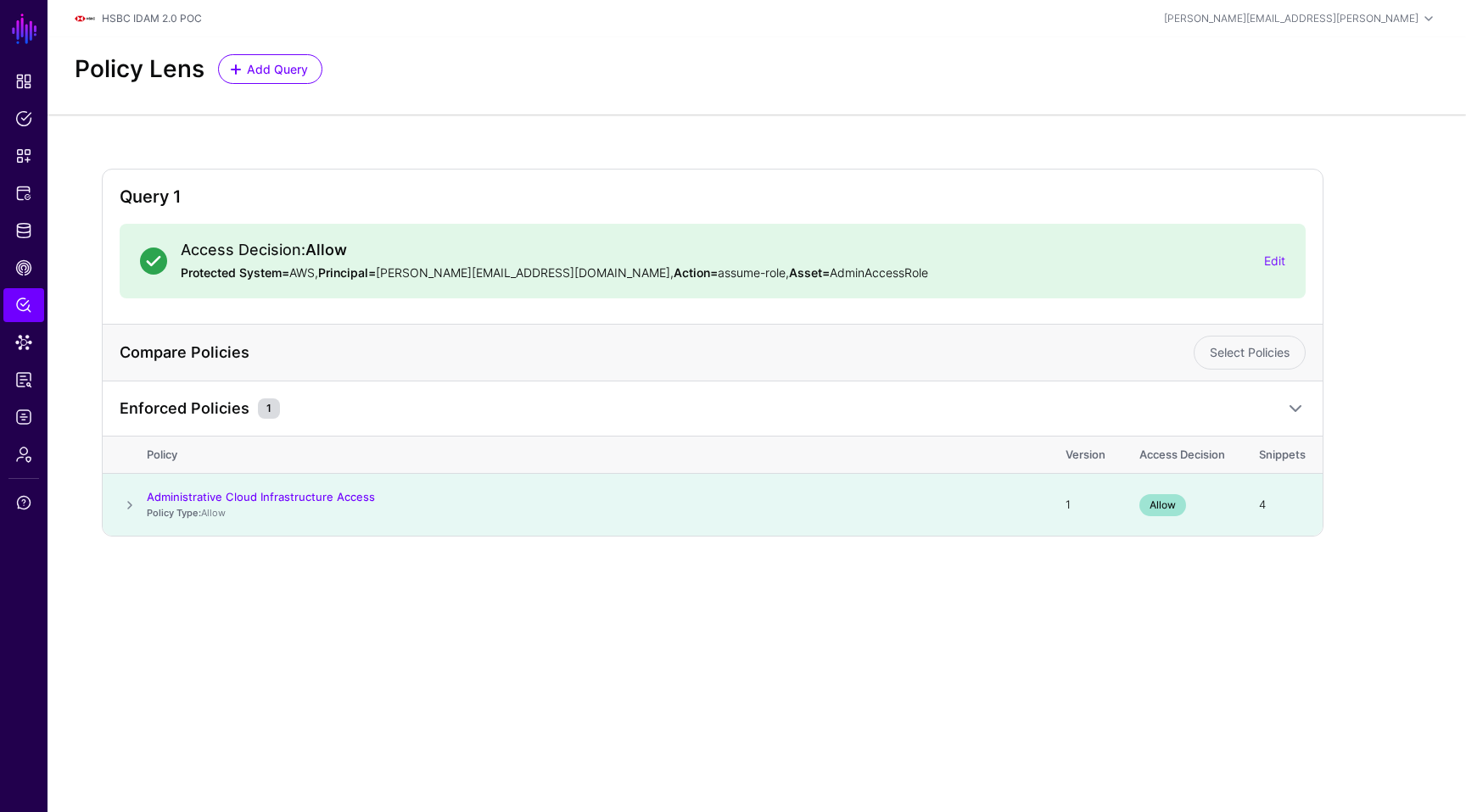
click at [130, 506] on span at bounding box center [130, 505] width 20 height 20
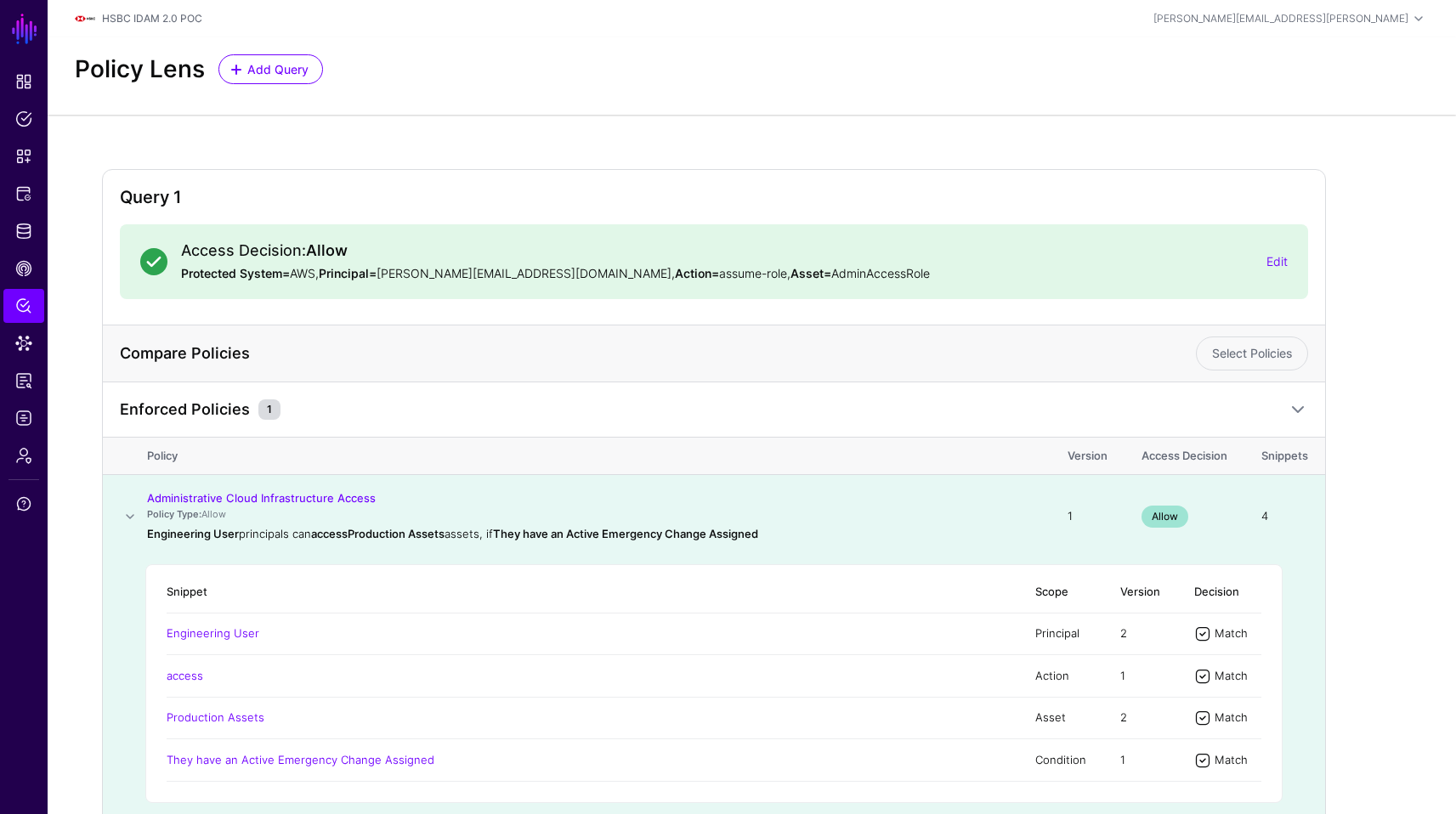
scroll to position [96, 0]
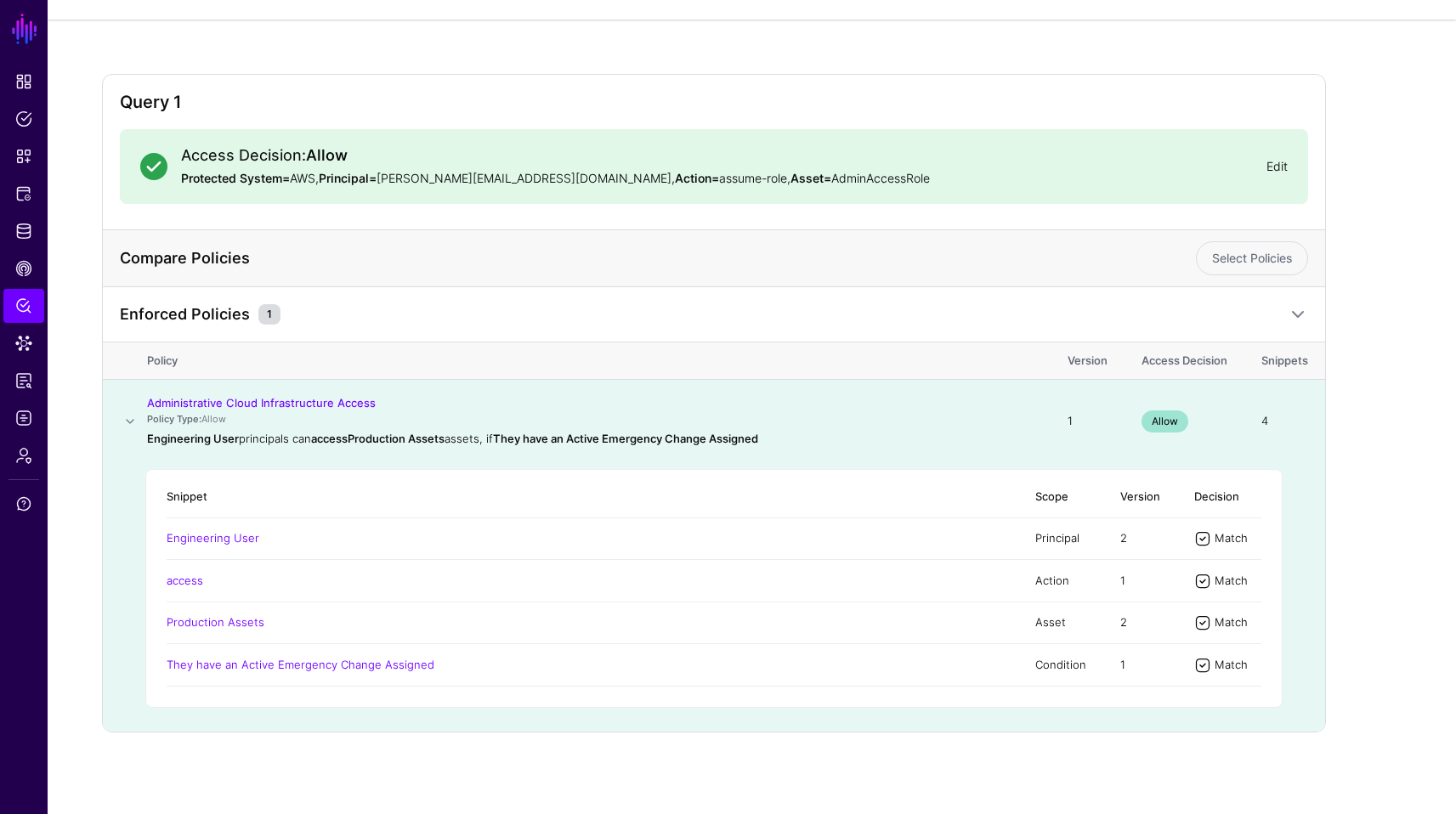
click at [1277, 167] on link "Edit" at bounding box center [1277, 166] width 21 height 15
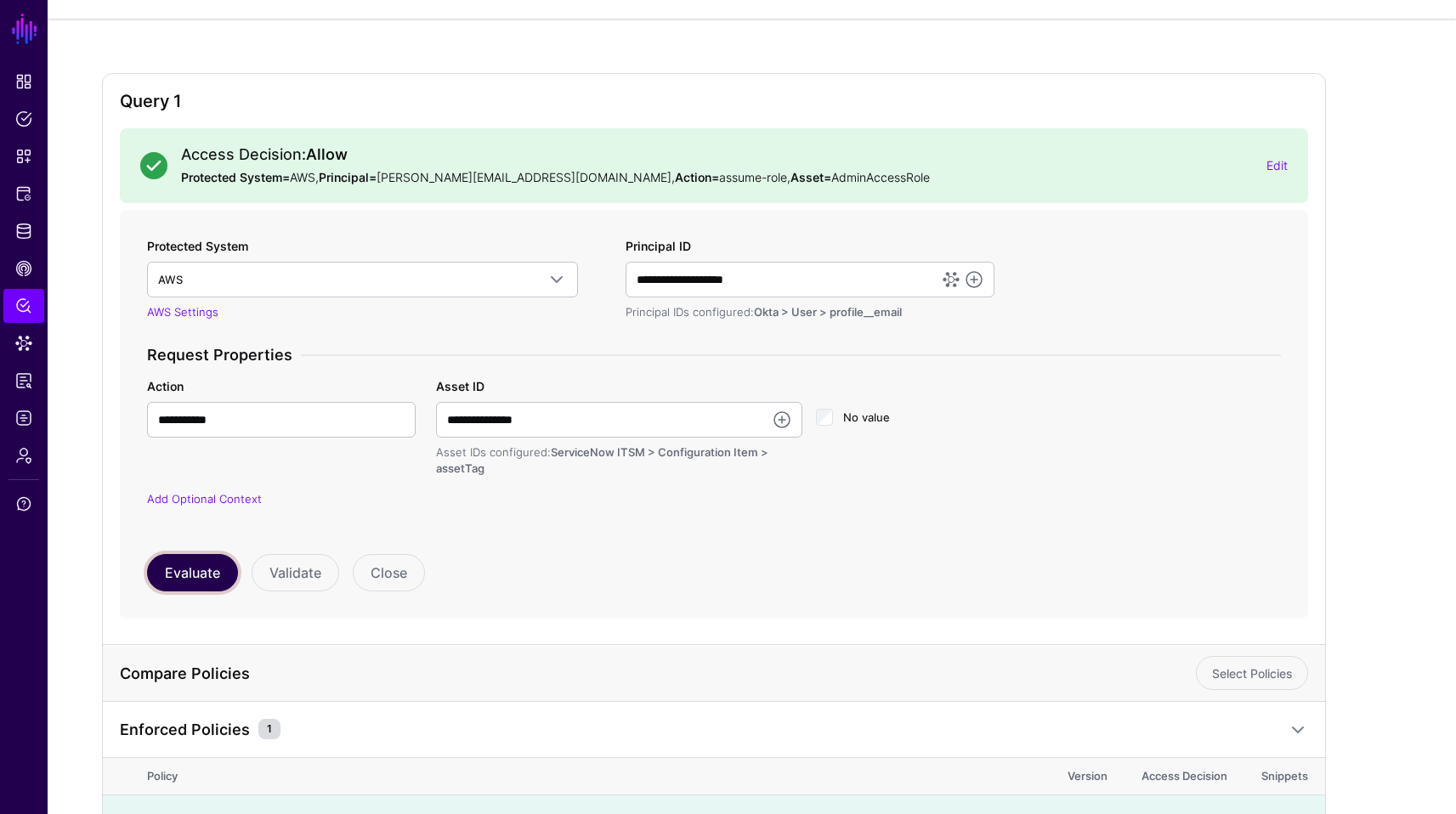
click at [183, 571] on button "Evaluate" at bounding box center [192, 573] width 91 height 37
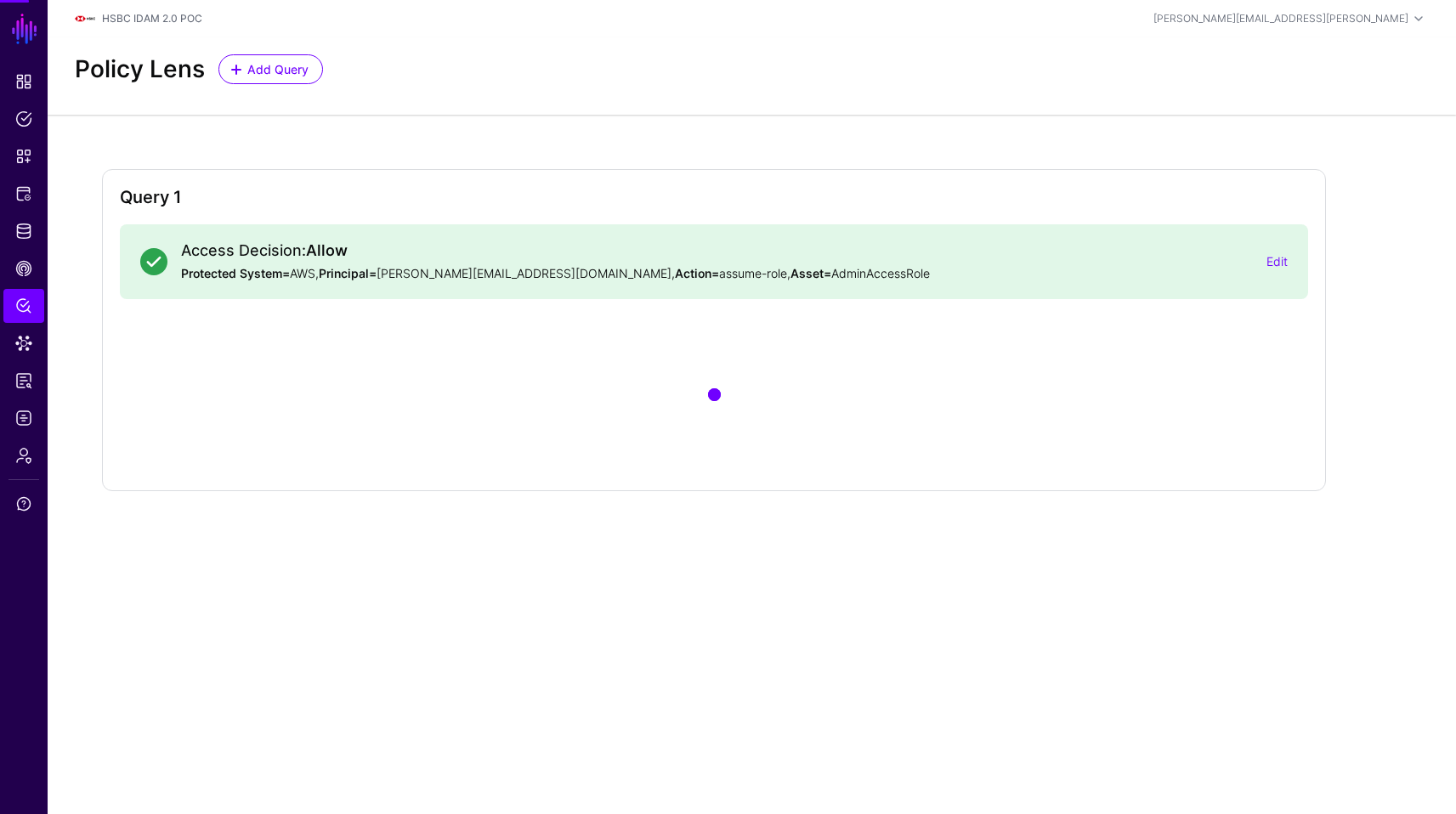
scroll to position [0, 0]
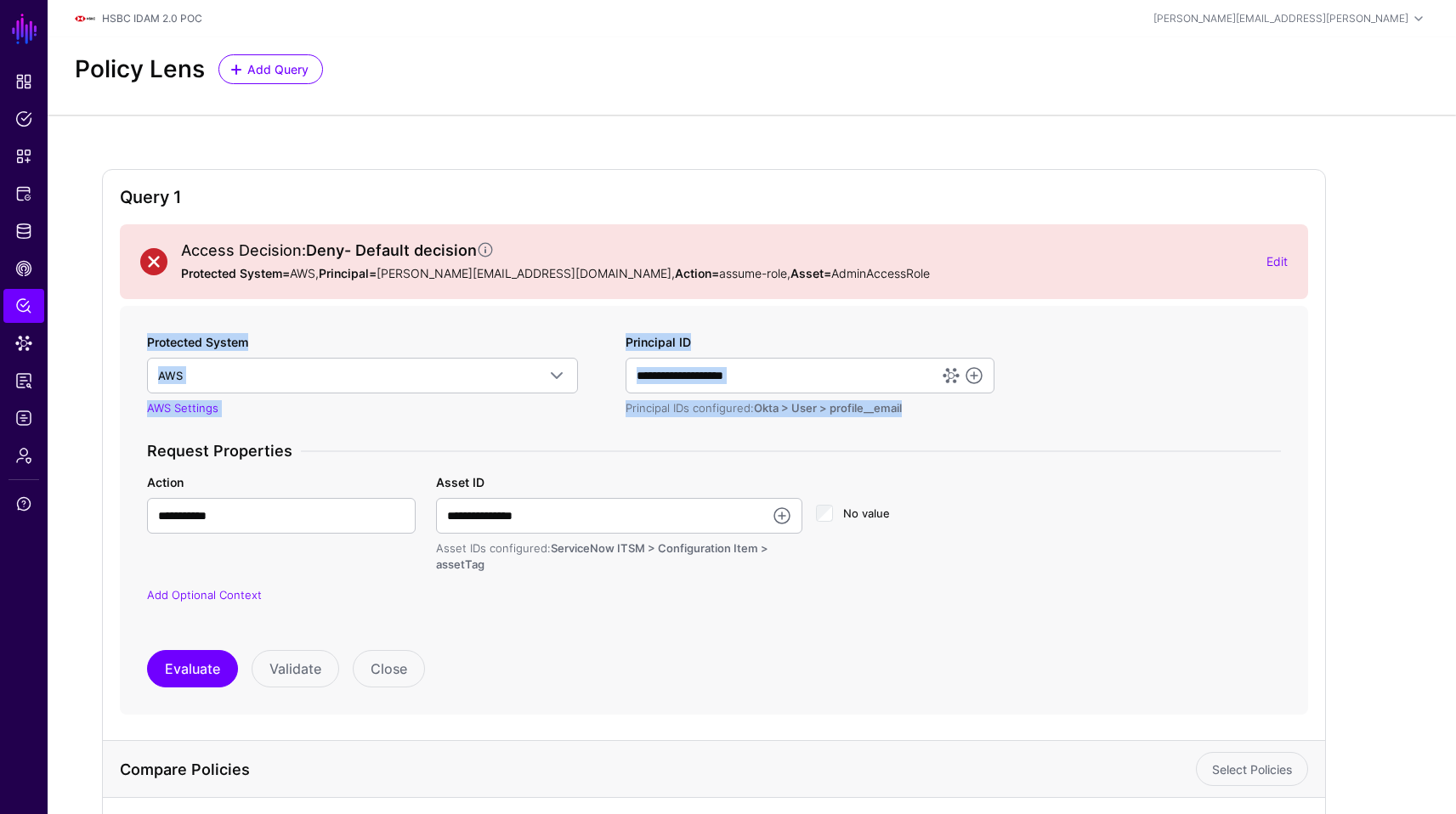
drag, startPoint x: 1454, startPoint y: 278, endPoint x: 1467, endPoint y: 370, distance: 92.9
click at [1456, 370] on html "**********" at bounding box center [728, 662] width 1456 height 1326
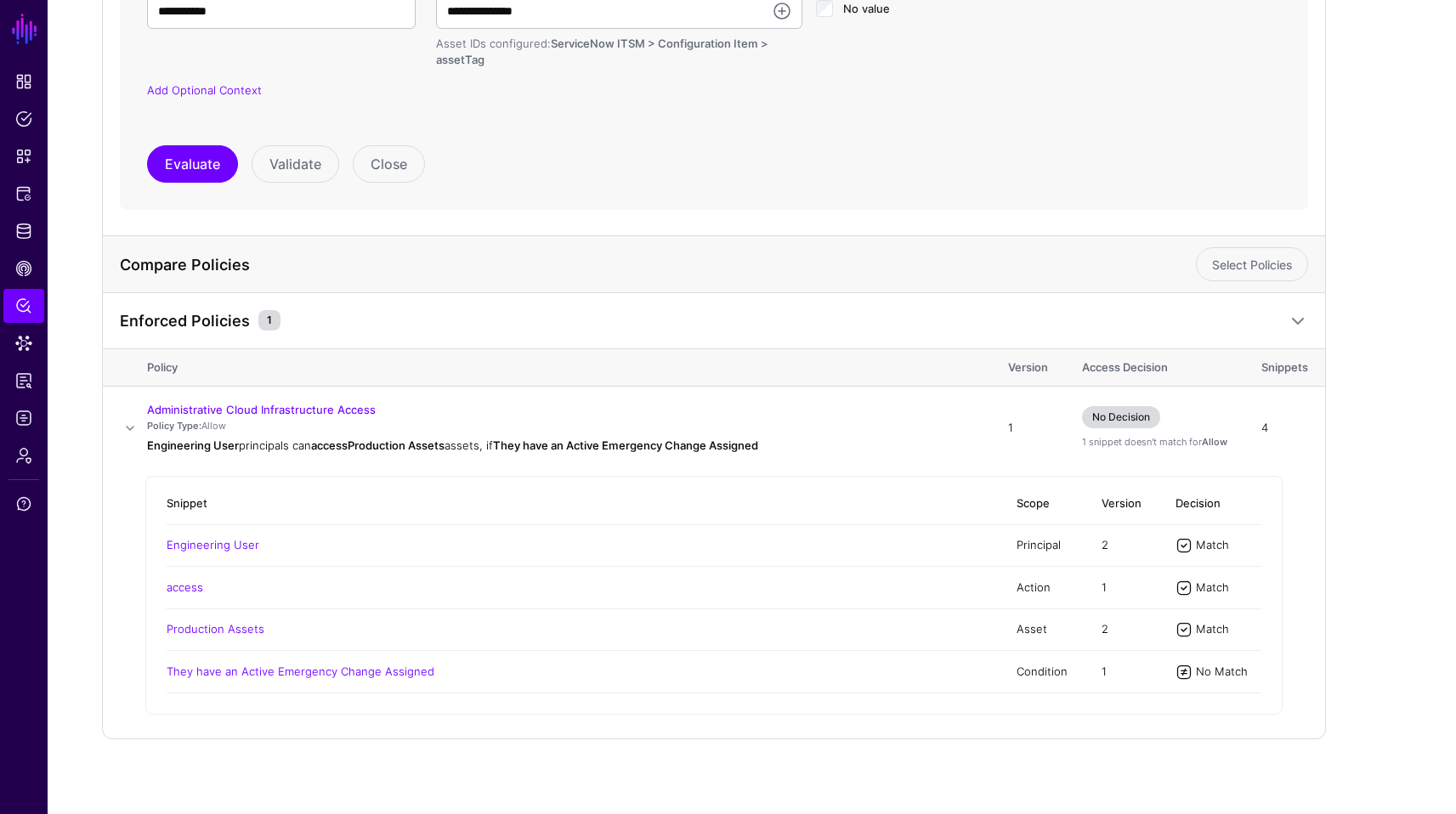
scroll to position [513, 0]
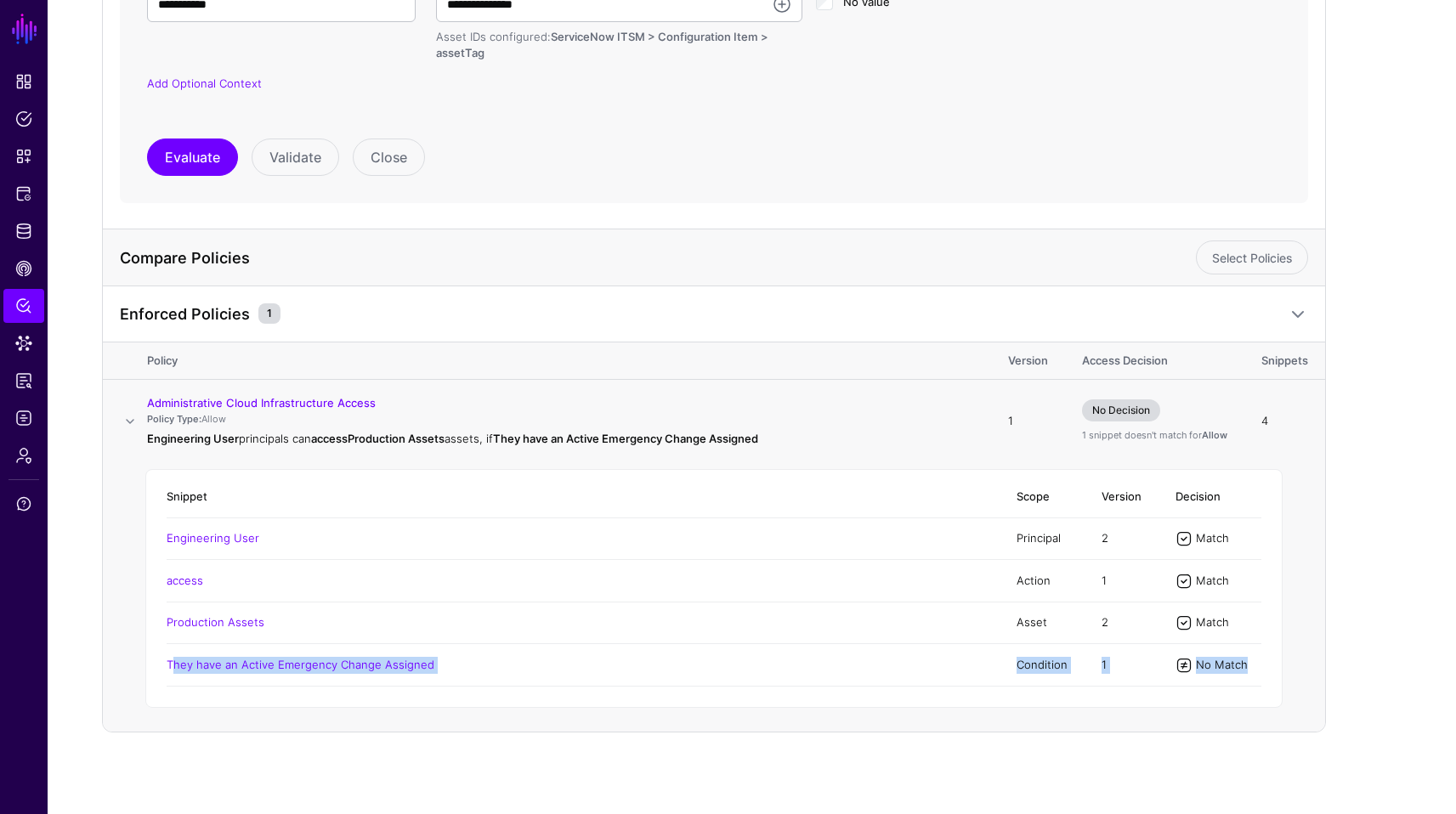
drag, startPoint x: 1259, startPoint y: 657, endPoint x: 628, endPoint y: 646, distance: 631.1
click at [628, 646] on tr "They have an Active Emergency Change Assigned Condition 1 No Match" at bounding box center [713, 664] width 1095 height 42
click at [27, 278] on link "CAEP Hub" at bounding box center [24, 268] width 41 height 34
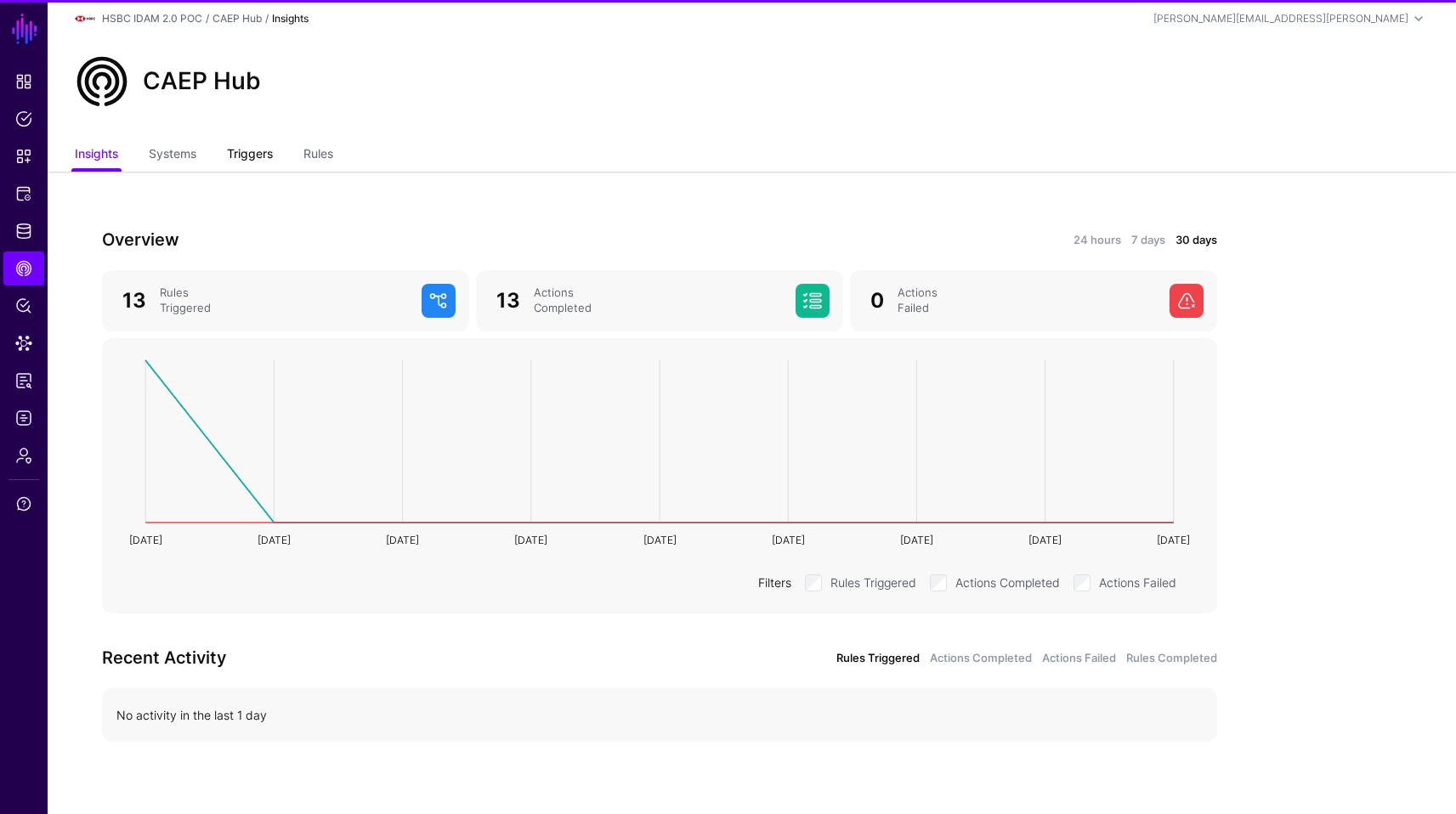
click at [264, 167] on link "Triggers" at bounding box center [250, 155] width 46 height 32
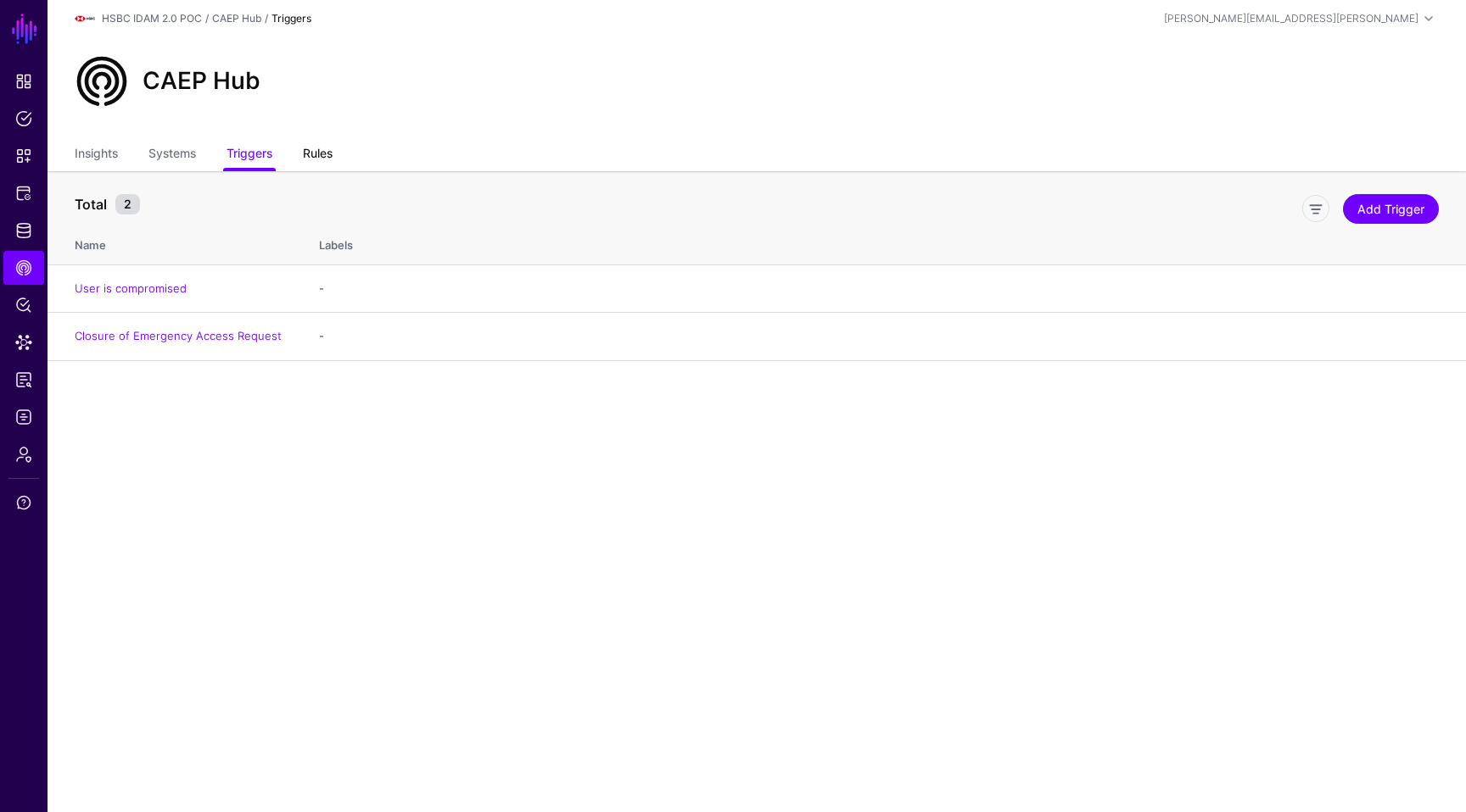
click at [319, 145] on link "Rules" at bounding box center [317, 155] width 30 height 32
click at [393, 507] on main "SGNL Dashboard Policies Snippets Protected Systems Identity Data Fabric CAEP Hu…" at bounding box center [733, 406] width 1466 height 812
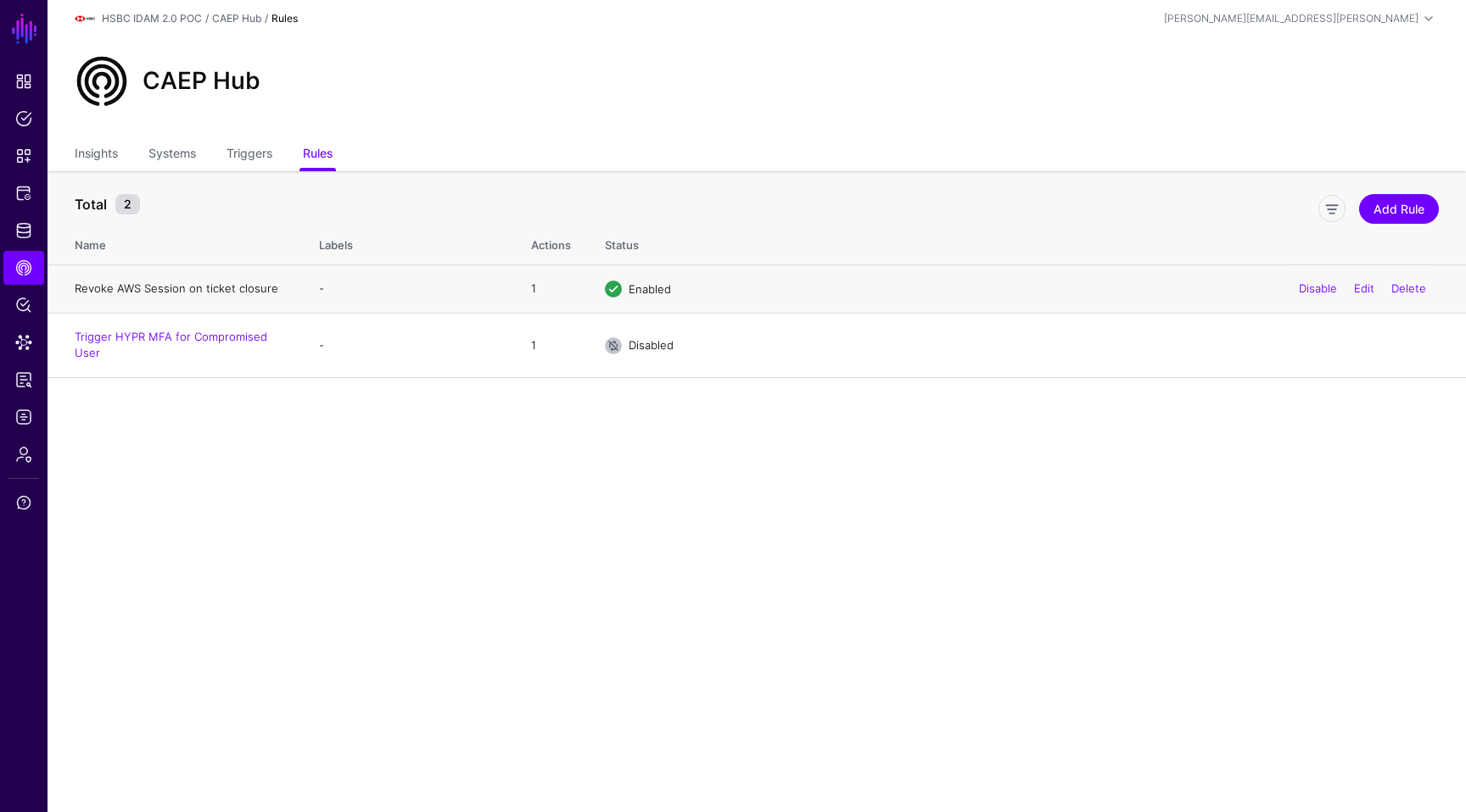
click at [207, 289] on link "Revoke AWS Session on ticket closure" at bounding box center [176, 288] width 204 height 14
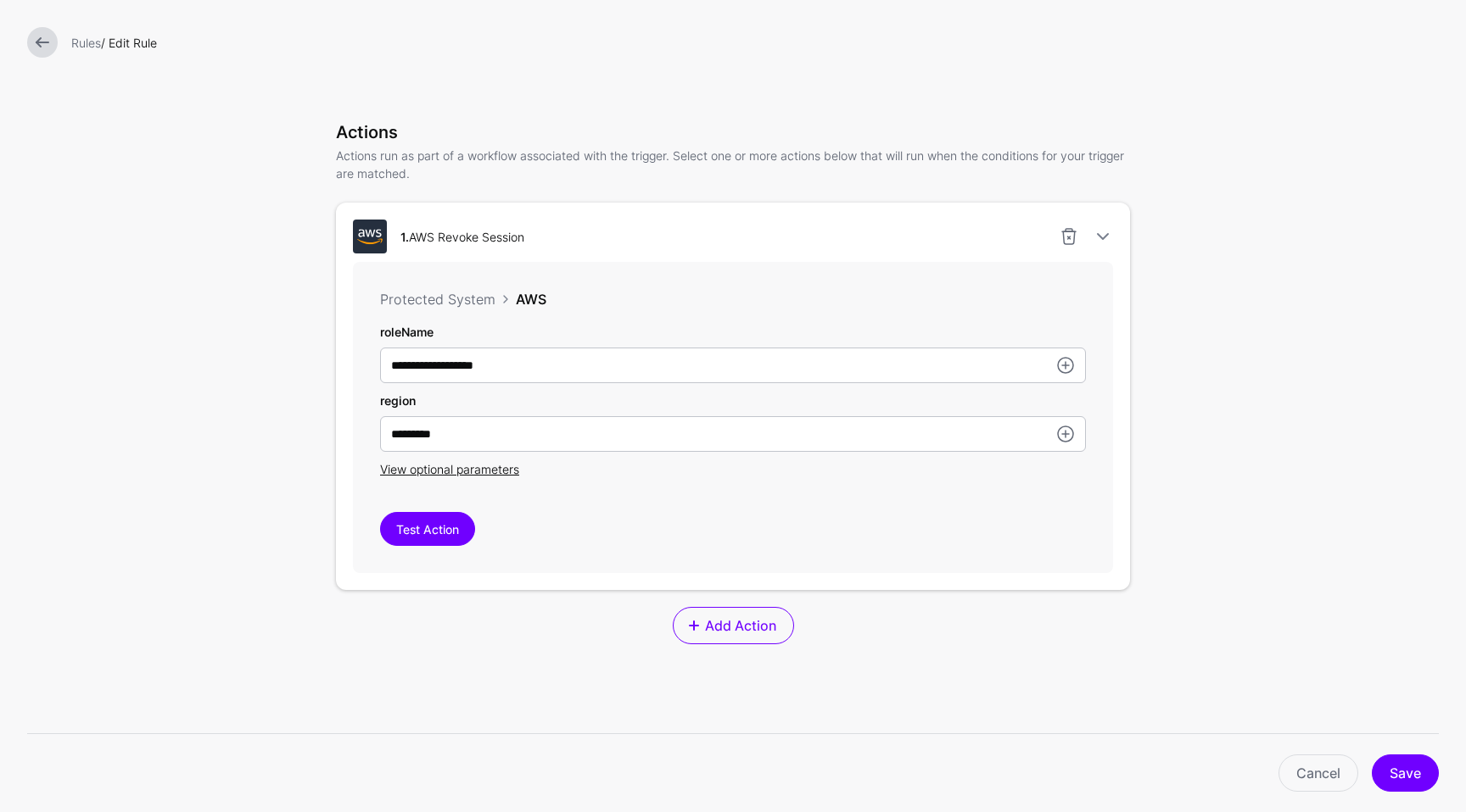
scroll to position [507, 0]
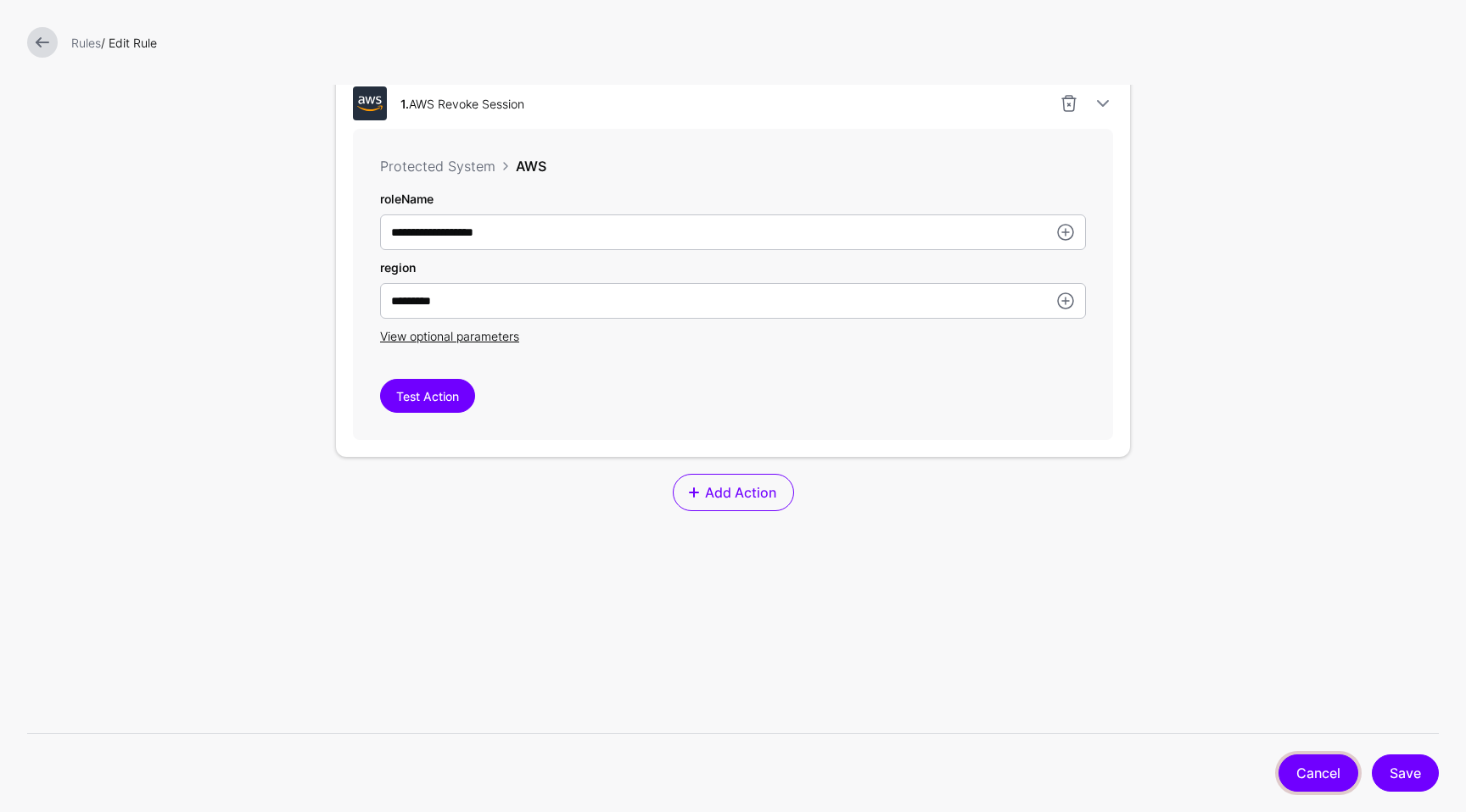
click at [1319, 760] on link "Cancel" at bounding box center [1318, 773] width 79 height 37
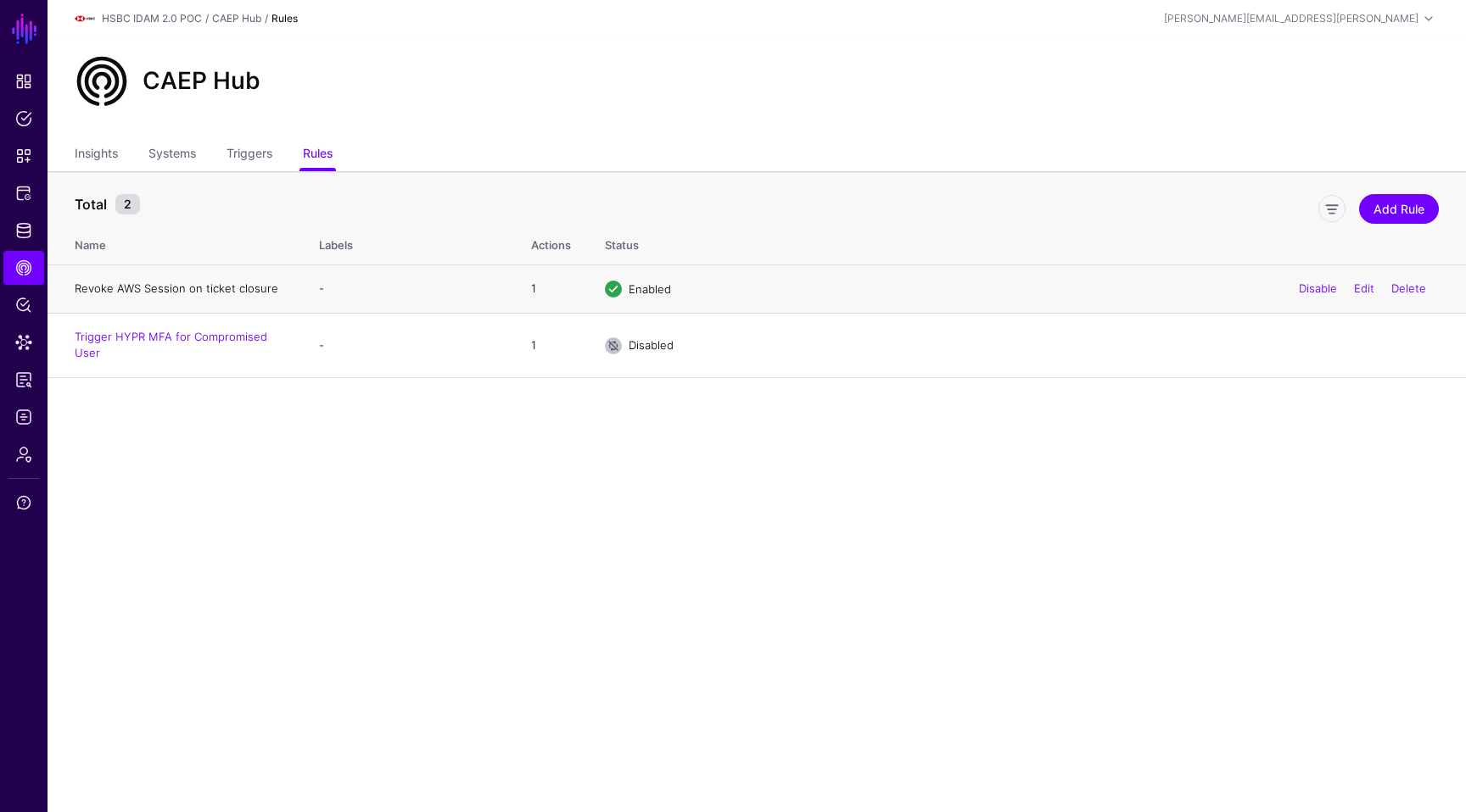
click at [208, 292] on link "Revoke AWS Session on ticket closure" at bounding box center [176, 288] width 204 height 14
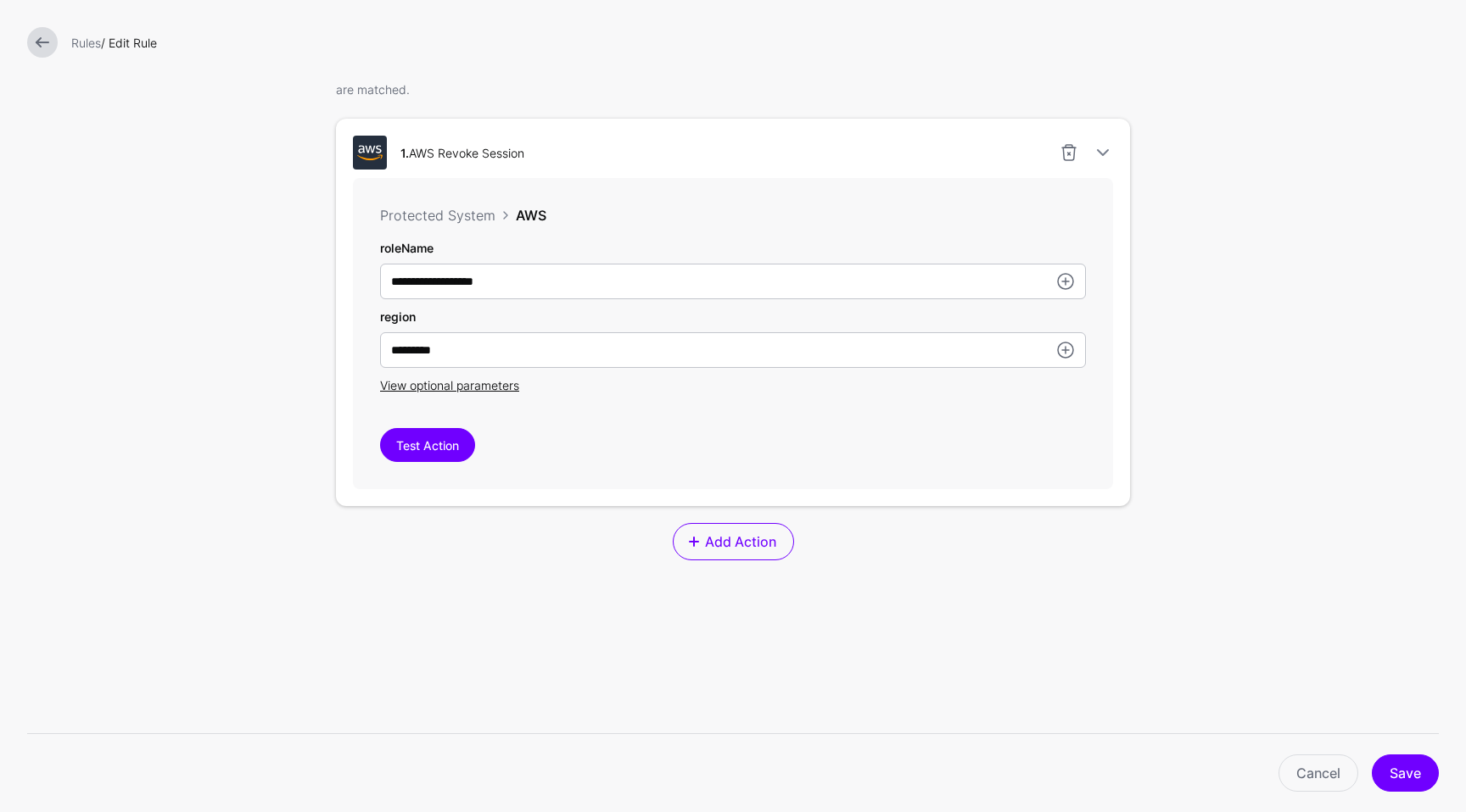
scroll to position [558, 0]
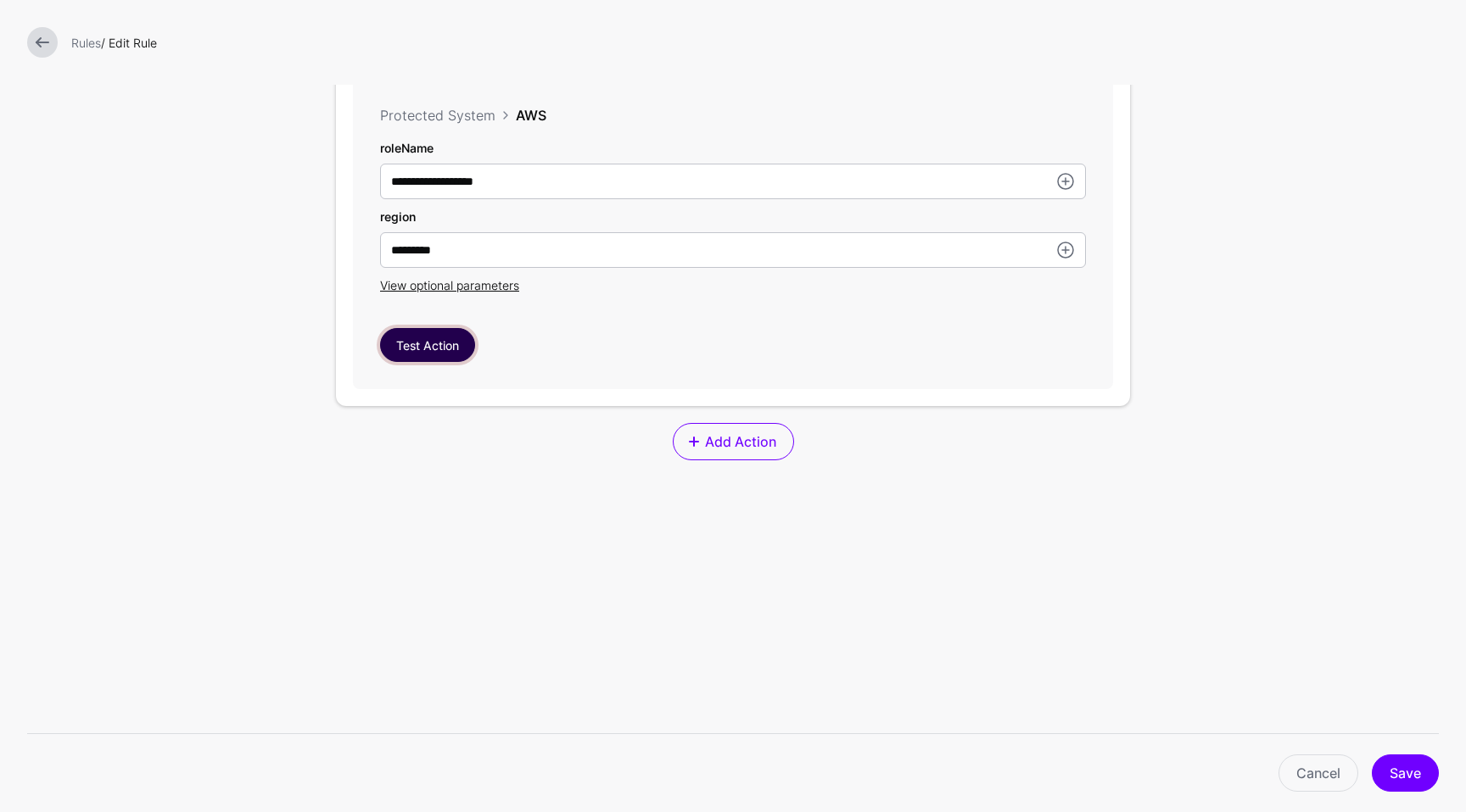
click at [422, 344] on button "Test Action" at bounding box center [427, 345] width 95 height 34
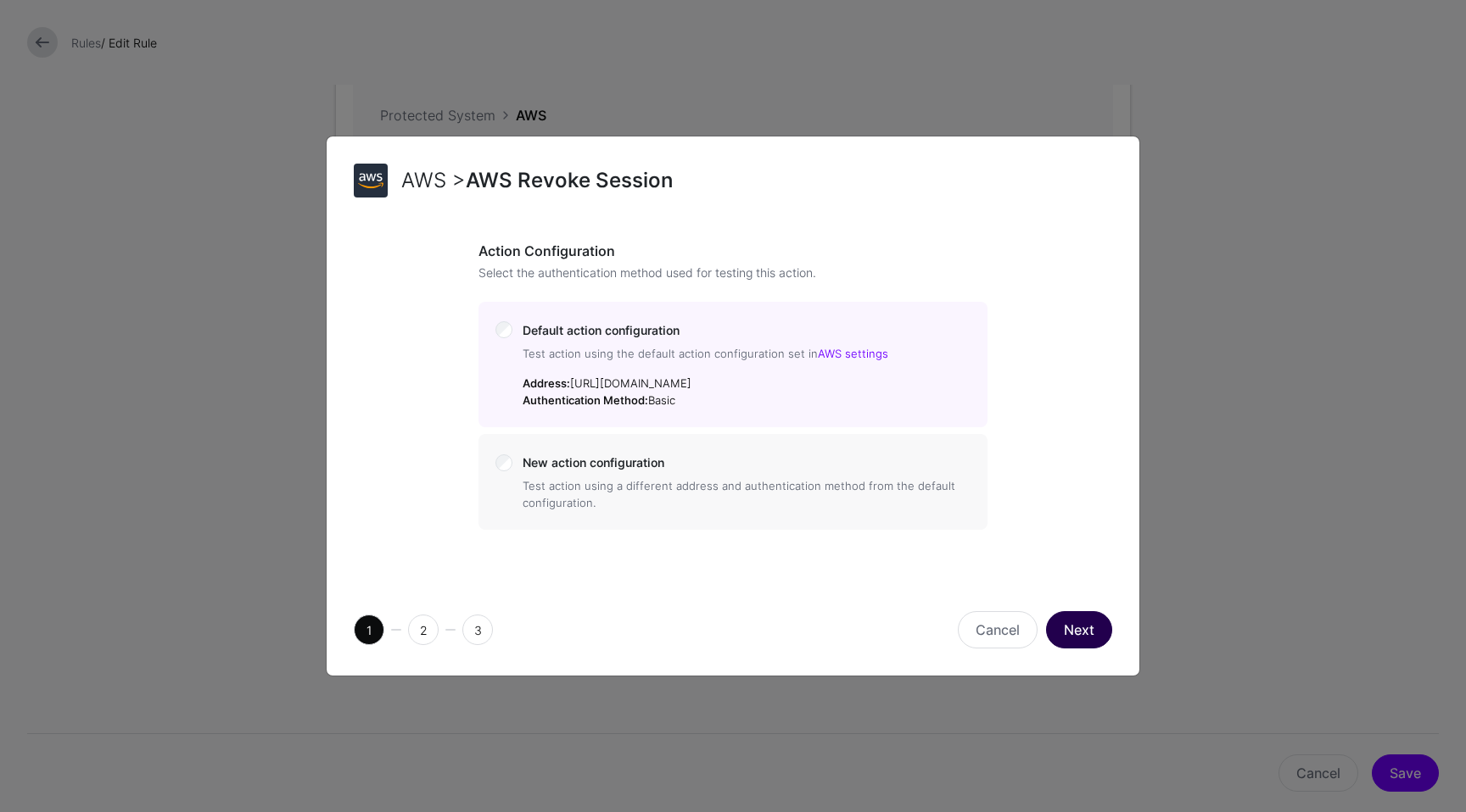
click at [1060, 630] on button "Next" at bounding box center [1079, 630] width 66 height 37
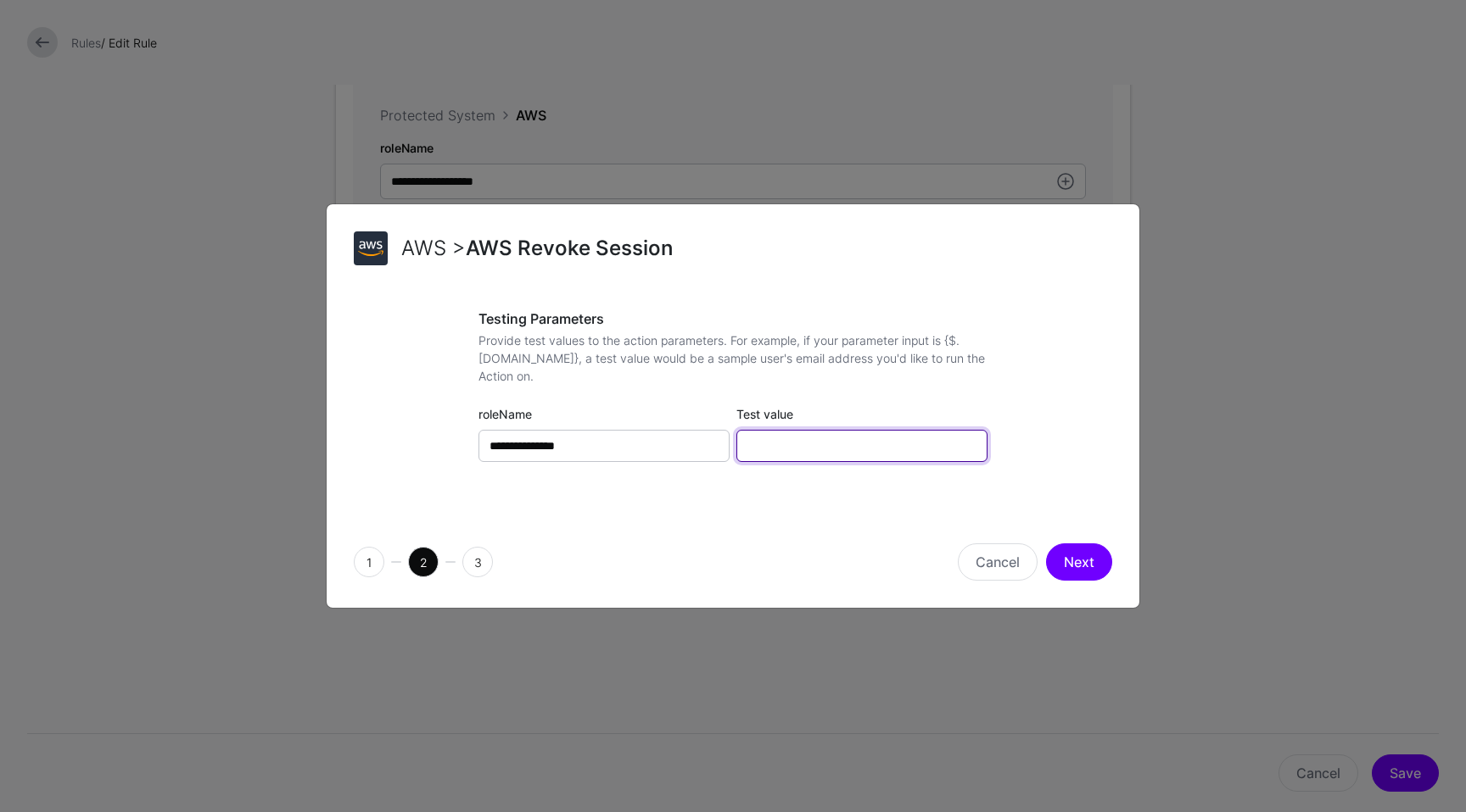
click at [855, 440] on input "Test value" at bounding box center [862, 445] width 251 height 32
type input "**********"
click at [1072, 557] on button "Next" at bounding box center [1079, 562] width 66 height 37
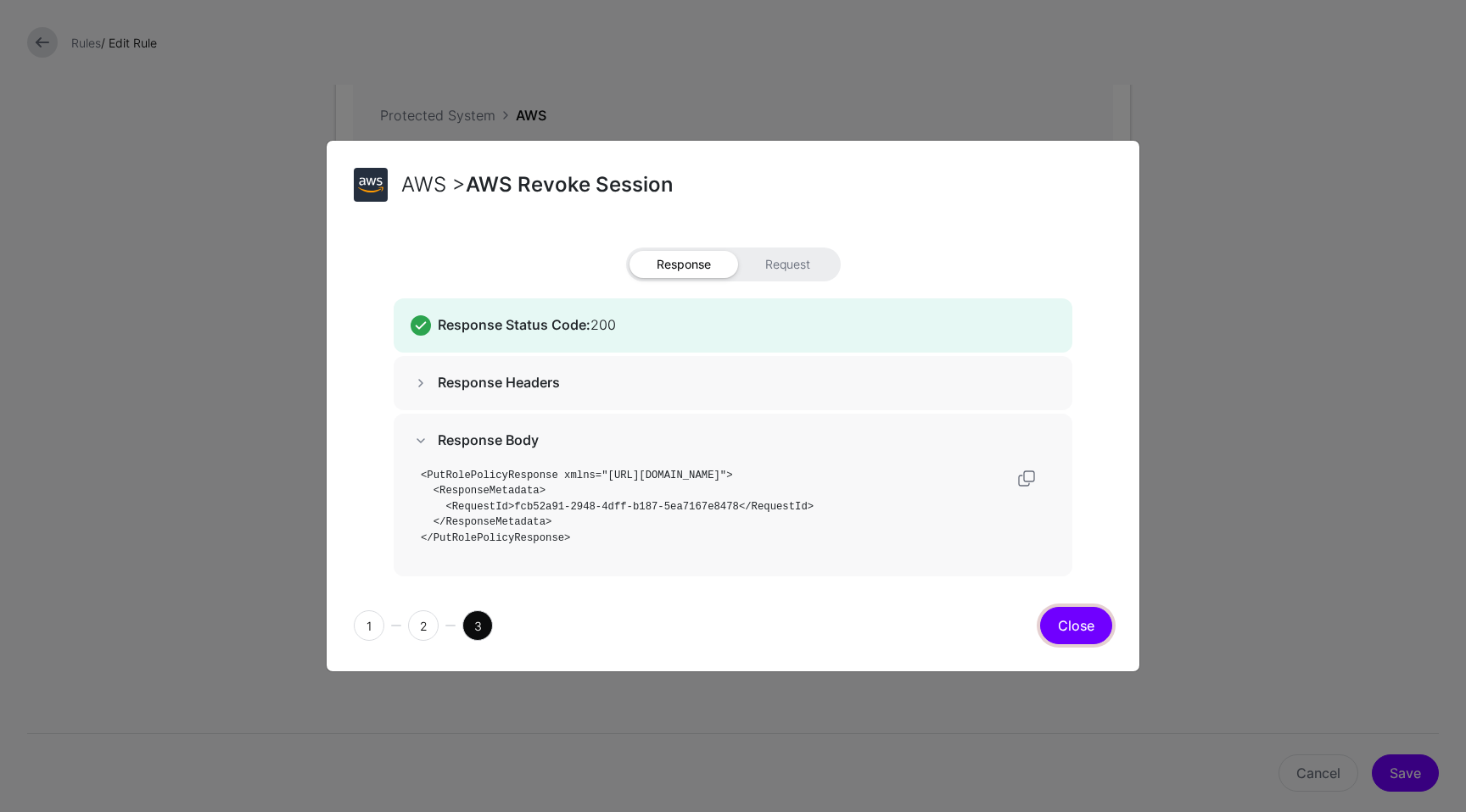
click at [1076, 635] on button "Close" at bounding box center [1076, 626] width 72 height 37
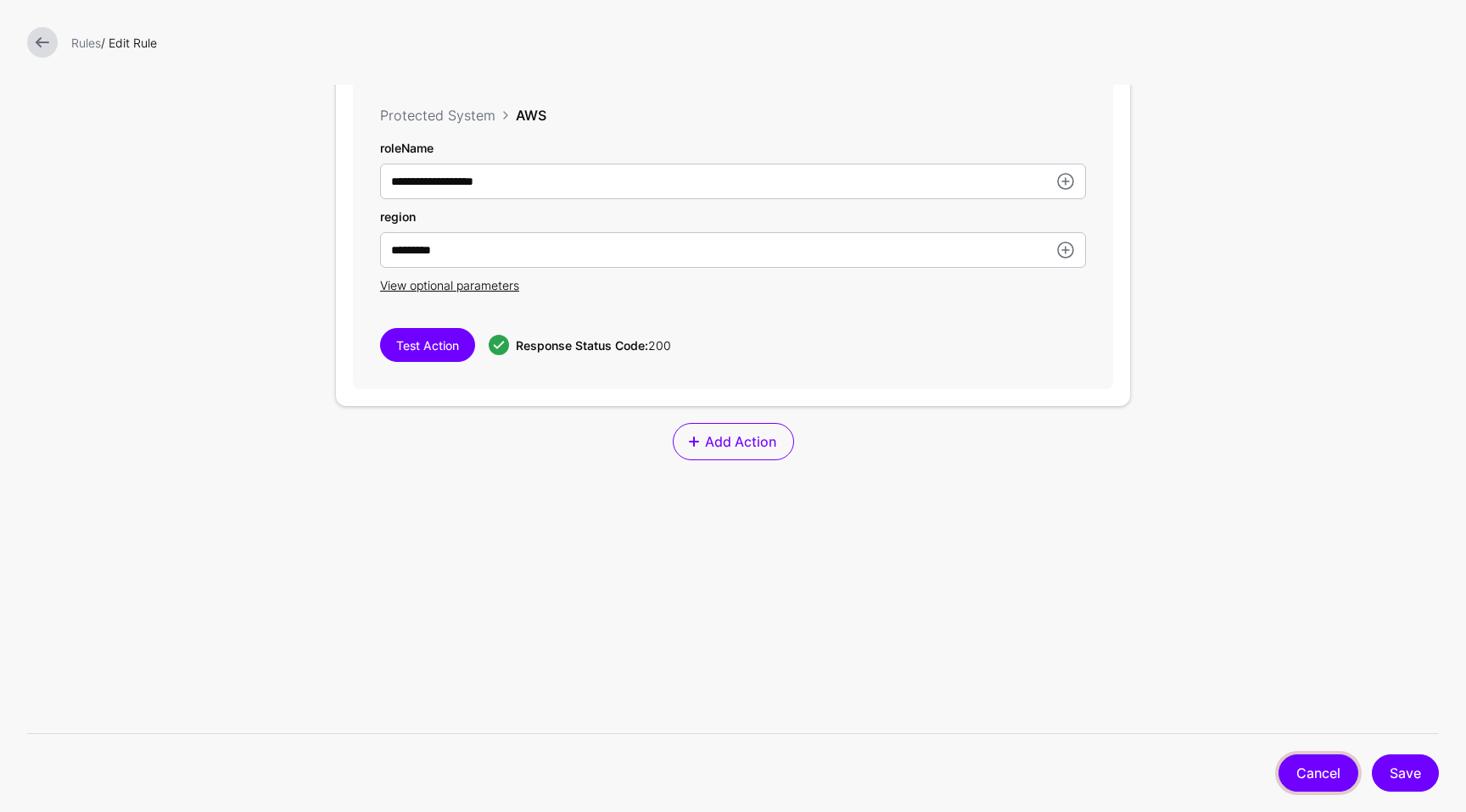
click at [1333, 764] on link "Cancel" at bounding box center [1318, 773] width 79 height 37
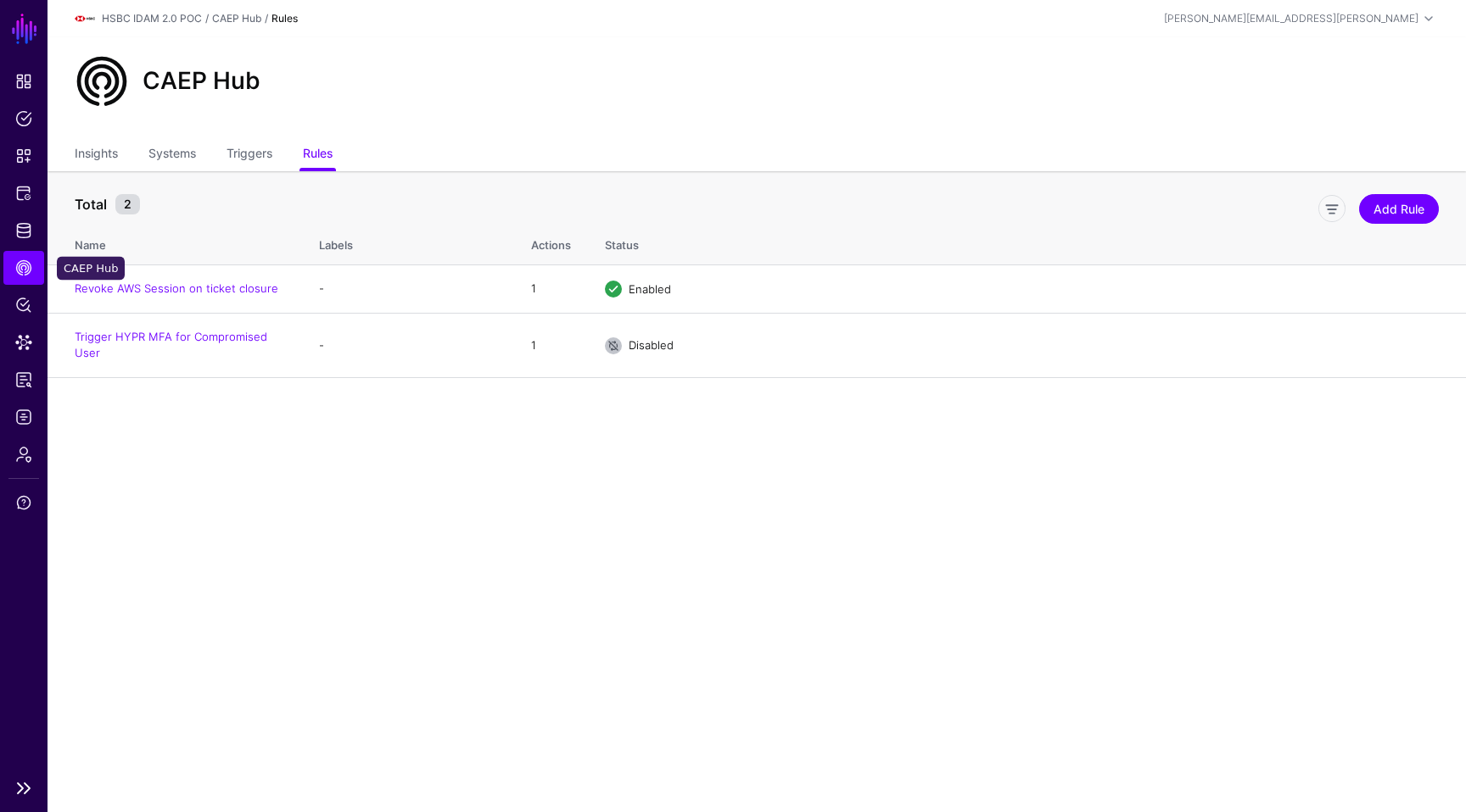
click at [29, 266] on span "CAEP Hub" at bounding box center [24, 268] width 17 height 17
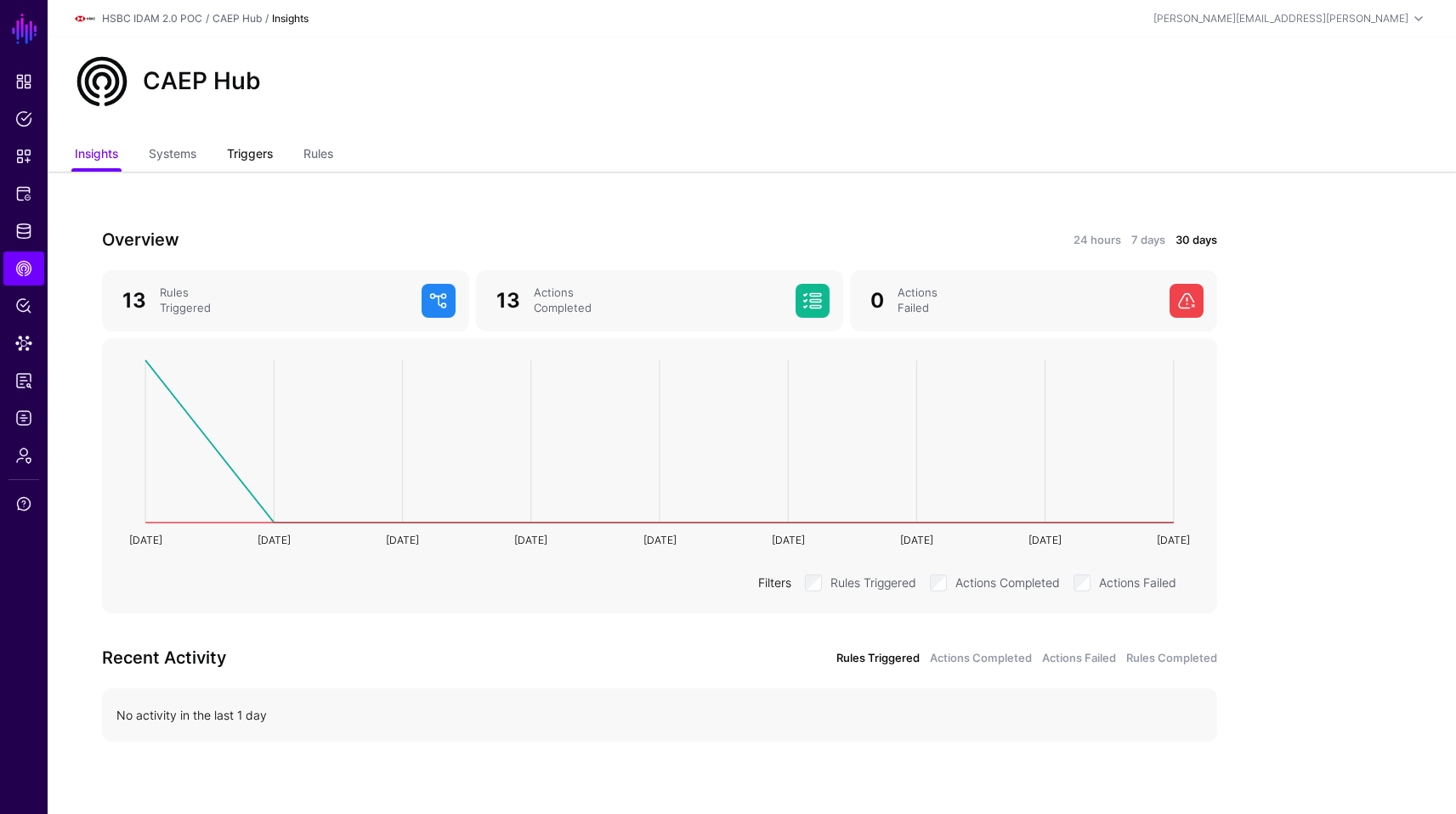
click at [256, 152] on link "Triggers" at bounding box center [250, 155] width 46 height 32
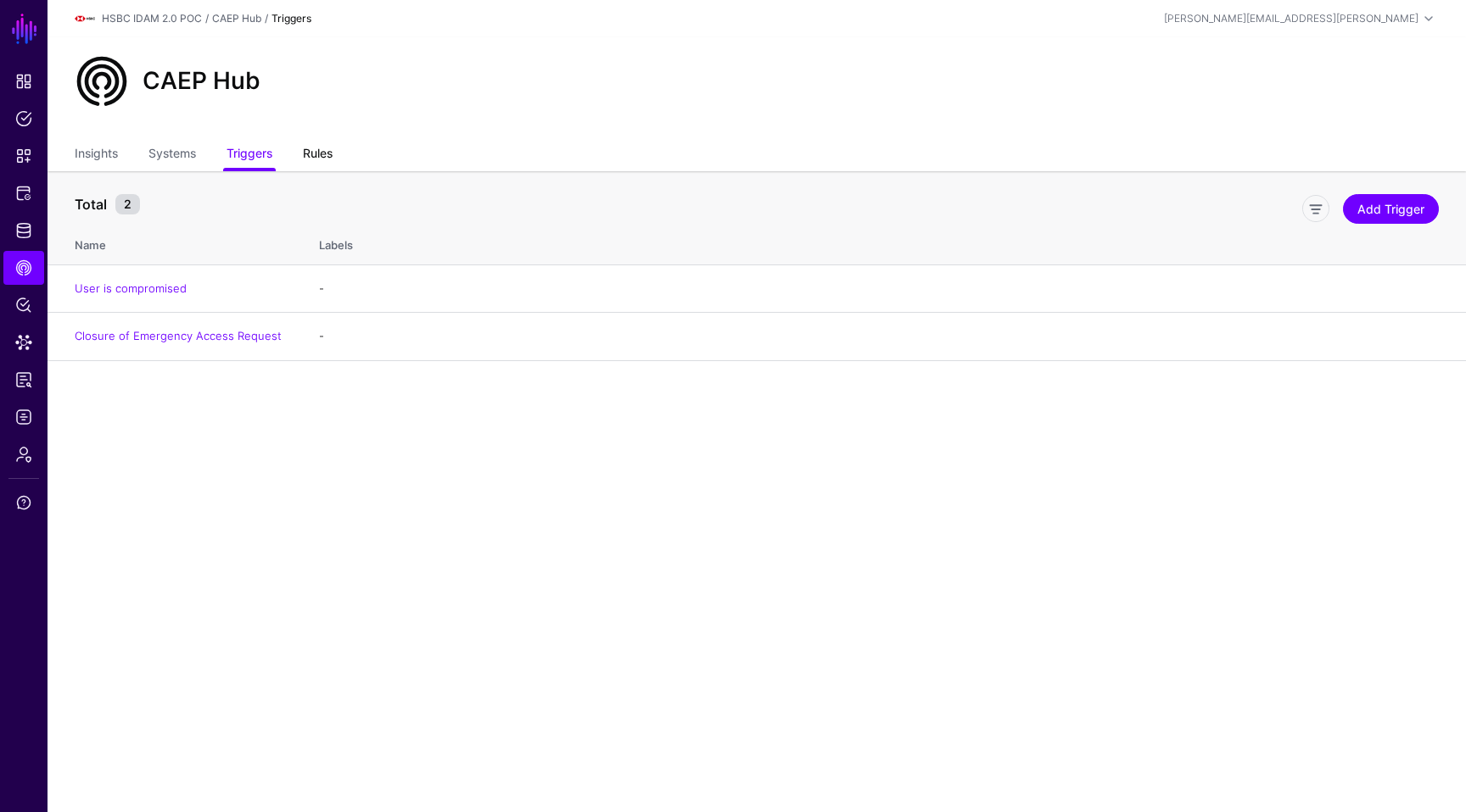
click at [315, 155] on link "Rules" at bounding box center [317, 155] width 30 height 32
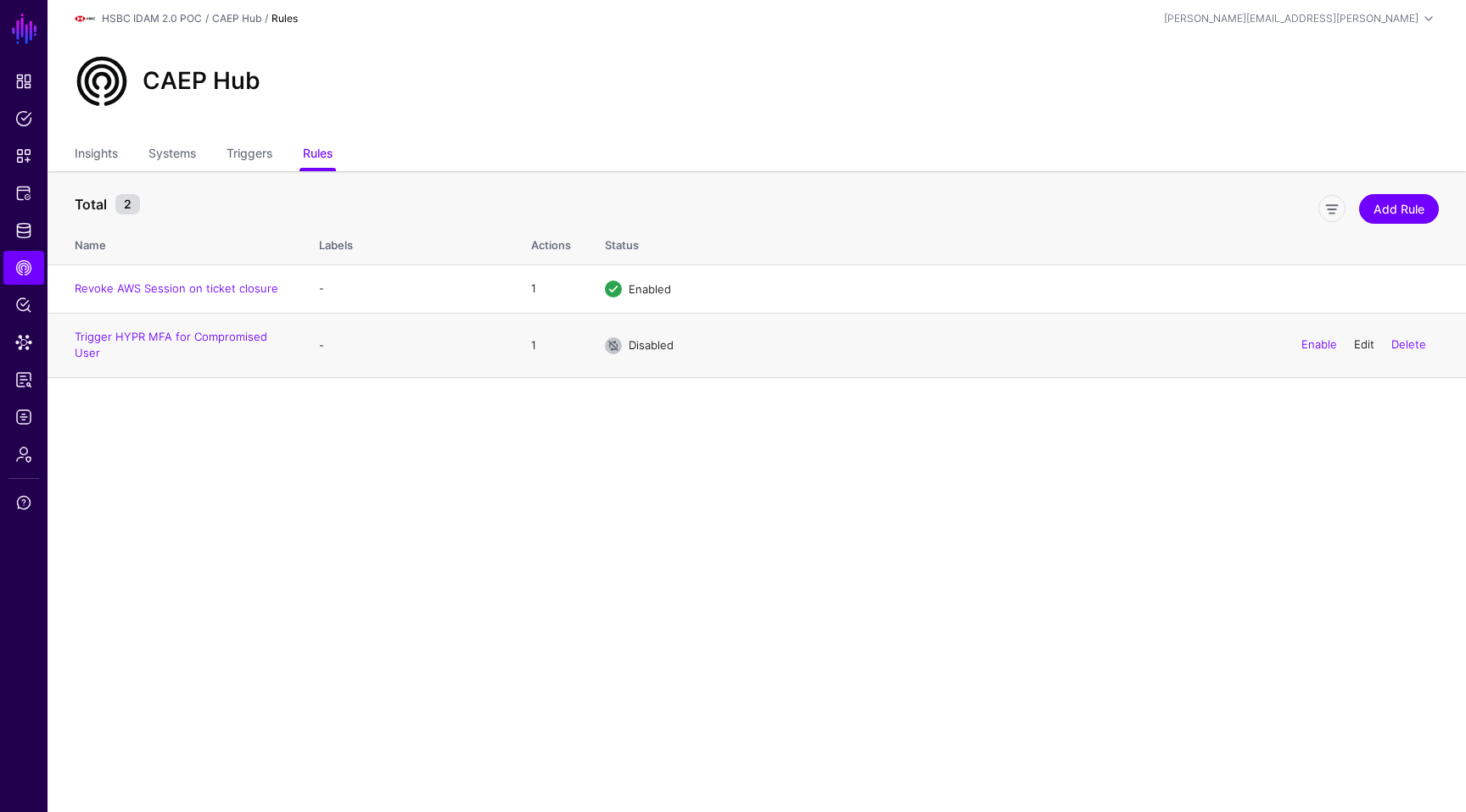
click at [1358, 345] on link "Edit" at bounding box center [1364, 345] width 20 height 14
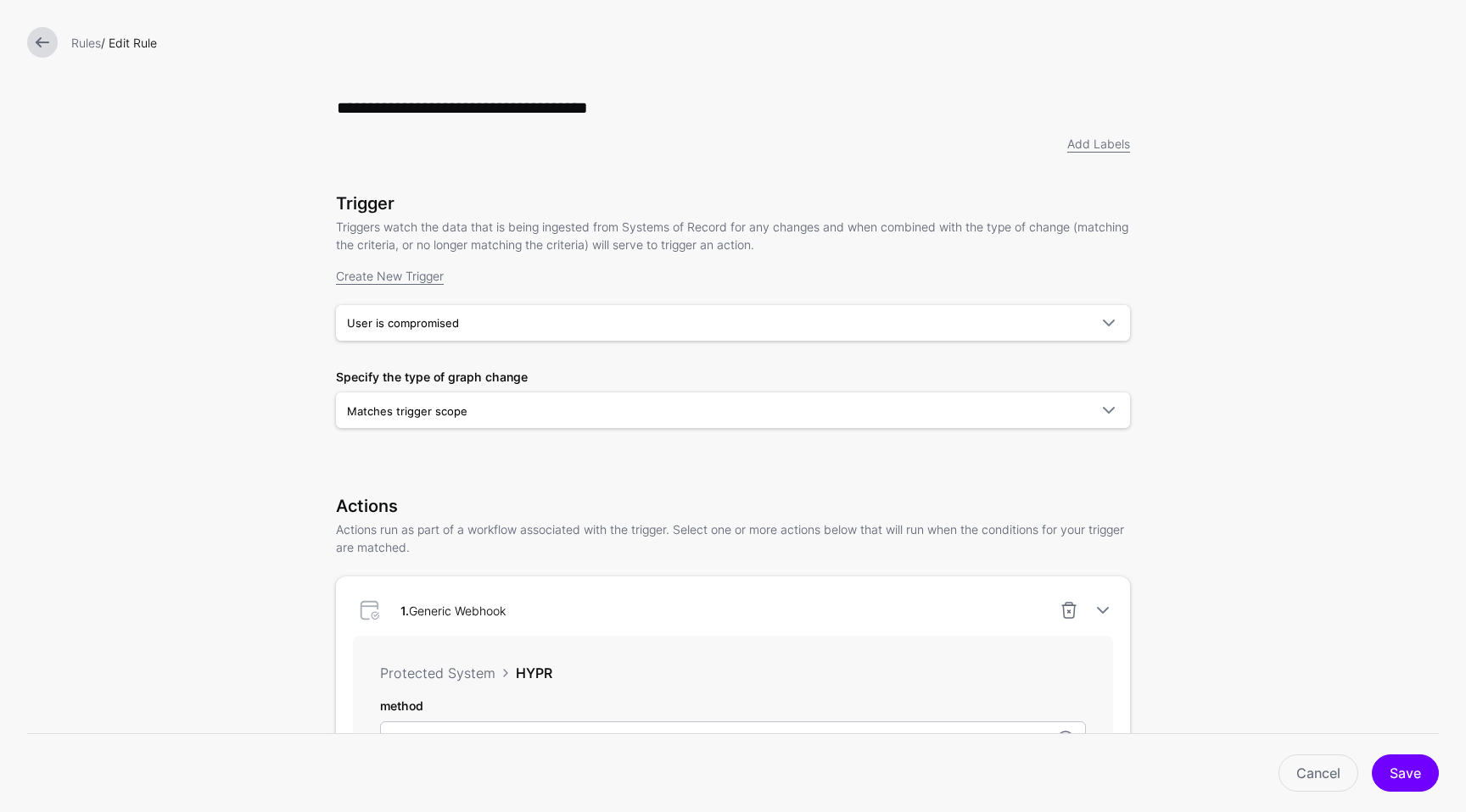
click at [46, 48] on link at bounding box center [41, 41] width 30 height 30
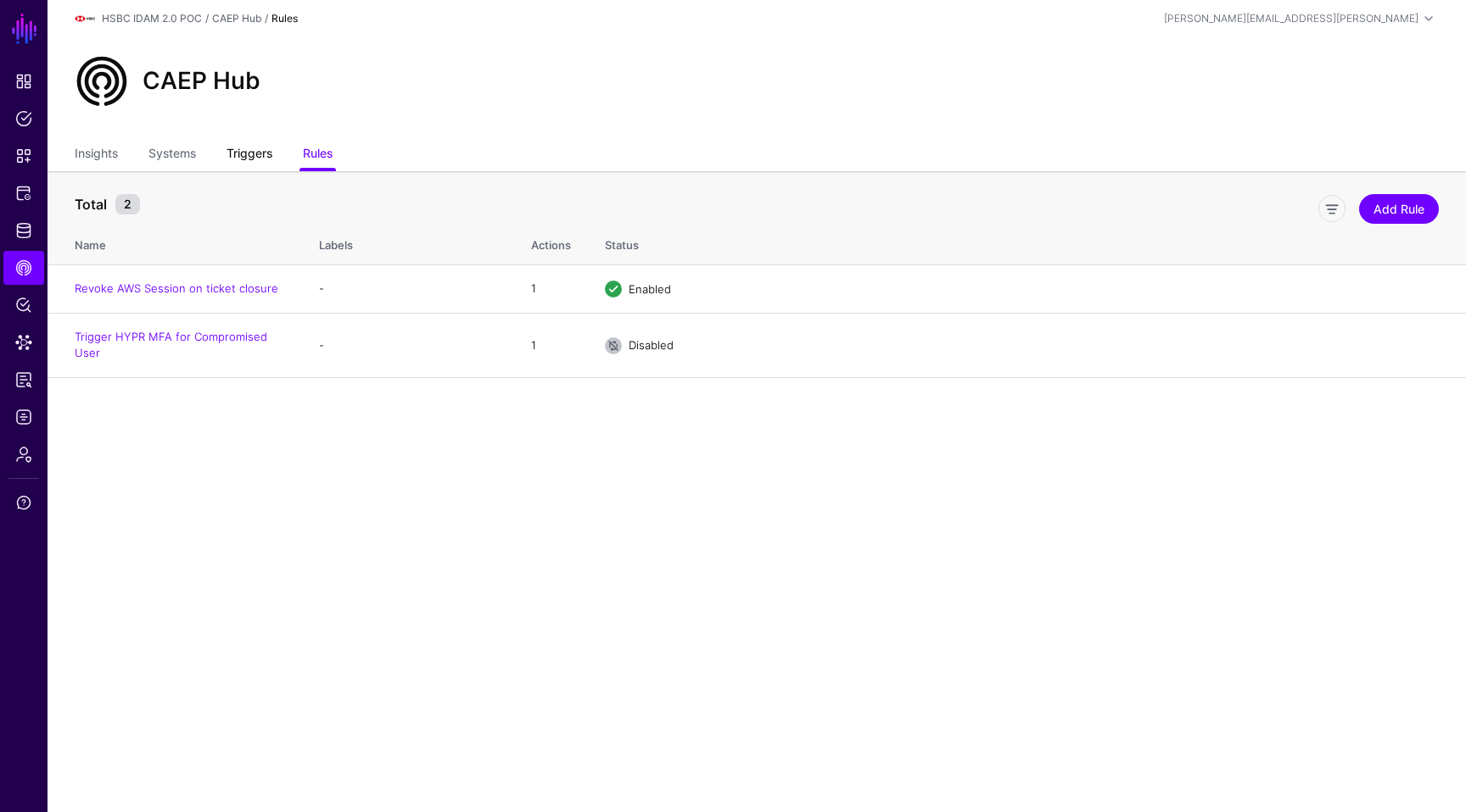
click at [239, 154] on link "Triggers" at bounding box center [250, 155] width 46 height 32
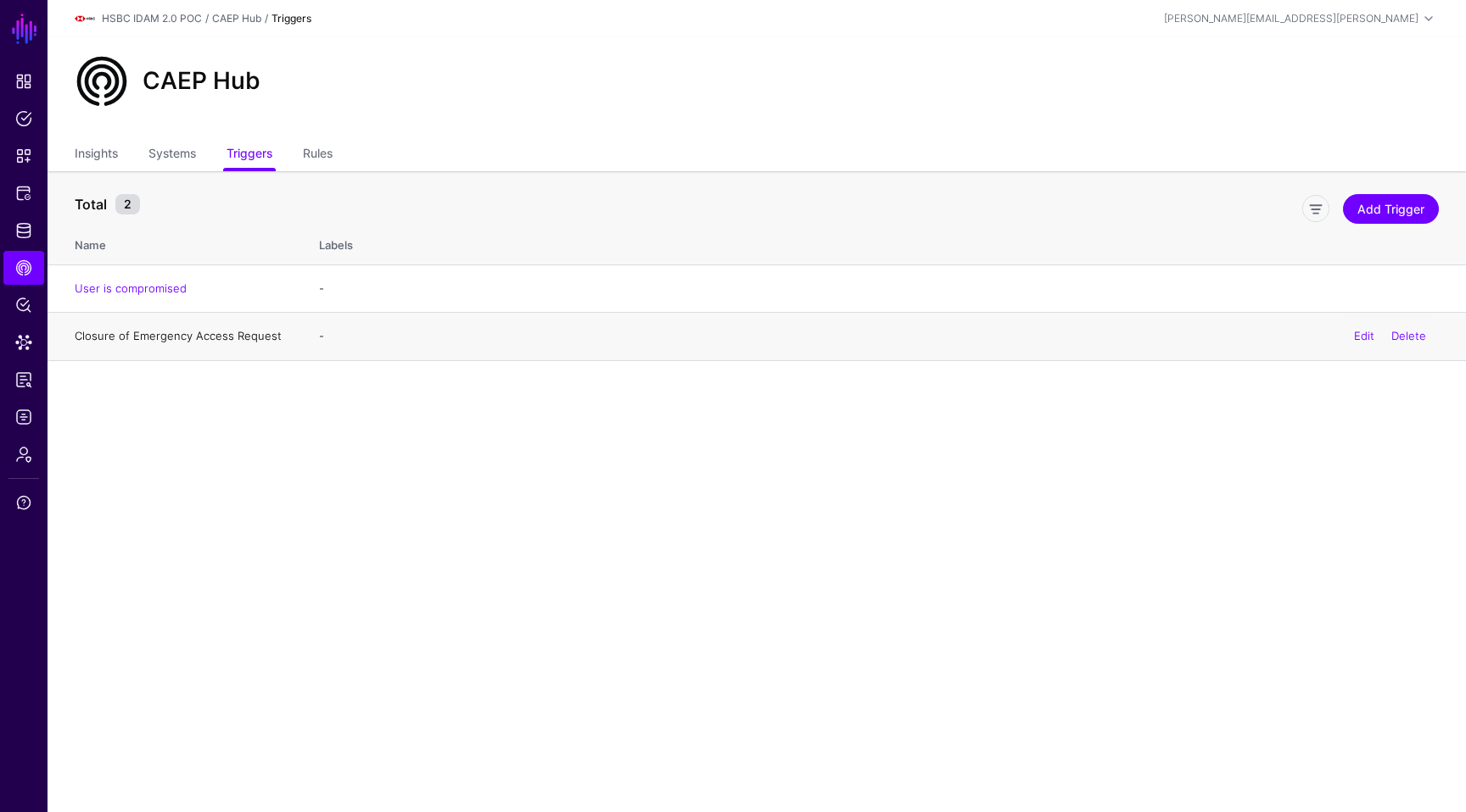
click at [112, 330] on link "Closure of Emergency Access Request" at bounding box center [178, 335] width 207 height 14
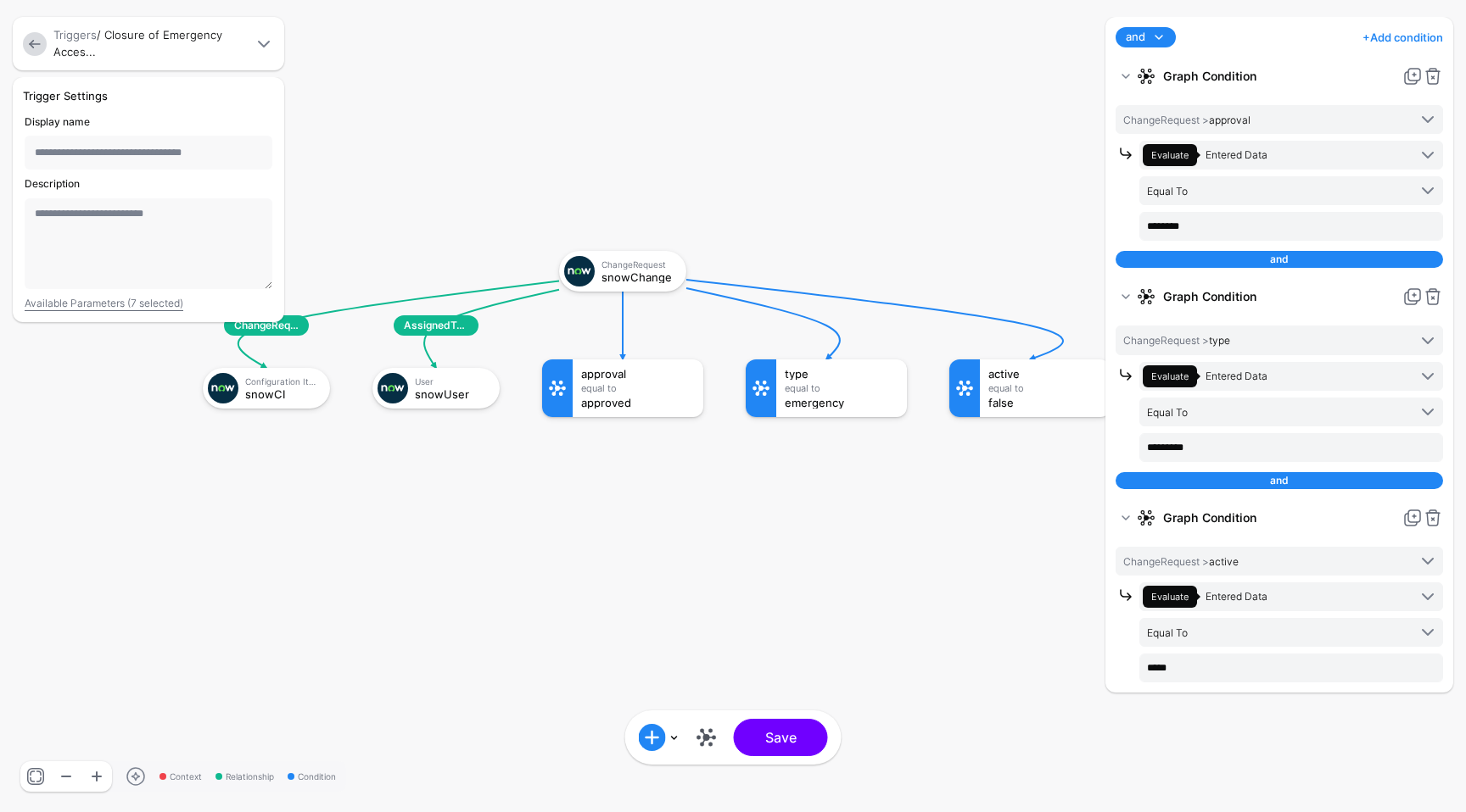
click at [29, 41] on link at bounding box center [35, 44] width 24 height 24
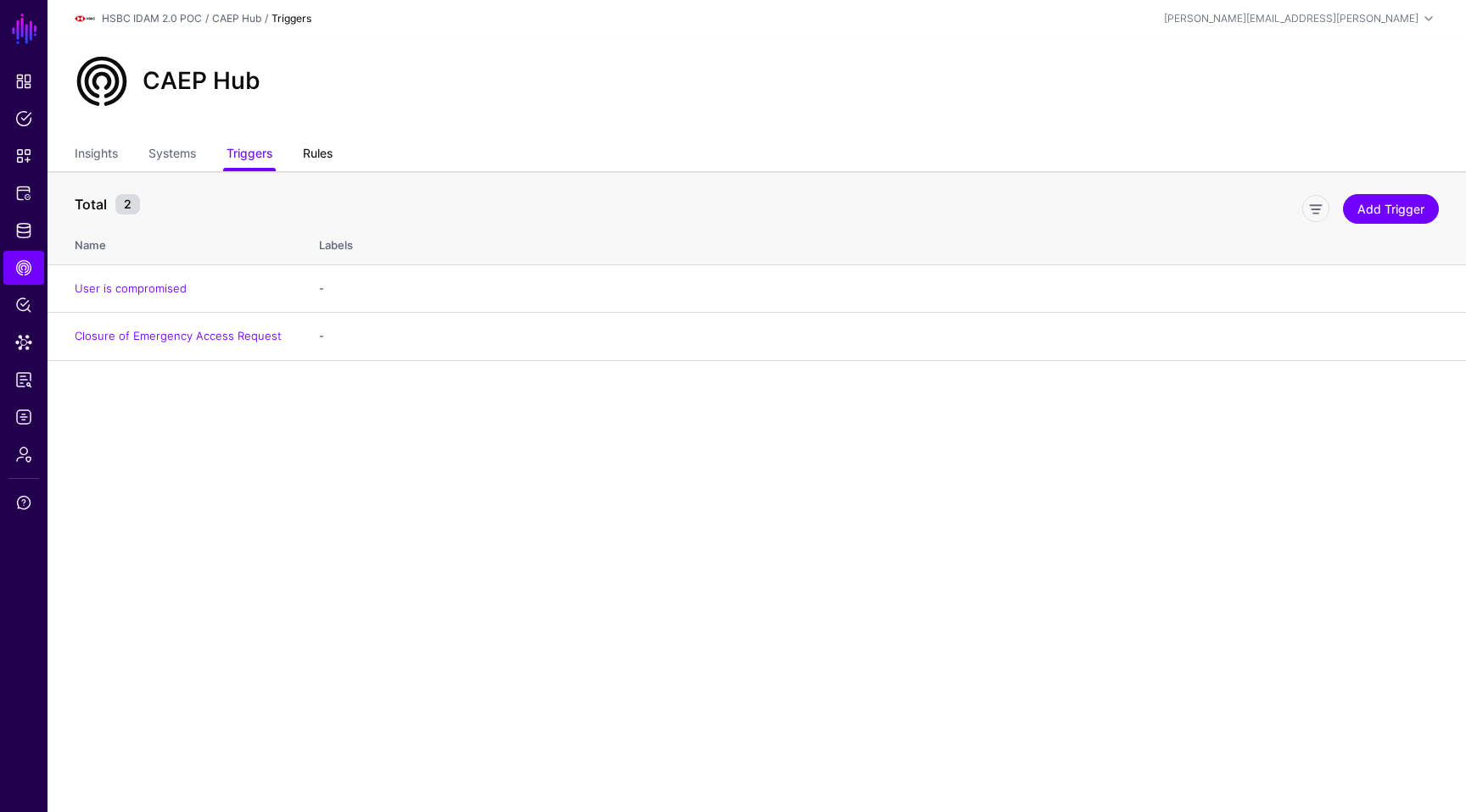
click at [324, 151] on link "Rules" at bounding box center [317, 155] width 30 height 32
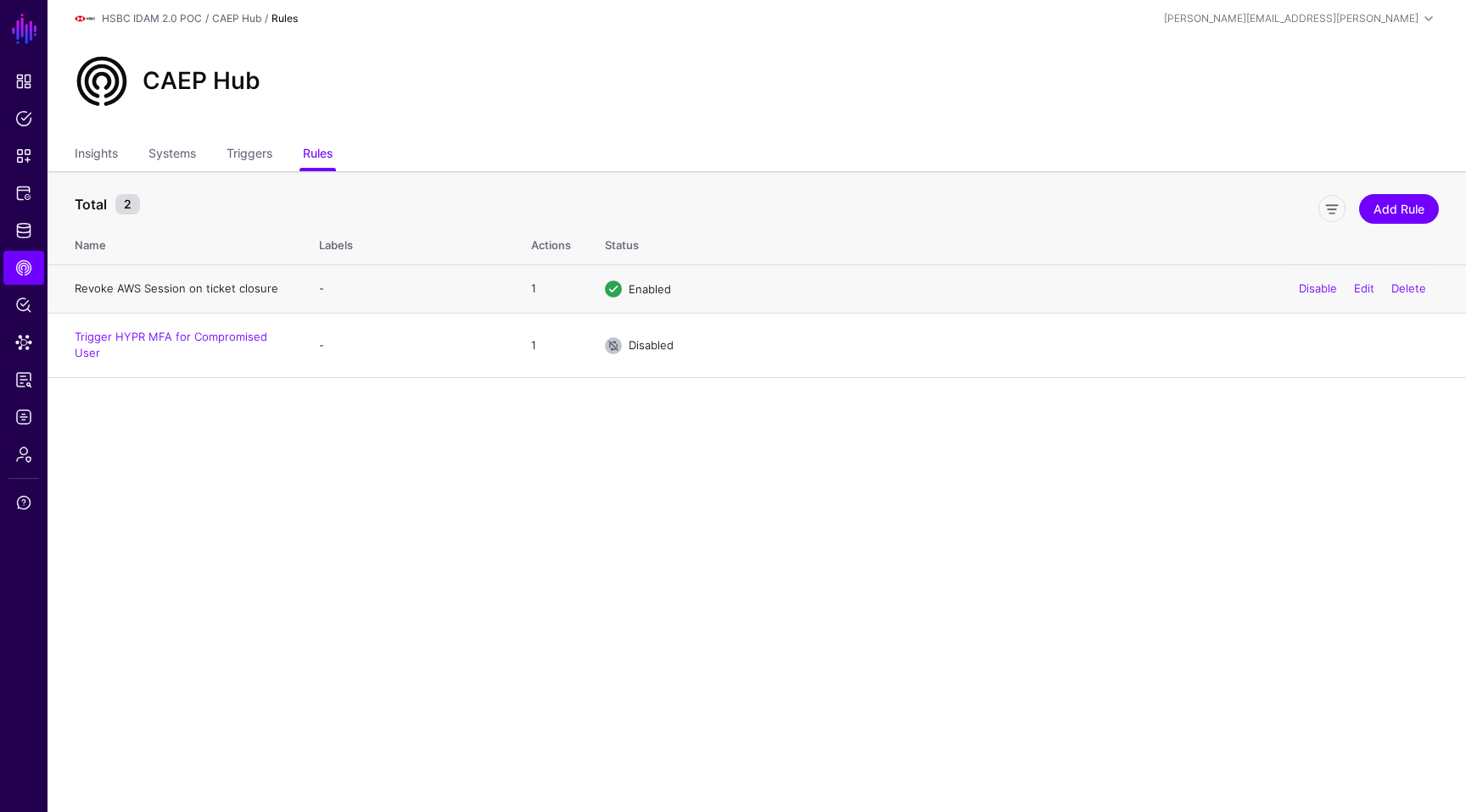
click at [171, 290] on link "Revoke AWS Session on ticket closure" at bounding box center [176, 288] width 204 height 14
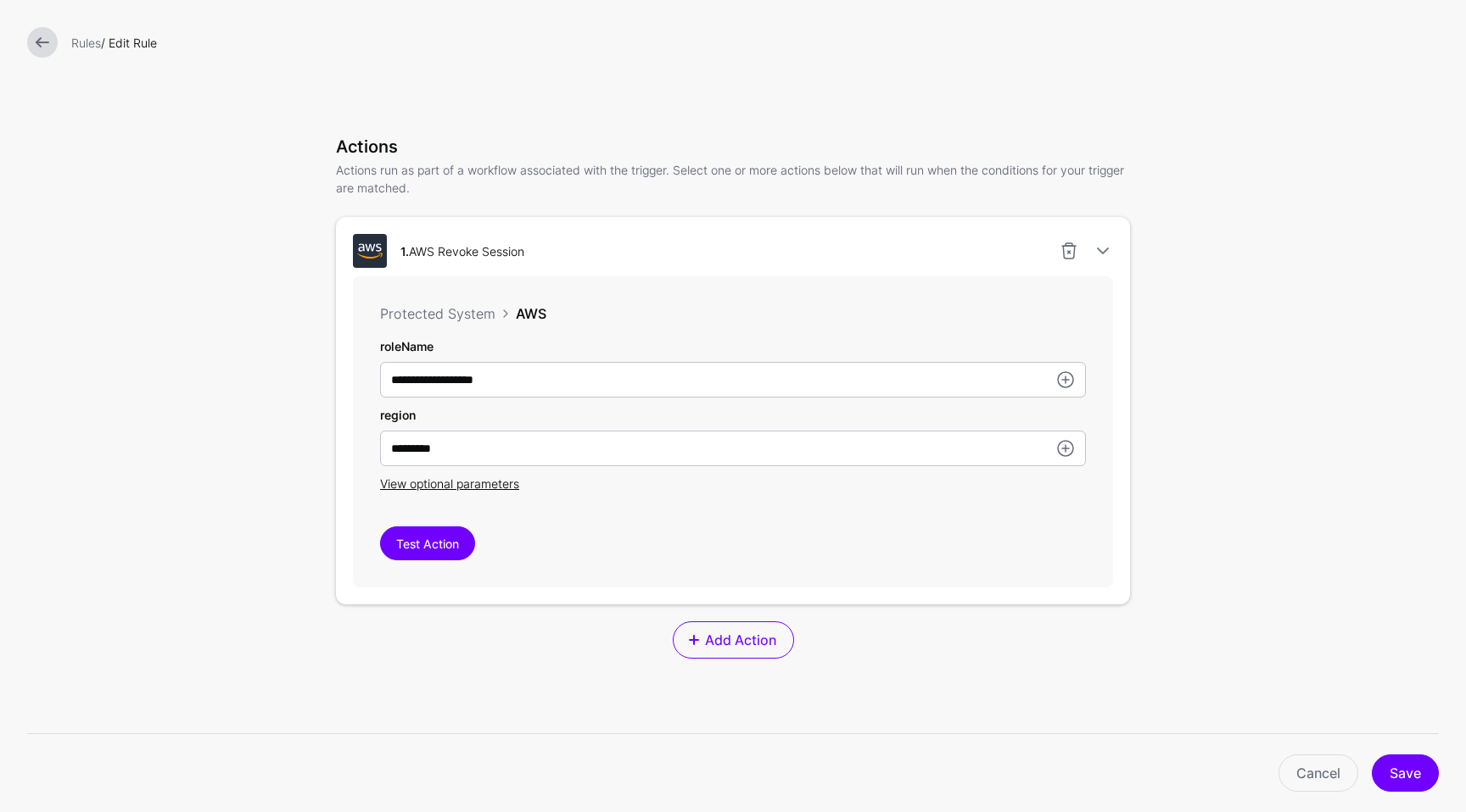
scroll to position [349, 0]
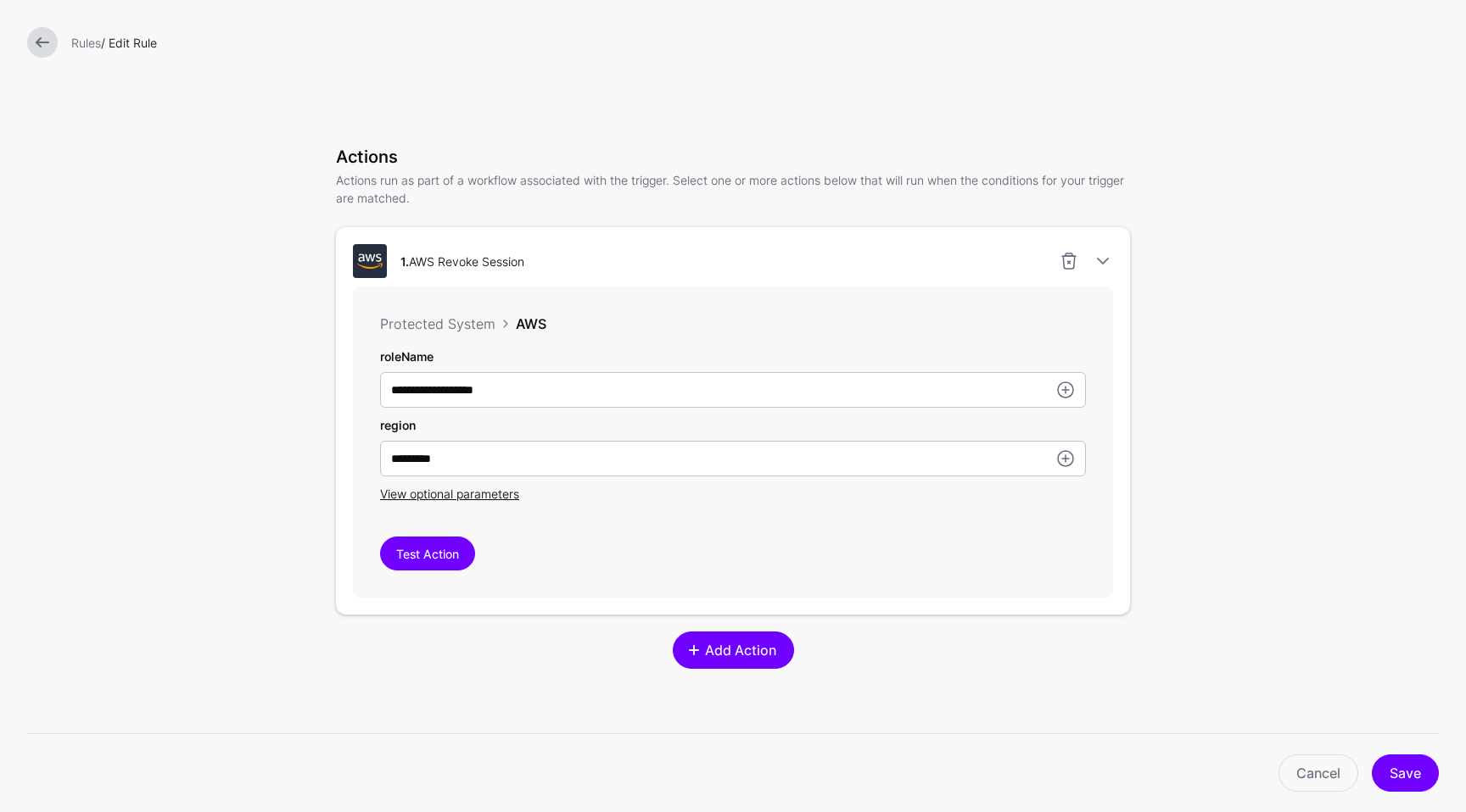
click at [708, 641] on link "Add Action" at bounding box center [734, 650] width 122 height 37
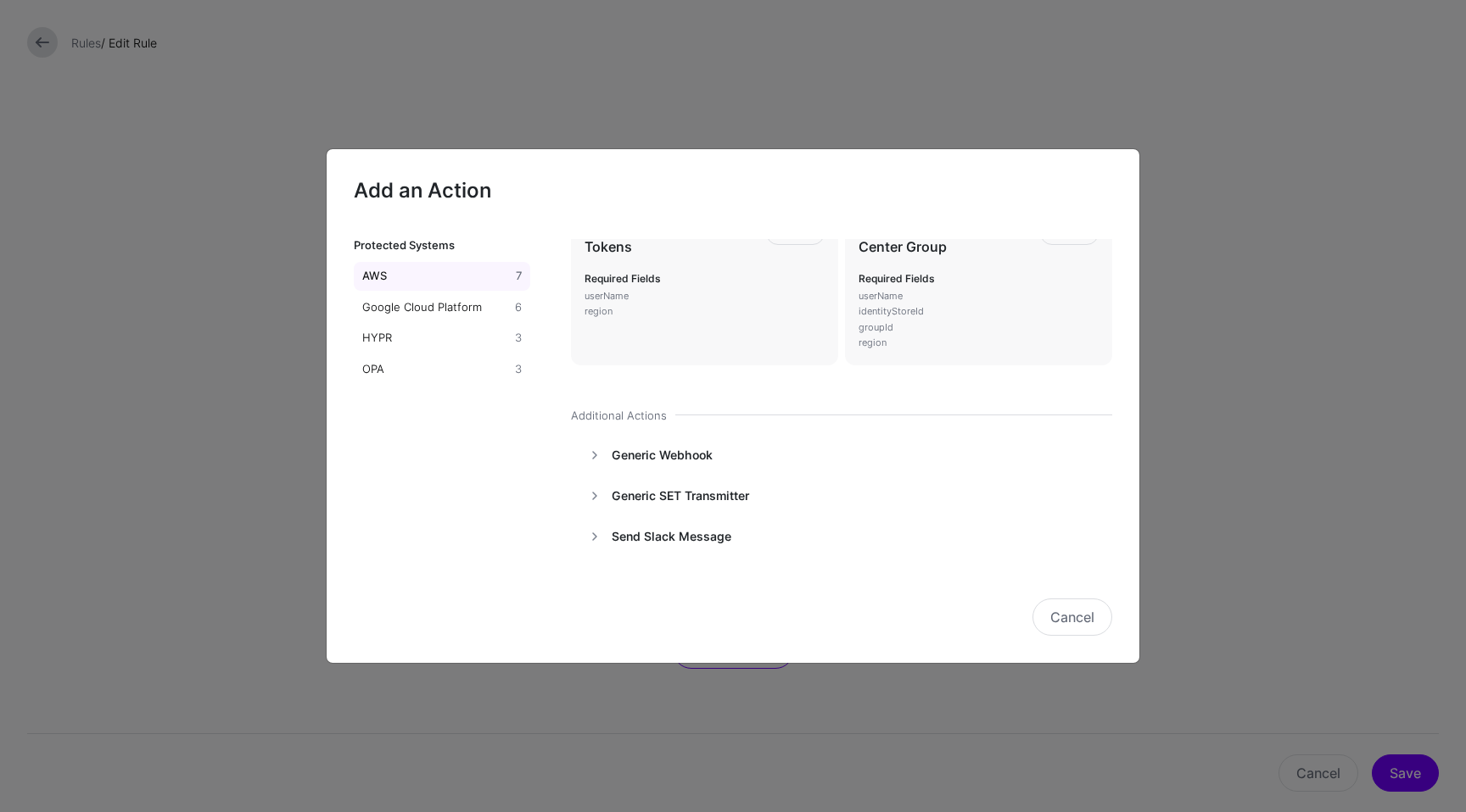
scroll to position [253, 0]
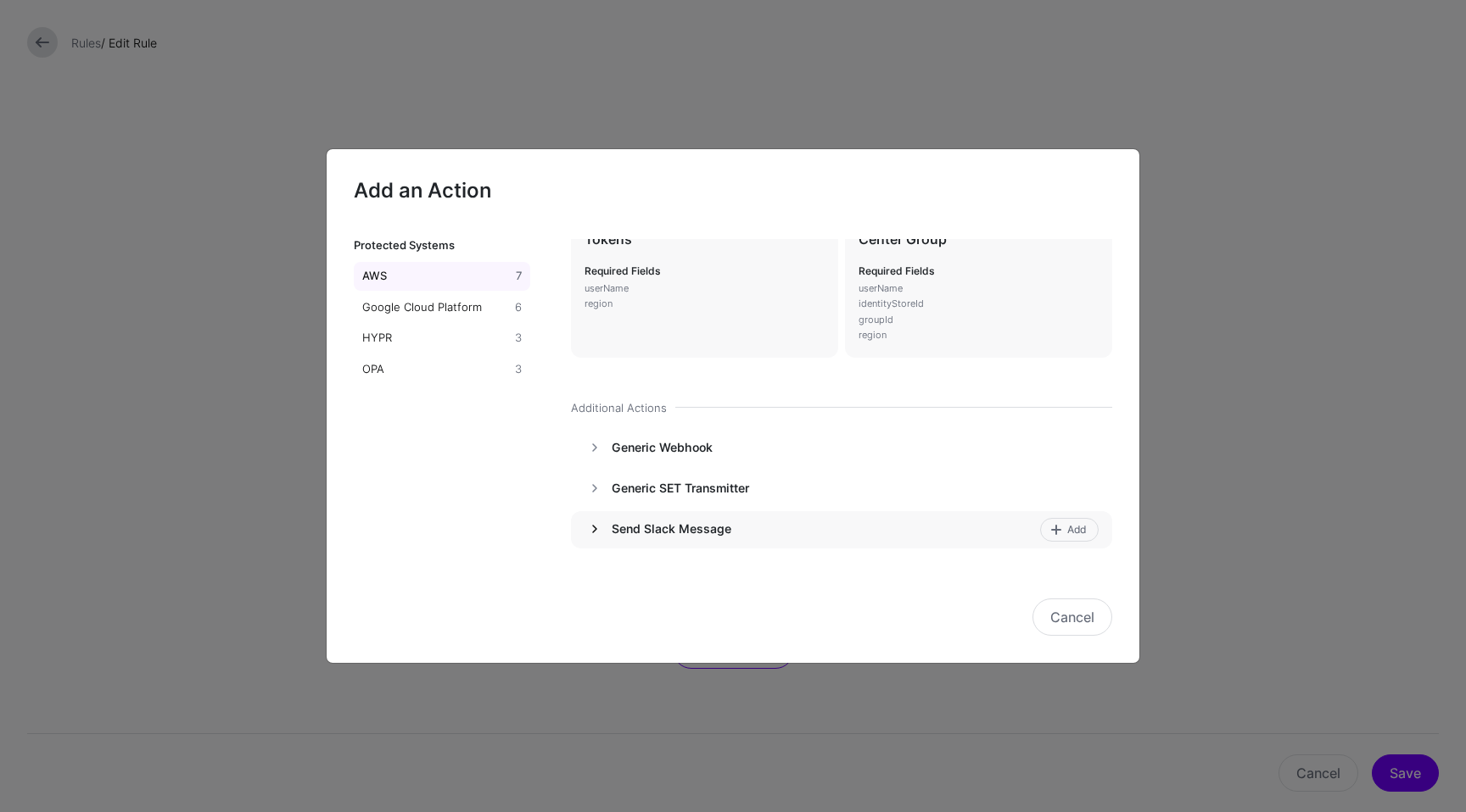
click at [596, 527] on link at bounding box center [595, 529] width 20 height 20
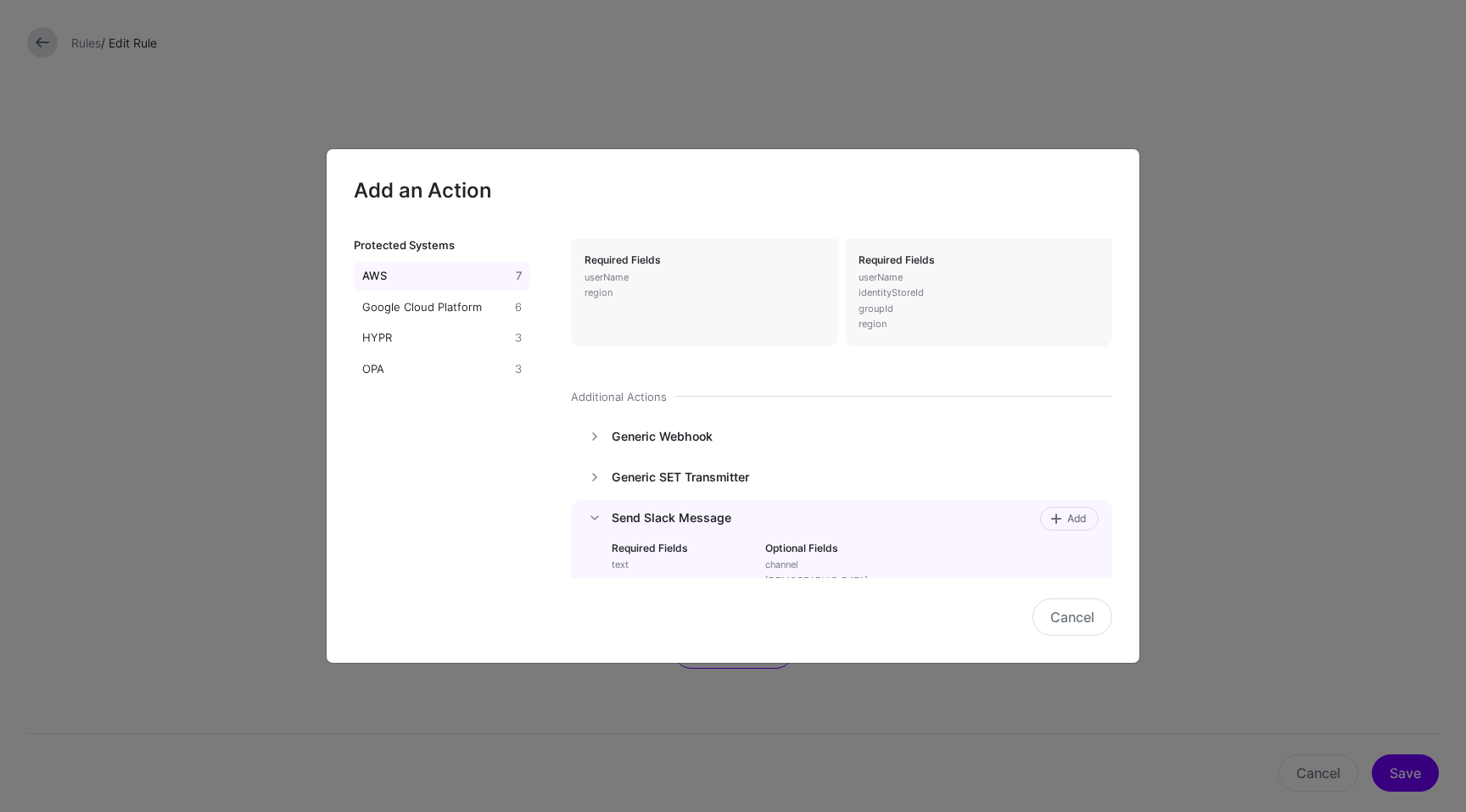
scroll to position [335, 0]
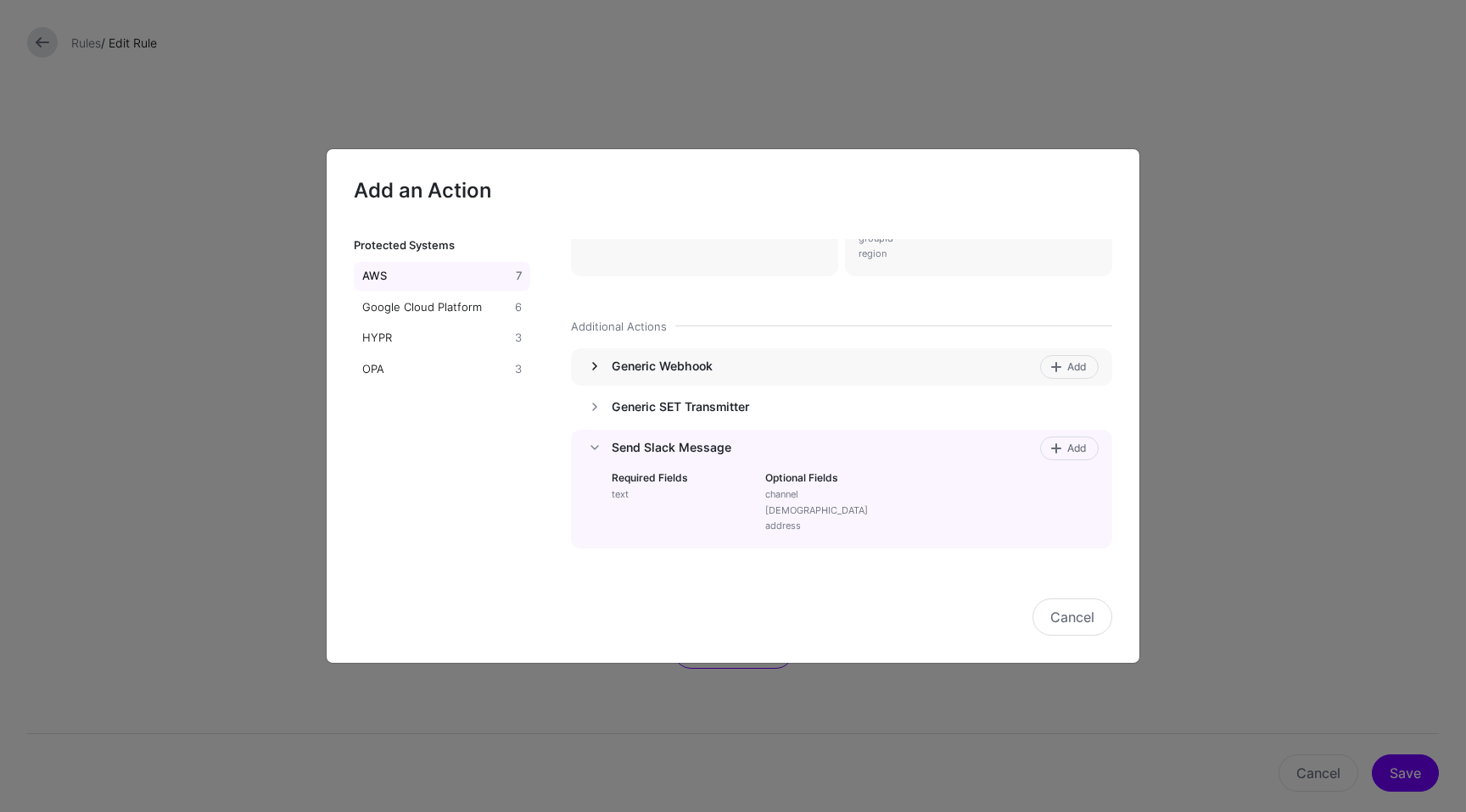
click at [594, 366] on link at bounding box center [595, 366] width 20 height 20
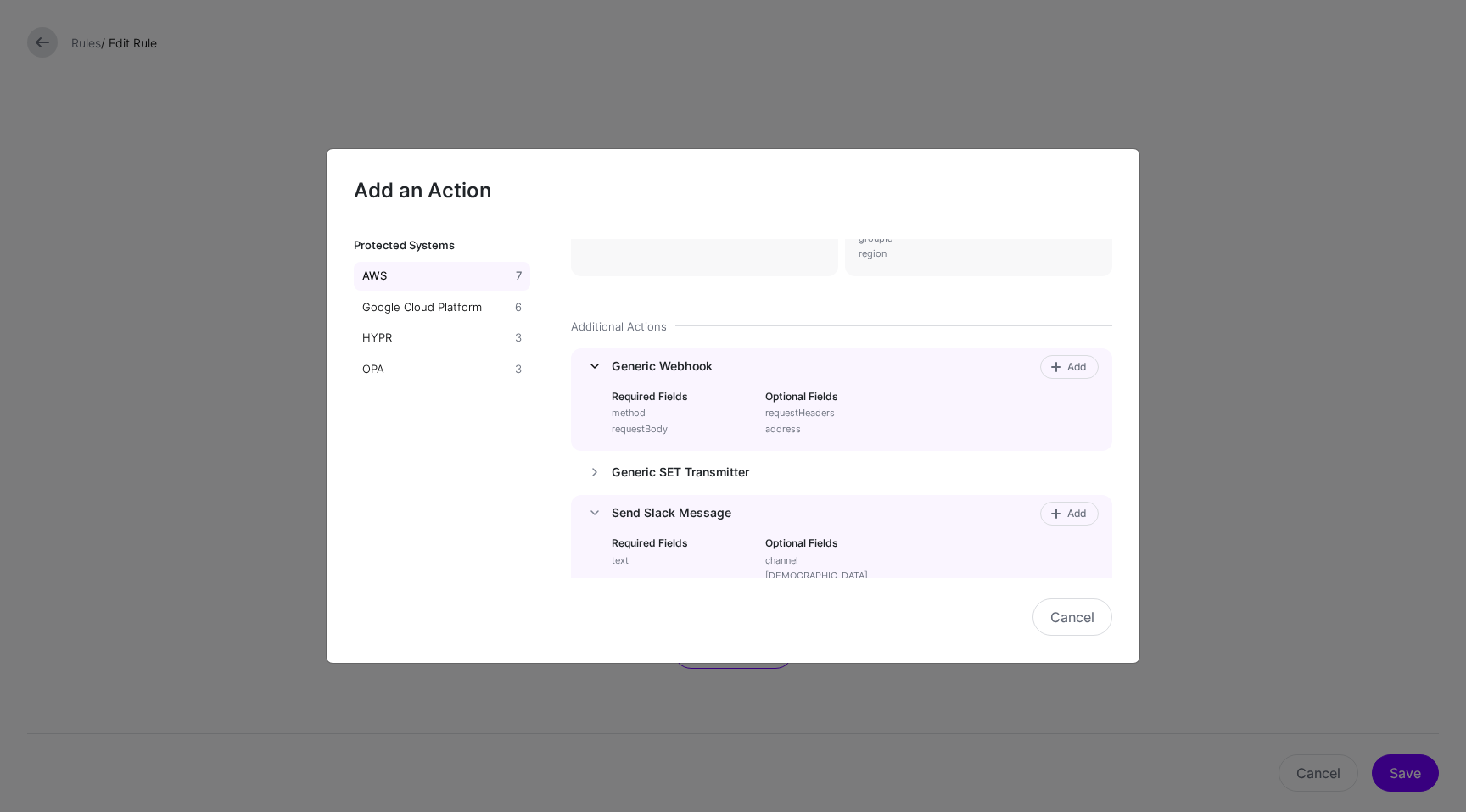
click at [588, 365] on link at bounding box center [595, 366] width 20 height 20
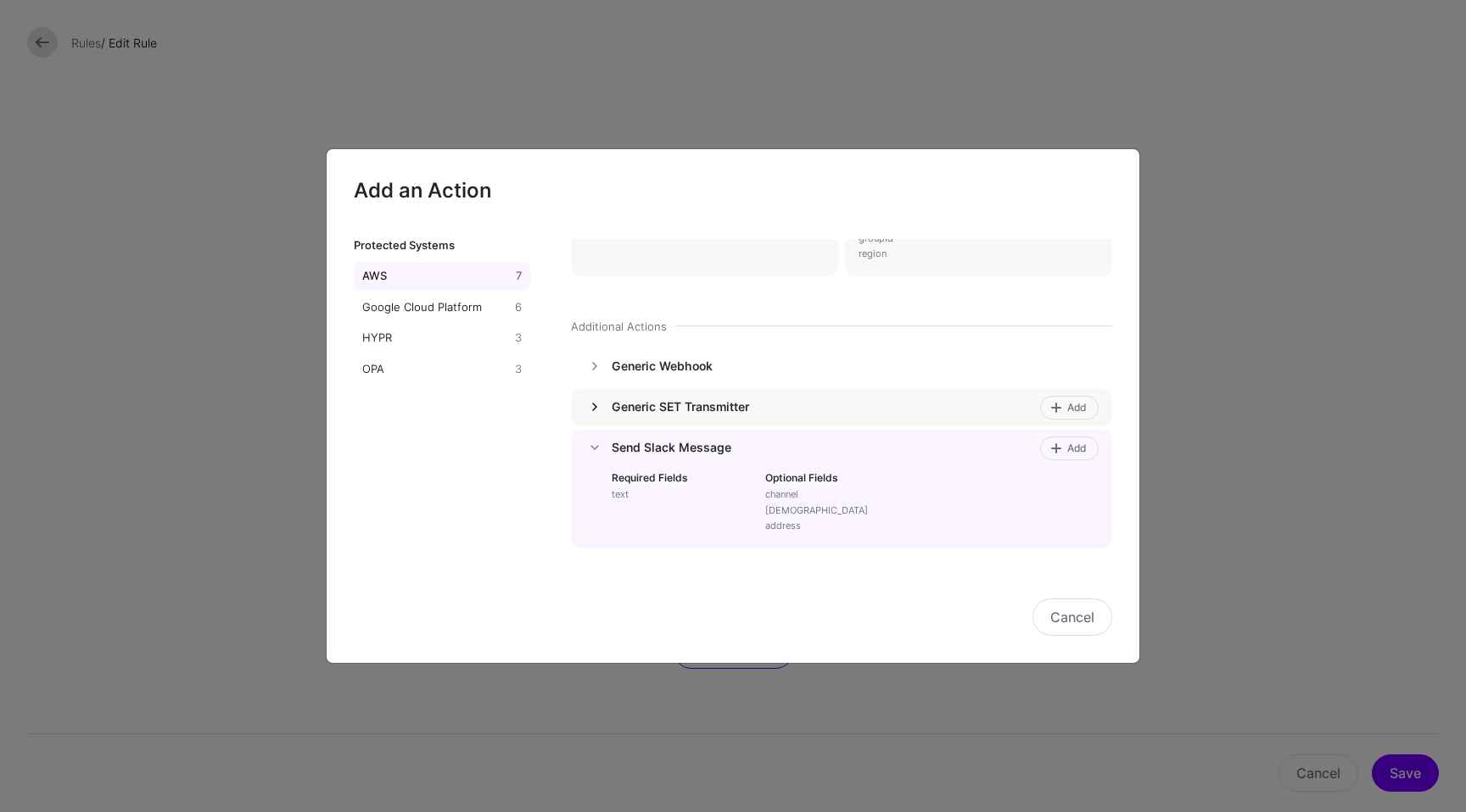
click at [597, 415] on link at bounding box center [595, 407] width 20 height 20
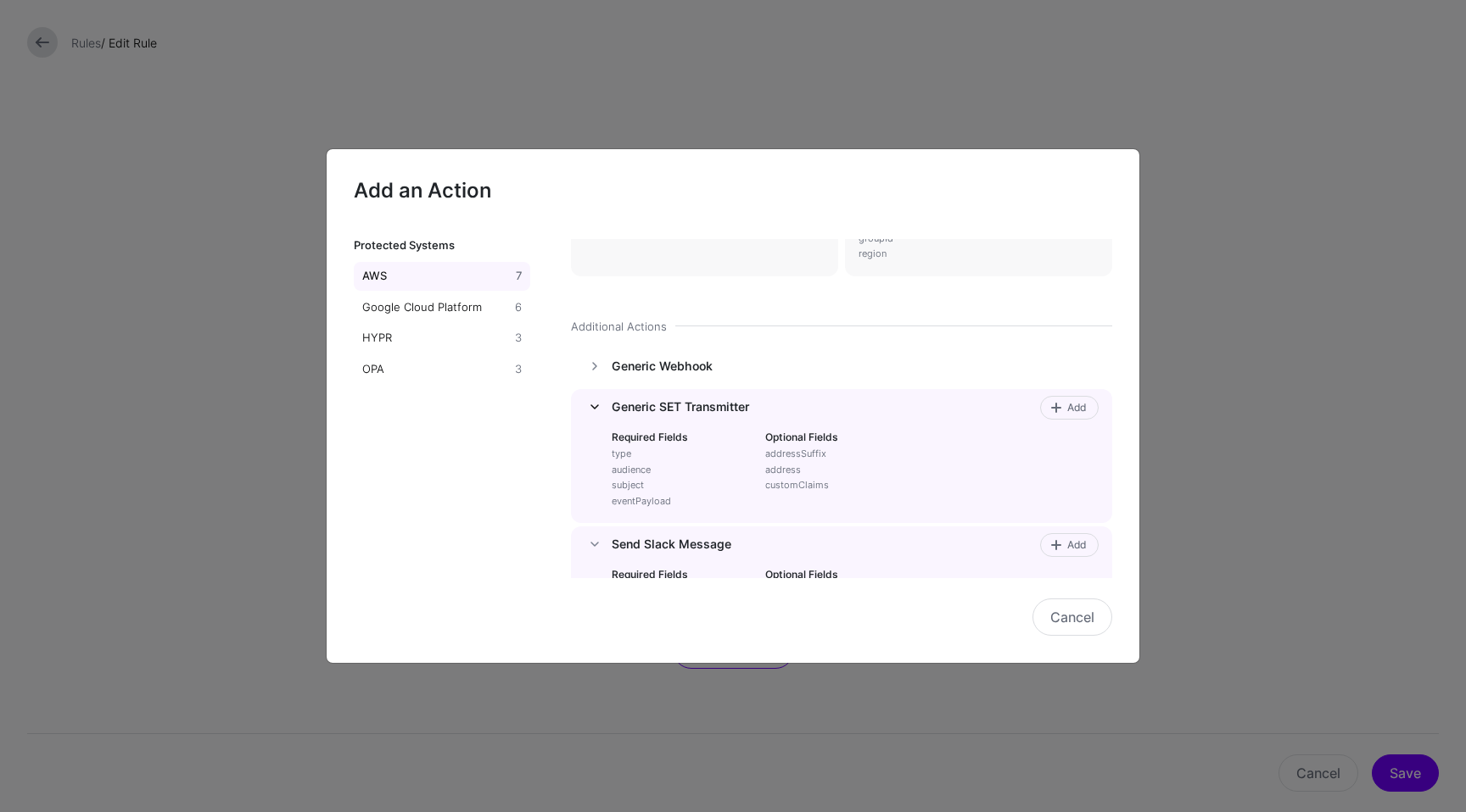
click at [597, 415] on link at bounding box center [595, 407] width 20 height 20
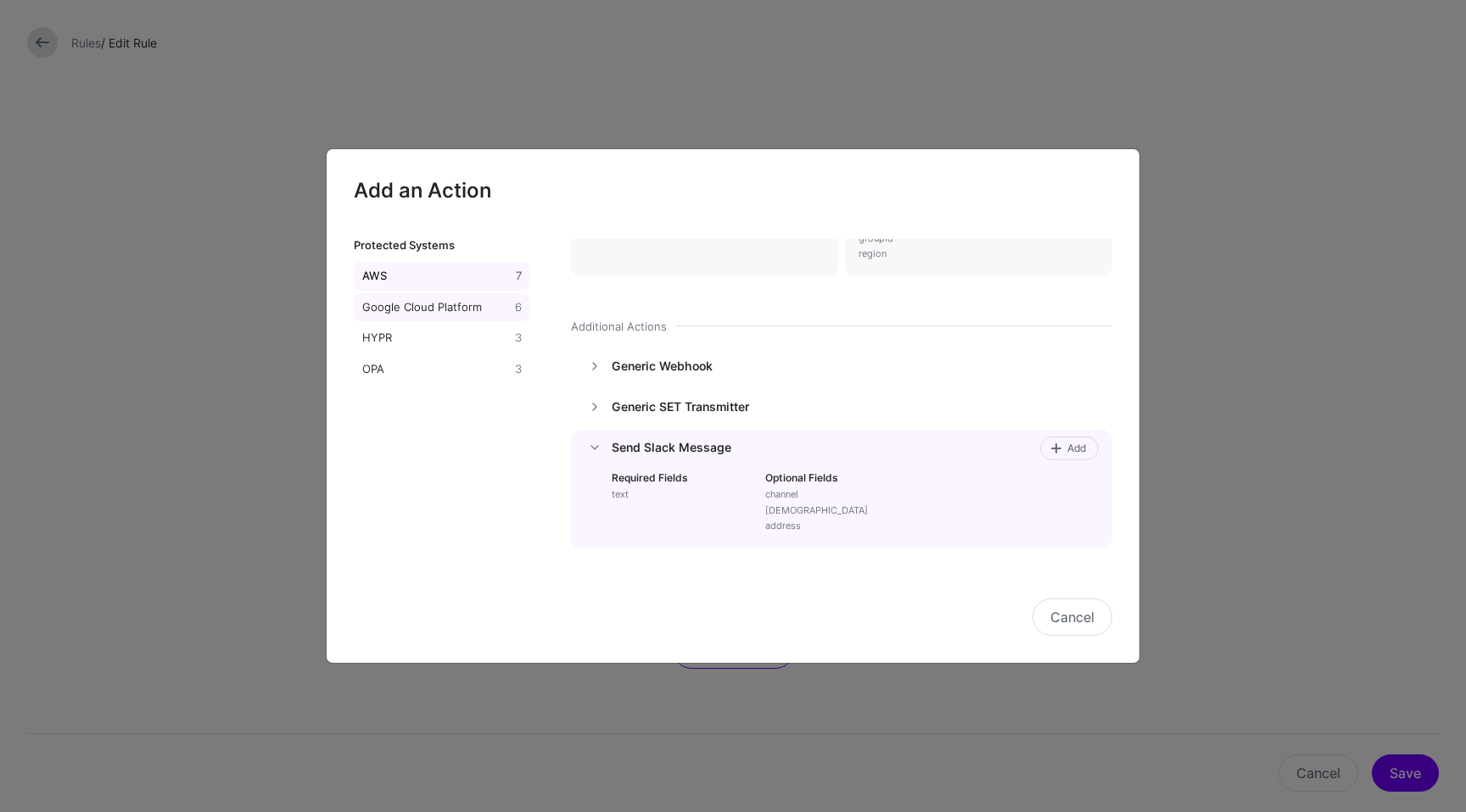
click at [394, 302] on div "Google Cloud Platform" at bounding box center [435, 308] width 153 height 17
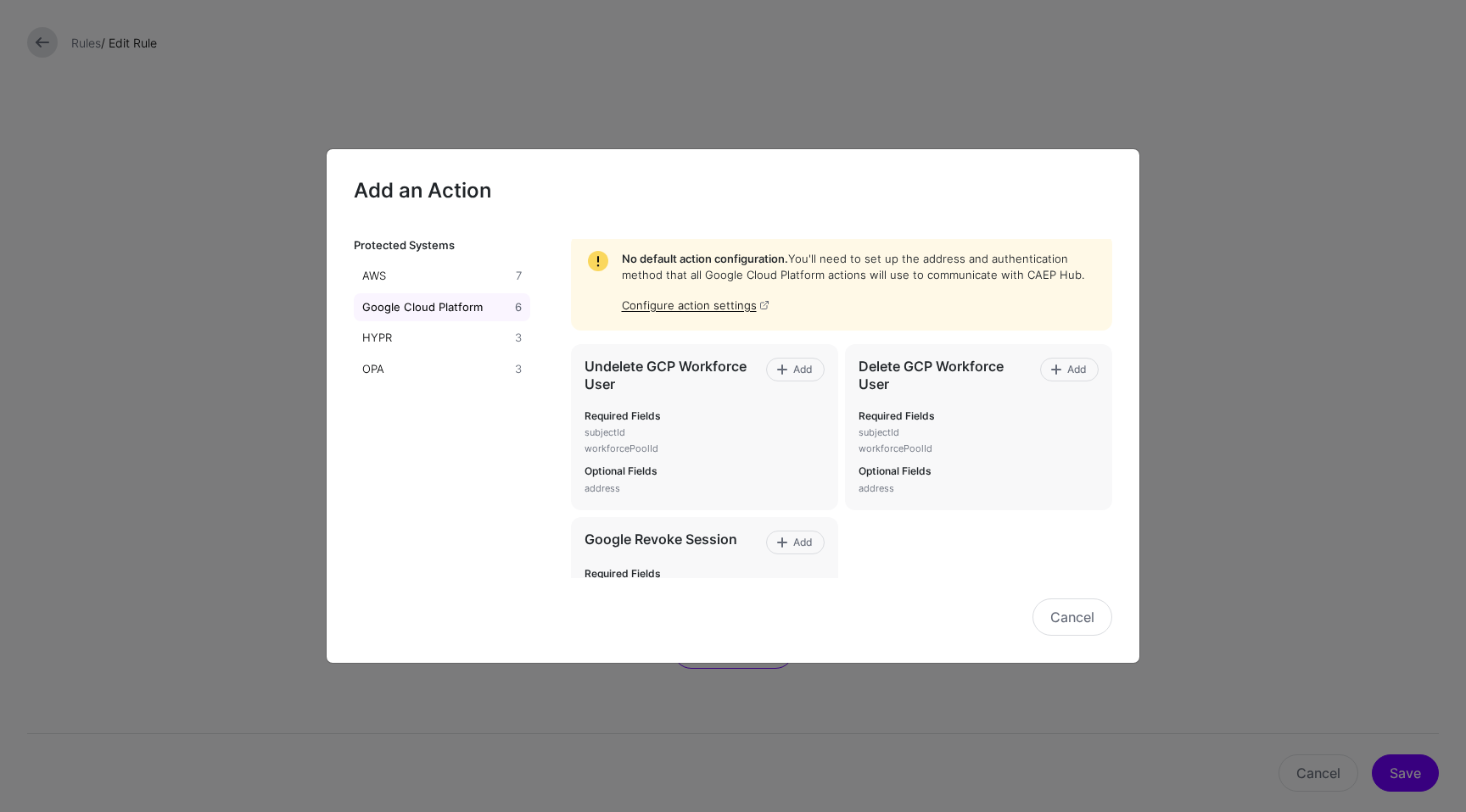
scroll to position [120, 0]
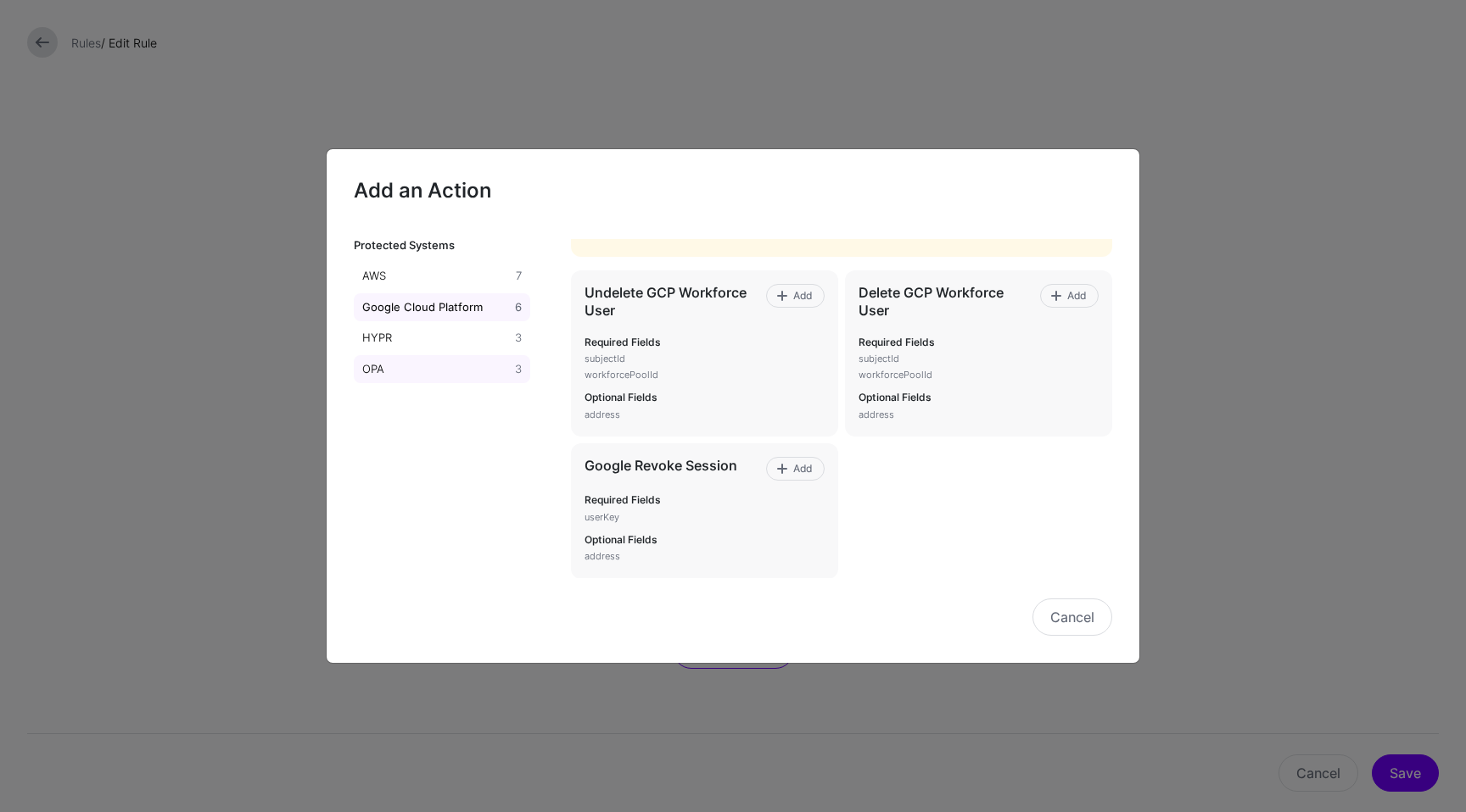
click at [380, 377] on link "OPA 3" at bounding box center [442, 369] width 176 height 29
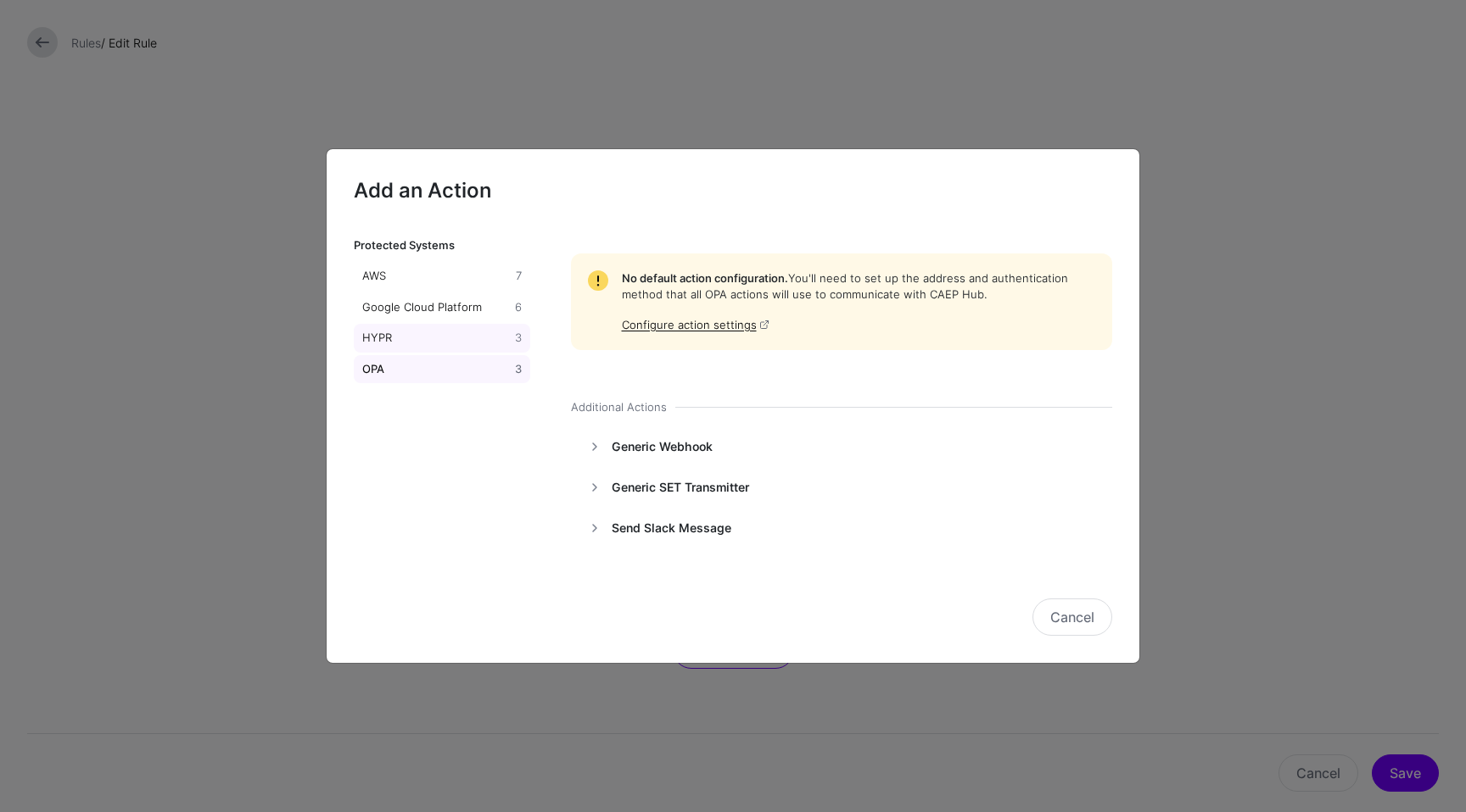
click at [375, 342] on div "HYPR" at bounding box center [435, 338] width 153 height 17
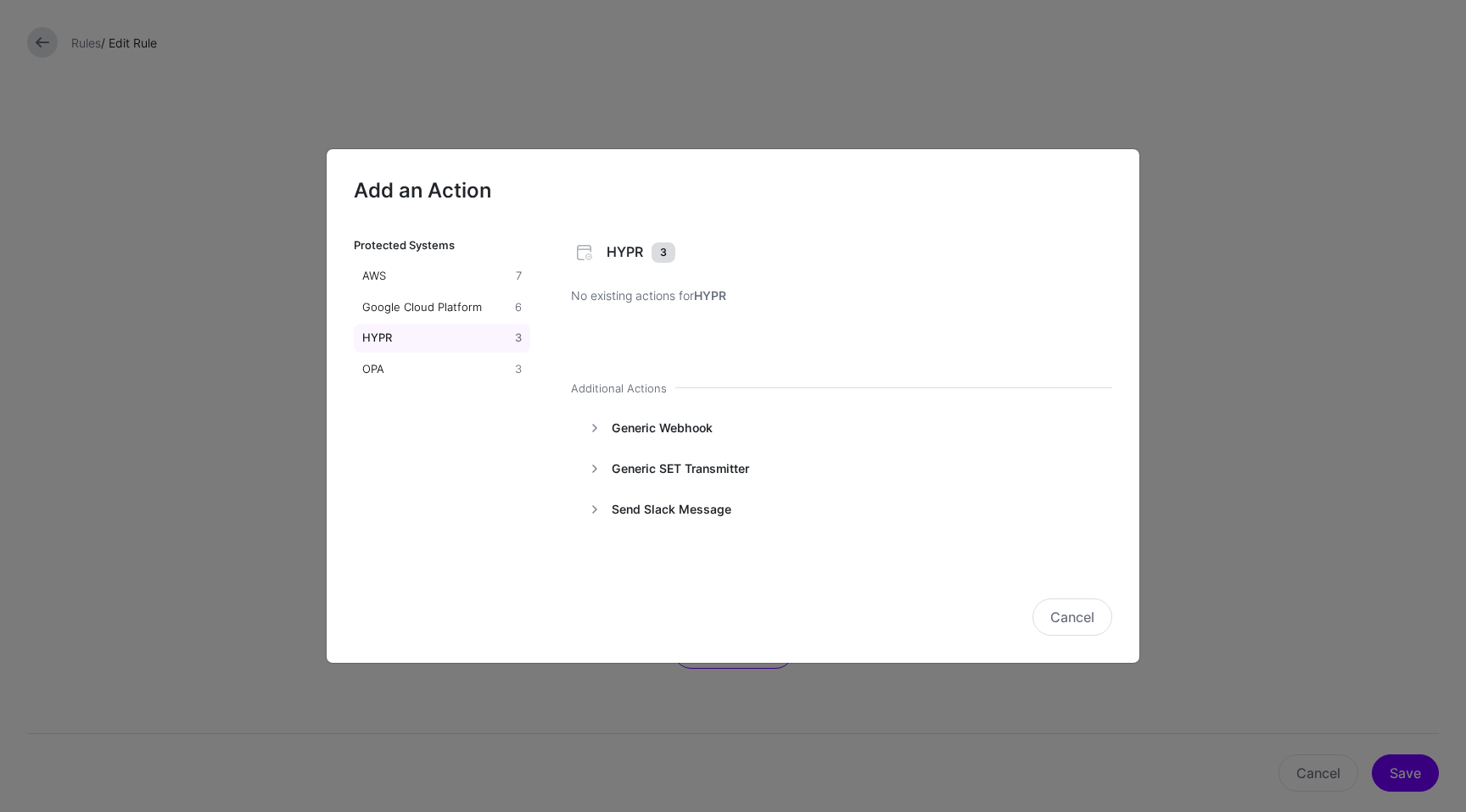
scroll to position [0, 0]
click at [1063, 610] on button "Cancel" at bounding box center [1072, 617] width 79 height 37
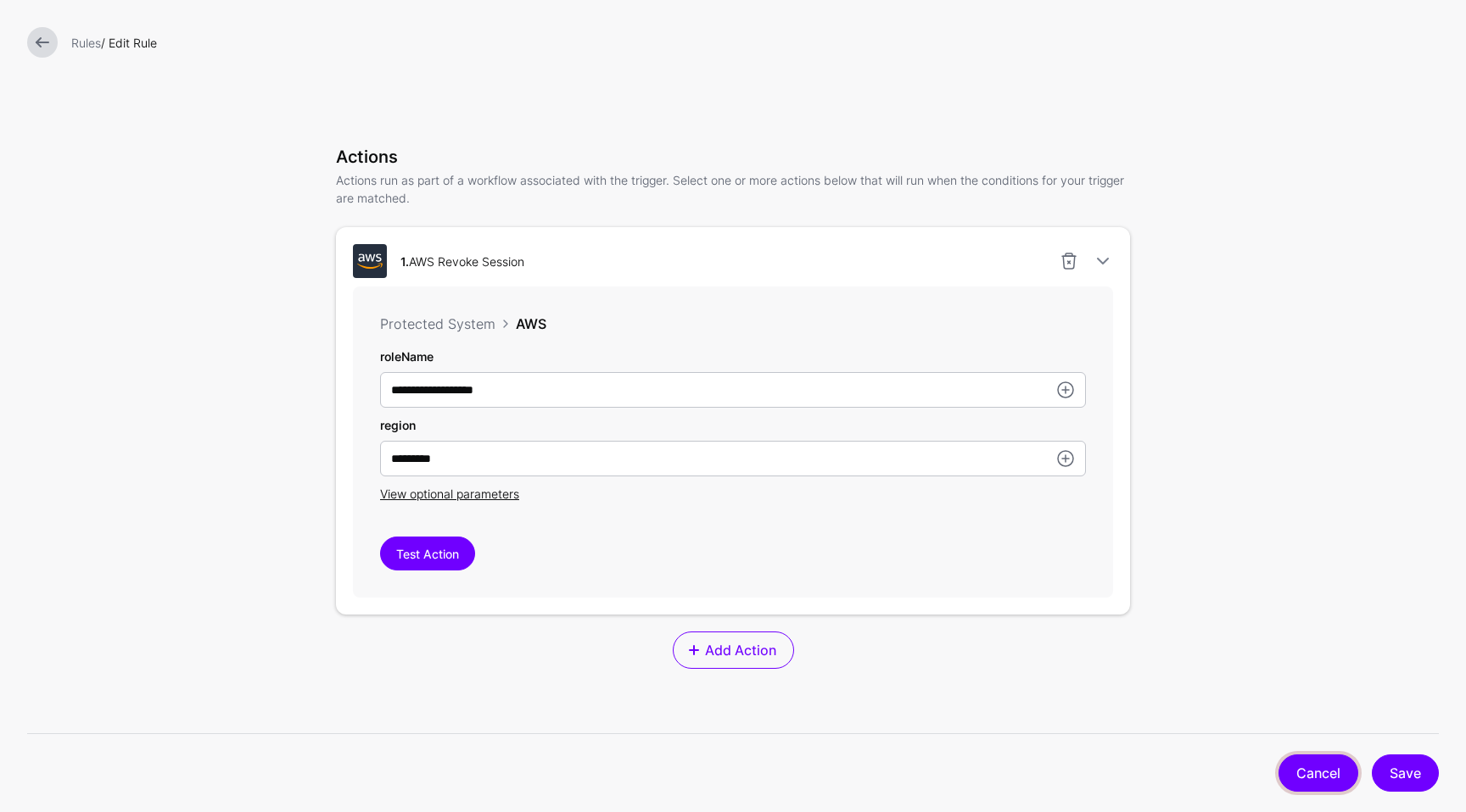
click at [1305, 768] on link "Cancel" at bounding box center [1318, 773] width 79 height 37
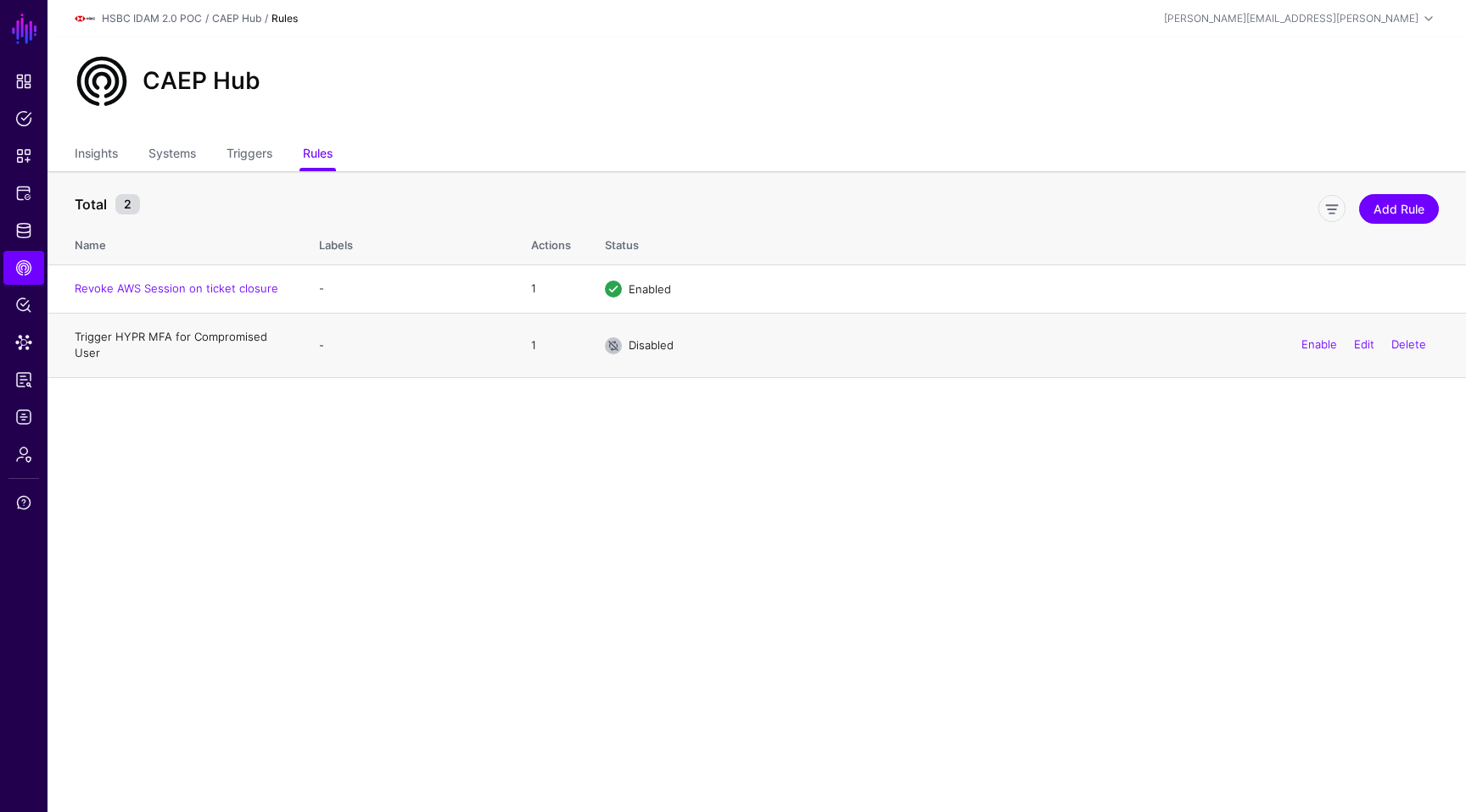
click at [200, 339] on link "Trigger HYPR MFA for Compromised User" at bounding box center [171, 345] width 193 height 30
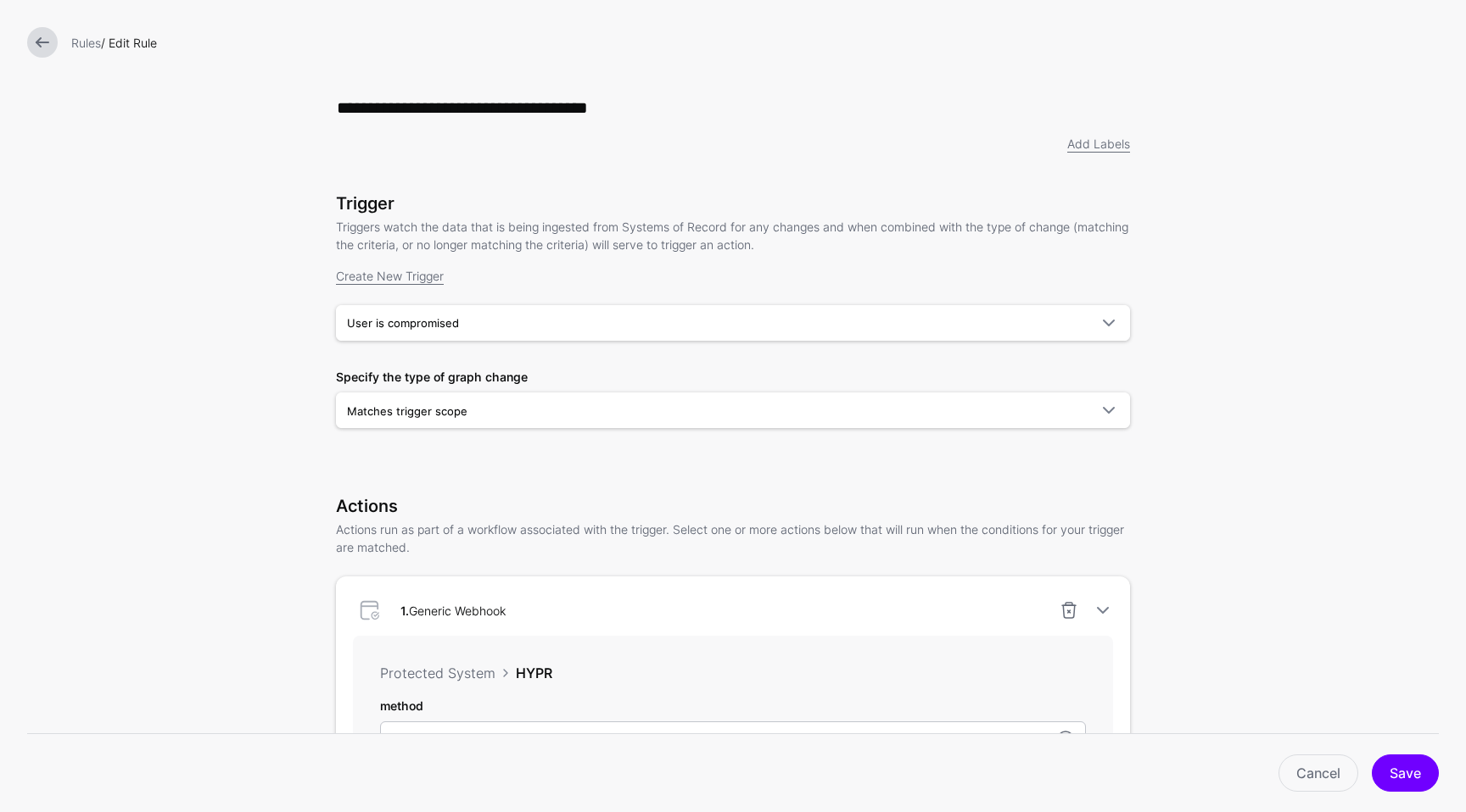
click at [1288, 359] on form "**********" at bounding box center [733, 696] width 1466 height 1392
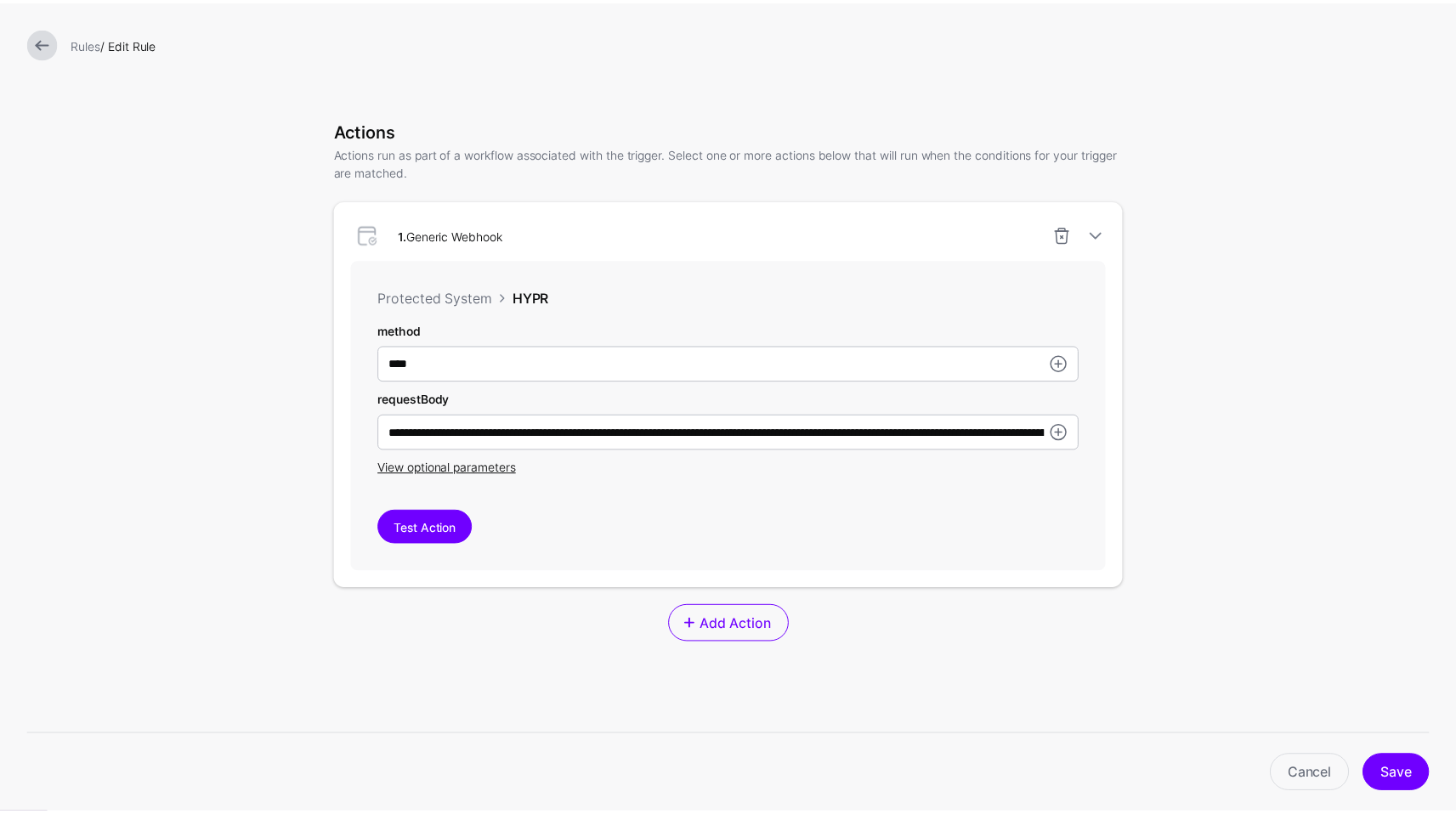
scroll to position [375, 0]
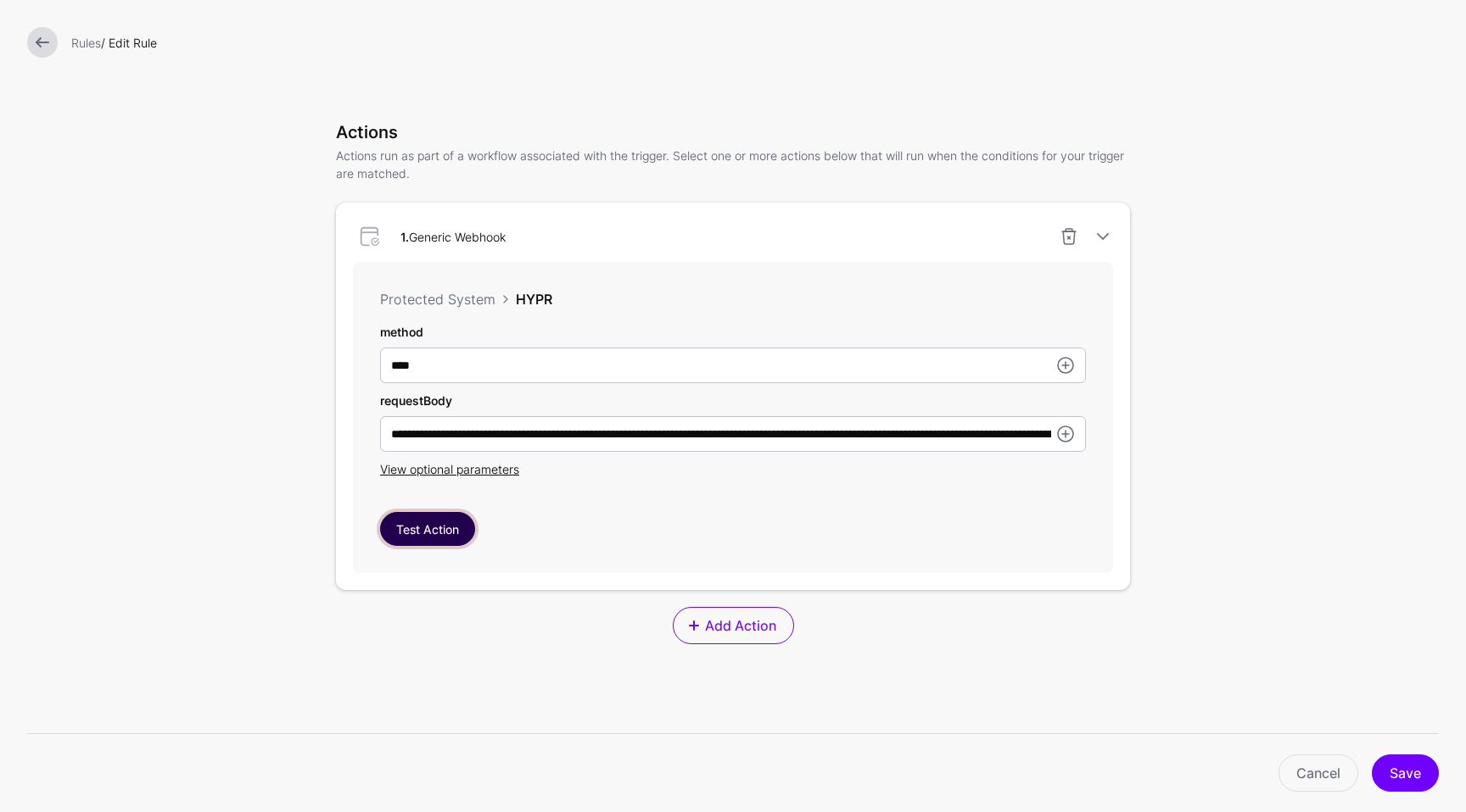
click at [453, 530] on button "Test Action" at bounding box center [427, 529] width 95 height 34
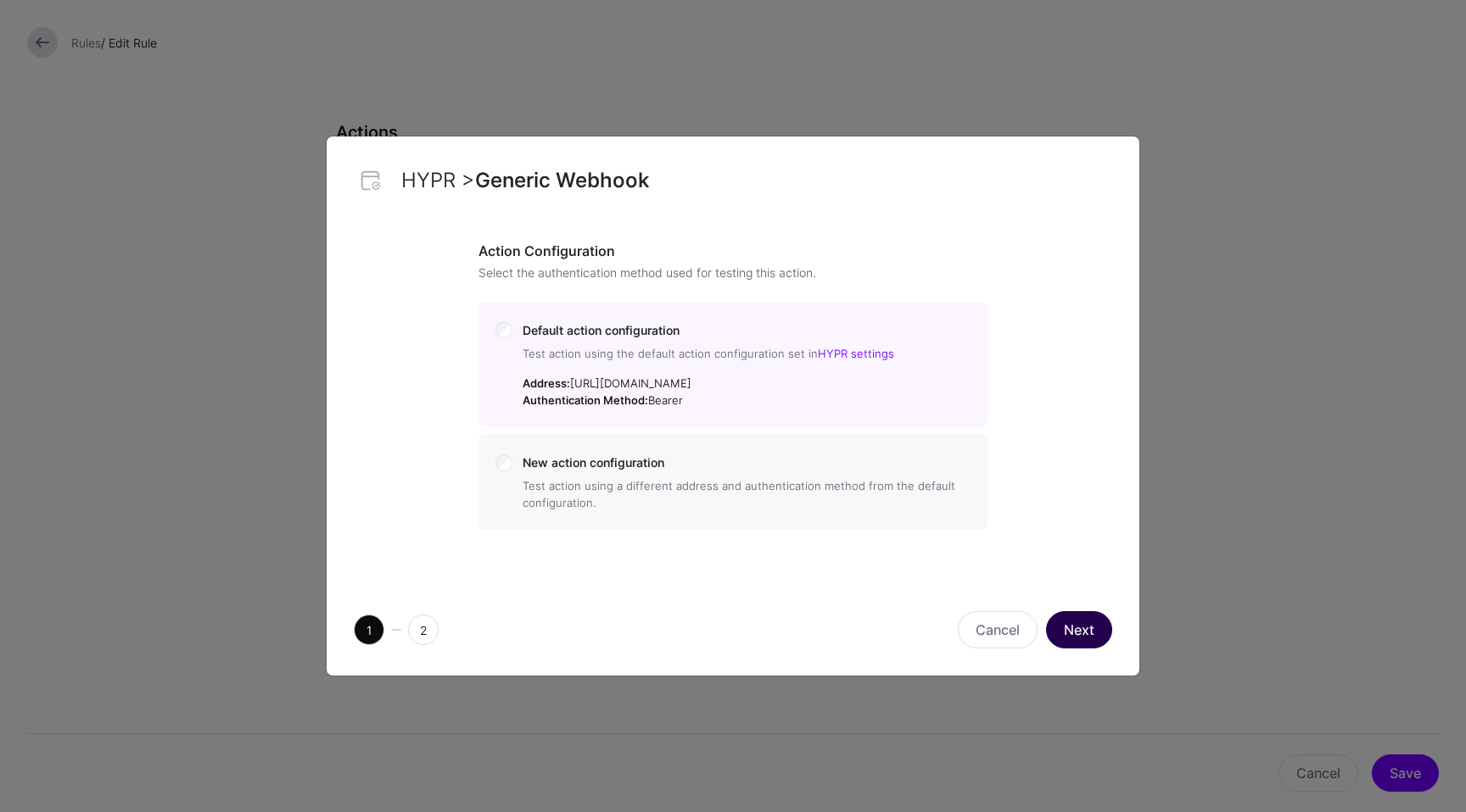
click at [1106, 626] on button "Next" at bounding box center [1079, 630] width 66 height 37
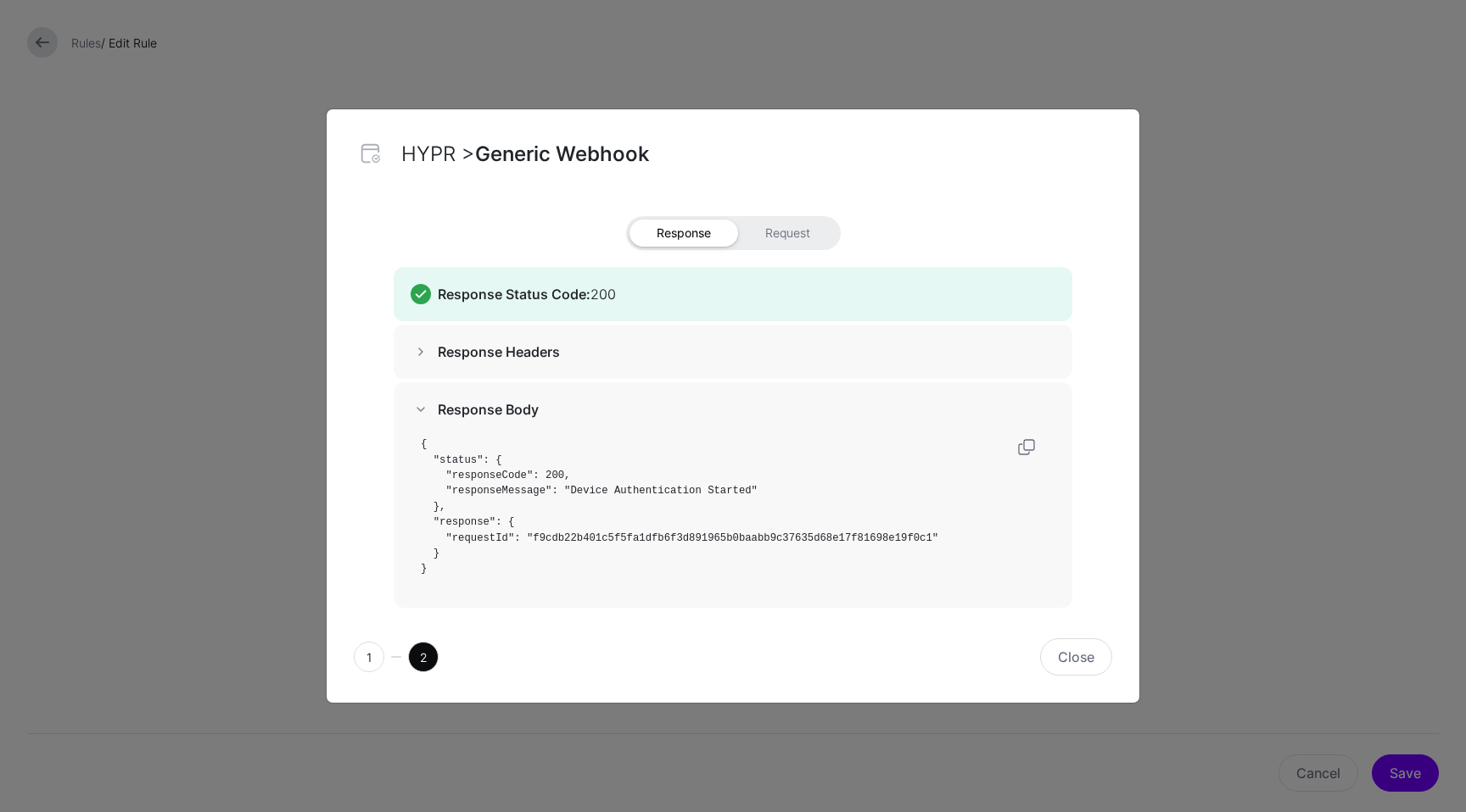
click at [1080, 677] on div "1 2 Close" at bounding box center [732, 656] width 812 height 91
click at [1076, 656] on button "Close" at bounding box center [1076, 657] width 72 height 37
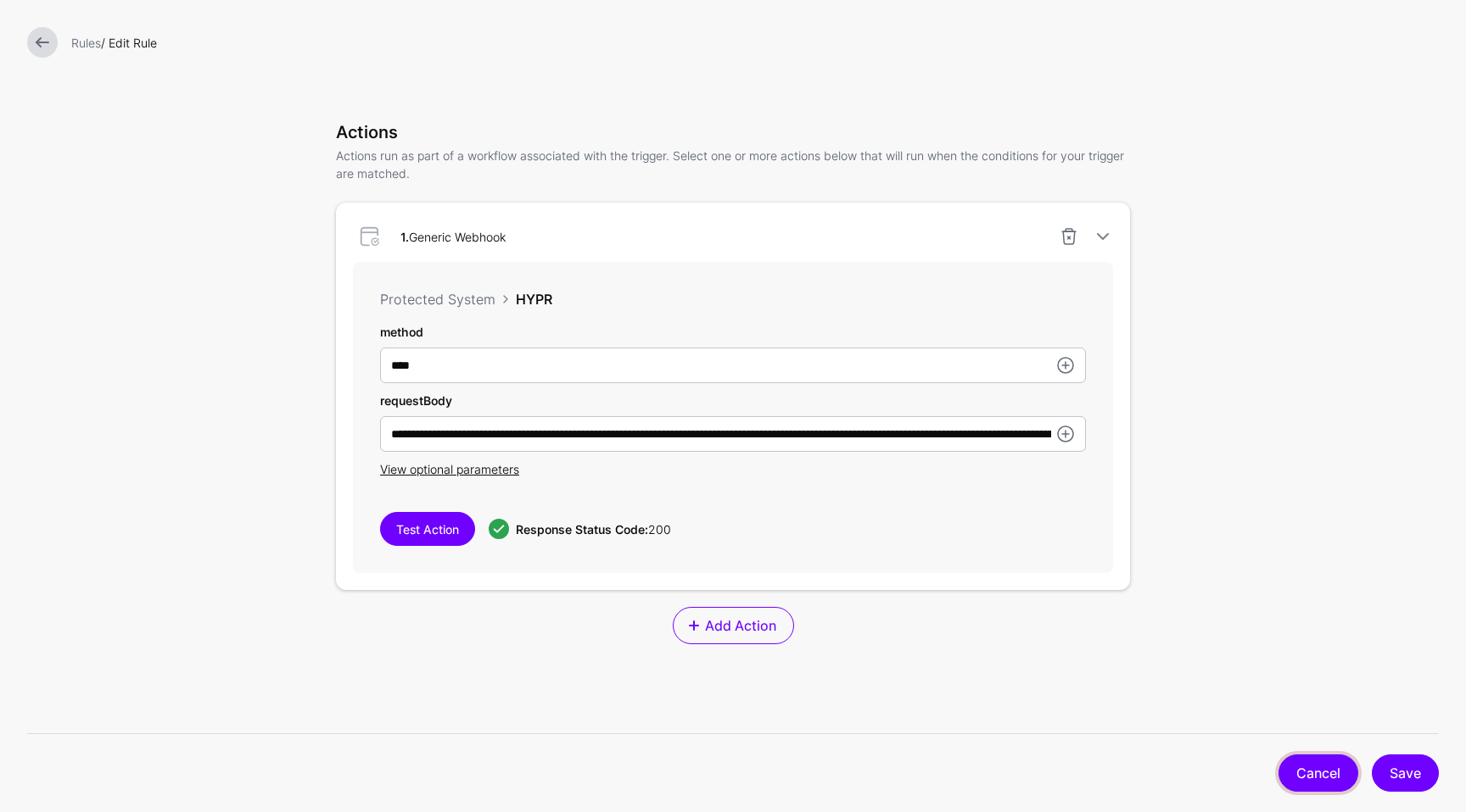
click at [1298, 762] on link "Cancel" at bounding box center [1318, 773] width 79 height 37
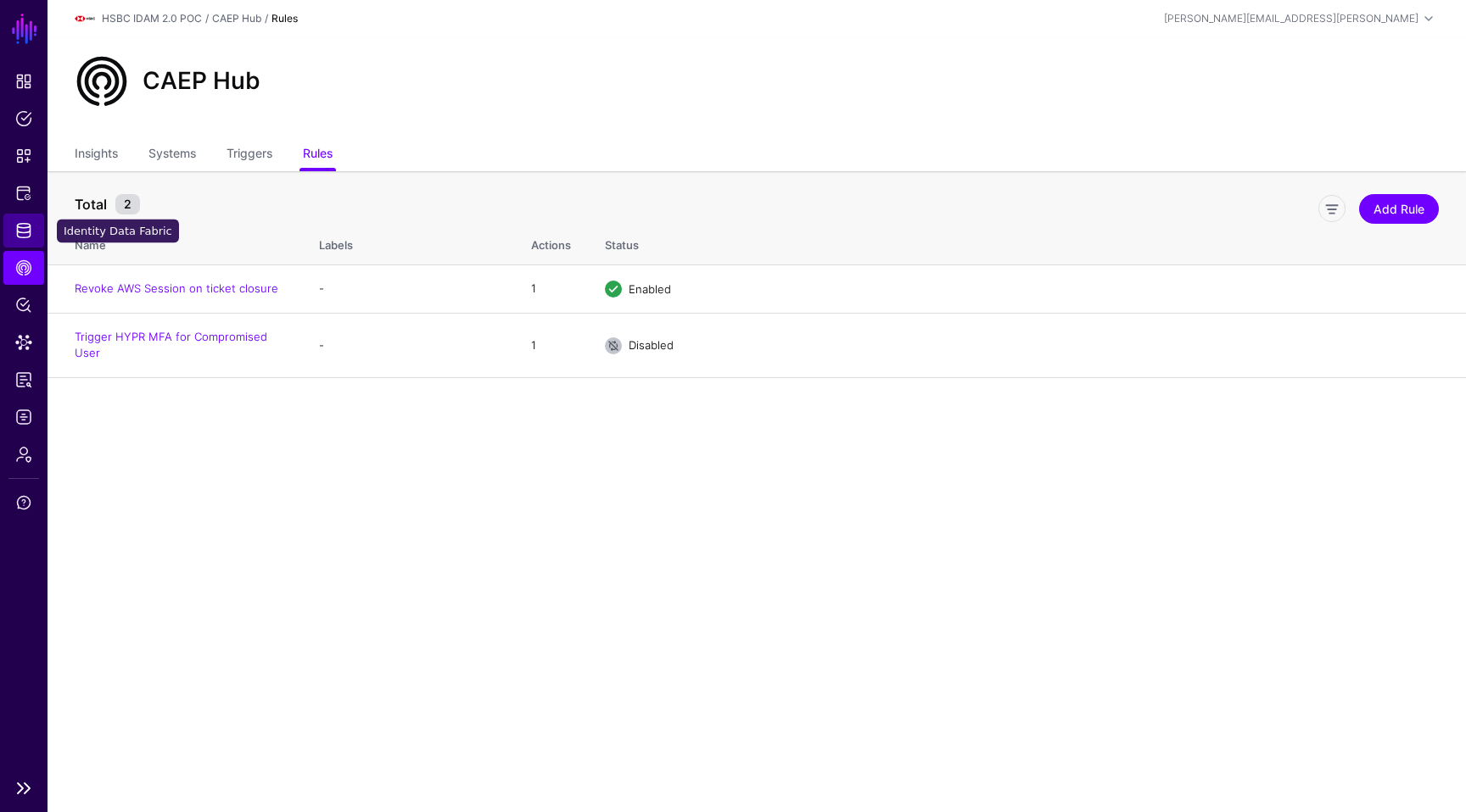
click at [20, 234] on span "Identity Data Fabric" at bounding box center [24, 230] width 17 height 17
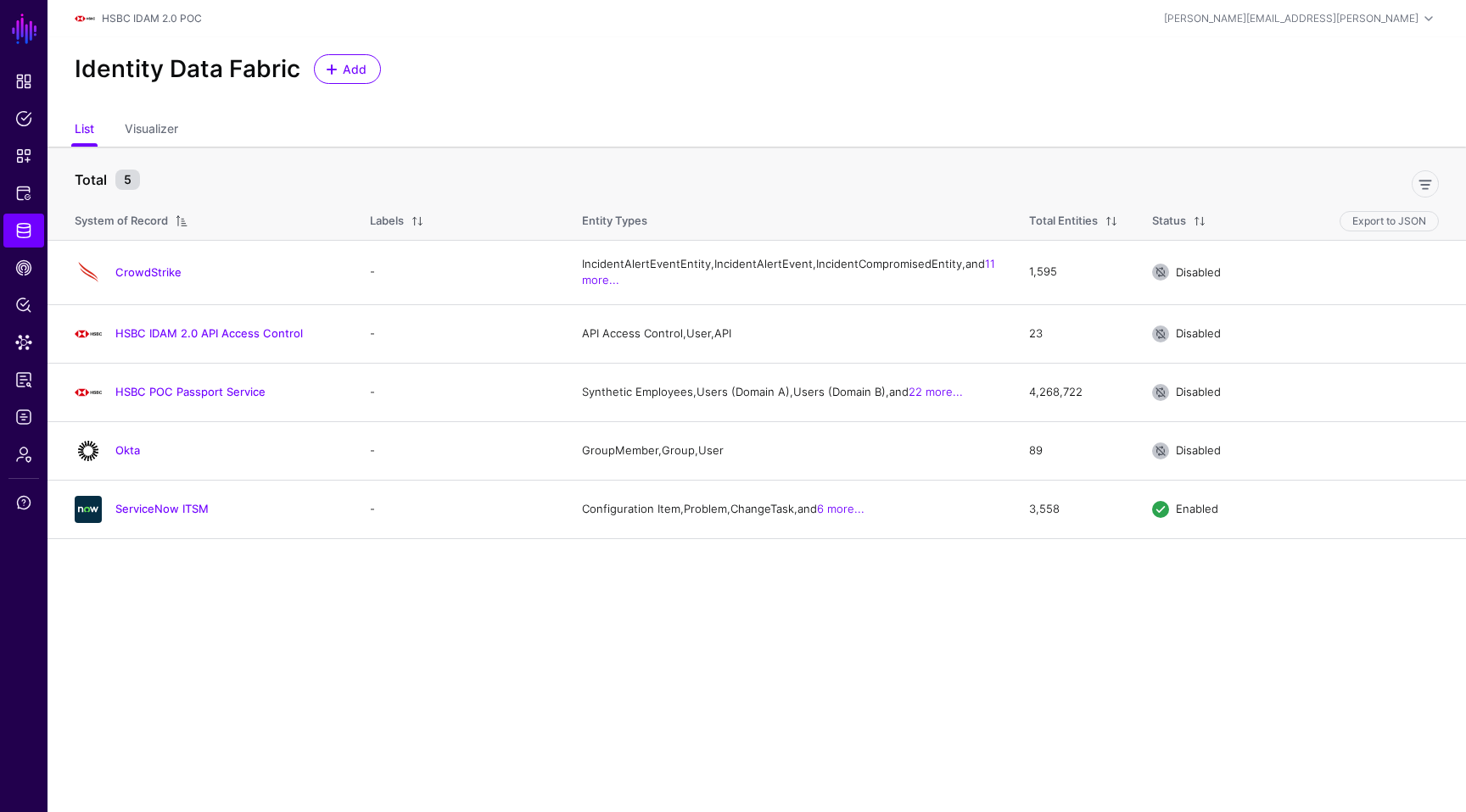
click at [580, 653] on main "SGNL Dashboard Policies Snippets Protected Systems Identity Data Fabric CAEP Hu…" at bounding box center [733, 406] width 1466 height 812
drag, startPoint x: 891, startPoint y: 407, endPoint x: 831, endPoint y: 418, distance: 61.0
click at [1012, 418] on td "4,268,722" at bounding box center [1073, 392] width 123 height 58
click at [26, 310] on span "Policy Lens" at bounding box center [24, 305] width 17 height 17
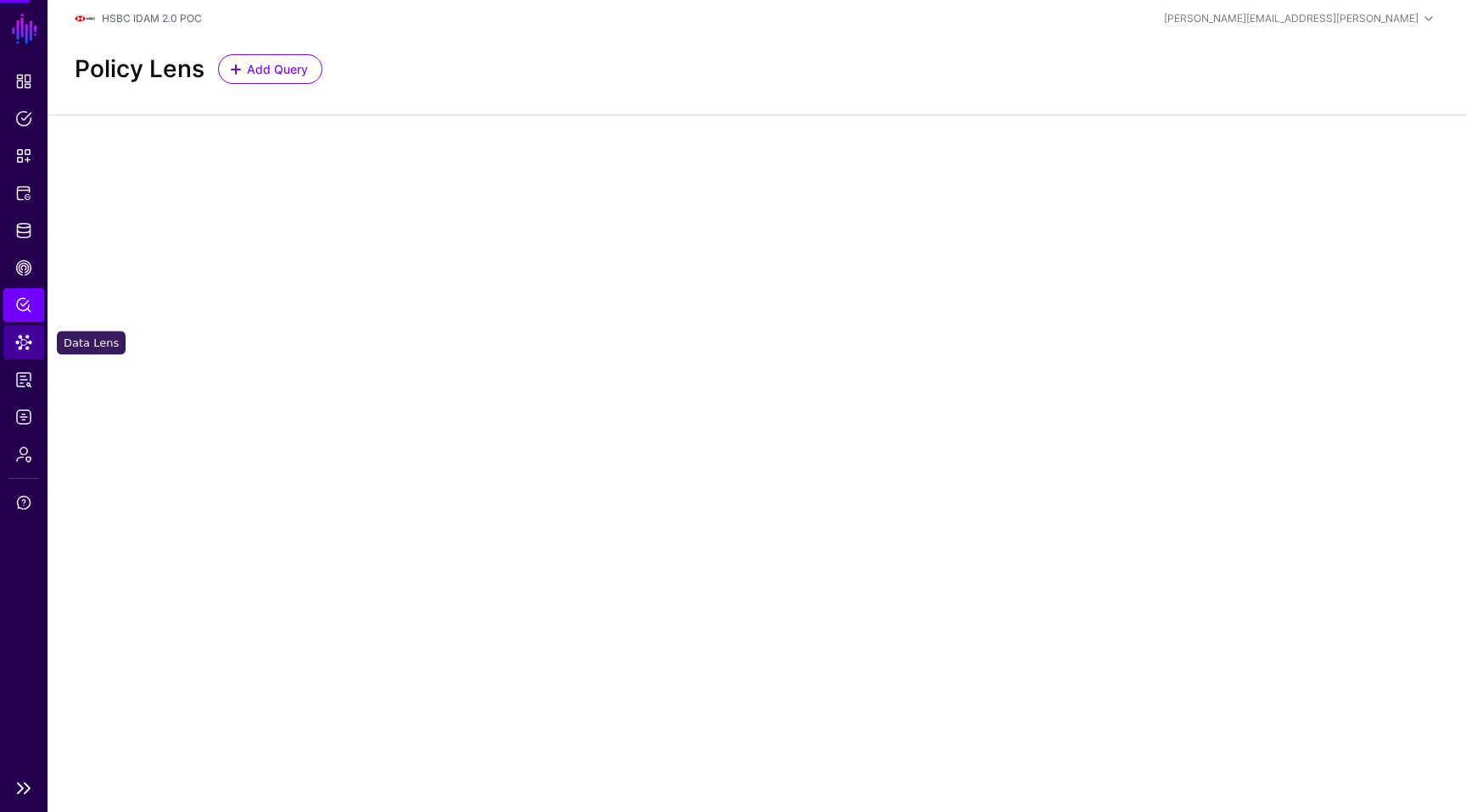
click at [22, 345] on span "Data Lens" at bounding box center [24, 342] width 17 height 17
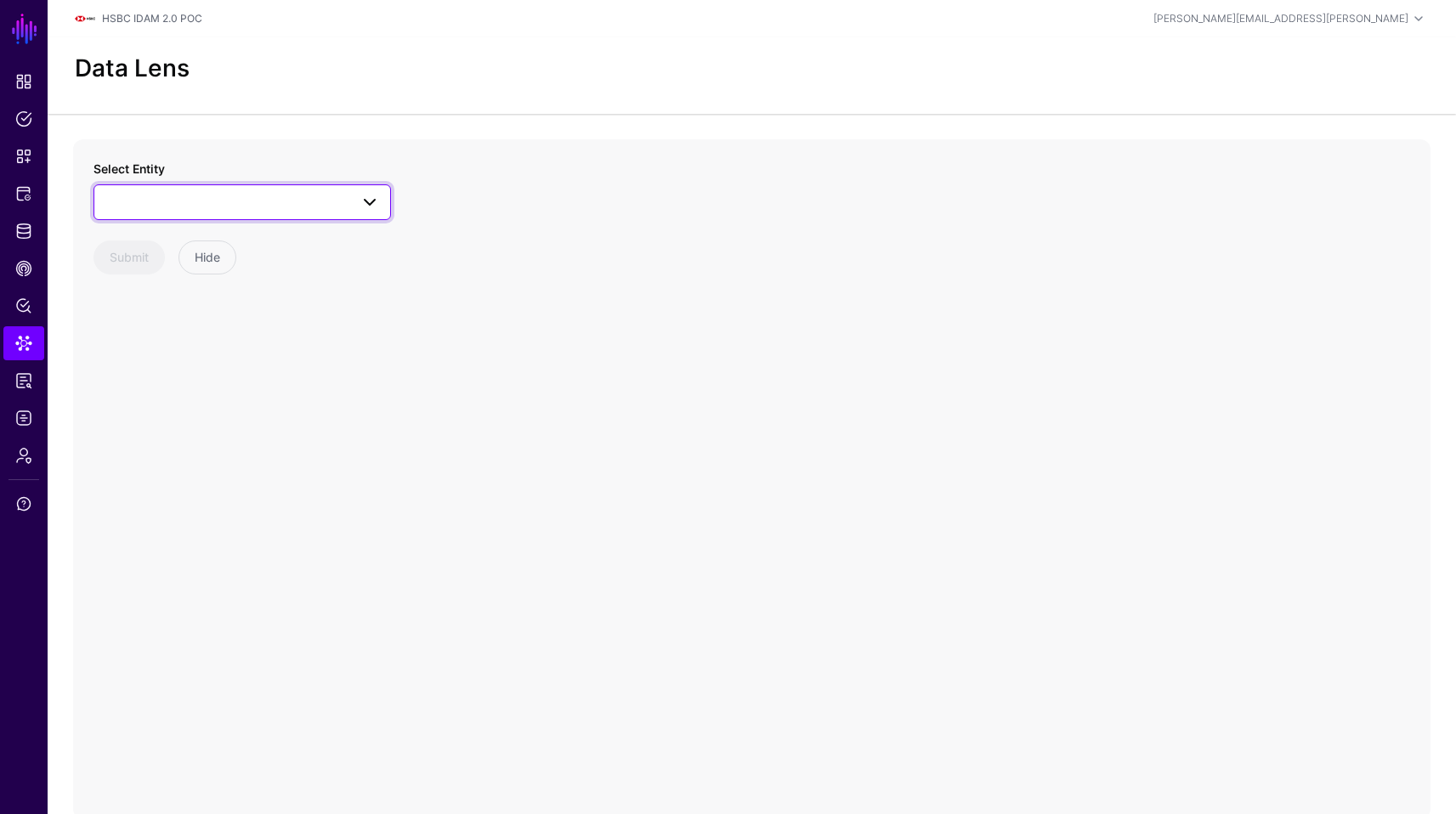
click at [237, 193] on span at bounding box center [242, 202] width 275 height 20
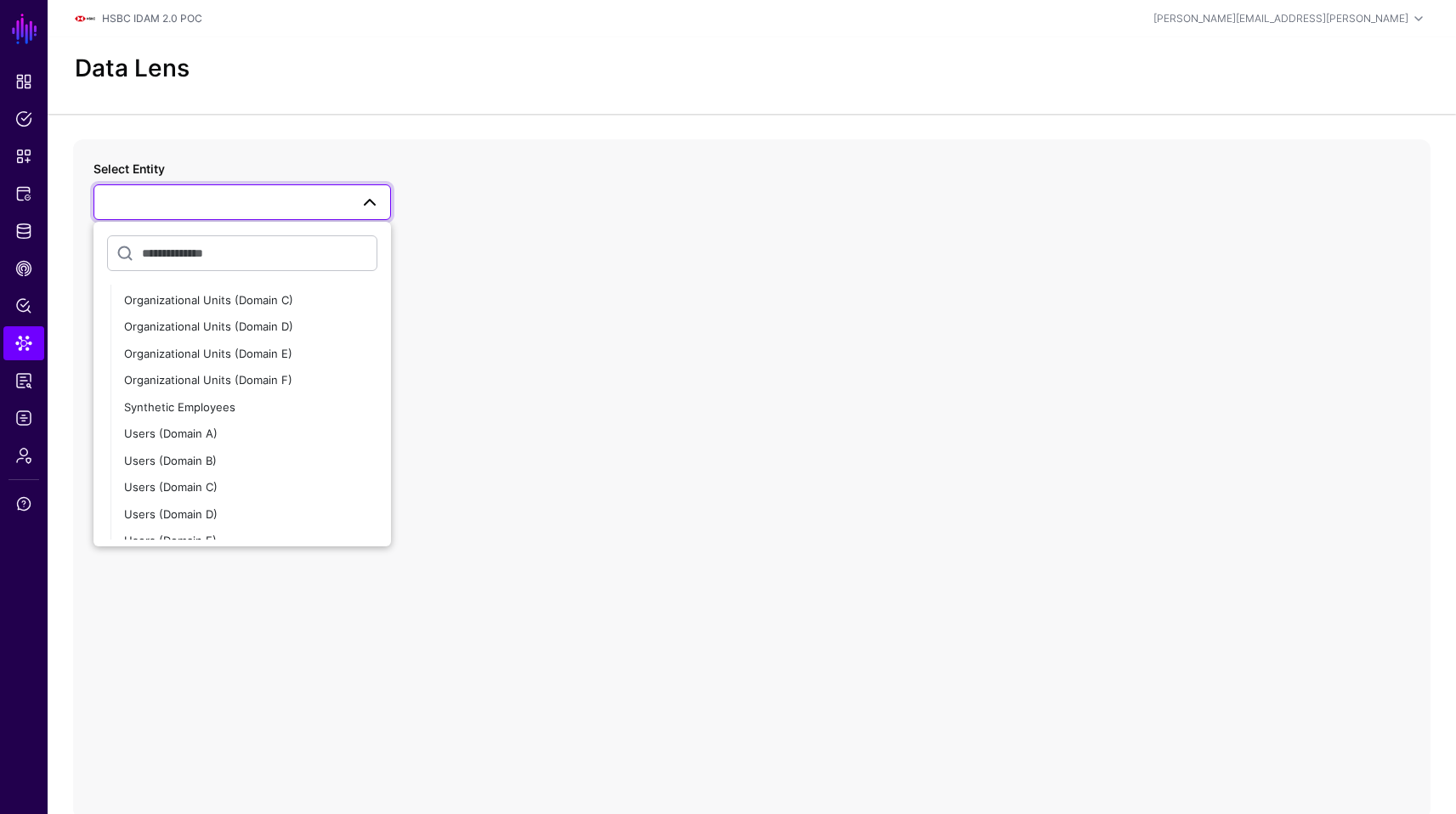
scroll to position [466, 0]
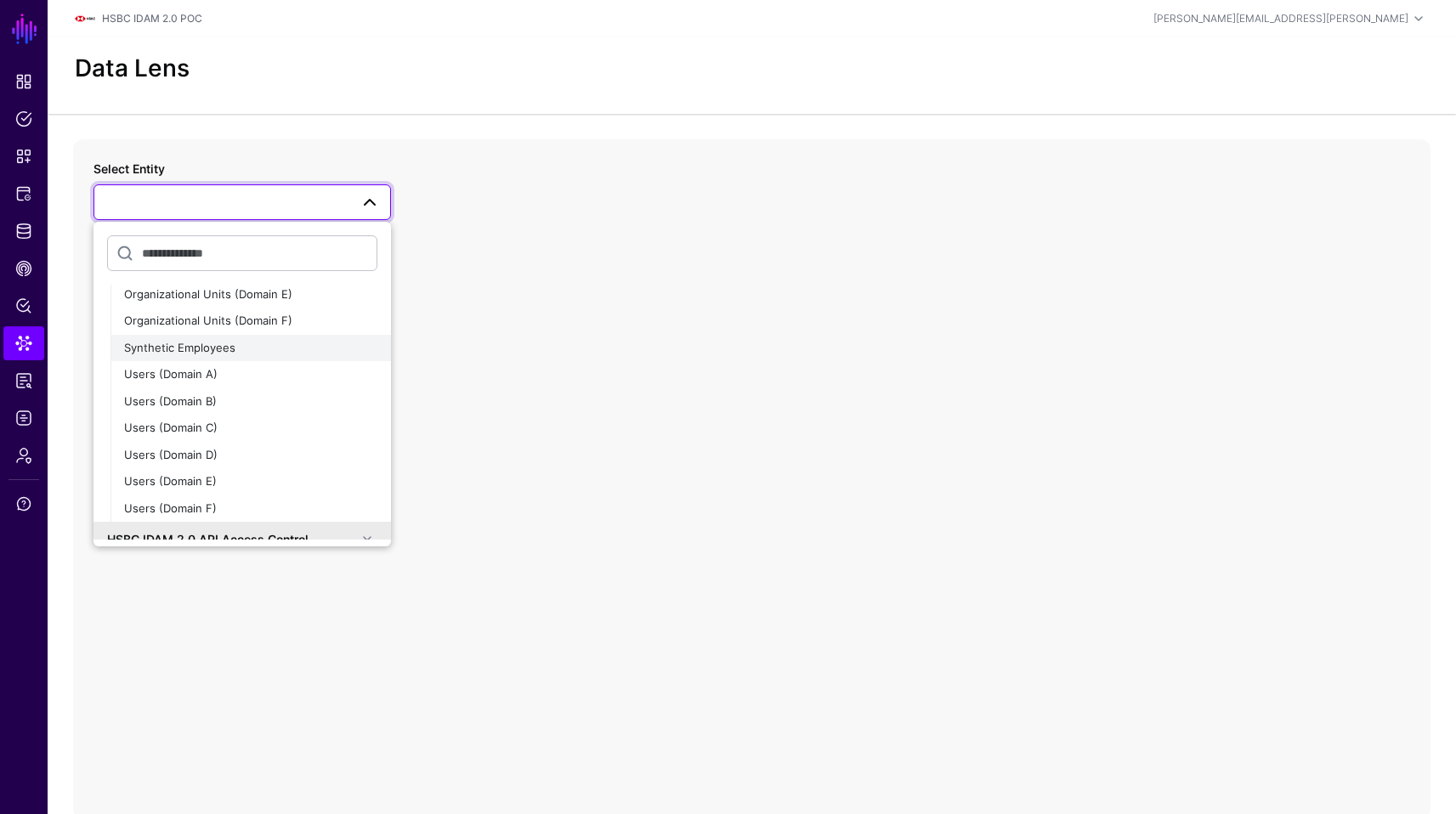
click at [238, 353] on div "Synthetic Employees" at bounding box center [250, 348] width 253 height 17
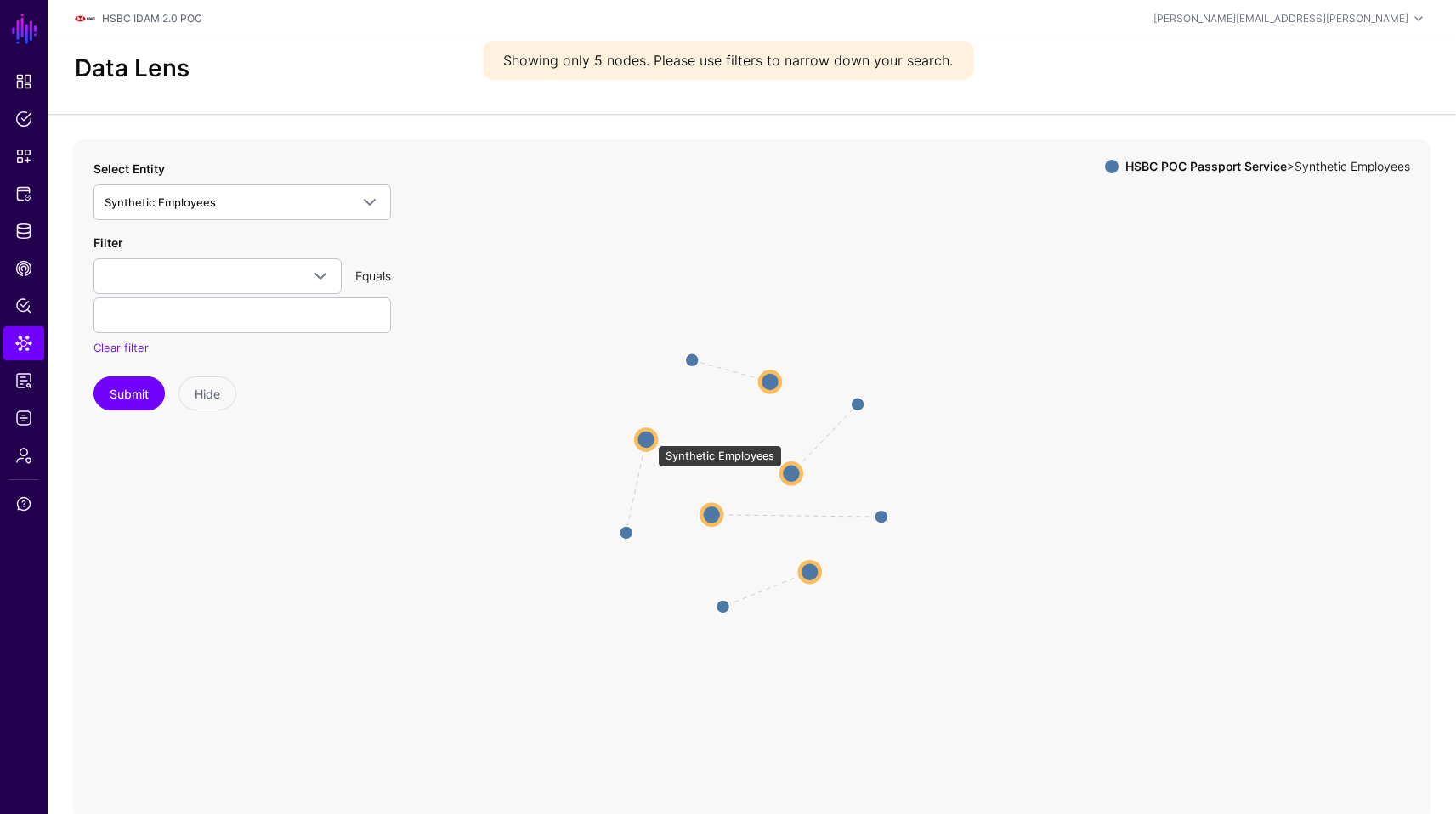
click at [648, 437] on circle at bounding box center [646, 440] width 20 height 20
click at [769, 374] on circle at bounding box center [770, 378] width 20 height 20
click at [653, 431] on icon "EmployeeManager EmployeeManager EmployeeManager EmployeeManager EmployeeManager…" at bounding box center [751, 480] width 1357 height 680
click at [642, 433] on circle at bounding box center [639, 437] width 20 height 20
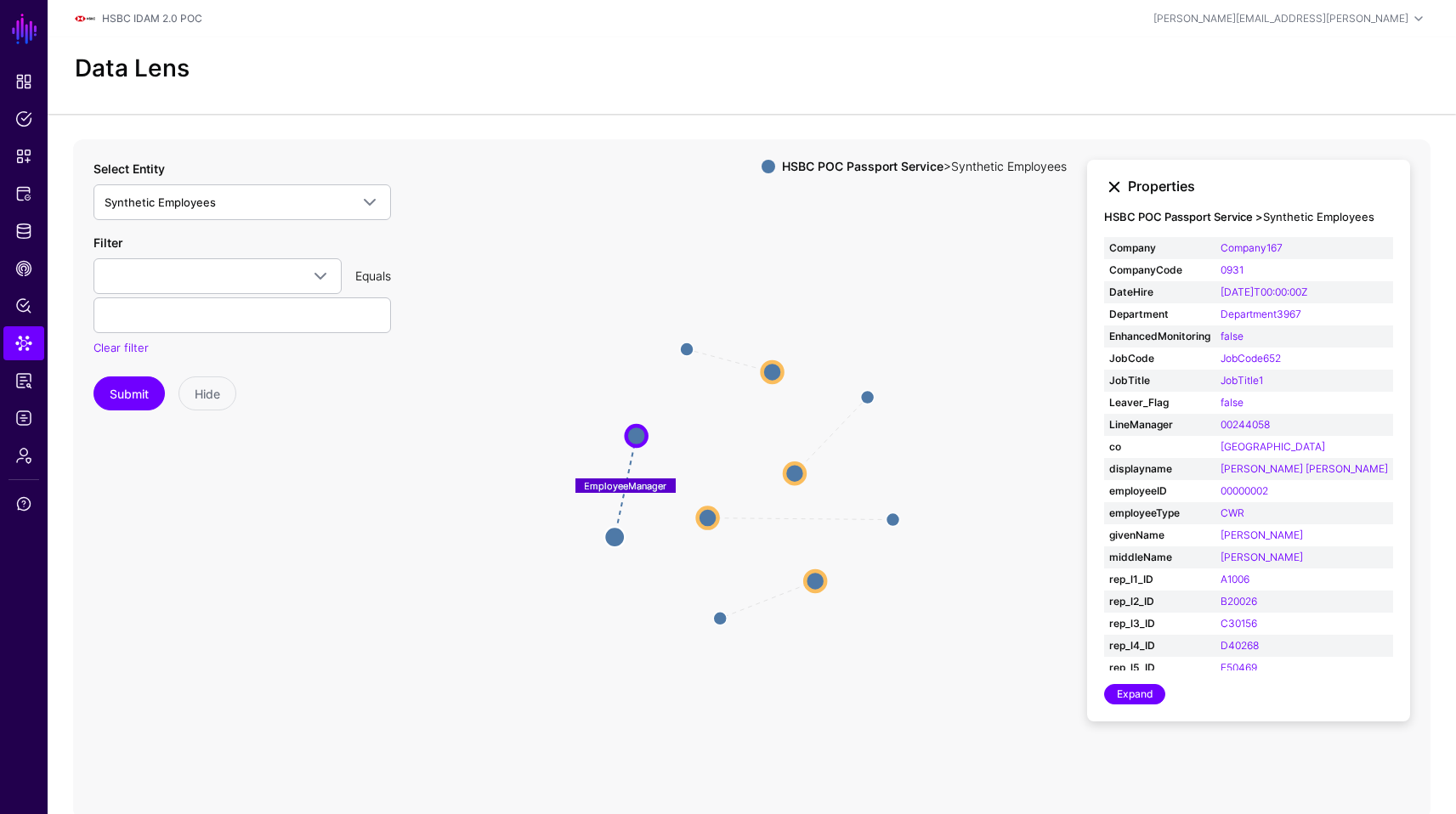
click at [1110, 188] on link at bounding box center [1114, 187] width 20 height 20
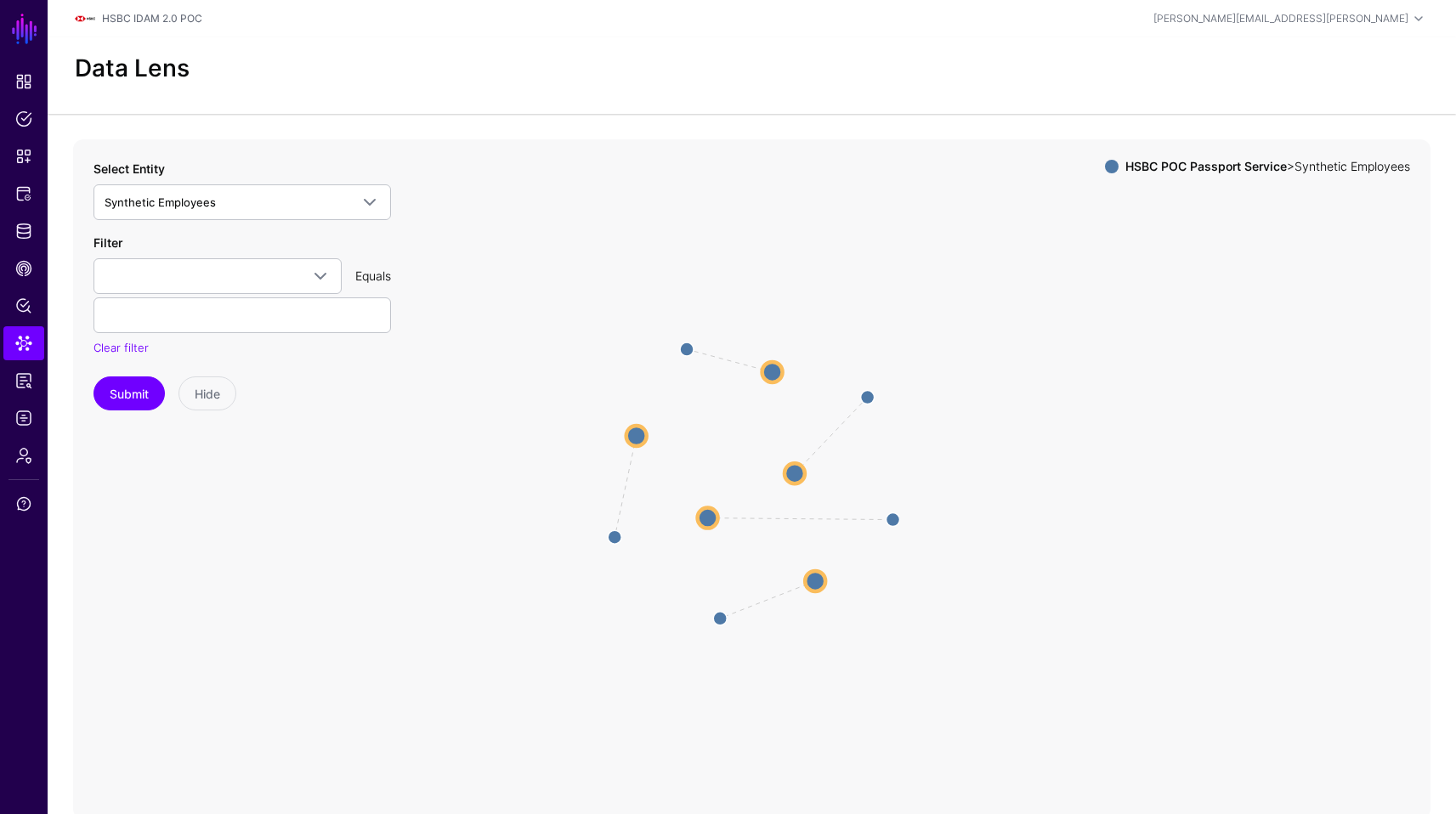
click at [758, 371] on icon "EmployeeManager EmployeeManager EmployeeManager EmployeeManager EmployeeManager…" at bounding box center [751, 480] width 1357 height 680
click at [692, 354] on icon "EmployeeManager EmployeeManager EmployeeManager EmployeeManager EmployeeManager…" at bounding box center [751, 480] width 1357 height 680
click at [772, 370] on circle at bounding box center [772, 372] width 20 height 20
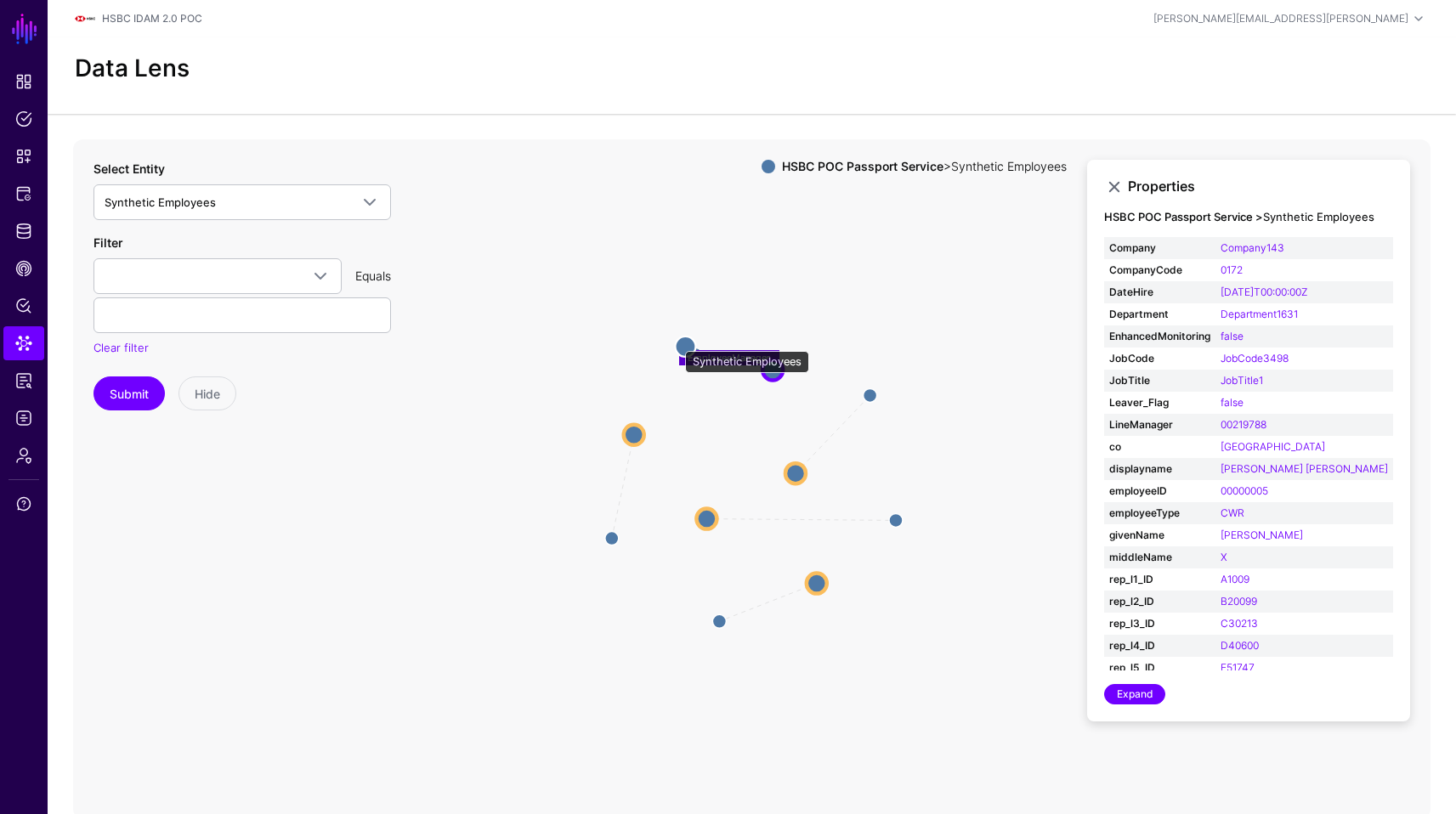
click at [676, 343] on circle at bounding box center [685, 346] width 20 height 20
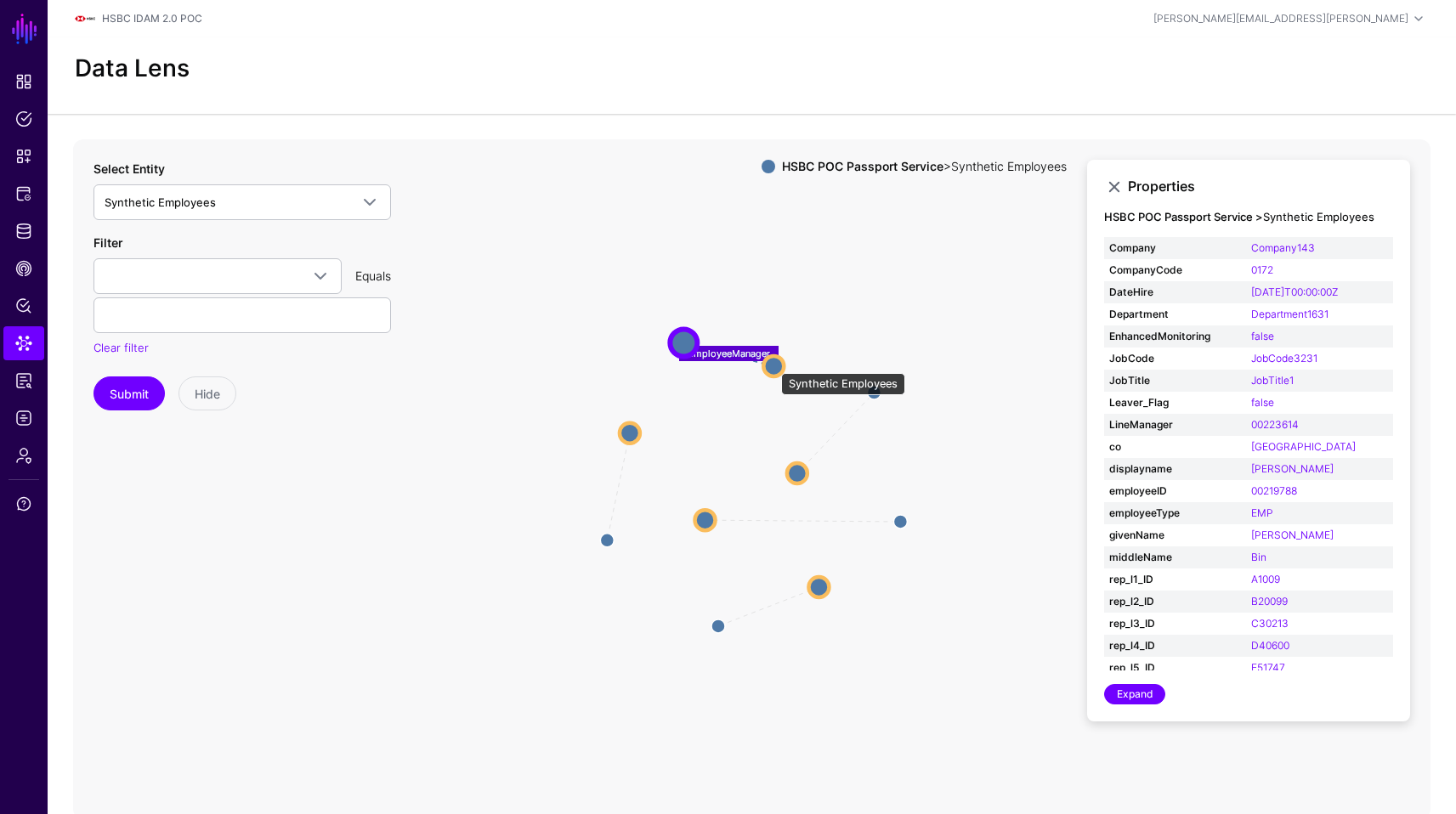
click at [772, 365] on circle at bounding box center [773, 366] width 20 height 20
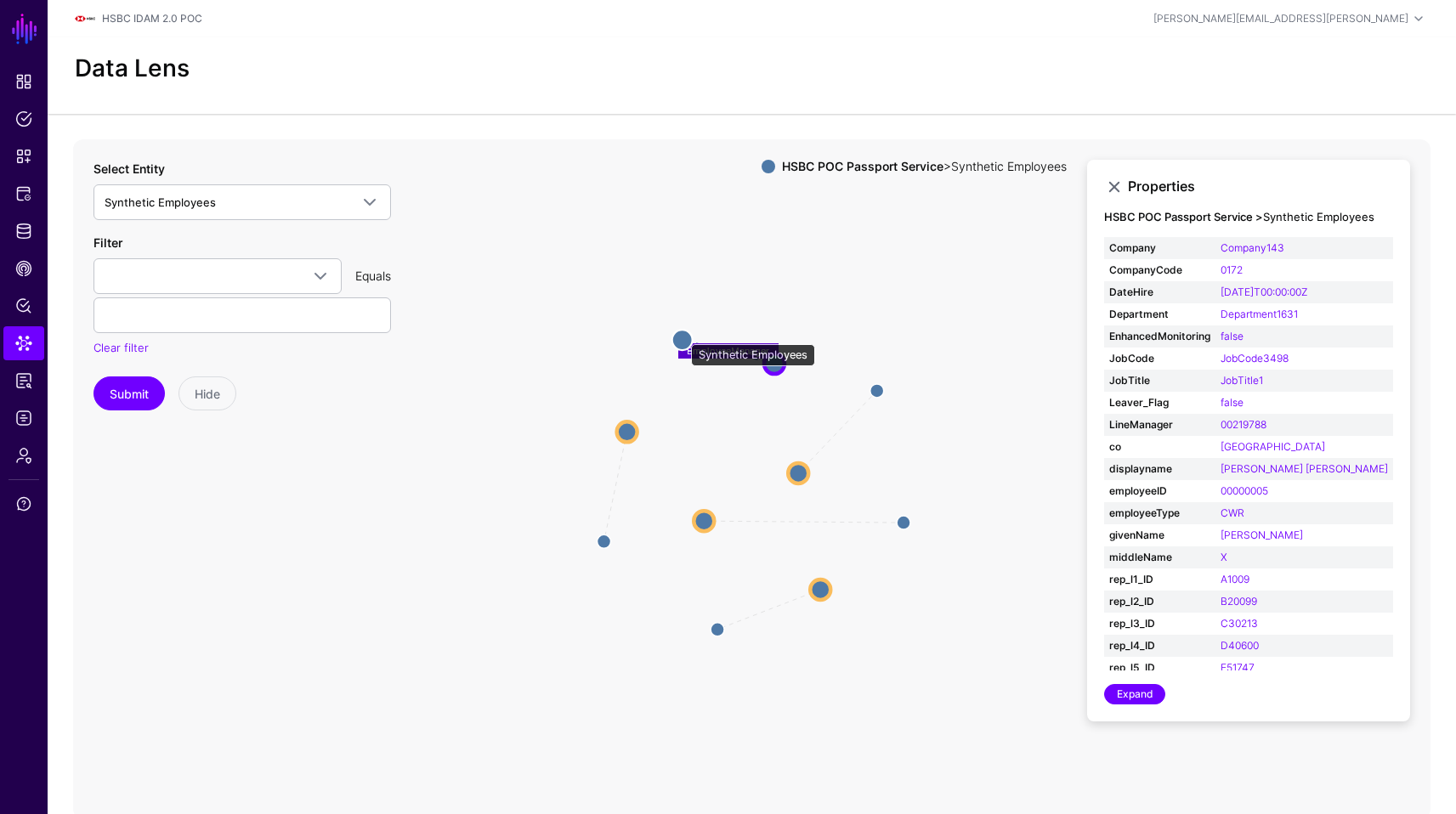
click at [683, 335] on circle at bounding box center [683, 340] width 20 height 20
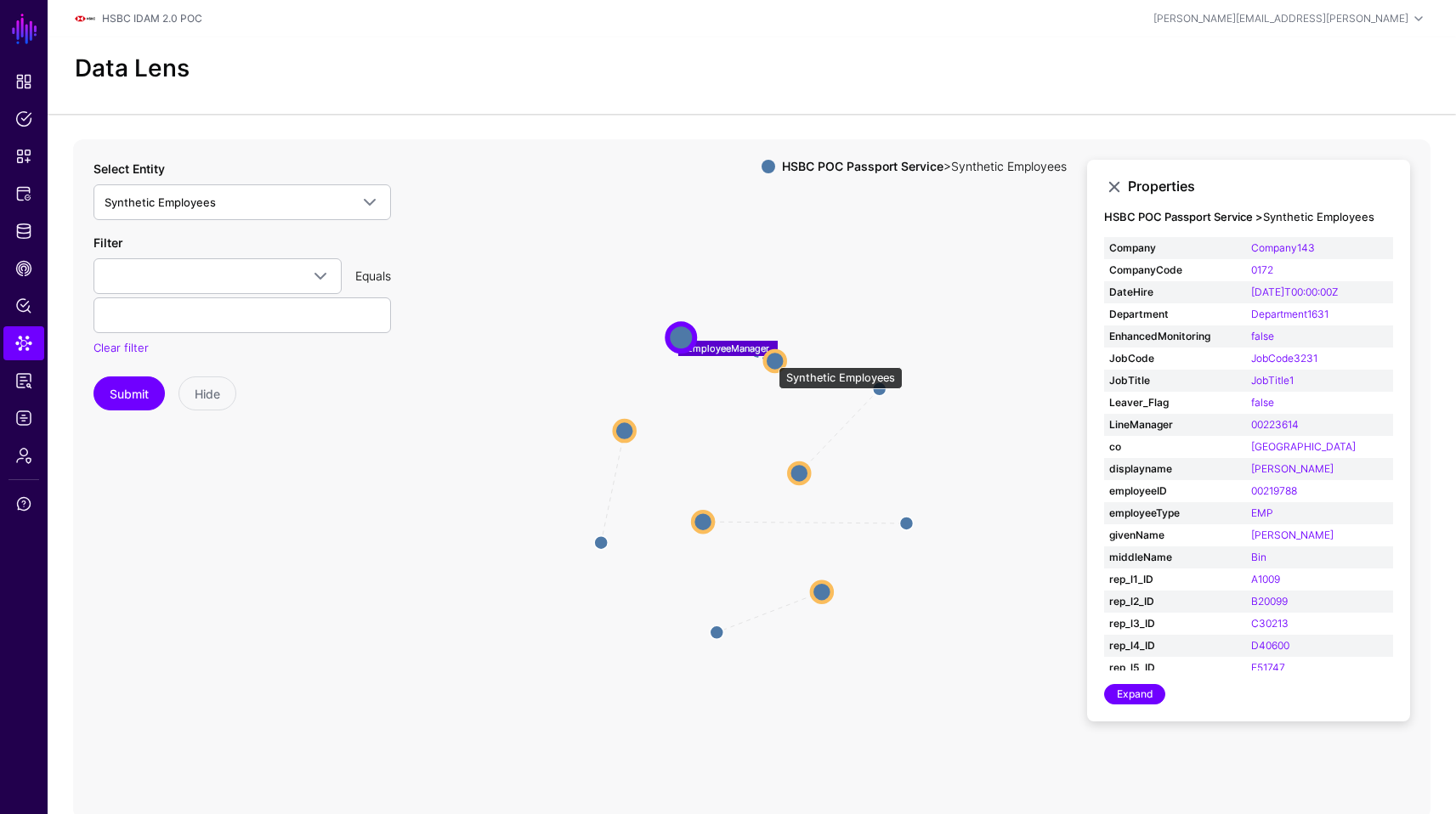
click at [772, 358] on circle at bounding box center [775, 361] width 20 height 20
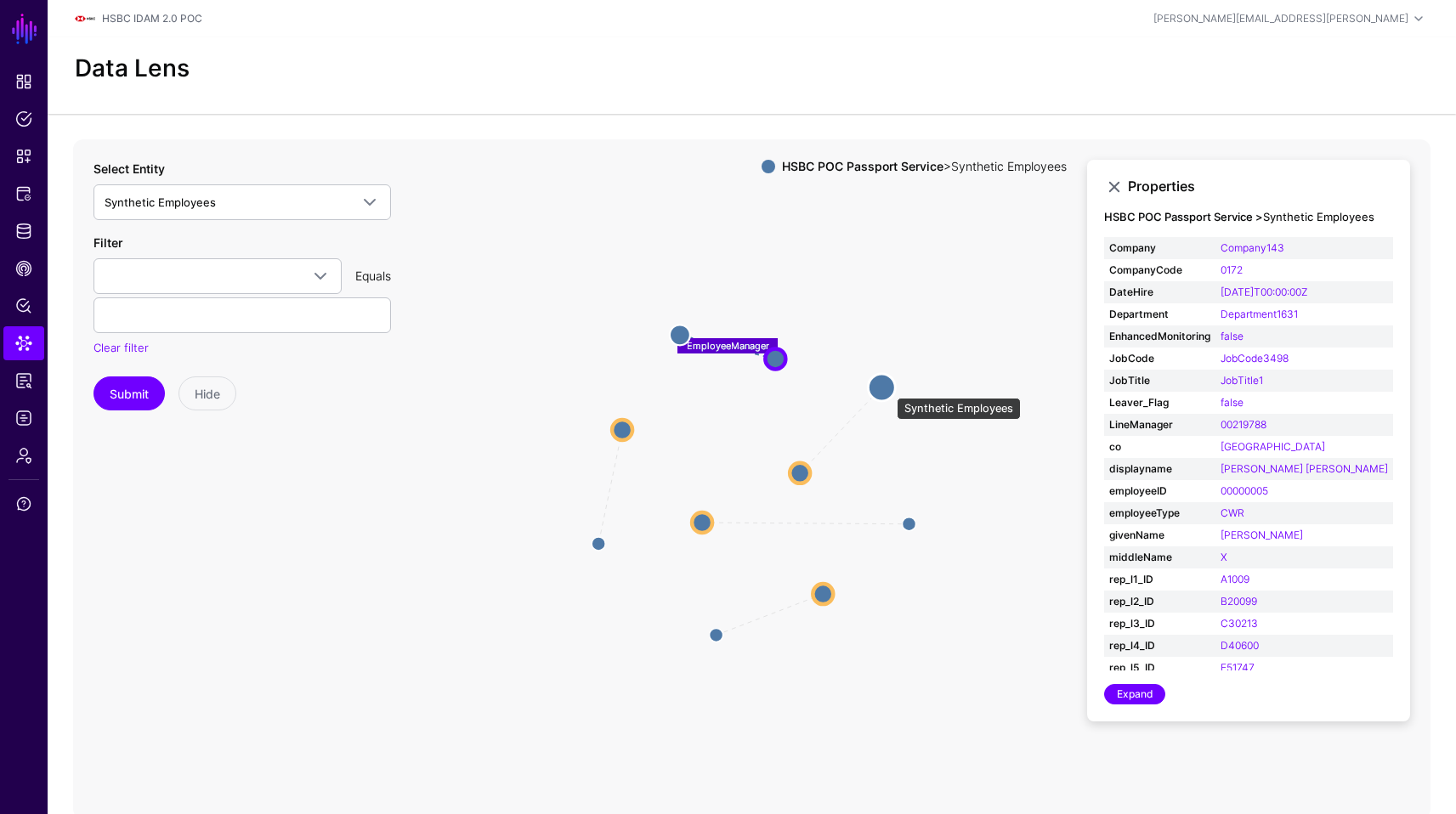
click at [888, 389] on circle at bounding box center [880, 387] width 27 height 27
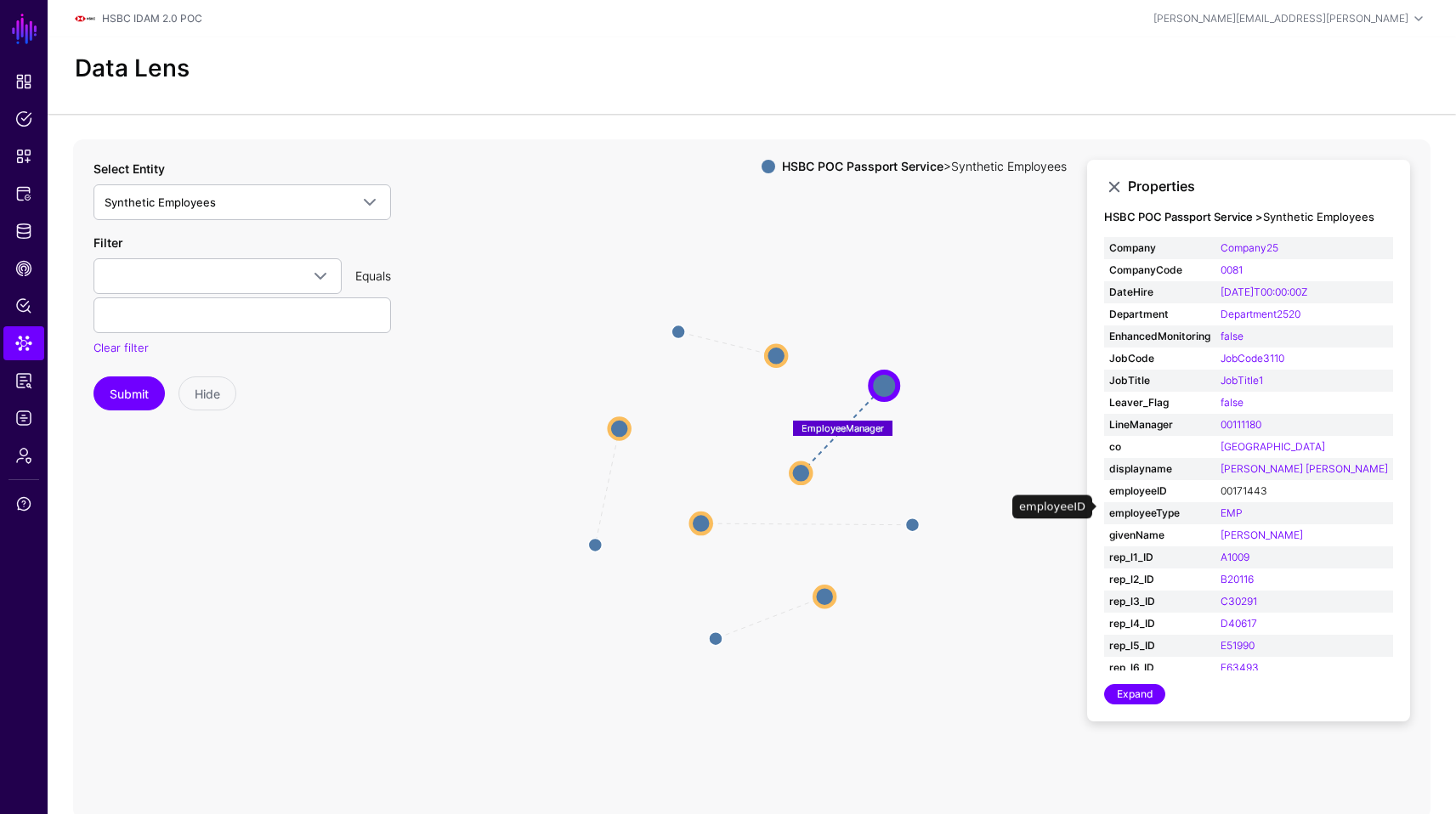
click at [1242, 497] on link "00171443" at bounding box center [1244, 491] width 47 height 13
type input "********"
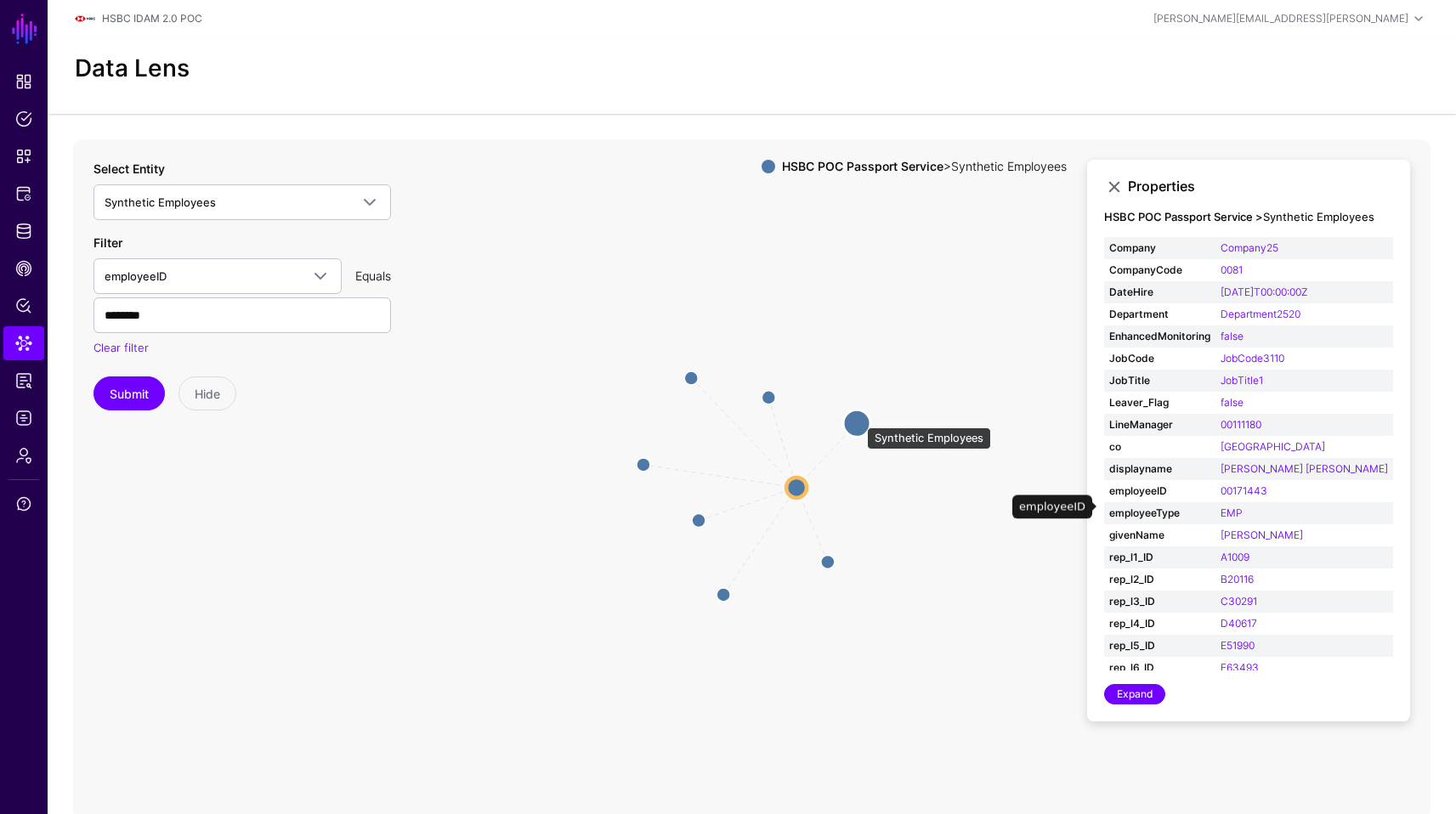
click at [858, 419] on circle at bounding box center [856, 422] width 27 height 27
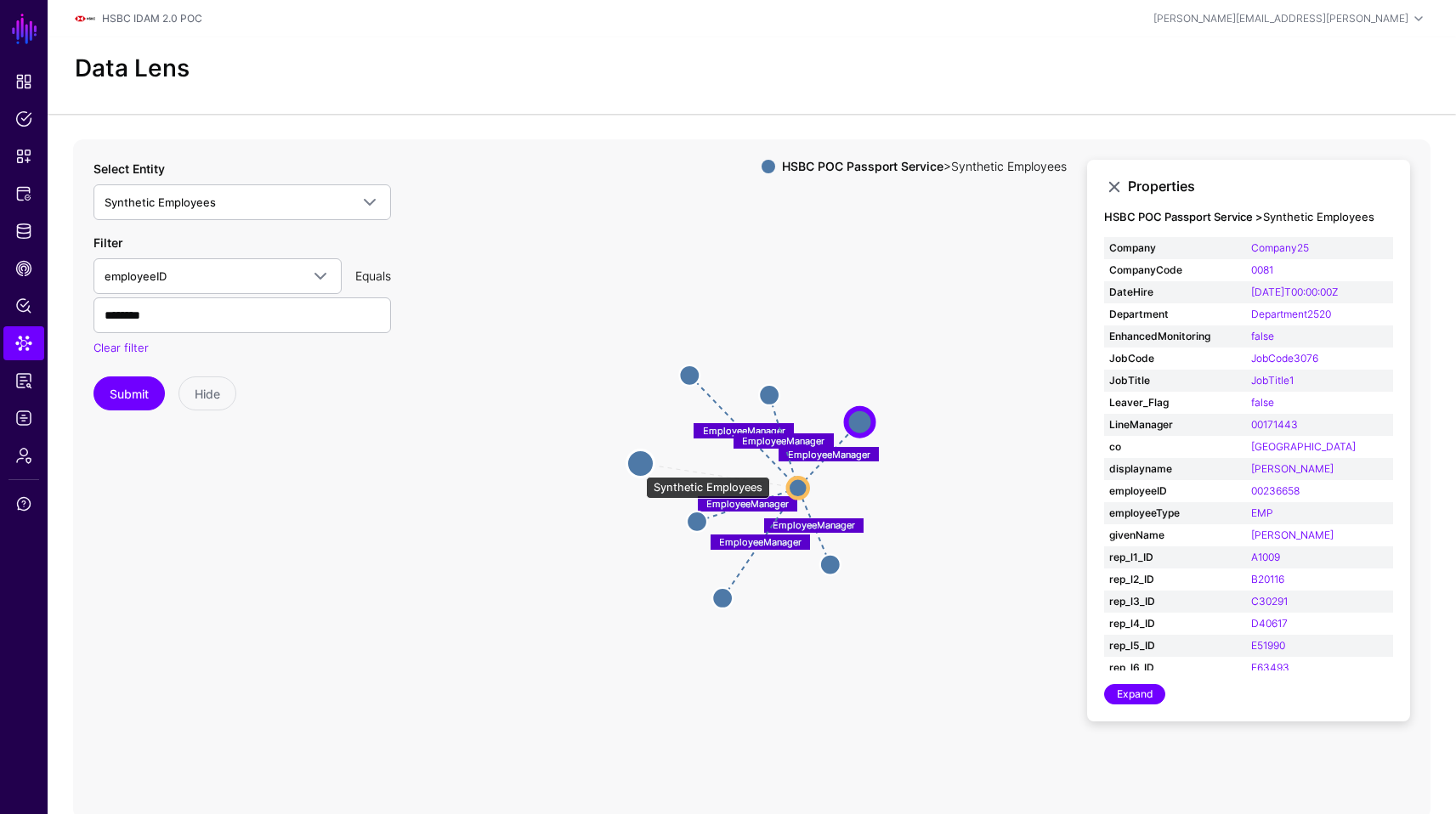
click at [637, 468] on circle at bounding box center [639, 463] width 27 height 27
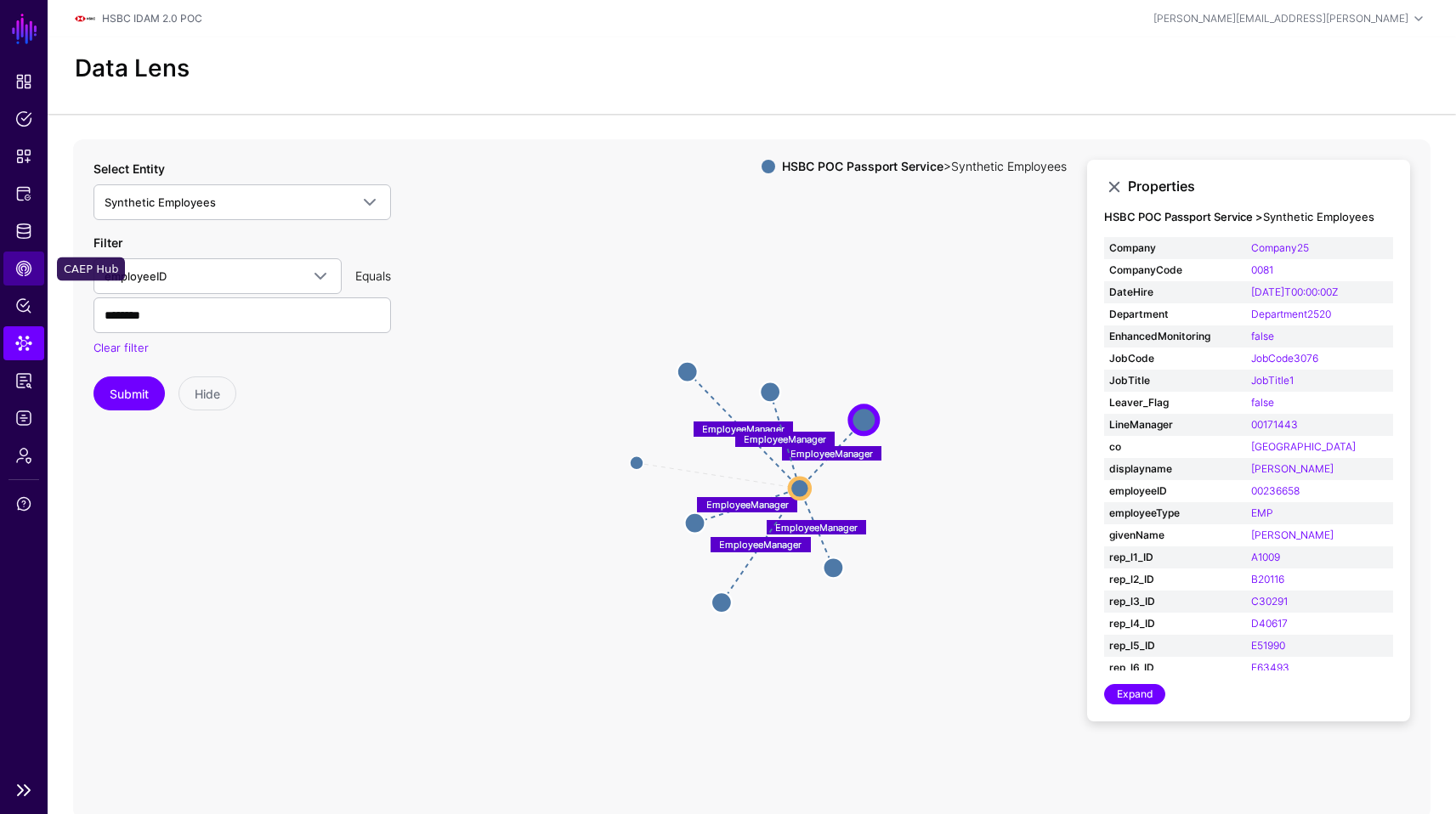
click at [20, 254] on link "CAEP Hub" at bounding box center [24, 268] width 41 height 34
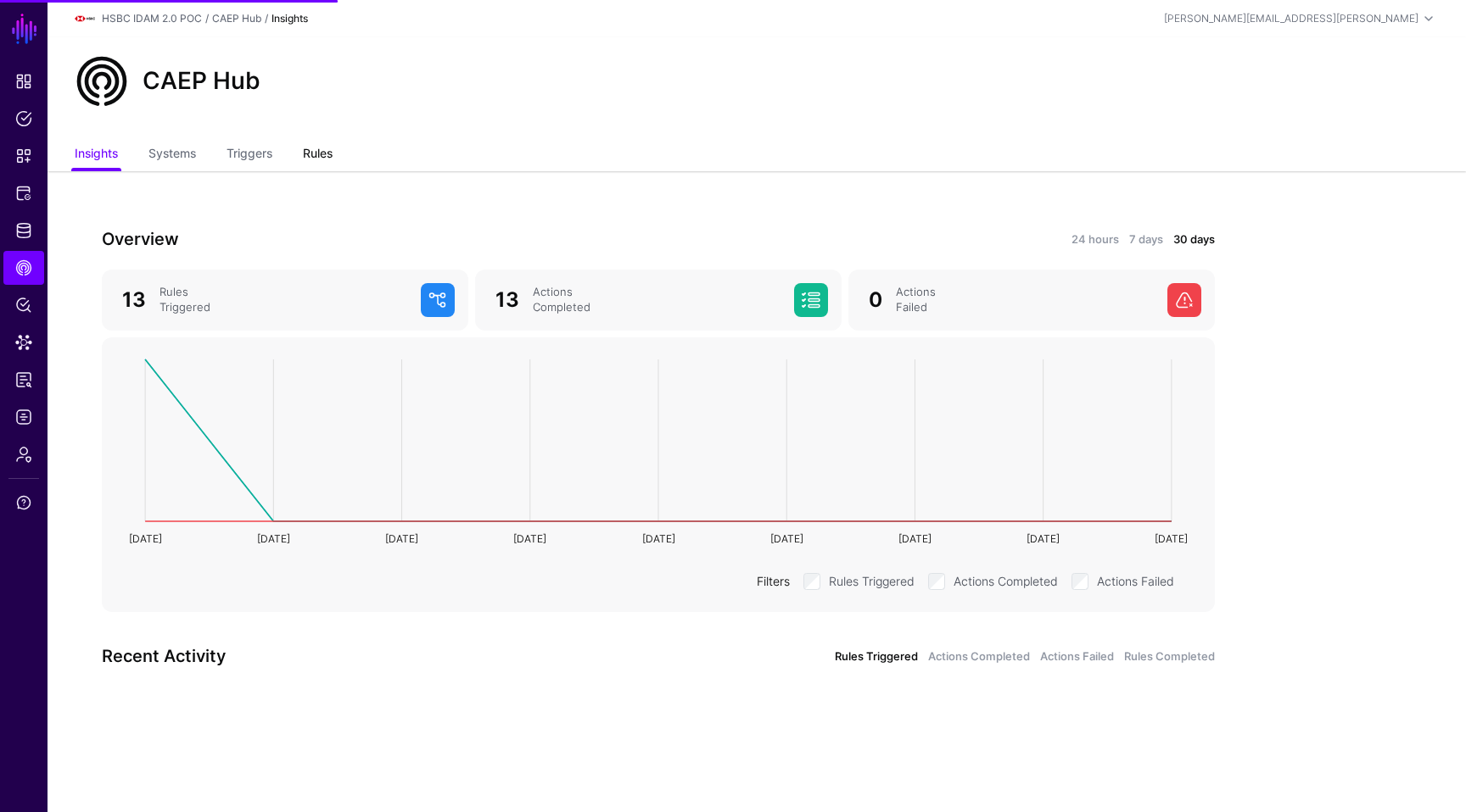
click at [331, 147] on link "Rules" at bounding box center [317, 155] width 30 height 32
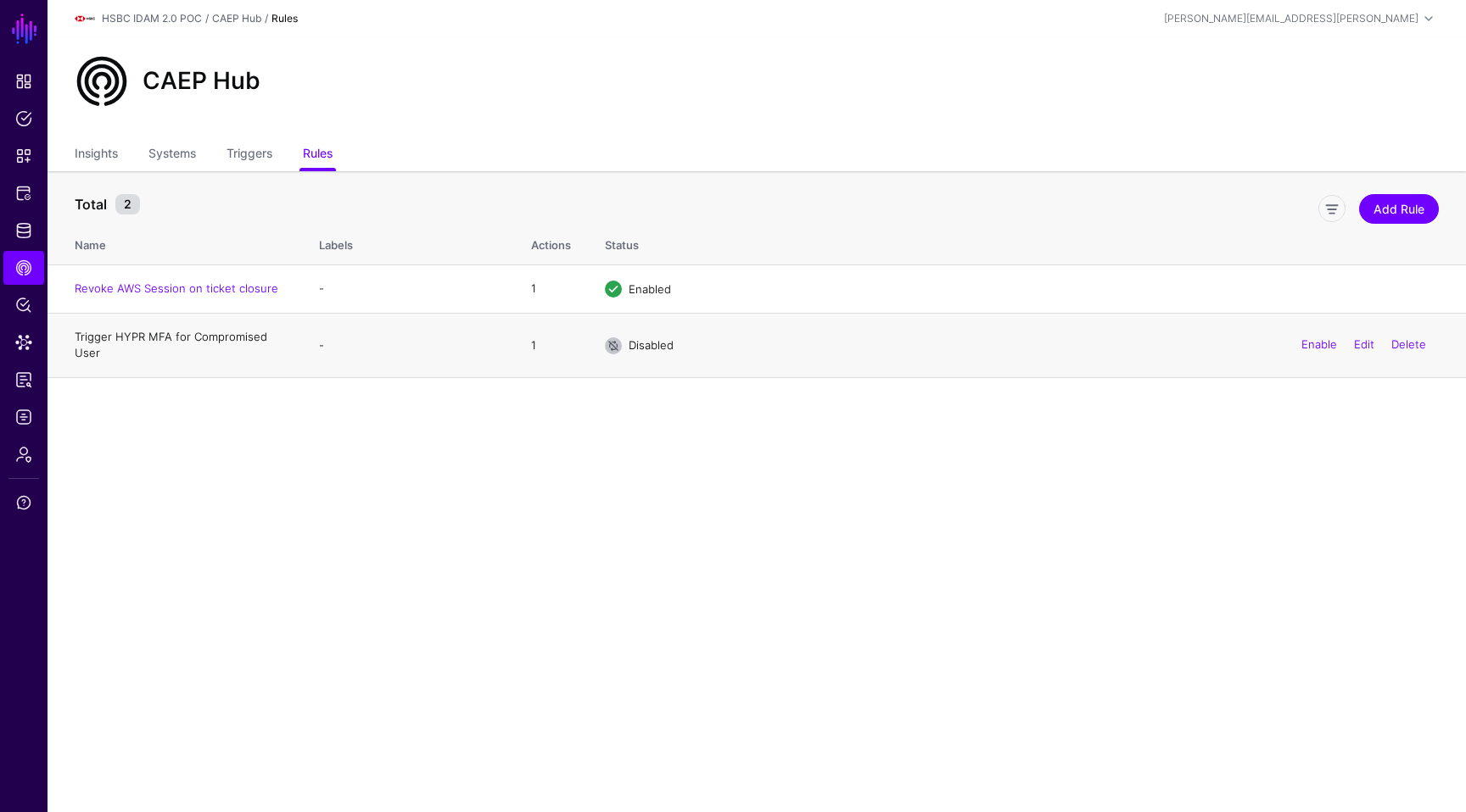
click at [222, 335] on link "Trigger HYPR MFA for Compromised User" at bounding box center [171, 345] width 193 height 30
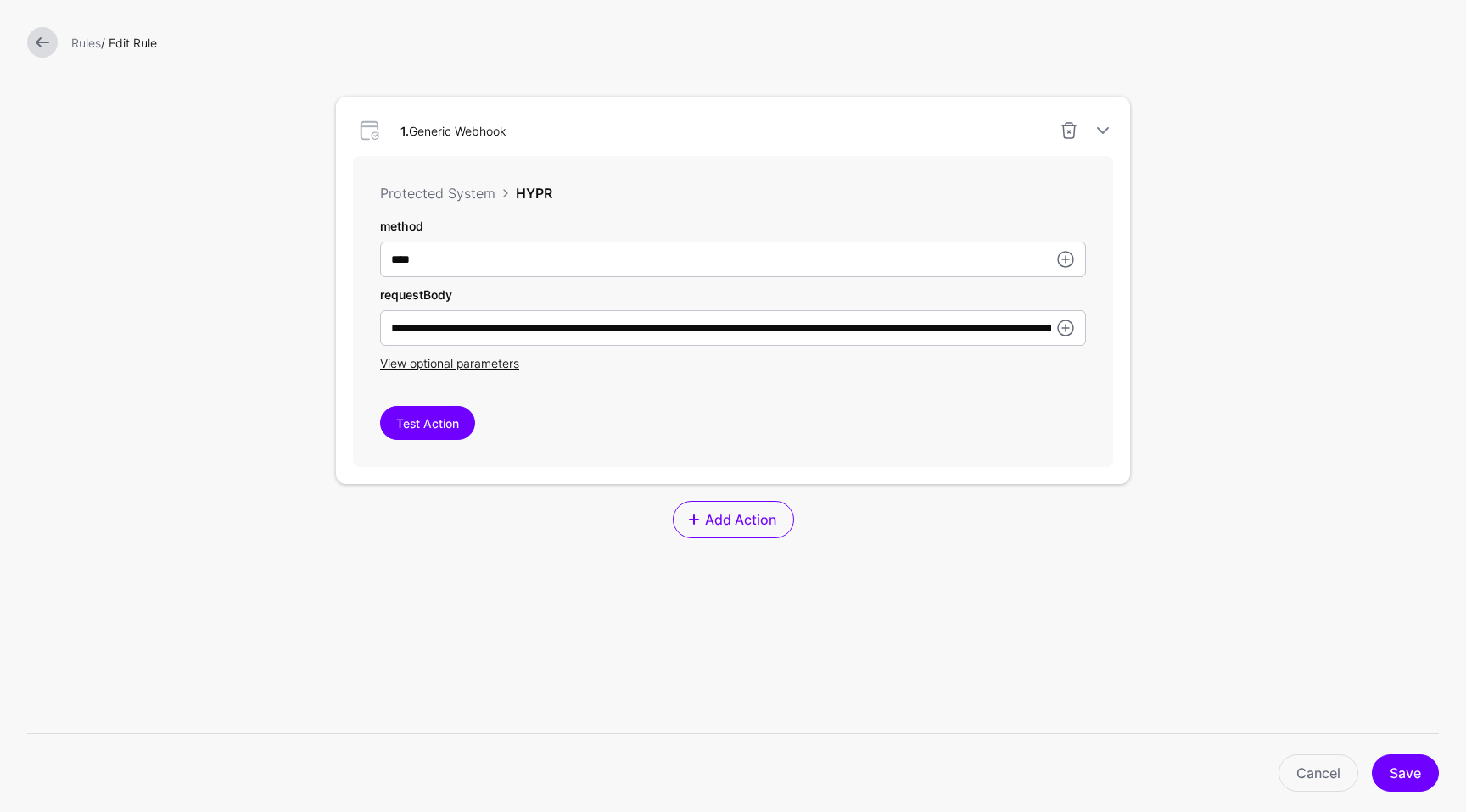
scroll to position [481, 0]
click at [442, 410] on button "Test Action" at bounding box center [427, 422] width 95 height 34
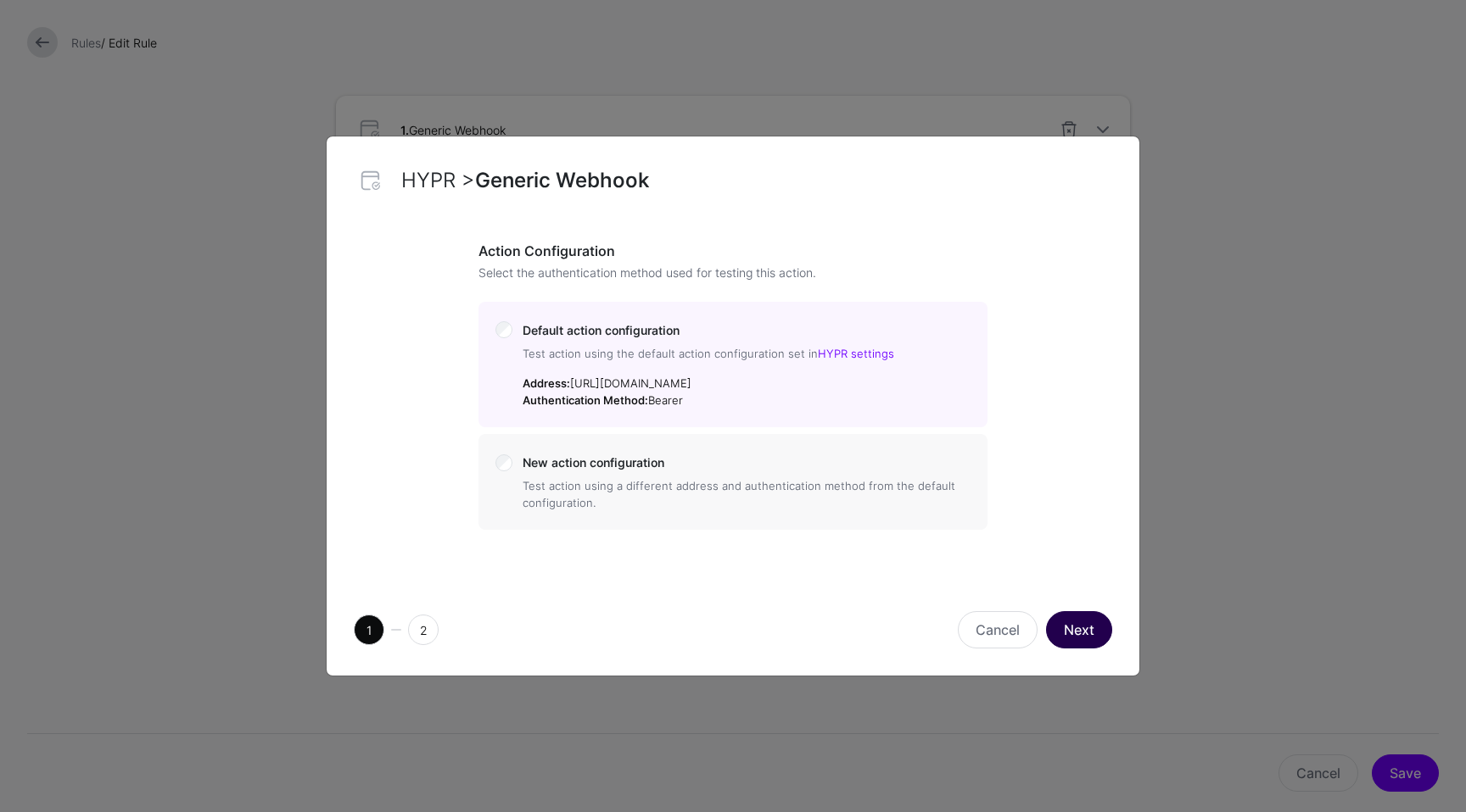
click at [1099, 630] on button "Next" at bounding box center [1079, 630] width 66 height 37
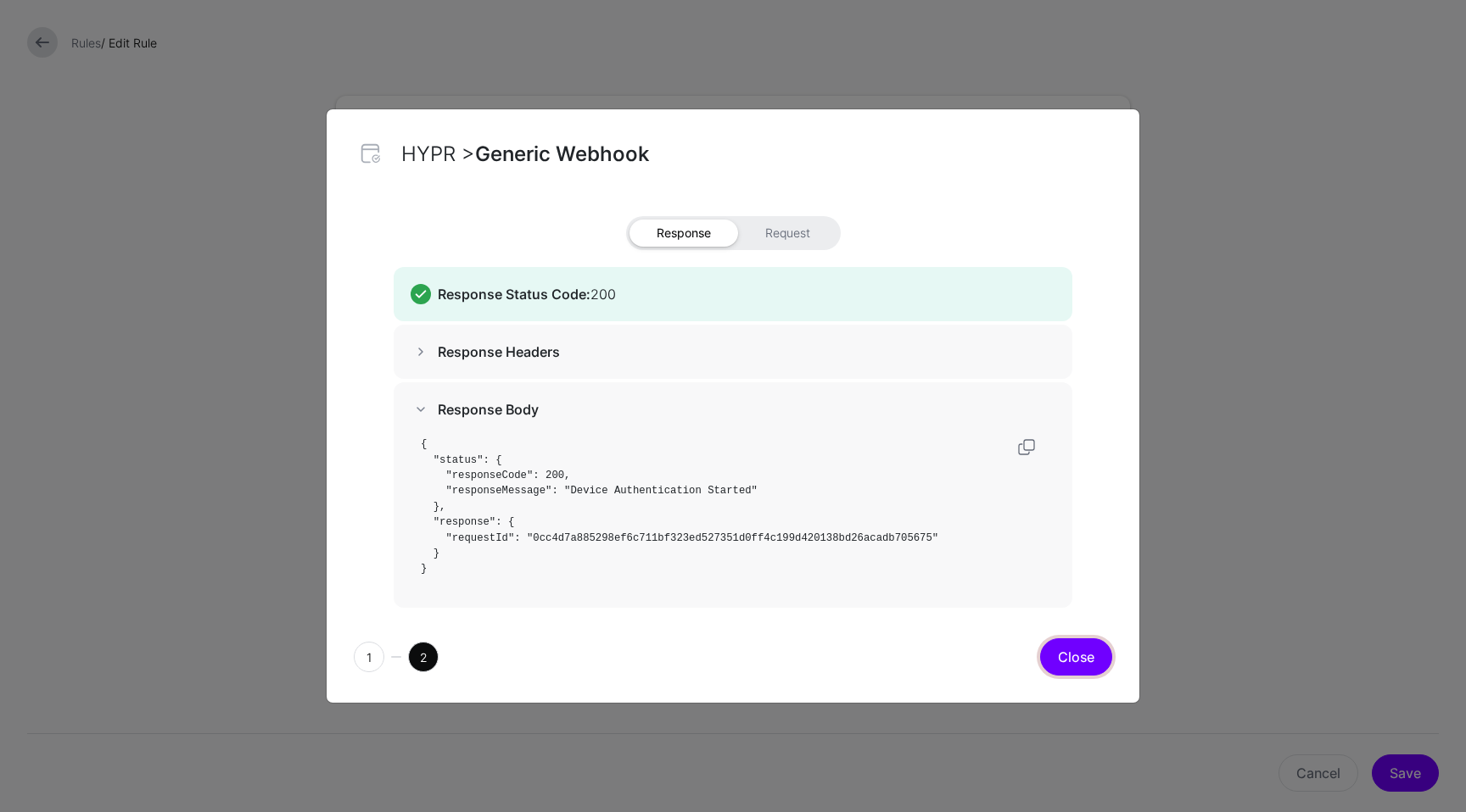
click at [1070, 651] on button "Close" at bounding box center [1076, 657] width 72 height 37
